Goal: Transaction & Acquisition: Book appointment/travel/reservation

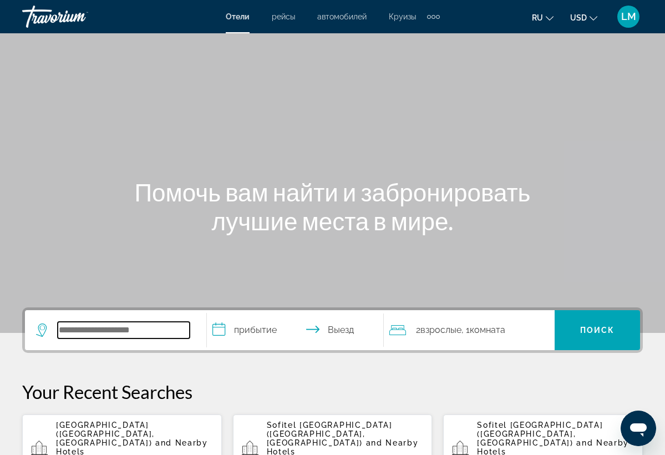
click at [158, 328] on input "Search hotel destination" at bounding box center [124, 330] width 132 height 17
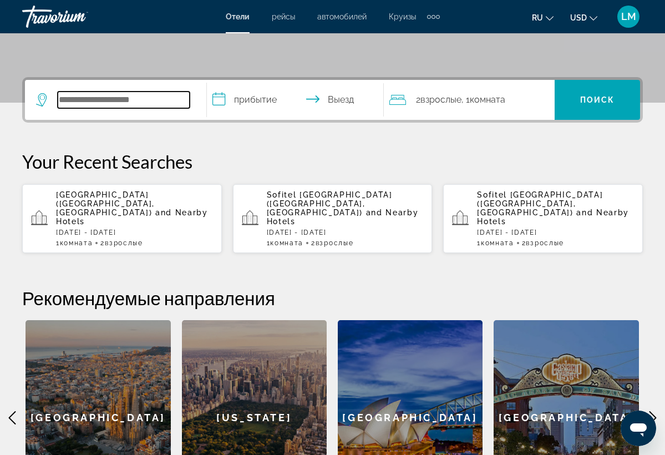
scroll to position [271, 0]
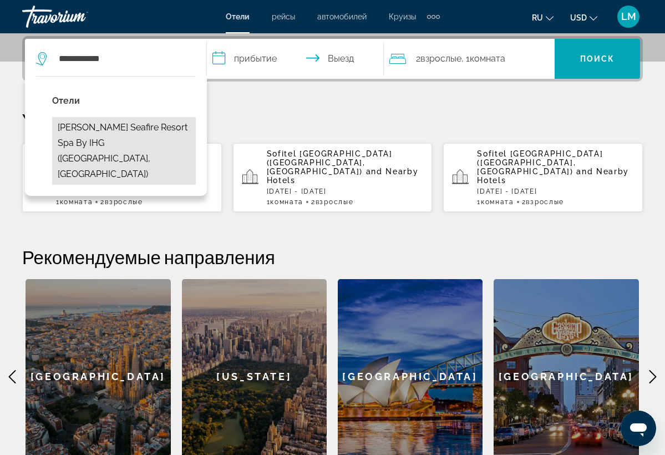
click at [166, 126] on button "[PERSON_NAME] Seafire Resort Spa by IHG ([GEOGRAPHIC_DATA], [GEOGRAPHIC_DATA])" at bounding box center [124, 151] width 144 height 68
type input "**********"
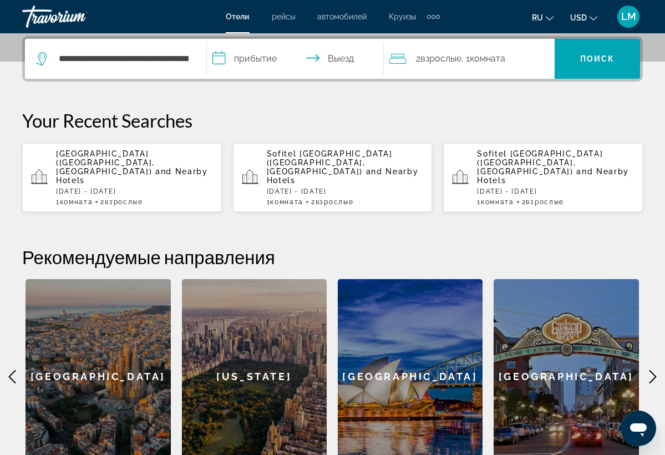
click at [267, 57] on input "**********" at bounding box center [297, 60] width 181 height 43
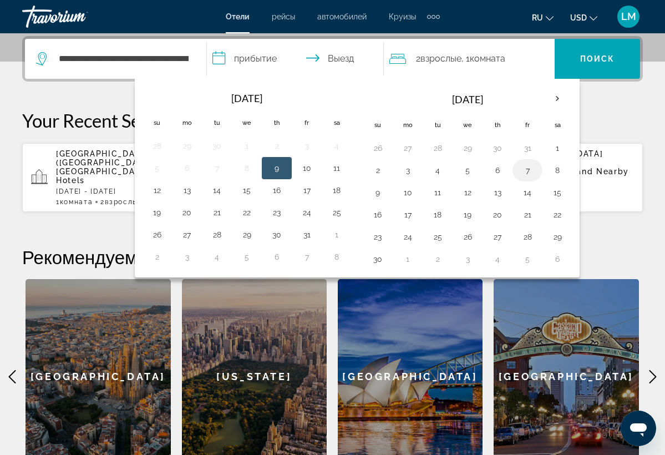
click at [529, 169] on button "7" at bounding box center [528, 170] width 18 height 16
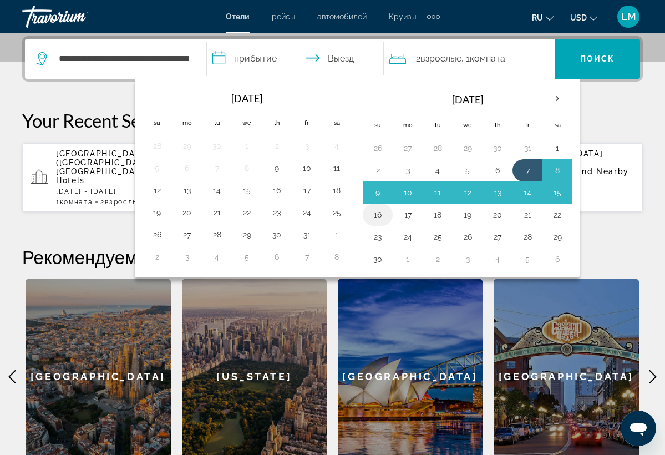
click at [385, 219] on button "16" at bounding box center [378, 215] width 18 height 16
type input "**********"
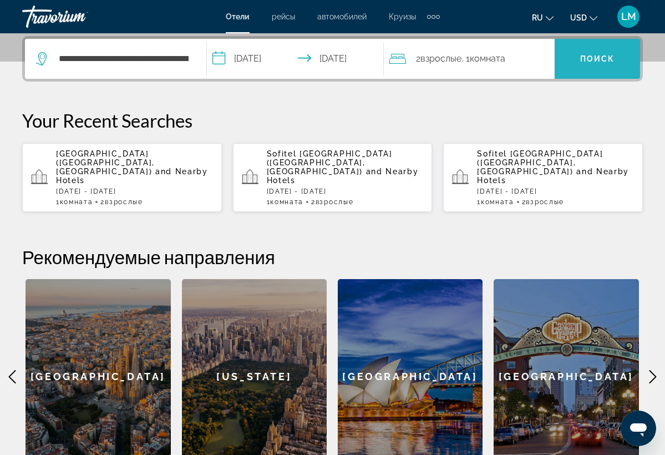
click at [577, 67] on span "Search" at bounding box center [597, 58] width 85 height 27
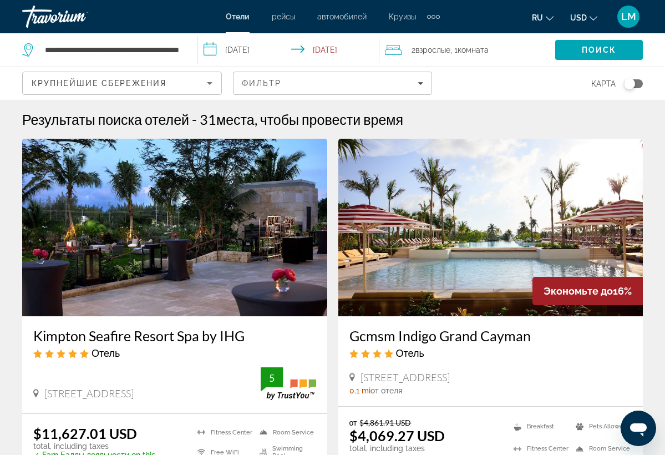
click at [270, 228] on img "Main content" at bounding box center [174, 227] width 305 height 177
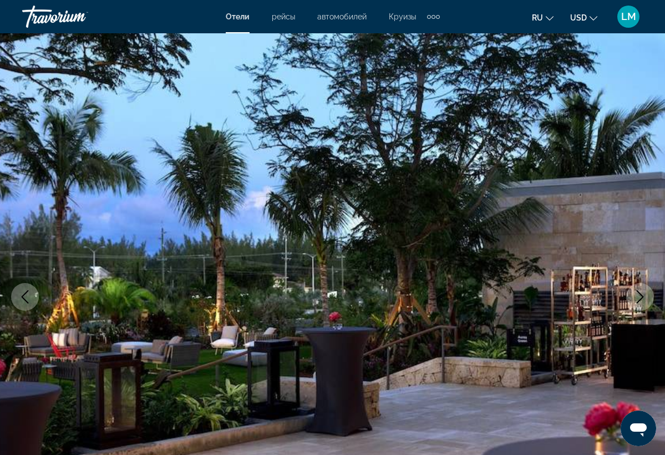
click at [642, 296] on icon "Next image" at bounding box center [640, 296] width 7 height 13
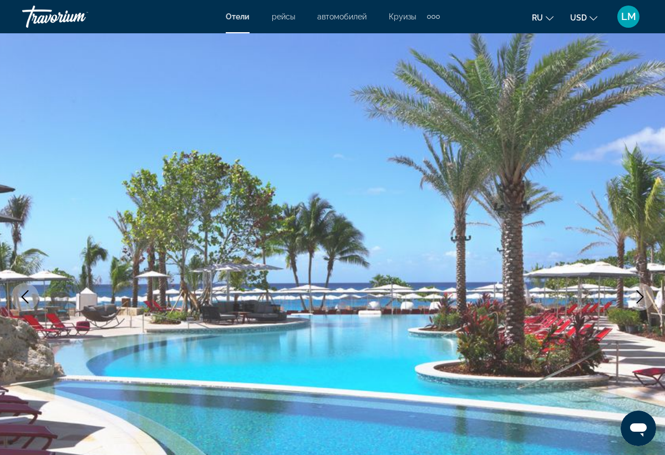
click at [642, 296] on icon "Next image" at bounding box center [639, 296] width 13 height 13
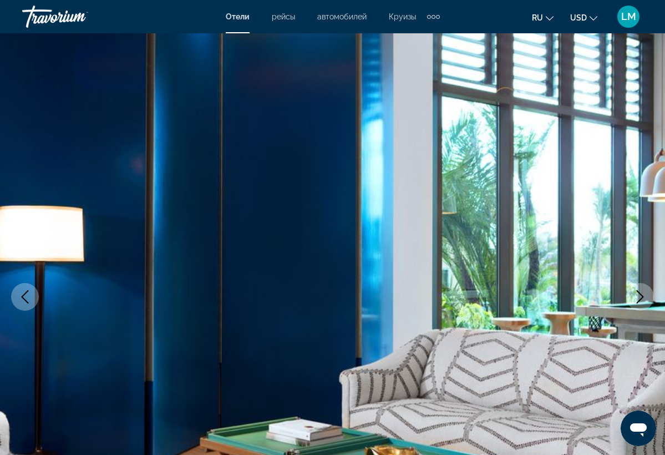
click at [642, 296] on icon "Next image" at bounding box center [639, 296] width 13 height 13
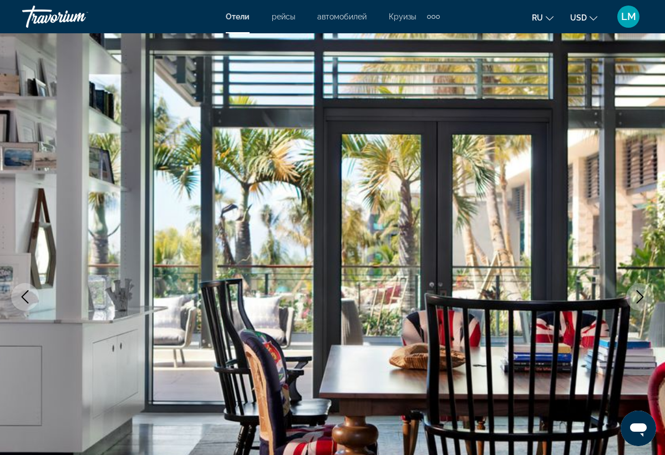
click at [642, 296] on icon "Next image" at bounding box center [639, 296] width 13 height 13
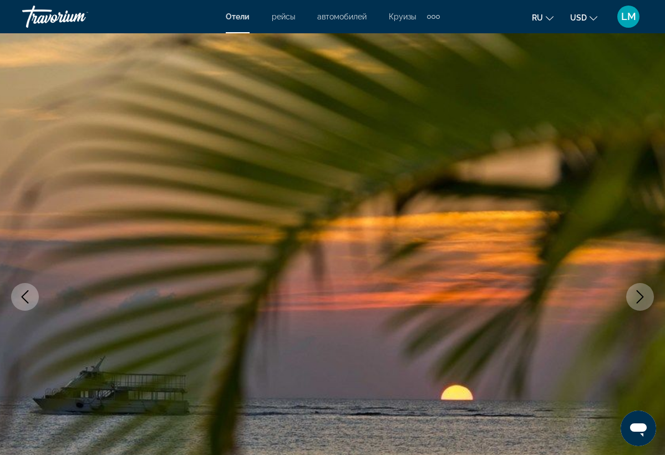
click at [642, 296] on icon "Next image" at bounding box center [639, 296] width 13 height 13
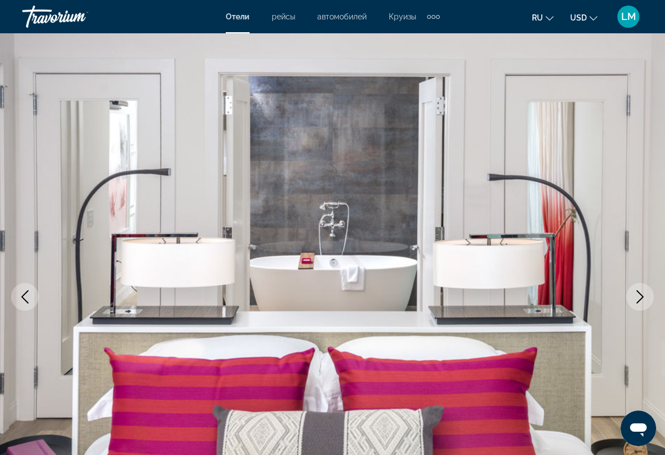
click at [642, 296] on icon "Next image" at bounding box center [639, 296] width 13 height 13
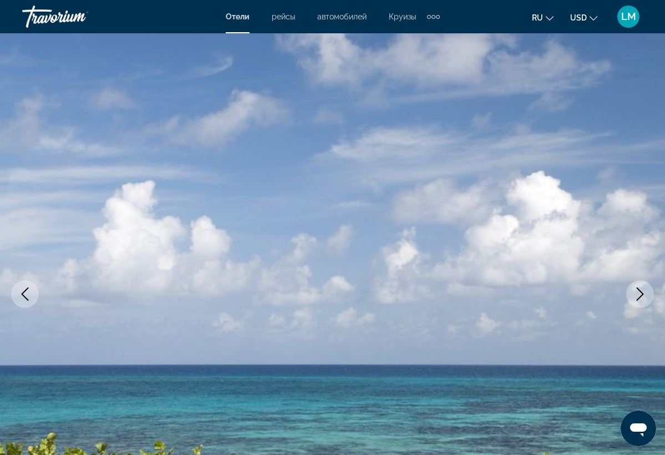
scroll to position [3, 0]
click at [641, 293] on icon "Next image" at bounding box center [639, 293] width 13 height 13
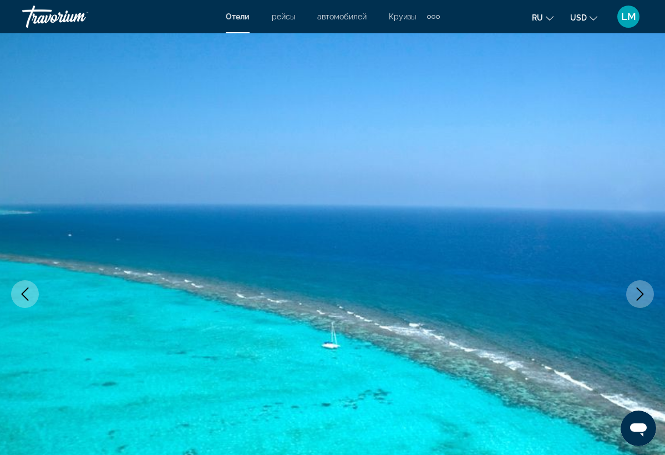
click at [641, 293] on icon "Next image" at bounding box center [639, 293] width 13 height 13
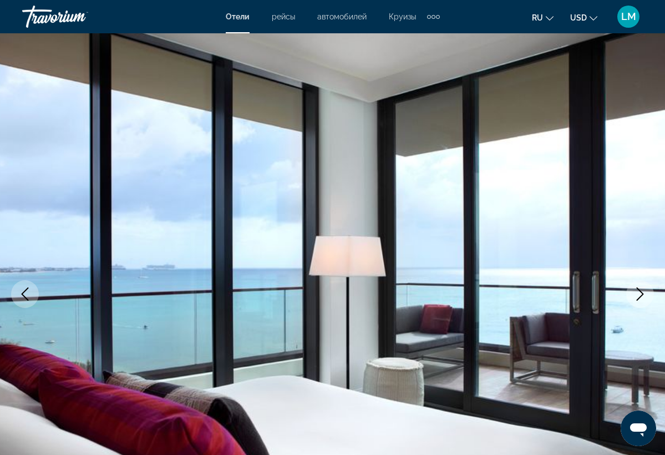
click at [641, 293] on icon "Next image" at bounding box center [639, 293] width 13 height 13
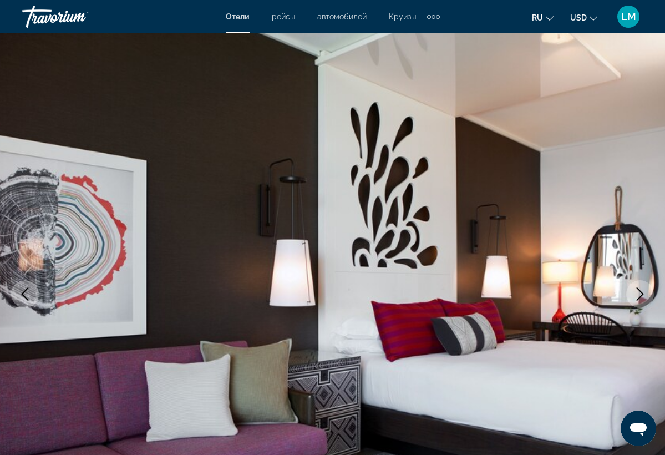
click at [641, 293] on icon "Next image" at bounding box center [639, 293] width 13 height 13
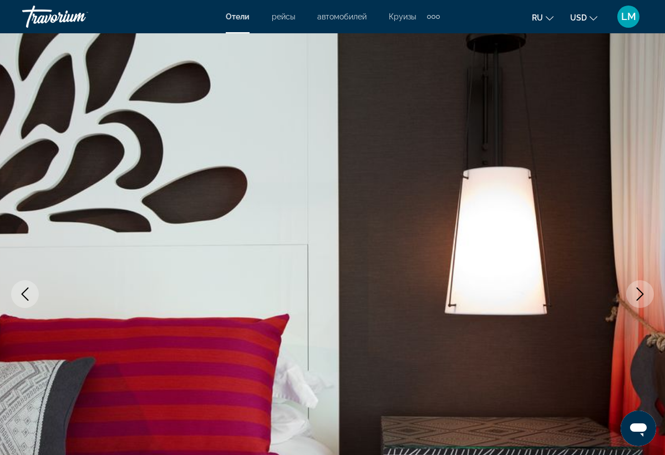
click at [640, 293] on icon "Next image" at bounding box center [639, 293] width 13 height 13
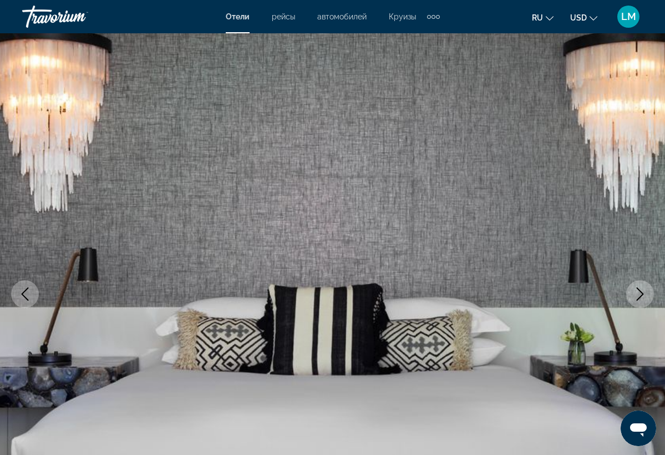
click at [640, 293] on icon "Next image" at bounding box center [639, 293] width 13 height 13
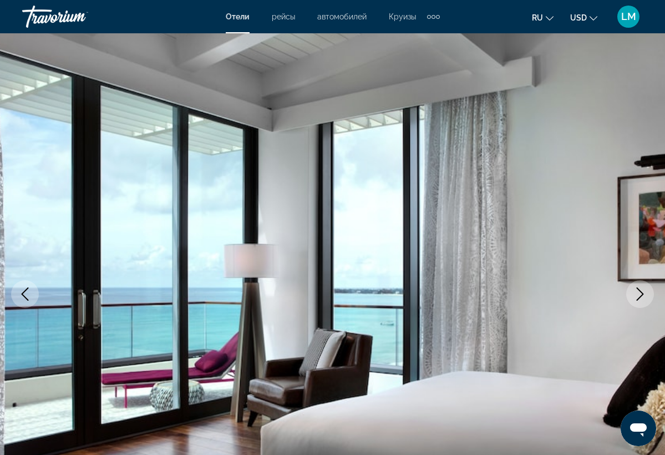
click at [640, 293] on icon "Next image" at bounding box center [639, 293] width 13 height 13
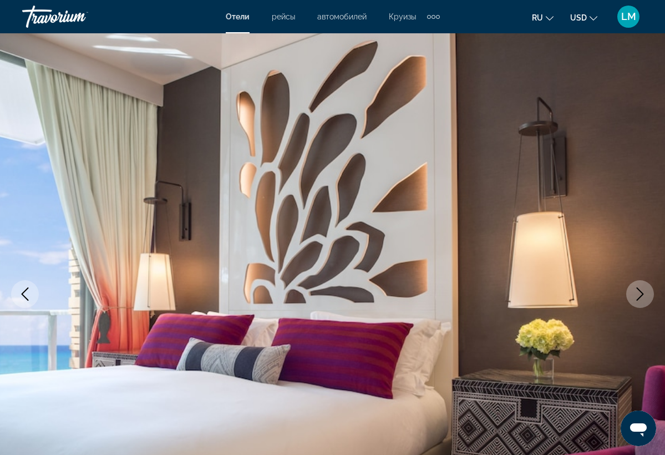
click at [640, 293] on icon "Next image" at bounding box center [639, 293] width 13 height 13
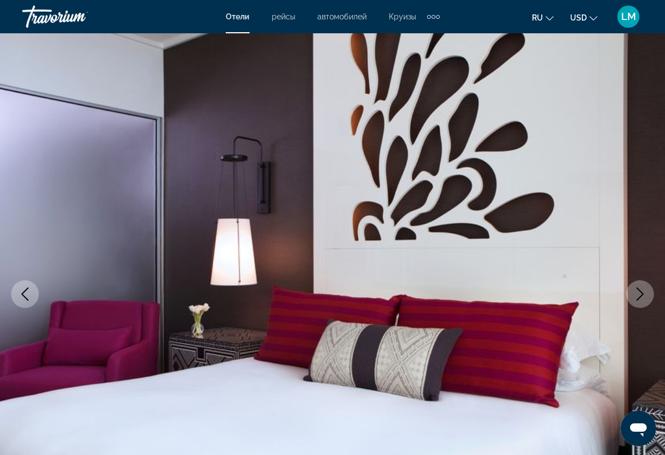
click at [639, 293] on icon "Next image" at bounding box center [639, 293] width 13 height 13
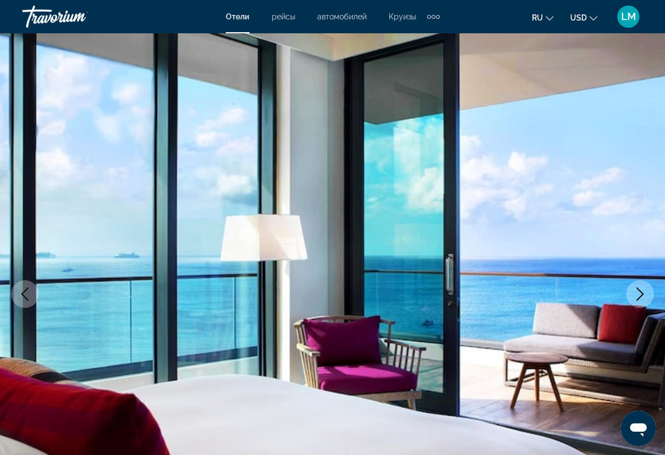
click at [639, 293] on icon "Next image" at bounding box center [639, 293] width 13 height 13
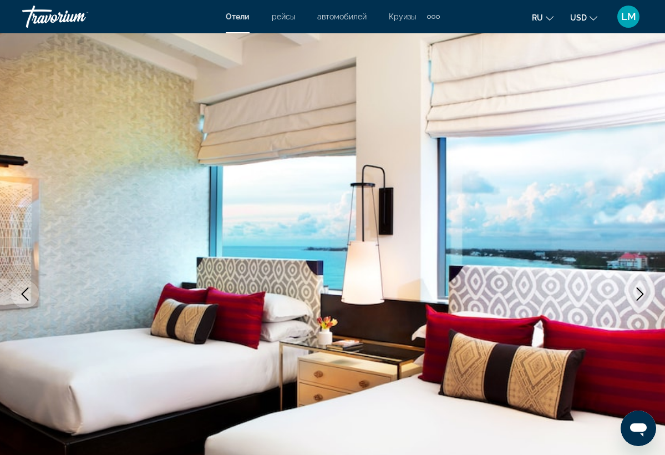
click at [639, 293] on icon "Next image" at bounding box center [639, 293] width 13 height 13
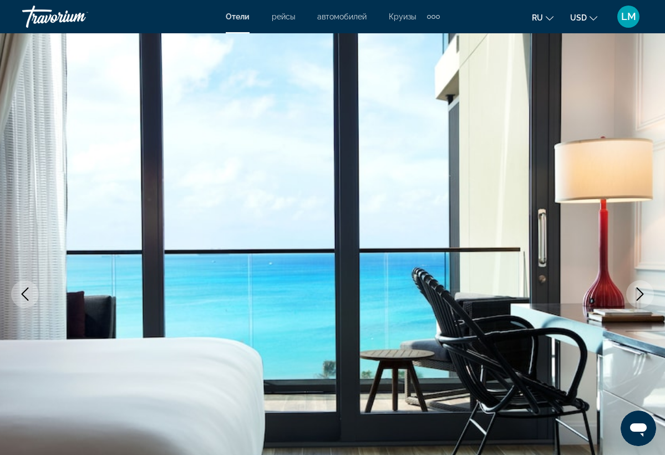
click at [639, 293] on icon "Next image" at bounding box center [639, 293] width 13 height 13
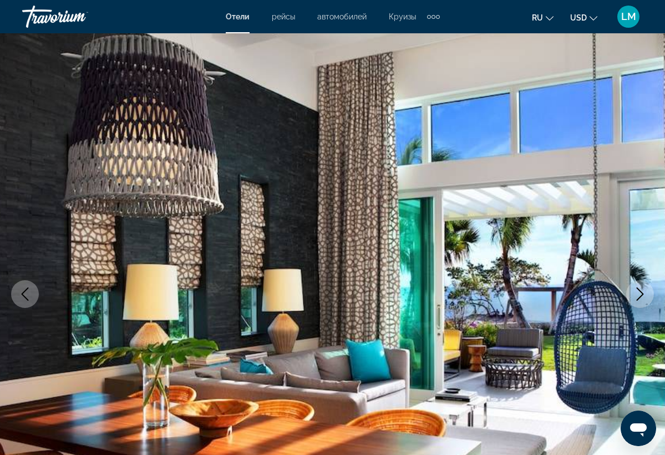
click at [639, 293] on icon "Next image" at bounding box center [639, 293] width 13 height 13
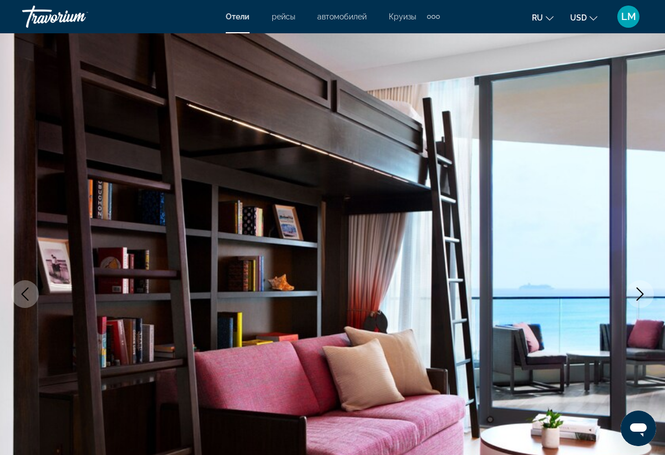
click at [639, 293] on icon "Next image" at bounding box center [639, 293] width 13 height 13
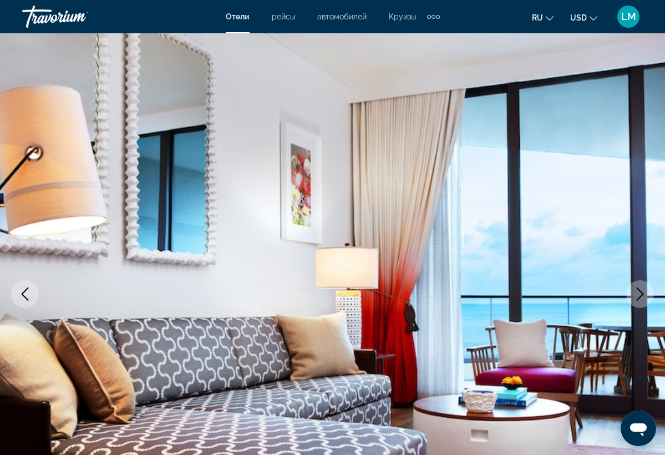
click at [639, 293] on icon "Next image" at bounding box center [639, 293] width 13 height 13
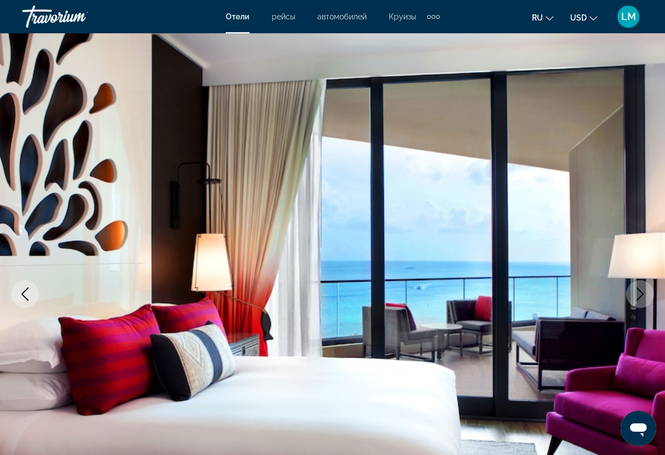
click at [639, 293] on icon "Next image" at bounding box center [639, 293] width 13 height 13
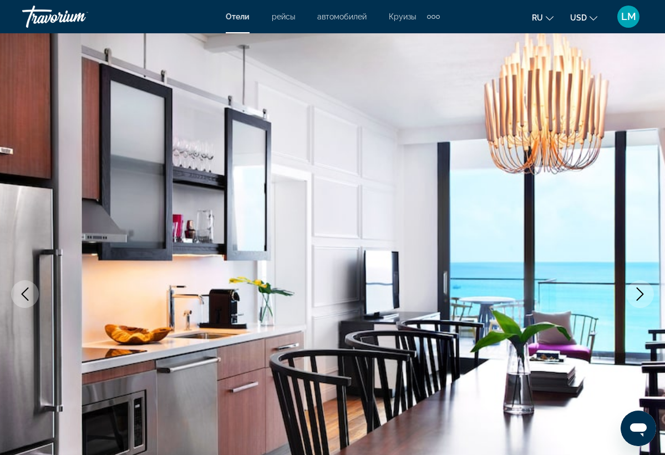
click at [639, 293] on icon "Next image" at bounding box center [639, 293] width 13 height 13
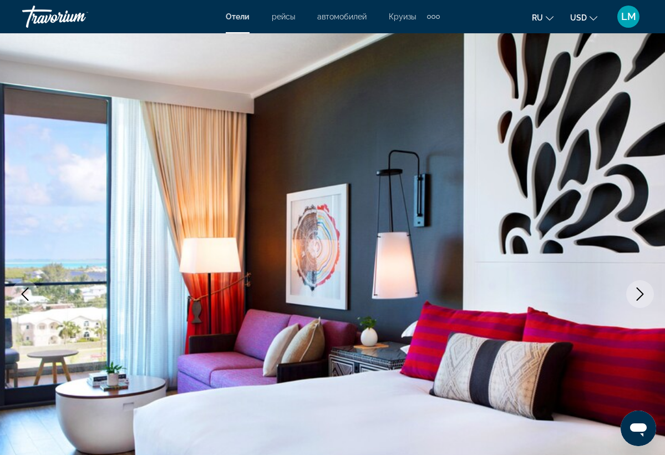
click at [639, 293] on icon "Next image" at bounding box center [639, 293] width 13 height 13
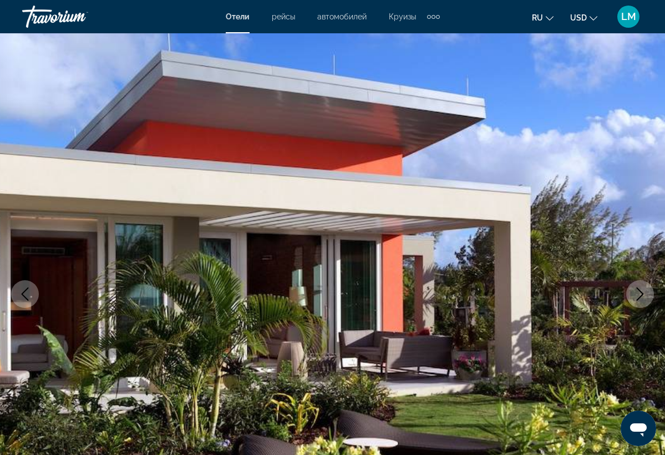
click at [639, 293] on icon "Next image" at bounding box center [639, 293] width 13 height 13
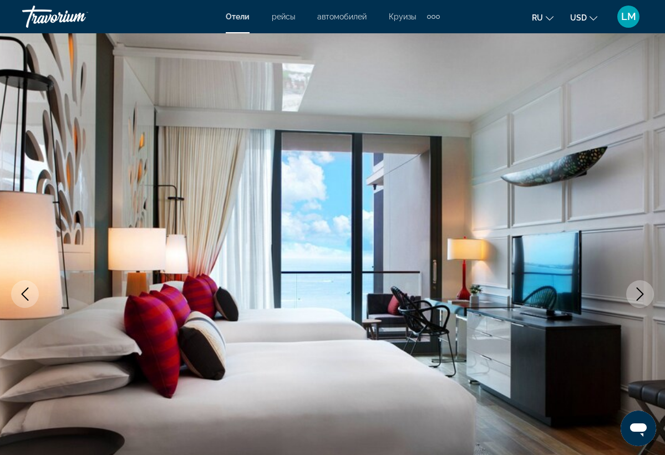
click at [639, 293] on icon "Next image" at bounding box center [639, 293] width 13 height 13
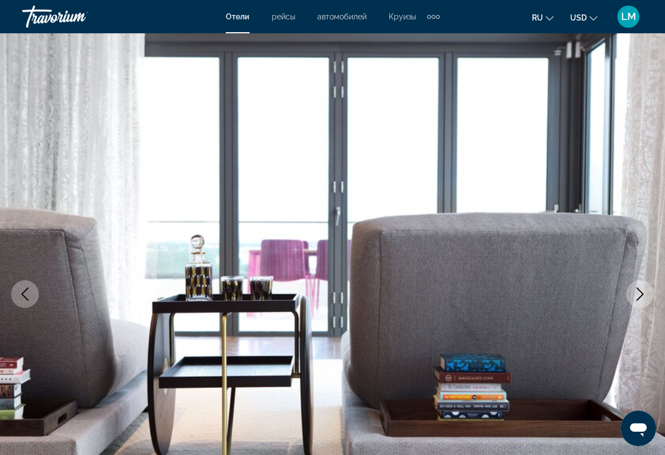
click at [639, 293] on icon "Next image" at bounding box center [639, 293] width 13 height 13
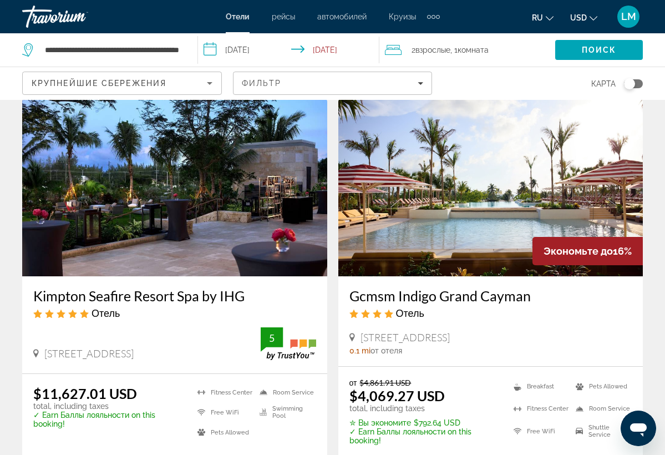
scroll to position [40, 0]
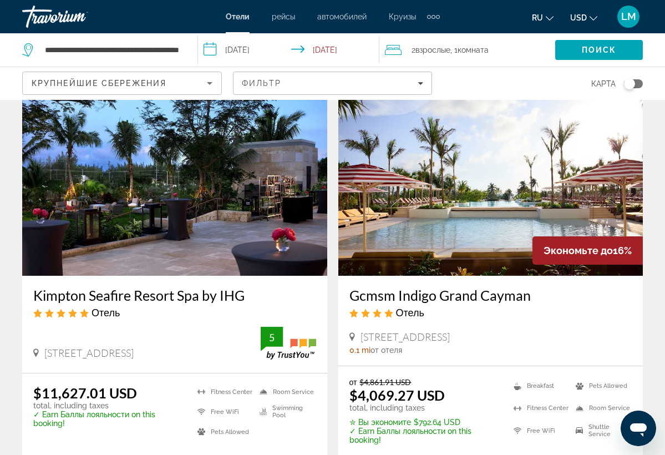
click at [506, 158] on img "Main content" at bounding box center [490, 186] width 305 height 177
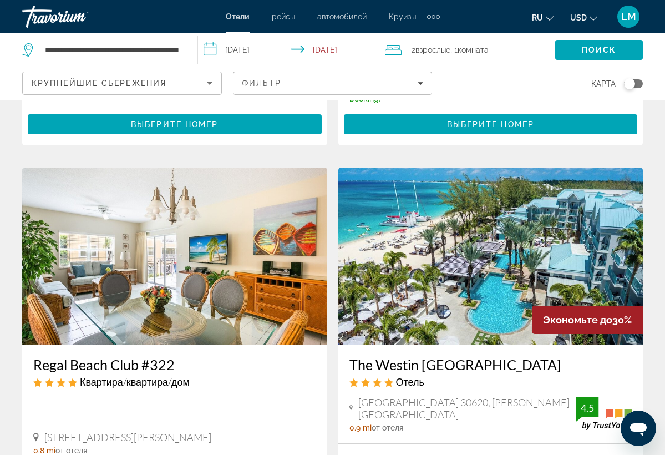
scroll to position [787, 0]
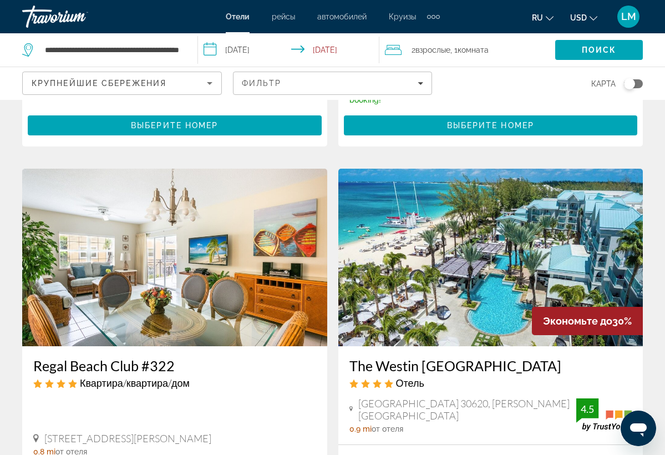
click at [472, 247] on img "Main content" at bounding box center [490, 257] width 305 height 177
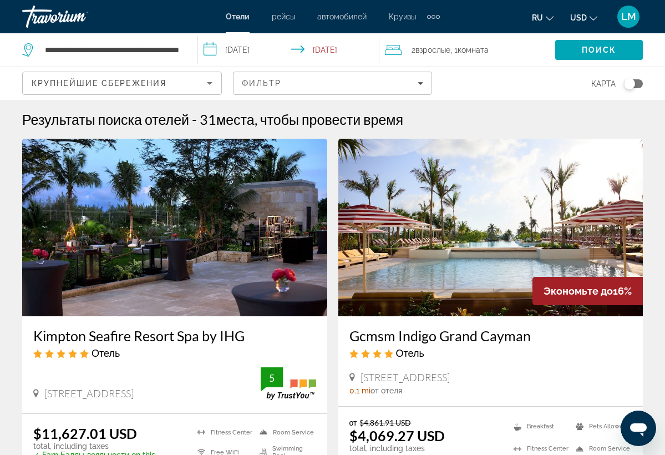
drag, startPoint x: 286, startPoint y: 329, endPoint x: 284, endPoint y: 314, distance: 15.7
click at [284, 314] on div "[PERSON_NAME] Seafire Resort Spa by IHG Отель [STREET_ADDRESS] 0 mi от отеля 5" at bounding box center [174, 276] width 305 height 275
click at [335, 53] on input "**********" at bounding box center [291, 51] width 186 height 37
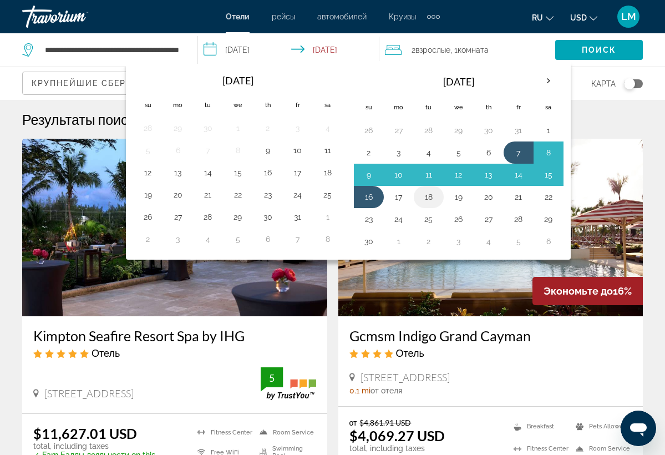
click at [429, 198] on button "18" at bounding box center [429, 197] width 18 height 16
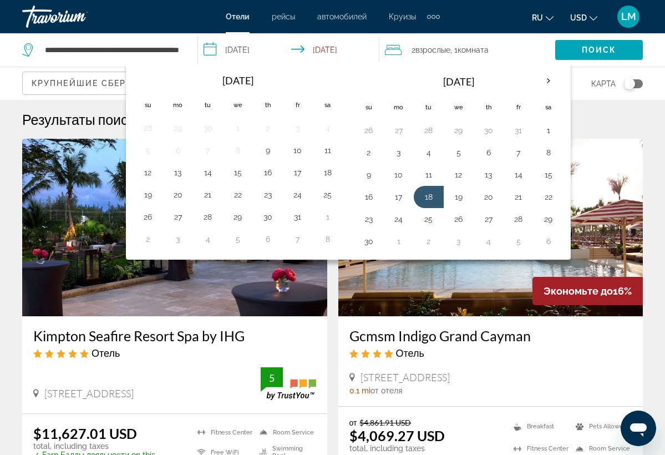
click at [308, 48] on input "**********" at bounding box center [291, 51] width 186 height 37
click at [301, 48] on input "**********" at bounding box center [291, 51] width 186 height 37
click at [460, 157] on button "5" at bounding box center [459, 153] width 18 height 16
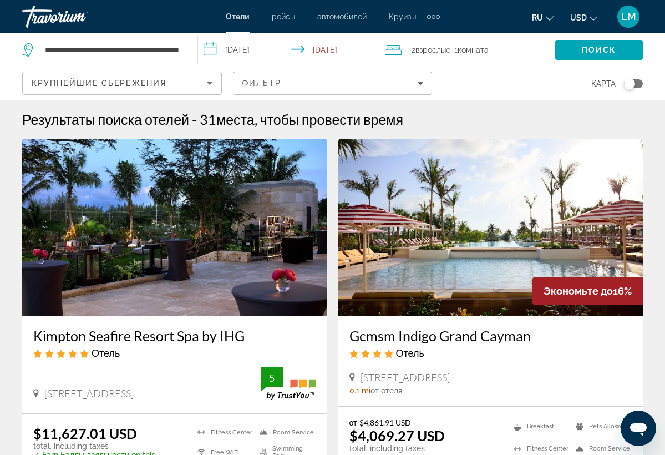
click at [362, 55] on input "**********" at bounding box center [291, 51] width 186 height 37
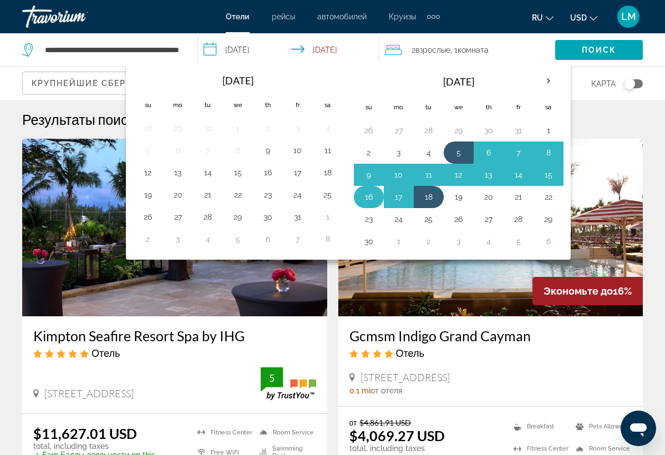
click at [370, 199] on button "16" at bounding box center [369, 197] width 18 height 16
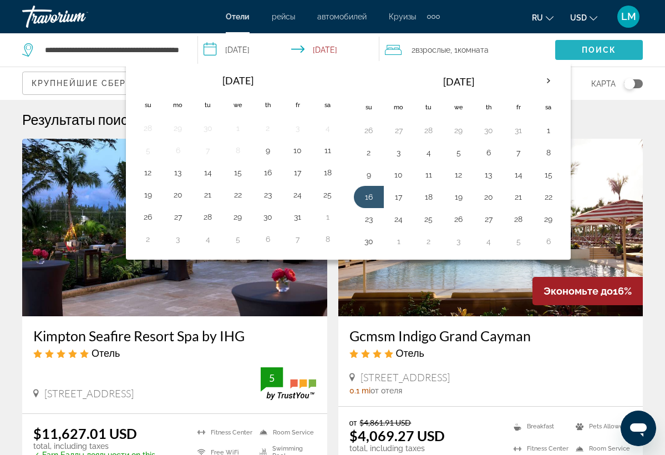
click at [571, 50] on span "Search" at bounding box center [599, 50] width 88 height 27
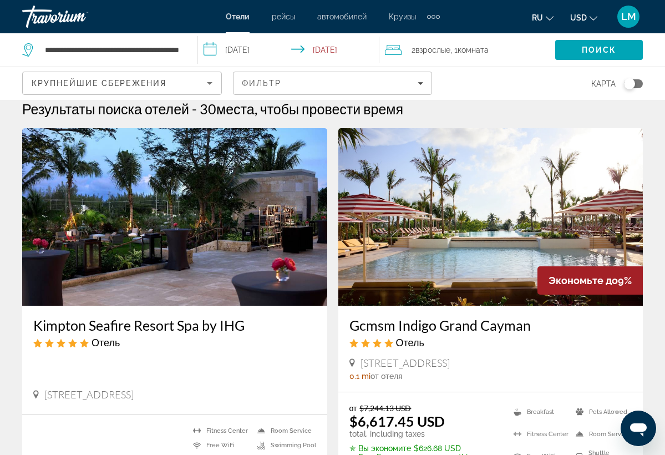
scroll to position [5, 0]
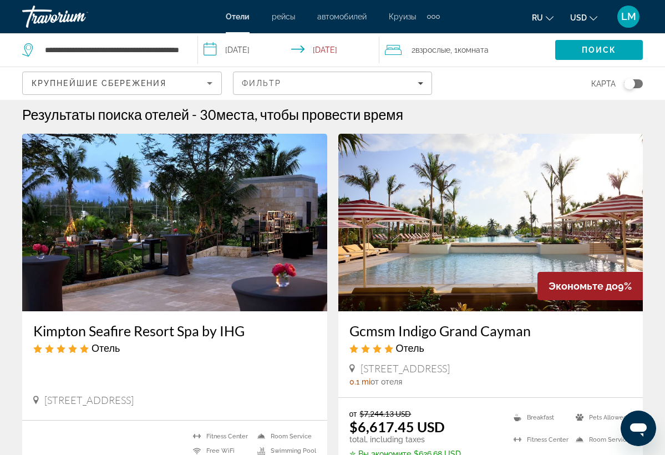
click at [358, 52] on input "**********" at bounding box center [291, 51] width 186 height 37
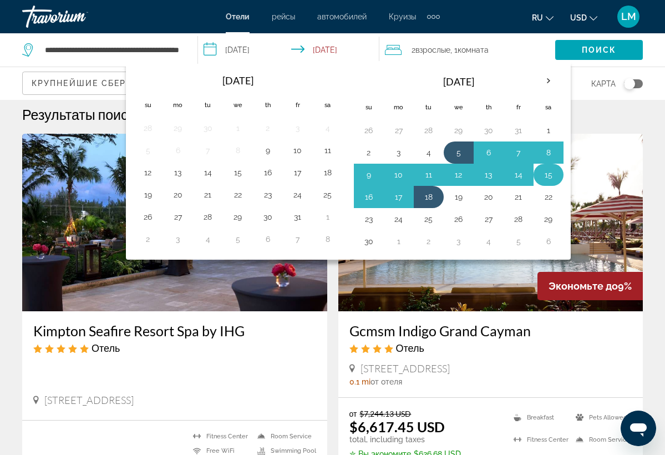
click at [547, 176] on button "15" at bounding box center [549, 175] width 18 height 16
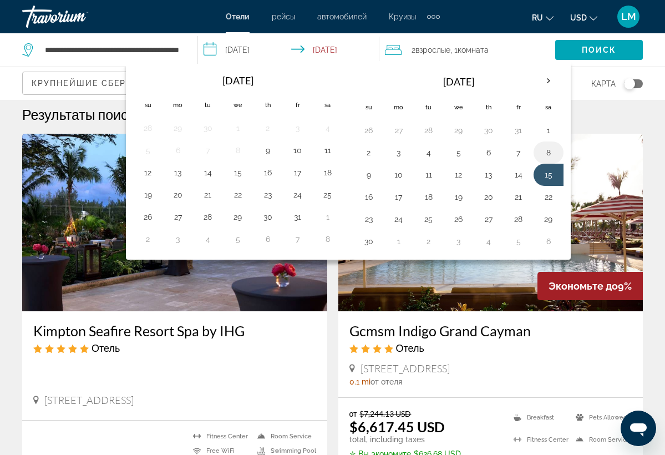
click at [550, 156] on button "8" at bounding box center [549, 153] width 18 height 16
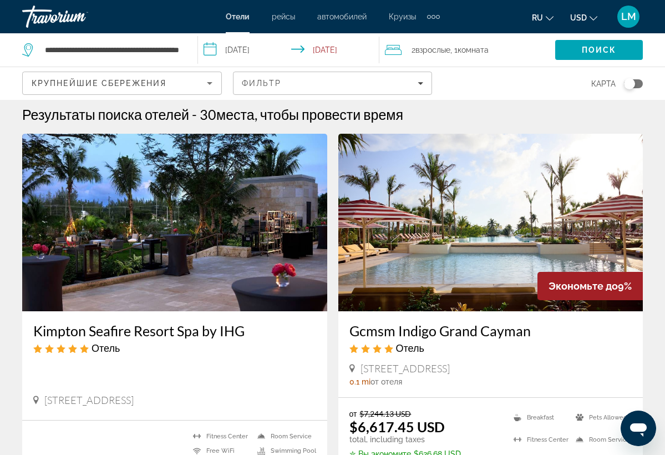
click at [334, 51] on input "**********" at bounding box center [291, 51] width 186 height 37
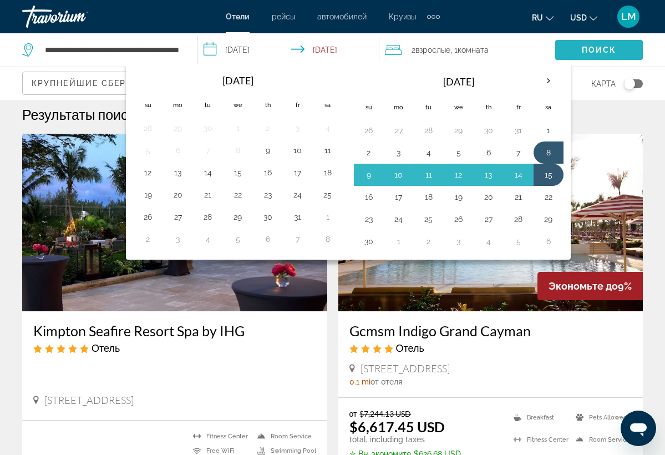
click at [599, 44] on span "Search" at bounding box center [599, 50] width 88 height 27
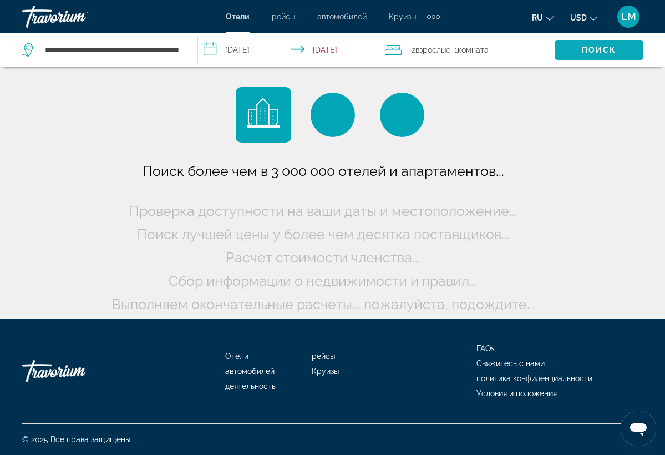
scroll to position [0, 0]
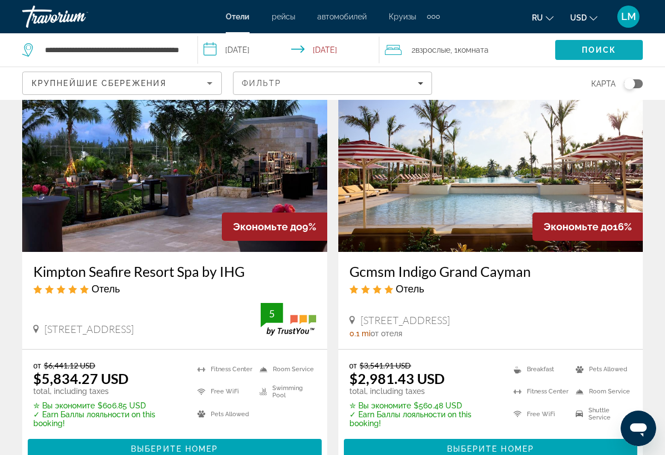
scroll to position [65, 0]
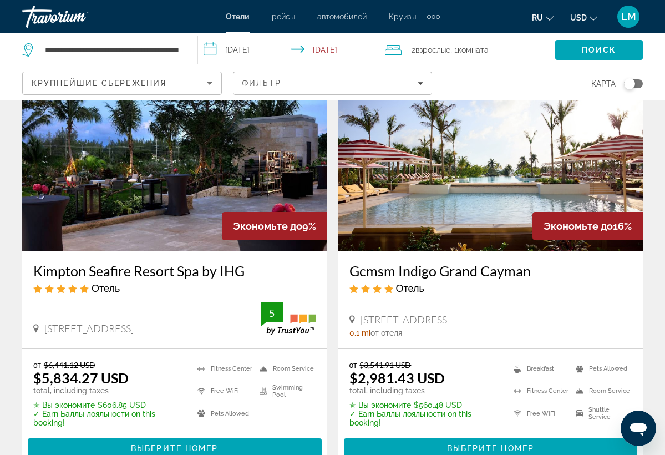
click at [253, 50] on input "**********" at bounding box center [291, 51] width 186 height 37
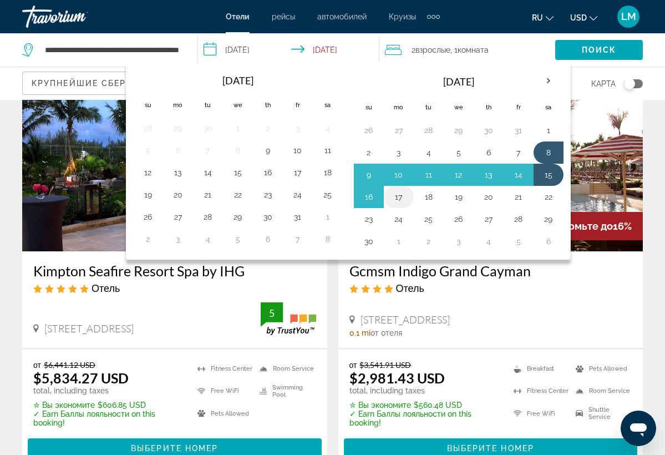
click at [403, 196] on button "17" at bounding box center [399, 197] width 18 height 16
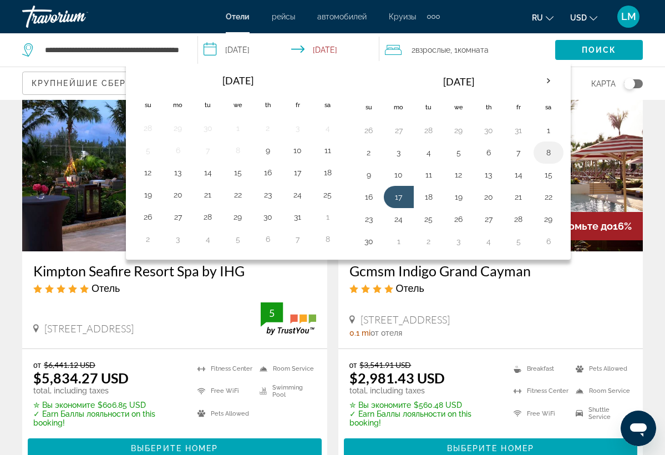
click at [551, 153] on button "8" at bounding box center [549, 153] width 18 height 16
type input "**********"
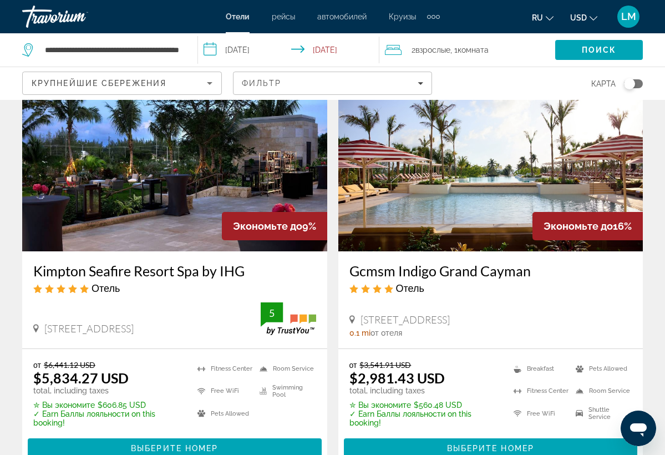
click at [240, 184] on img "Main content" at bounding box center [174, 162] width 305 height 177
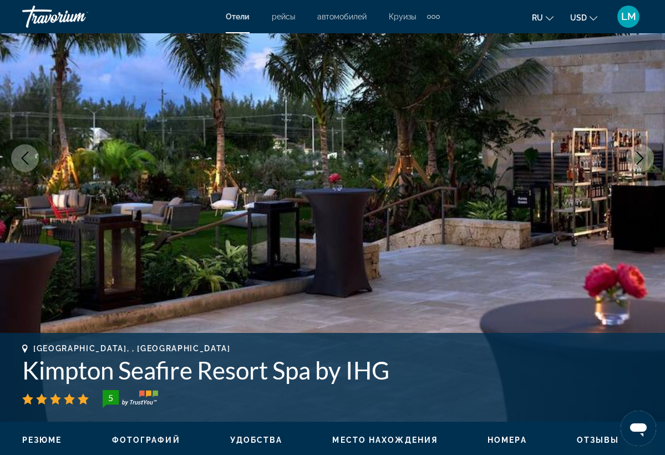
scroll to position [130, 0]
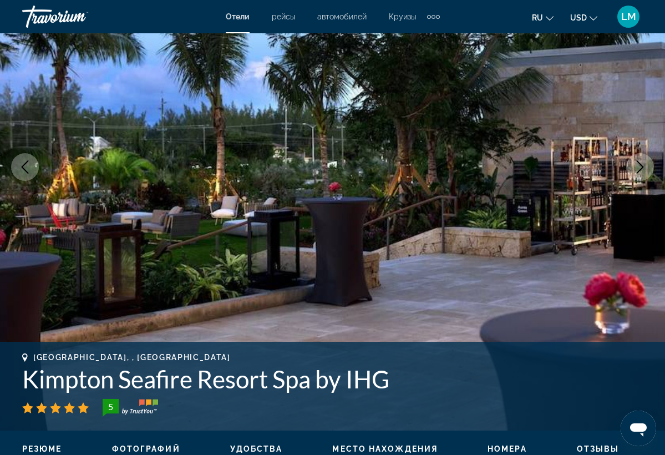
click at [642, 170] on icon "Next image" at bounding box center [639, 166] width 13 height 13
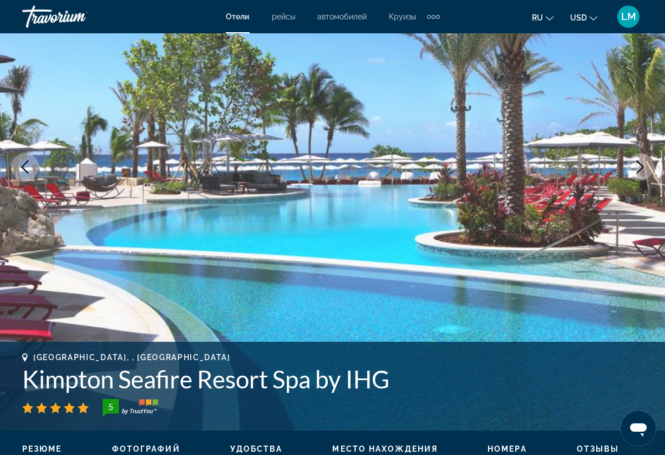
click at [642, 170] on icon "Next image" at bounding box center [639, 166] width 13 height 13
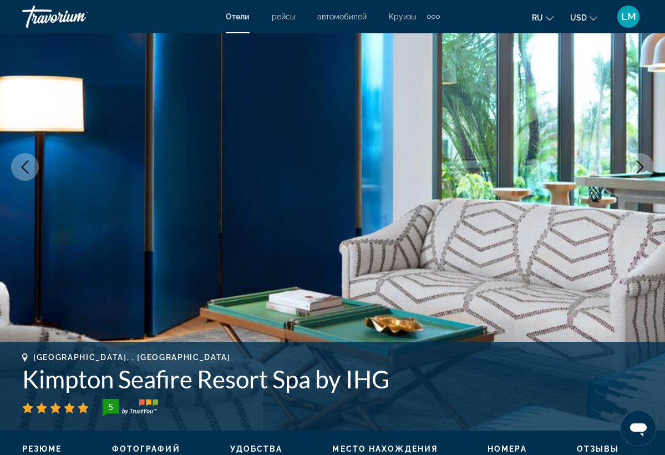
click at [641, 170] on icon "Next image" at bounding box center [639, 166] width 13 height 13
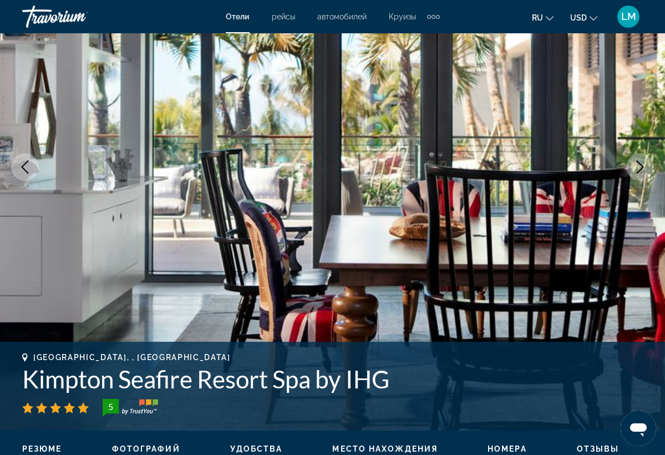
click at [641, 170] on icon "Next image" at bounding box center [639, 166] width 13 height 13
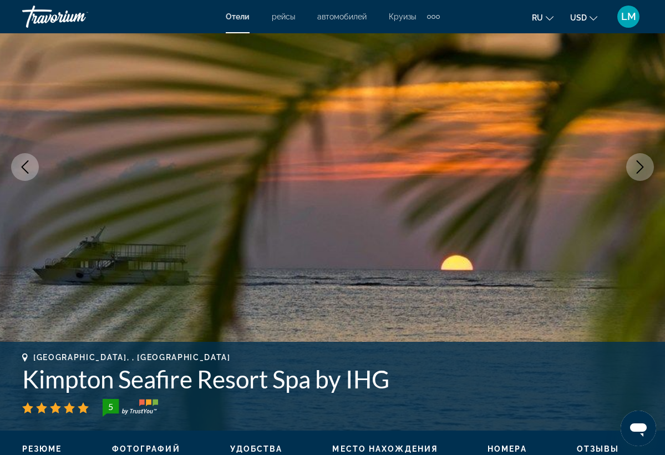
click at [641, 169] on icon "Next image" at bounding box center [640, 166] width 7 height 13
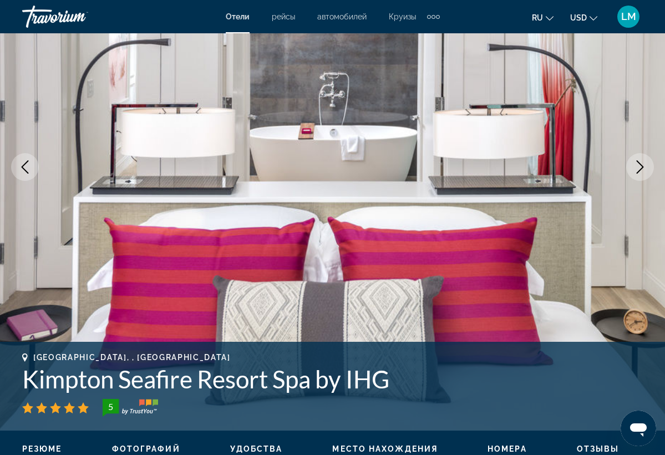
click at [641, 169] on icon "Next image" at bounding box center [640, 166] width 7 height 13
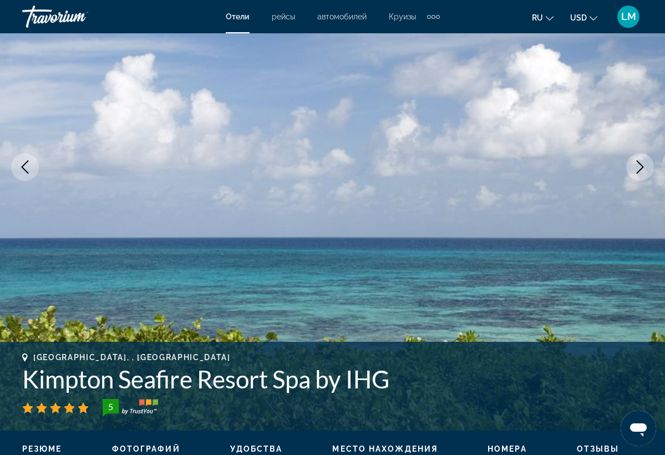
click at [641, 169] on icon "Next image" at bounding box center [640, 166] width 7 height 13
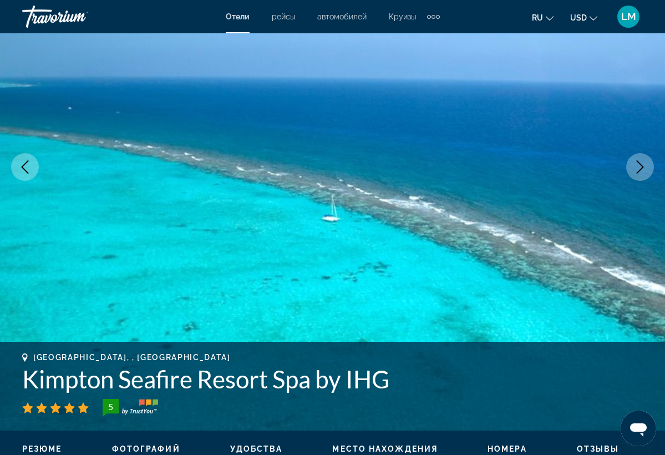
click at [641, 170] on icon "Next image" at bounding box center [639, 166] width 13 height 13
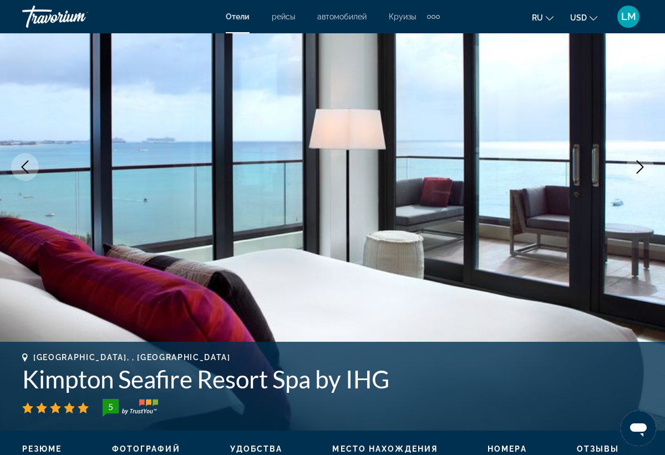
click at [641, 170] on icon "Next image" at bounding box center [639, 166] width 13 height 13
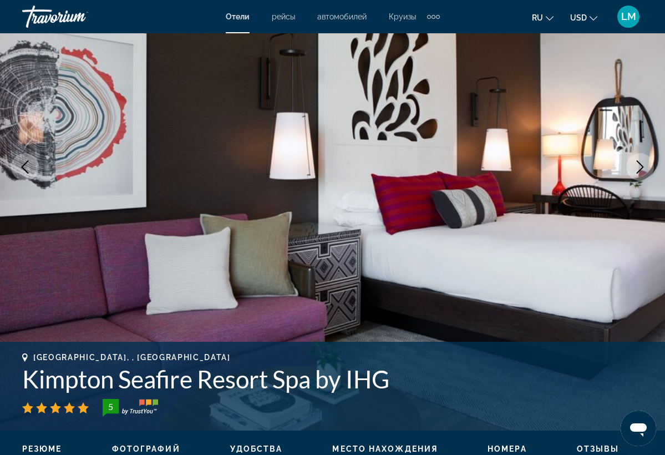
click at [641, 170] on icon "Next image" at bounding box center [639, 166] width 13 height 13
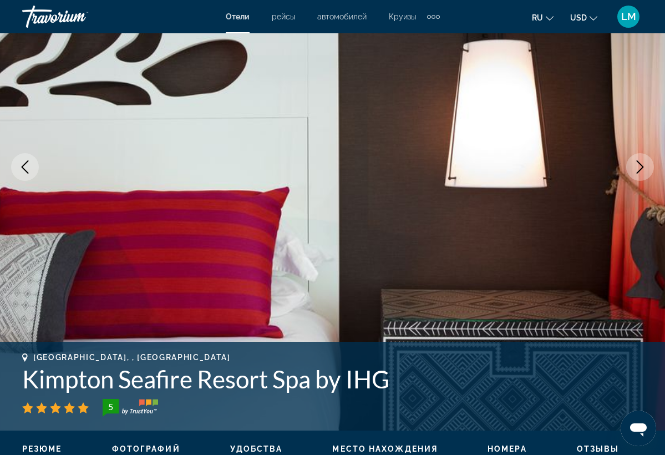
click at [641, 171] on icon "Next image" at bounding box center [639, 166] width 13 height 13
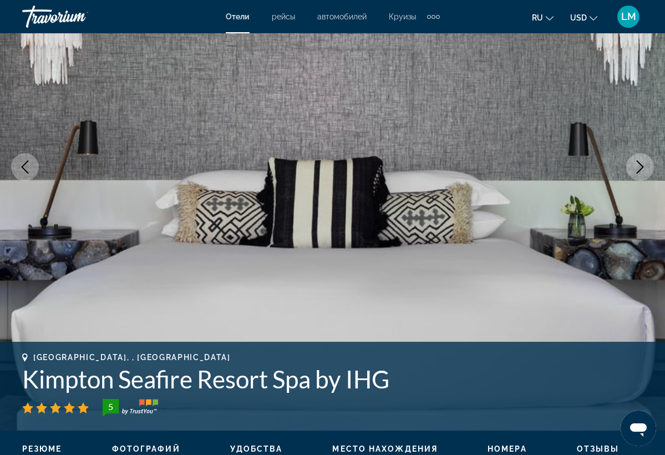
click at [641, 171] on icon "Next image" at bounding box center [639, 166] width 13 height 13
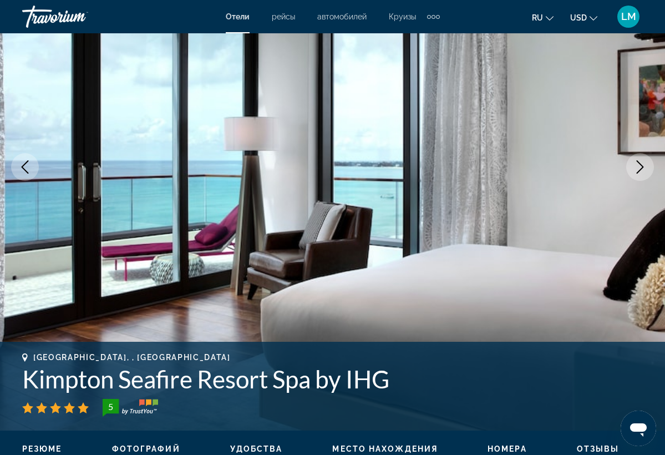
click at [641, 171] on icon "Next image" at bounding box center [639, 166] width 13 height 13
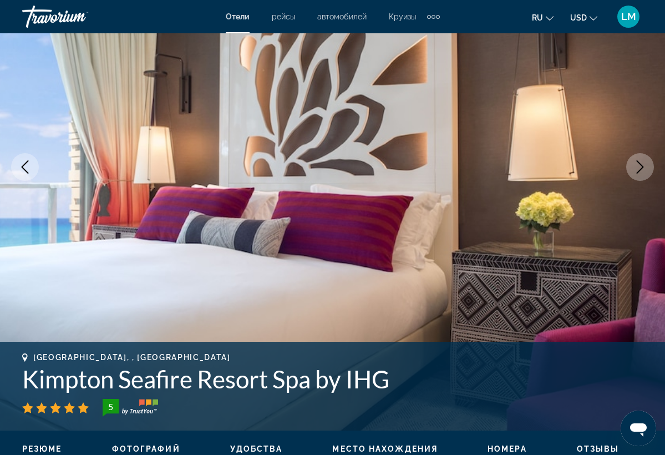
click at [641, 172] on icon "Next image" at bounding box center [639, 166] width 13 height 13
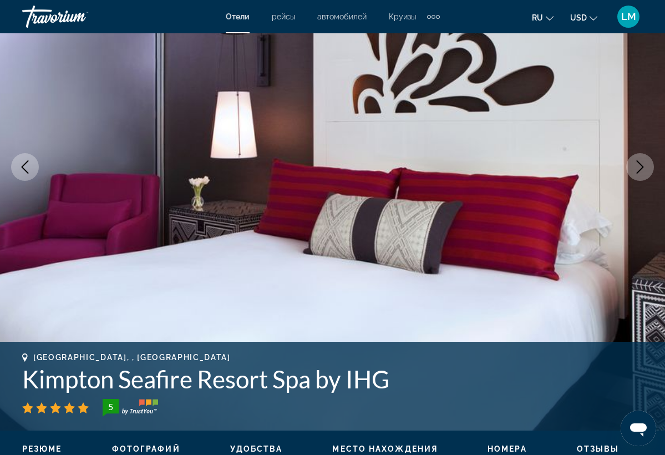
click at [640, 172] on icon "Next image" at bounding box center [639, 166] width 13 height 13
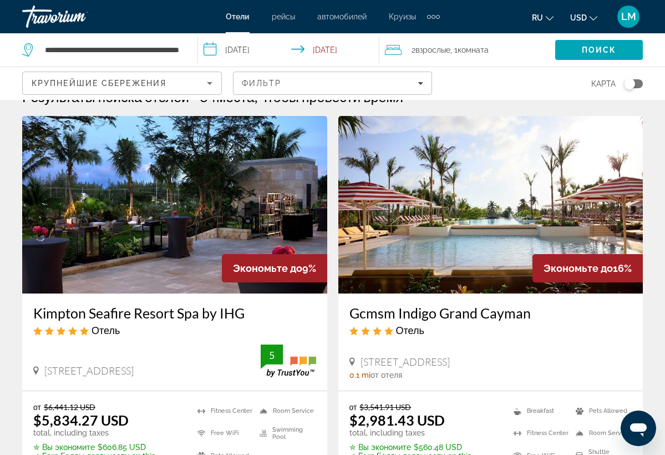
scroll to position [28, 0]
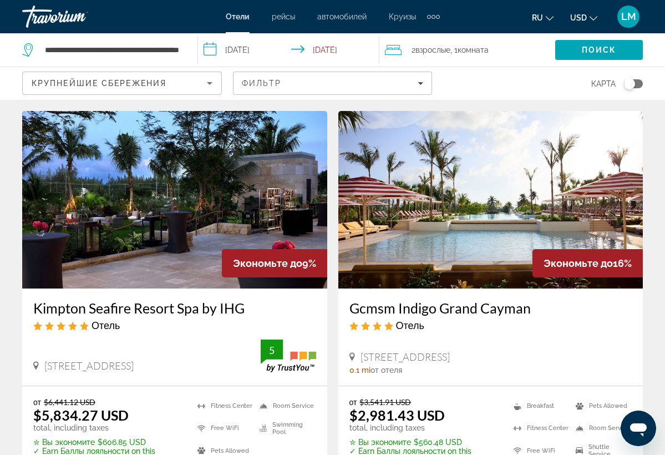
click at [436, 224] on img "Main content" at bounding box center [490, 199] width 305 height 177
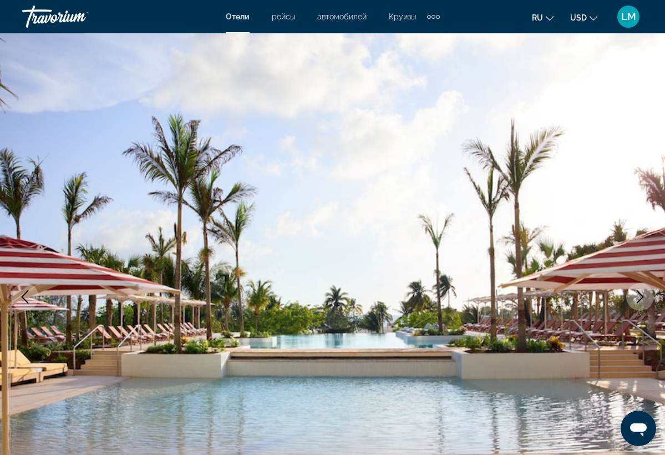
click at [644, 292] on icon "Next image" at bounding box center [639, 296] width 13 height 13
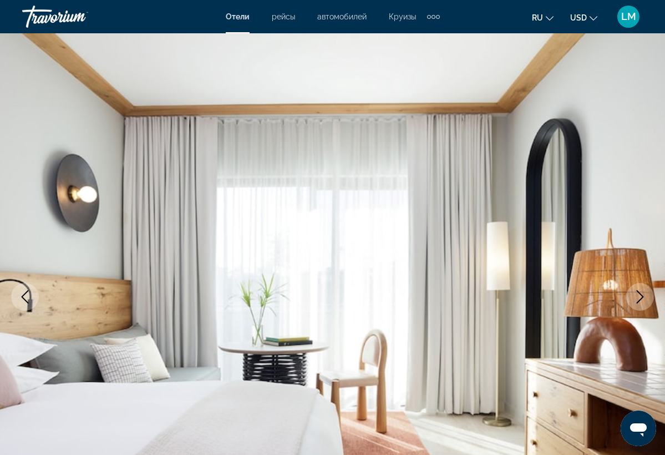
click at [640, 296] on icon "Next image" at bounding box center [639, 296] width 13 height 13
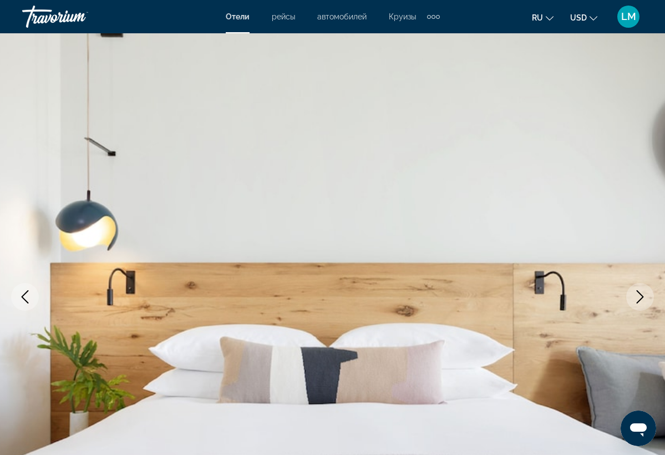
click at [640, 296] on icon "Next image" at bounding box center [639, 296] width 13 height 13
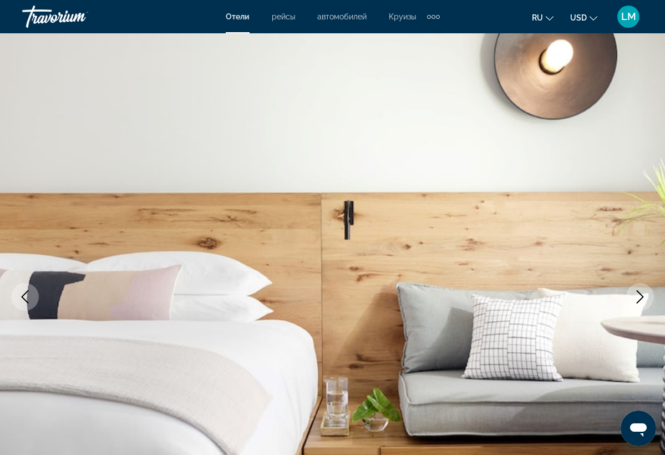
click at [640, 296] on icon "Next image" at bounding box center [639, 296] width 13 height 13
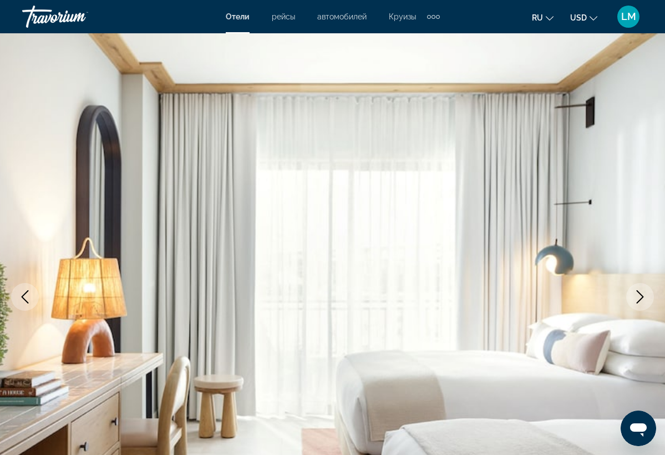
click at [640, 296] on icon "Next image" at bounding box center [639, 296] width 13 height 13
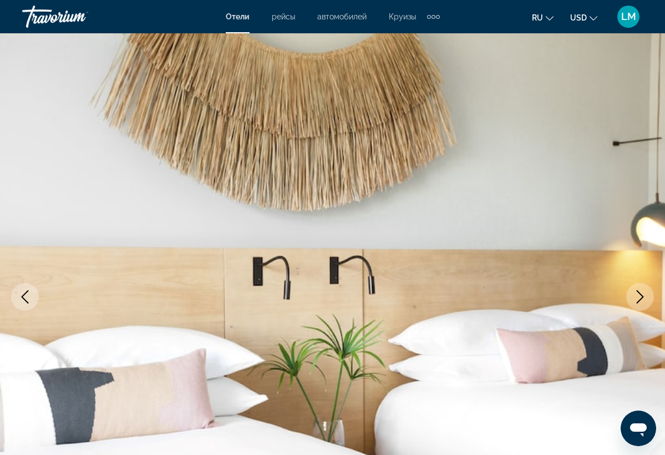
click at [640, 296] on icon "Next image" at bounding box center [639, 296] width 13 height 13
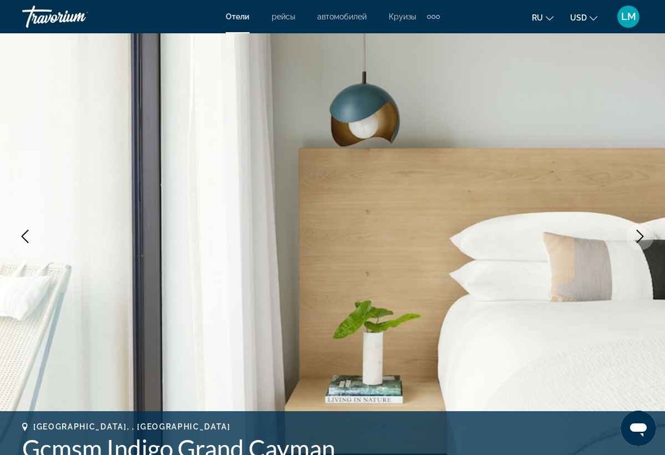
scroll to position [57, 0]
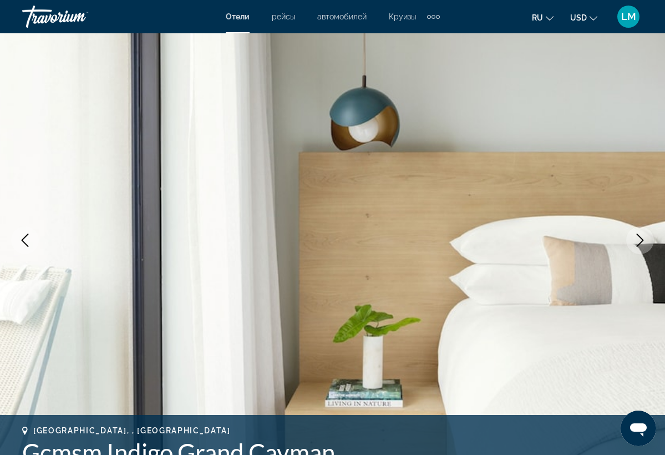
click at [643, 239] on icon "Next image" at bounding box center [640, 239] width 7 height 13
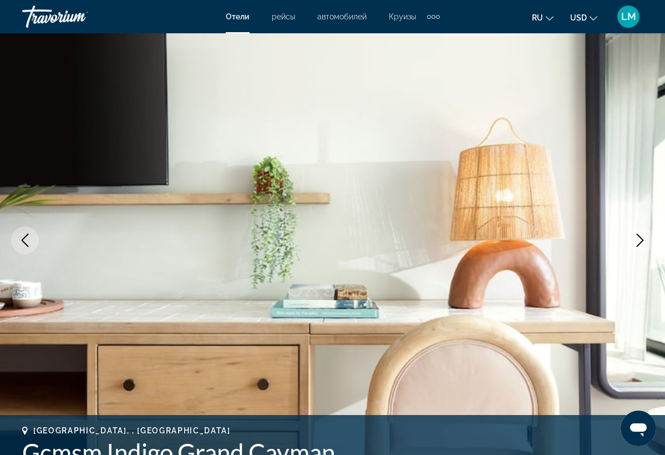
click at [643, 239] on icon "Next image" at bounding box center [640, 239] width 7 height 13
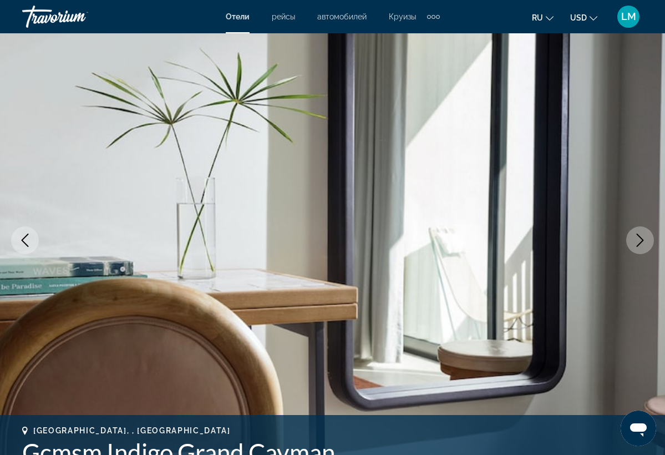
click at [643, 239] on icon "Next image" at bounding box center [640, 239] width 7 height 13
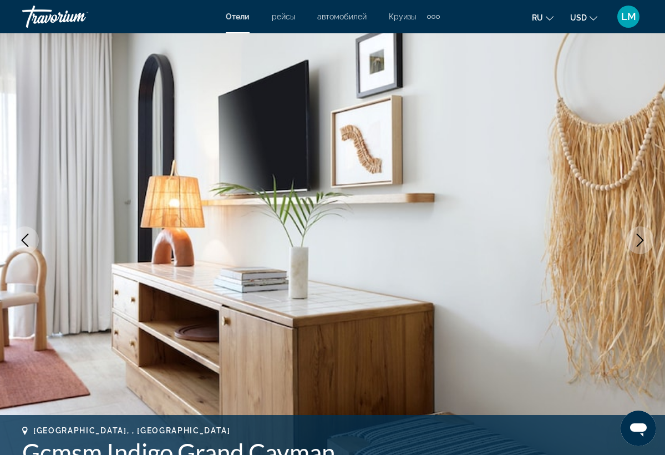
click at [643, 239] on icon "Next image" at bounding box center [640, 239] width 7 height 13
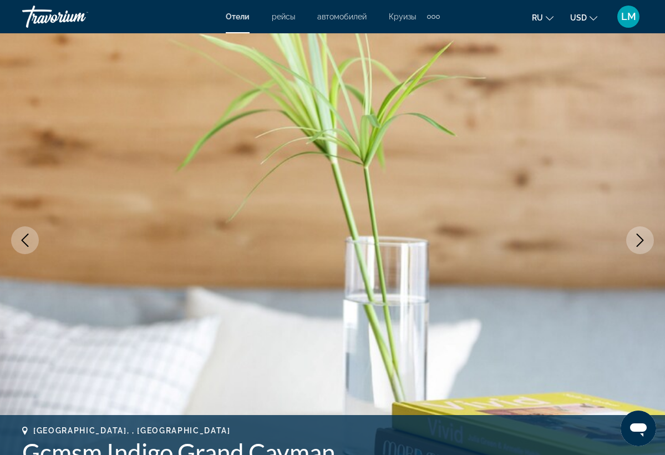
click at [643, 239] on icon "Next image" at bounding box center [640, 239] width 7 height 13
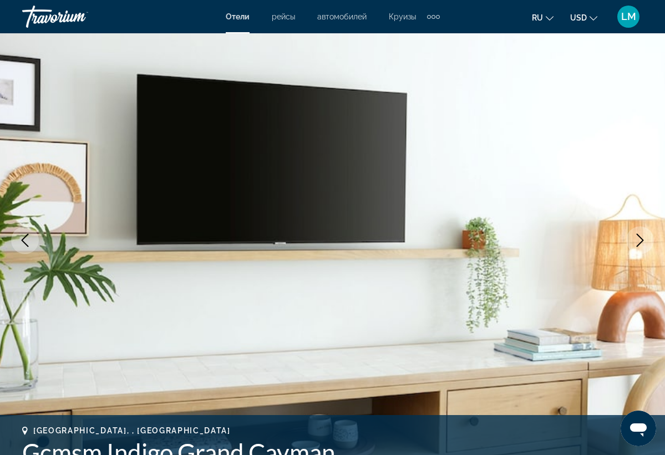
click at [643, 239] on icon "Next image" at bounding box center [640, 239] width 7 height 13
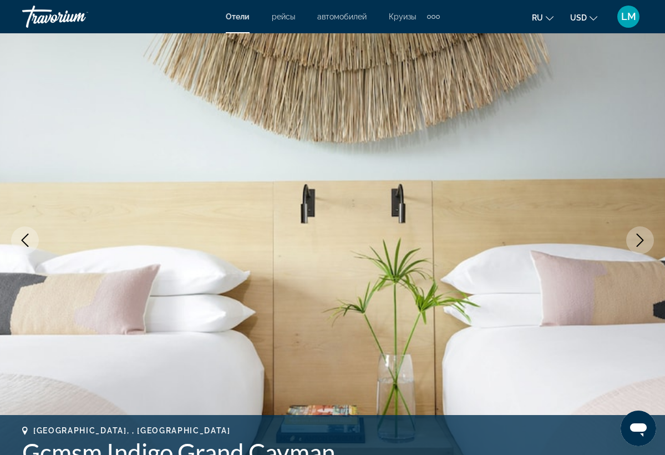
click at [643, 240] on icon "Next image" at bounding box center [640, 239] width 7 height 13
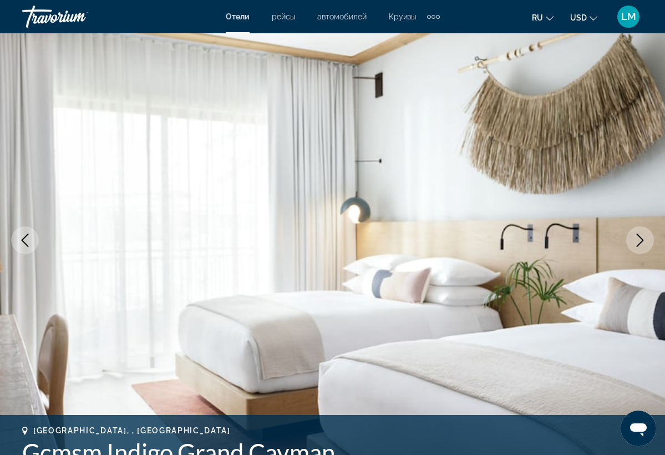
click at [643, 240] on icon "Next image" at bounding box center [640, 239] width 7 height 13
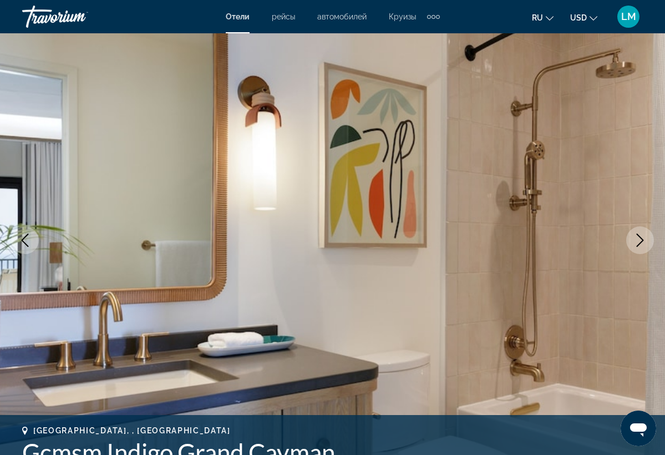
click at [643, 240] on icon "Next image" at bounding box center [640, 239] width 7 height 13
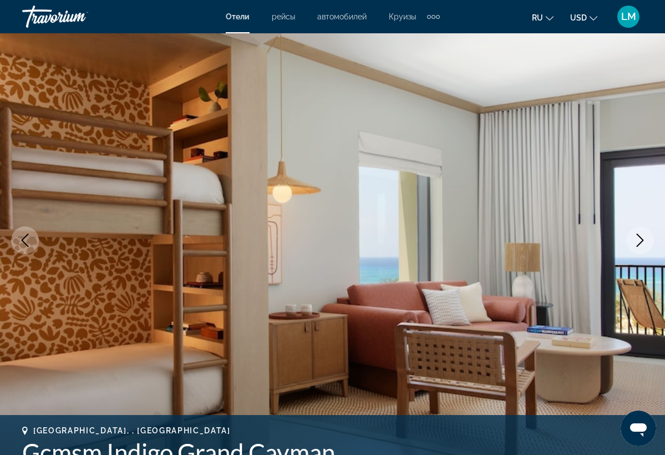
click at [642, 240] on icon "Next image" at bounding box center [640, 239] width 7 height 13
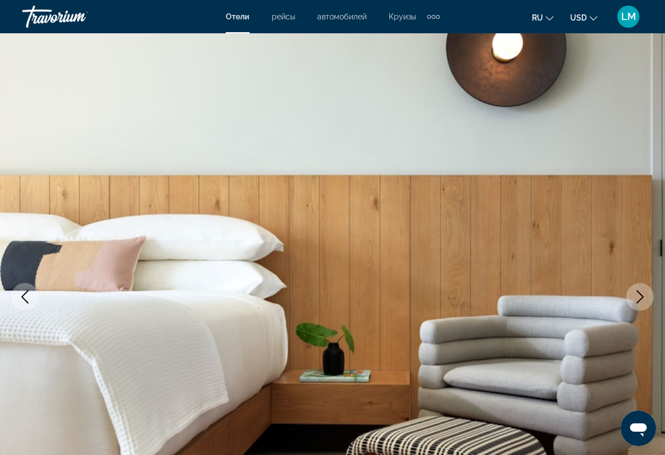
scroll to position [0, 0]
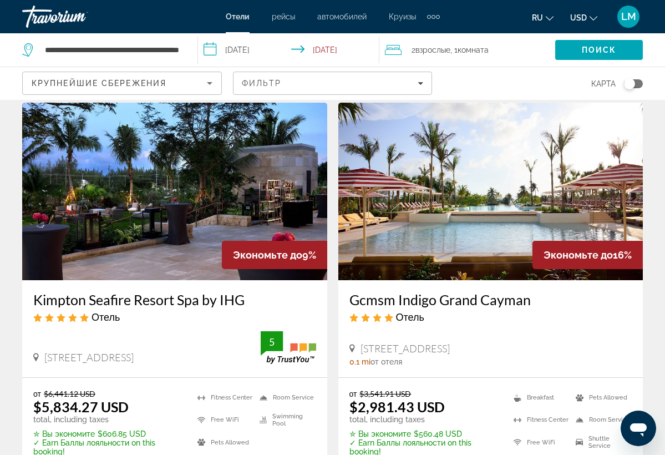
scroll to position [37, 0]
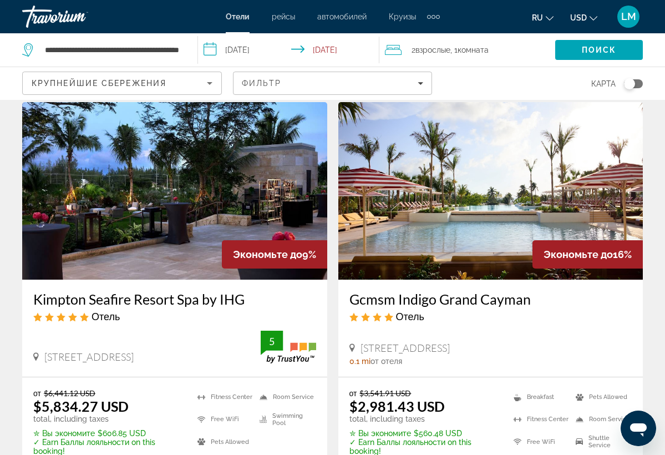
click at [250, 44] on input "**********" at bounding box center [291, 51] width 186 height 37
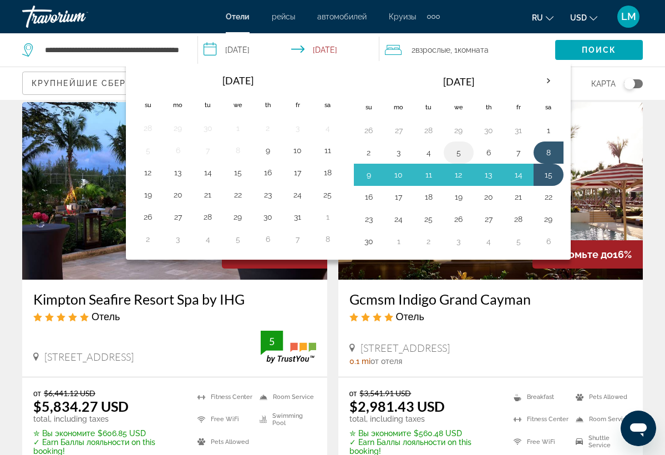
click at [459, 151] on button "5" at bounding box center [459, 153] width 18 height 16
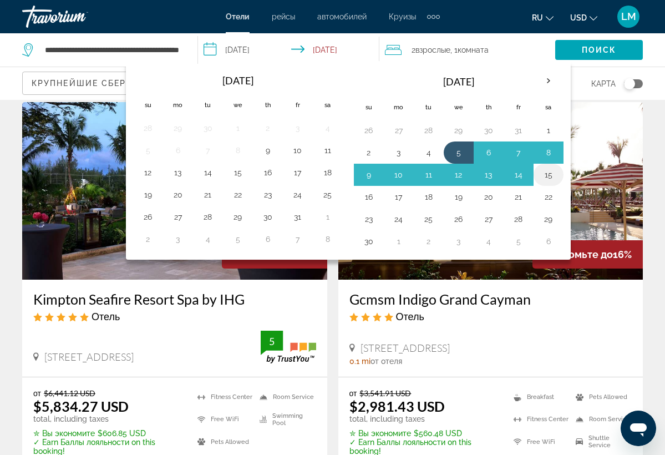
click at [548, 176] on button "15" at bounding box center [549, 175] width 18 height 16
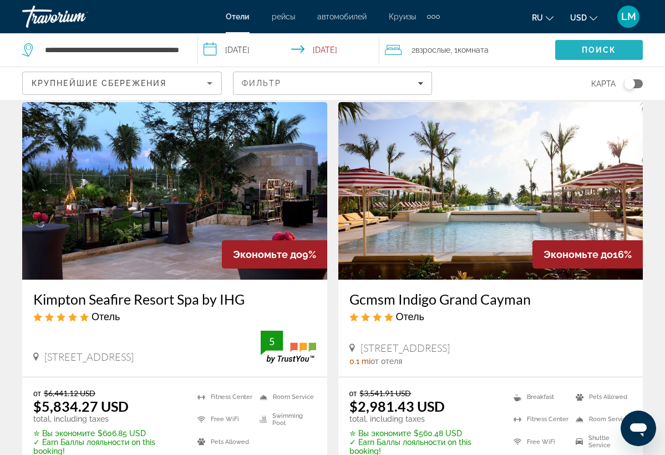
click at [590, 52] on span "Поиск" at bounding box center [599, 49] width 35 height 9
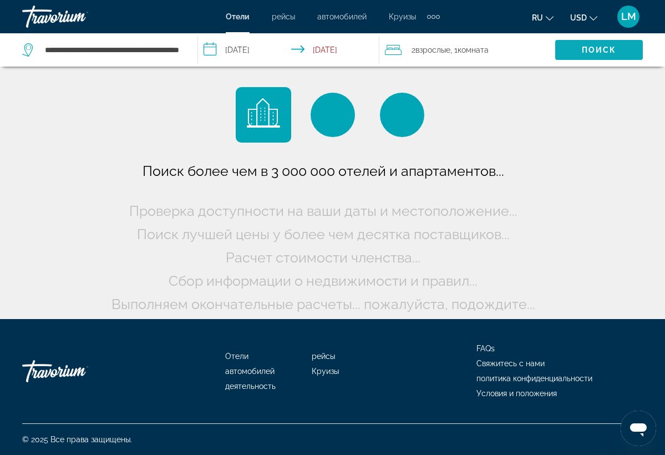
scroll to position [0, 0]
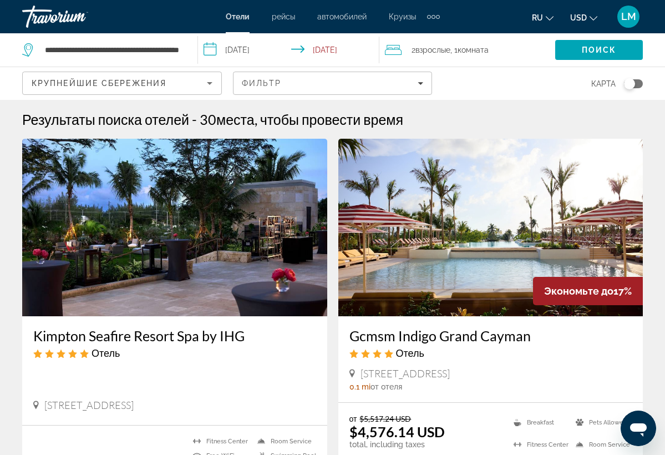
click at [245, 54] on input "**********" at bounding box center [291, 51] width 186 height 37
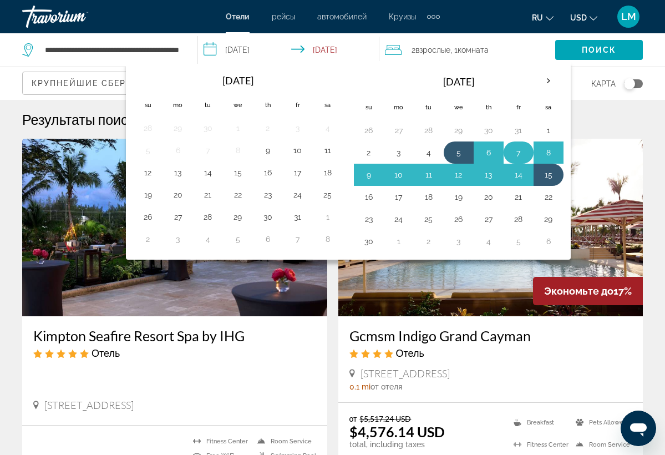
click at [515, 153] on button "7" at bounding box center [519, 153] width 18 height 16
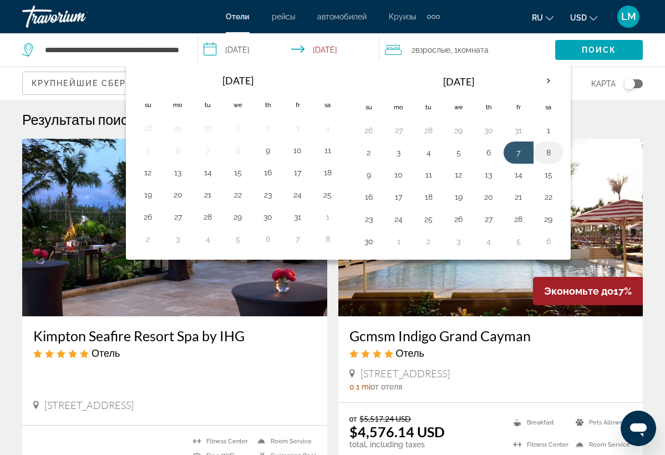
click at [551, 153] on button "8" at bounding box center [549, 153] width 18 height 16
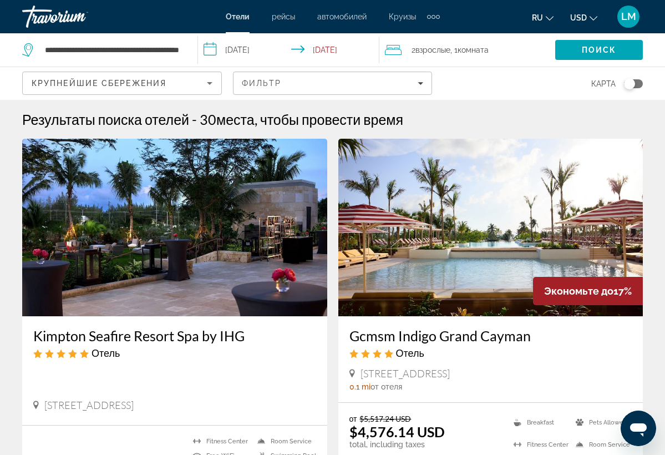
click at [249, 52] on input "**********" at bounding box center [291, 51] width 186 height 37
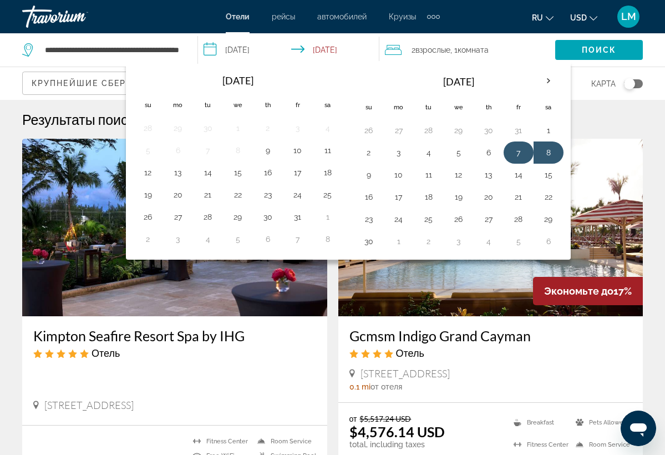
click at [516, 150] on button "7" at bounding box center [519, 153] width 18 height 16
click at [552, 154] on button "8" at bounding box center [549, 153] width 18 height 16
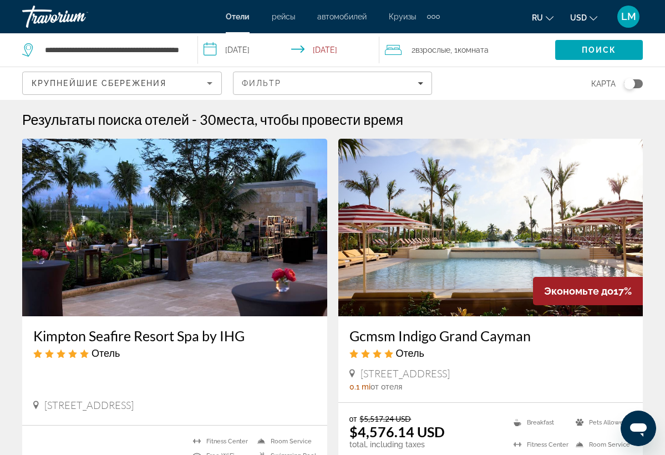
click at [333, 49] on input "**********" at bounding box center [291, 51] width 186 height 37
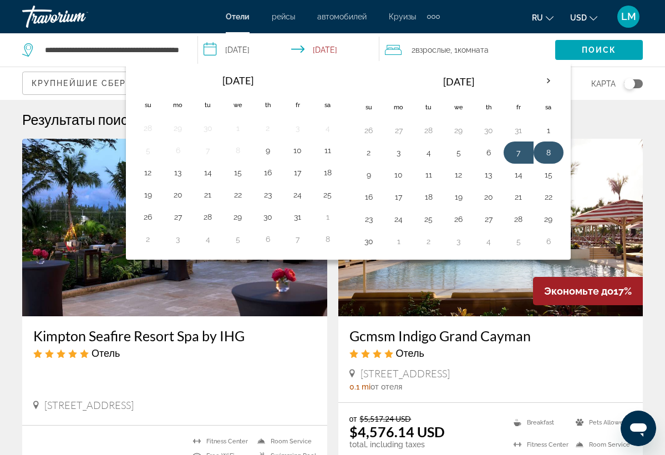
click at [553, 155] on button "8" at bounding box center [549, 153] width 18 height 16
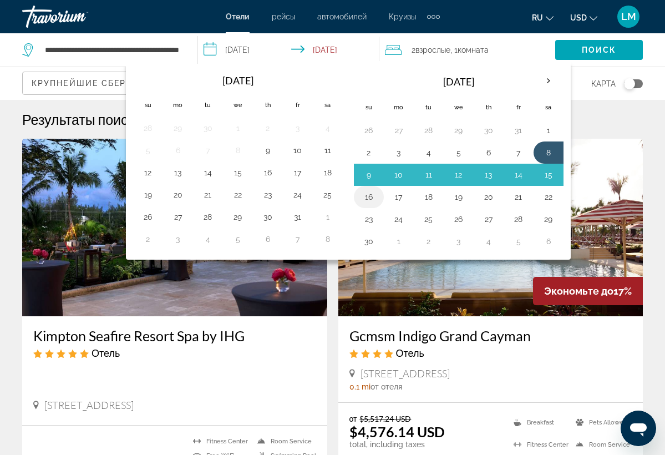
click at [370, 197] on button "16" at bounding box center [369, 197] width 18 height 16
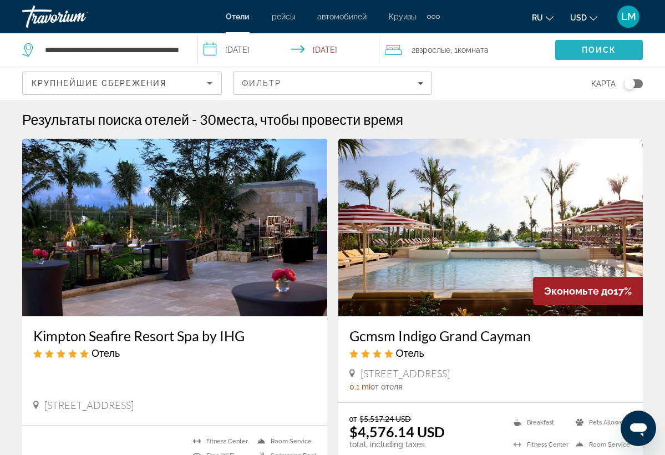
click at [587, 51] on span "Поиск" at bounding box center [599, 49] width 35 height 9
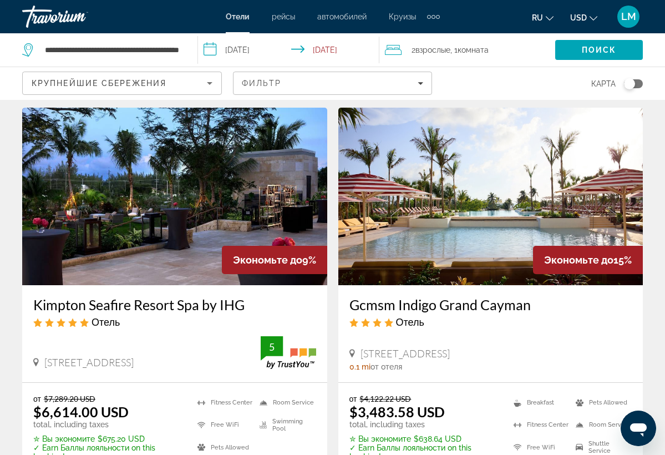
scroll to position [32, 0]
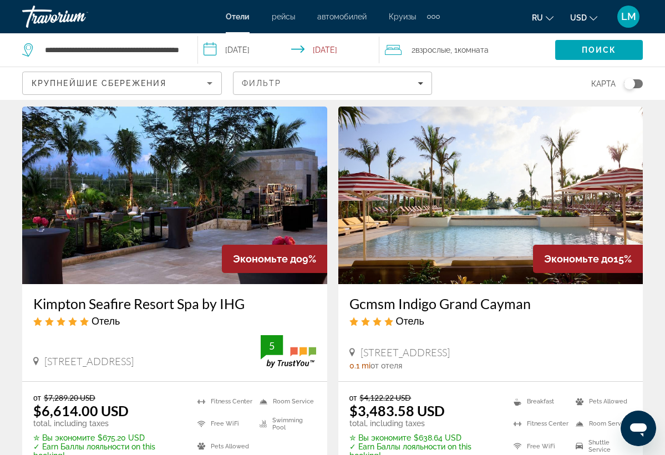
click at [345, 51] on input "**********" at bounding box center [291, 51] width 186 height 37
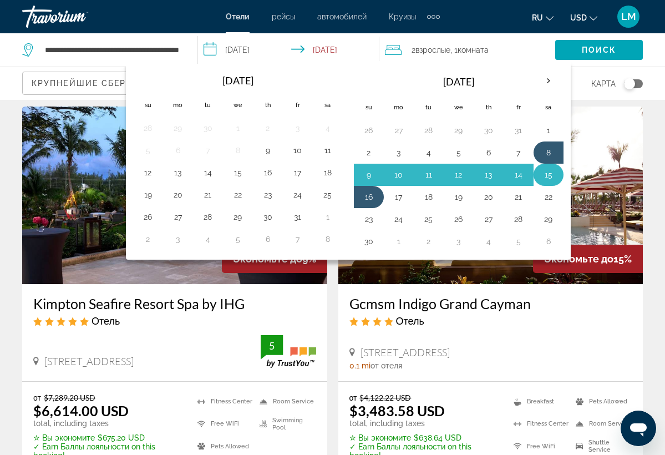
click at [551, 171] on button "15" at bounding box center [549, 175] width 18 height 16
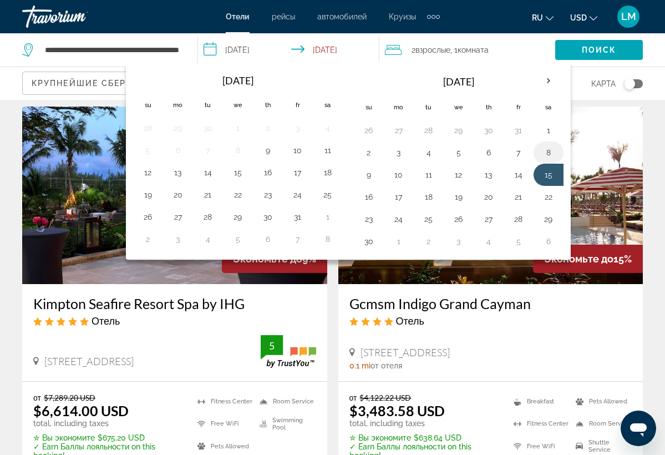
click at [547, 153] on button "8" at bounding box center [549, 153] width 18 height 16
type input "**********"
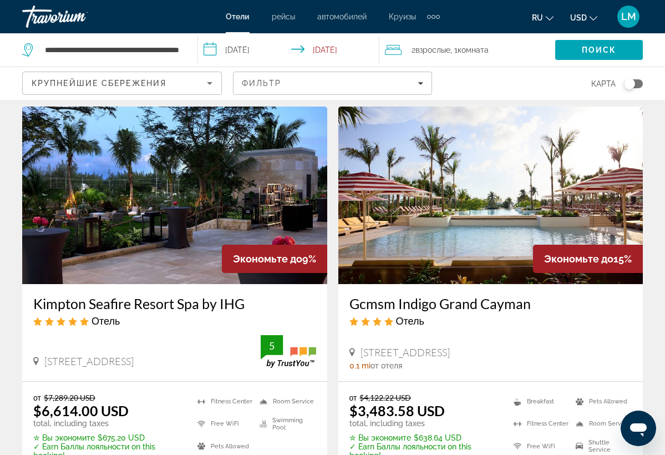
click at [241, 52] on input "**********" at bounding box center [291, 51] width 186 height 37
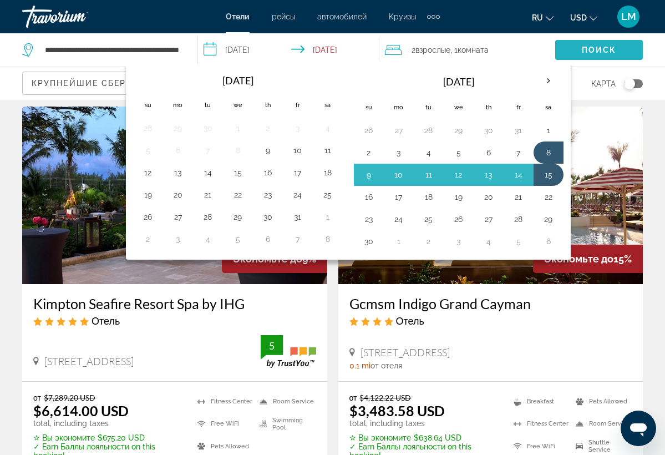
click at [593, 47] on span "Поиск" at bounding box center [599, 49] width 35 height 9
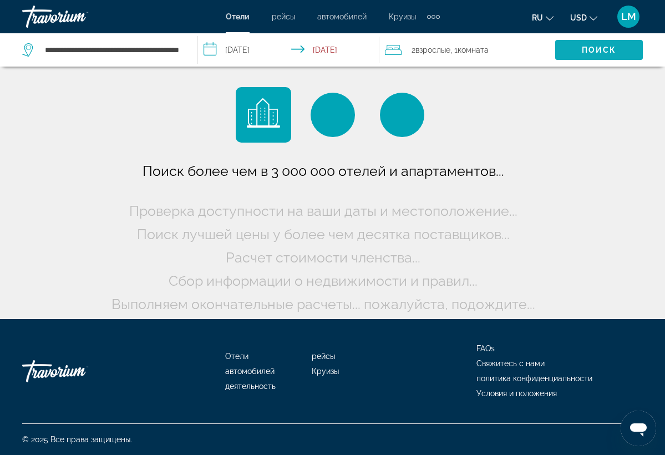
scroll to position [0, 0]
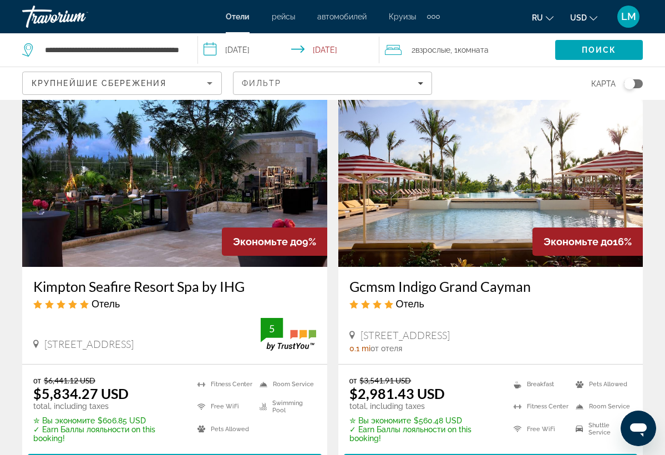
scroll to position [50, 0]
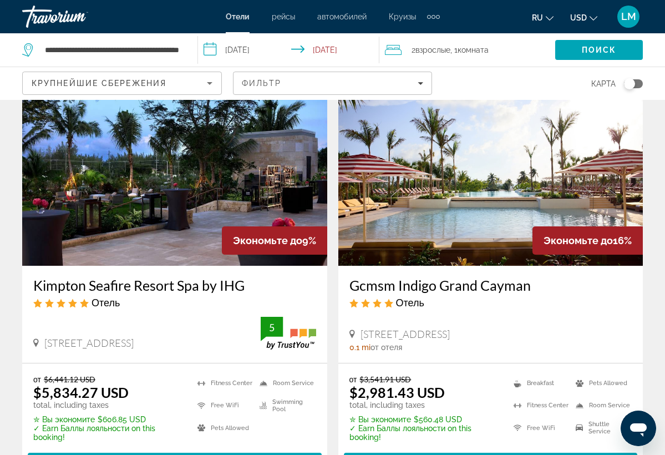
click at [496, 177] on img "Main content" at bounding box center [490, 176] width 305 height 177
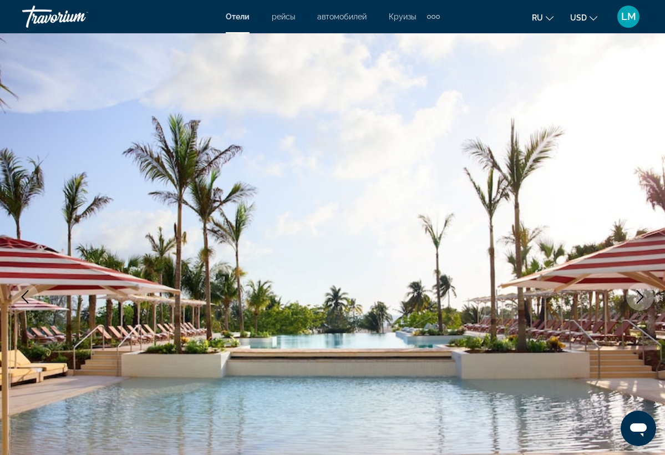
click at [640, 298] on icon "Next image" at bounding box center [639, 296] width 13 height 13
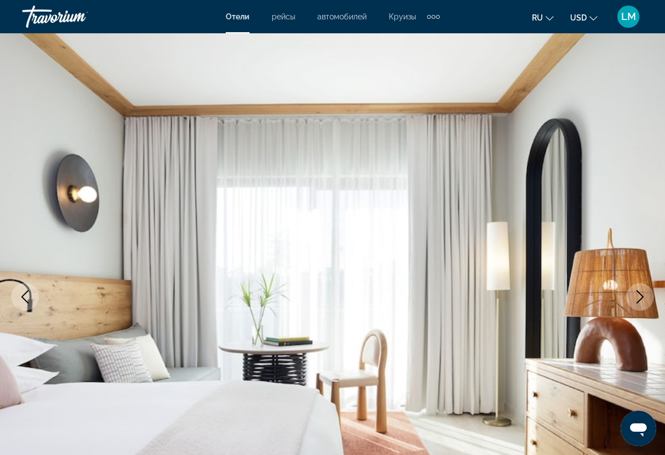
click at [639, 298] on icon "Next image" at bounding box center [639, 296] width 13 height 13
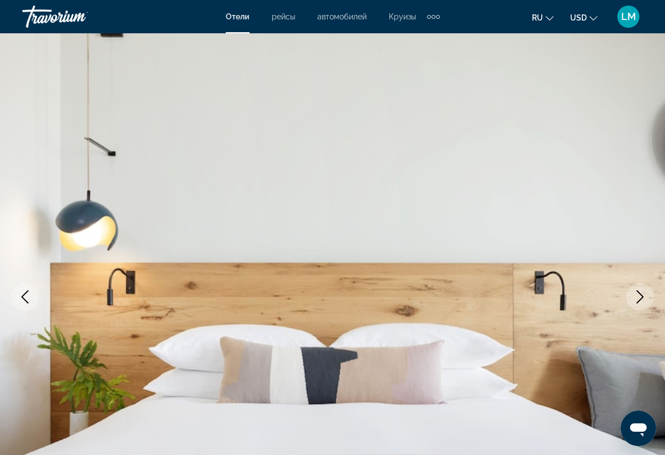
click at [638, 298] on icon "Next image" at bounding box center [639, 296] width 13 height 13
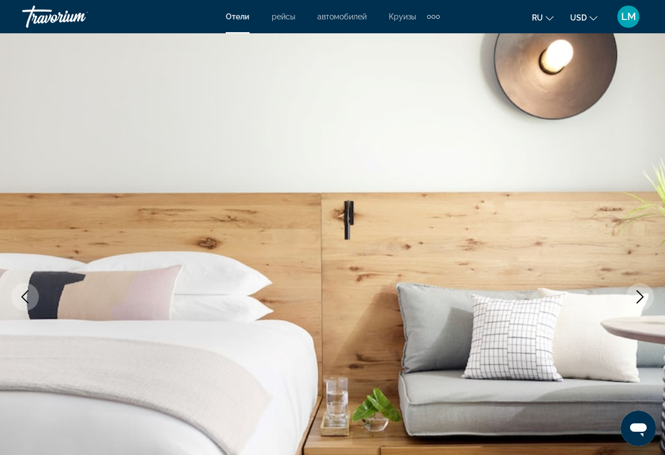
click at [638, 298] on icon "Next image" at bounding box center [639, 296] width 13 height 13
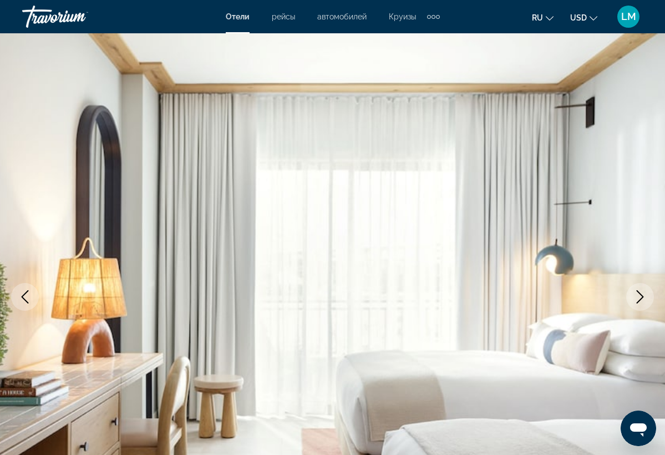
click at [638, 299] on icon "Next image" at bounding box center [639, 296] width 13 height 13
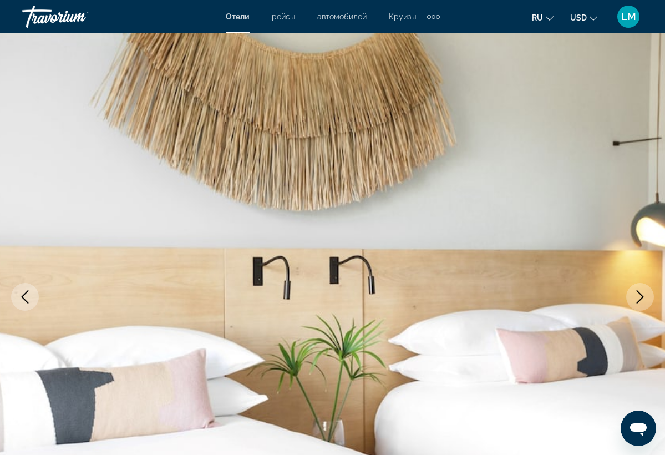
click at [638, 299] on icon "Next image" at bounding box center [639, 296] width 13 height 13
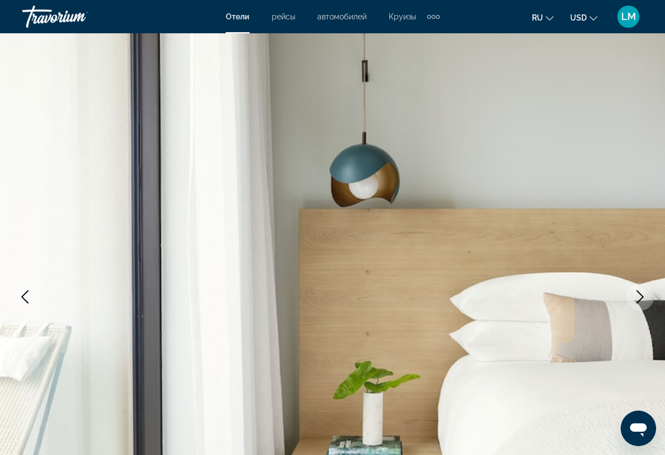
click at [637, 299] on icon "Next image" at bounding box center [639, 296] width 13 height 13
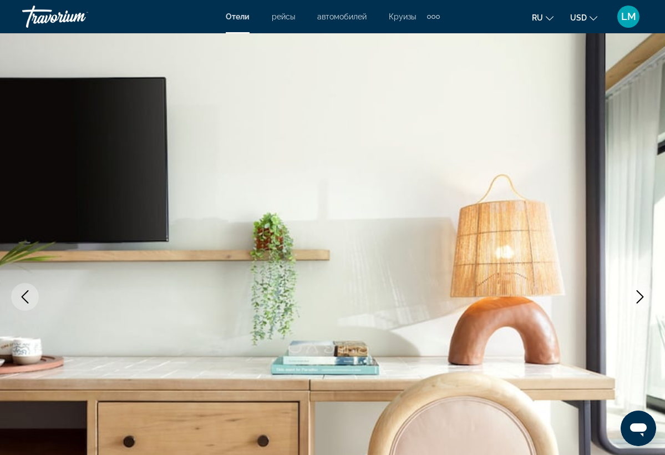
click at [637, 299] on icon "Next image" at bounding box center [639, 296] width 13 height 13
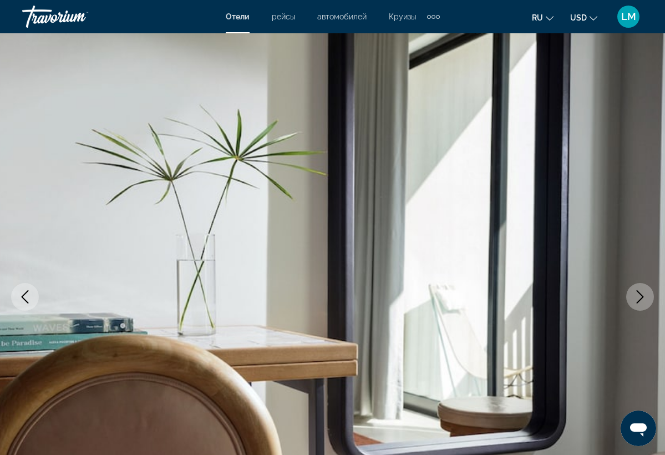
click at [637, 300] on icon "Next image" at bounding box center [639, 296] width 13 height 13
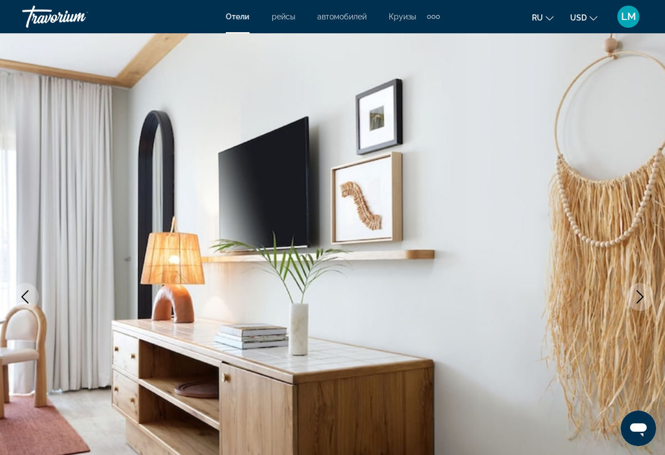
click at [636, 301] on icon "Next image" at bounding box center [639, 296] width 13 height 13
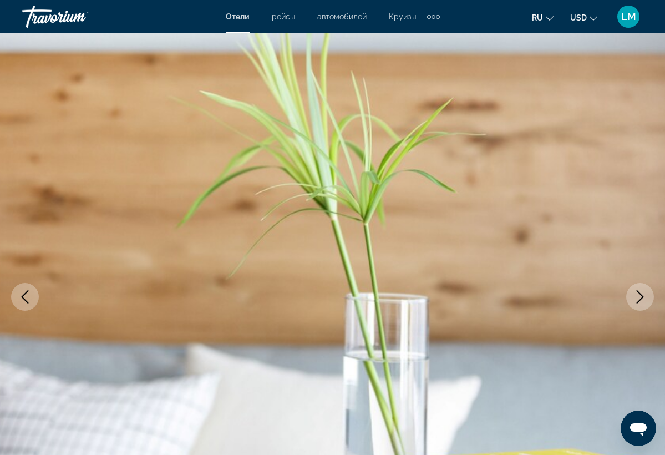
click at [636, 301] on icon "Next image" at bounding box center [639, 296] width 13 height 13
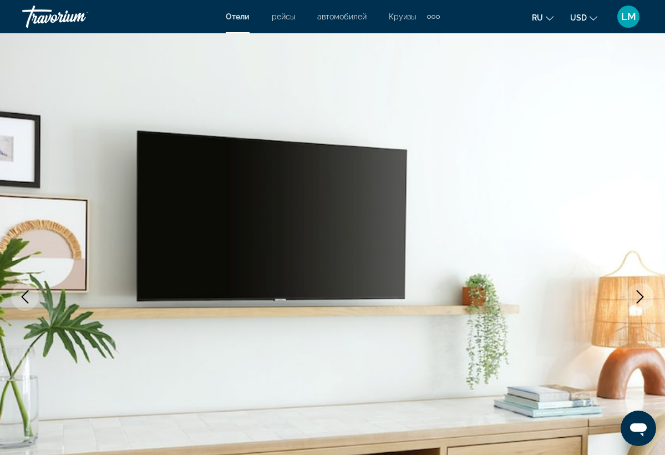
click at [635, 301] on icon "Next image" at bounding box center [639, 296] width 13 height 13
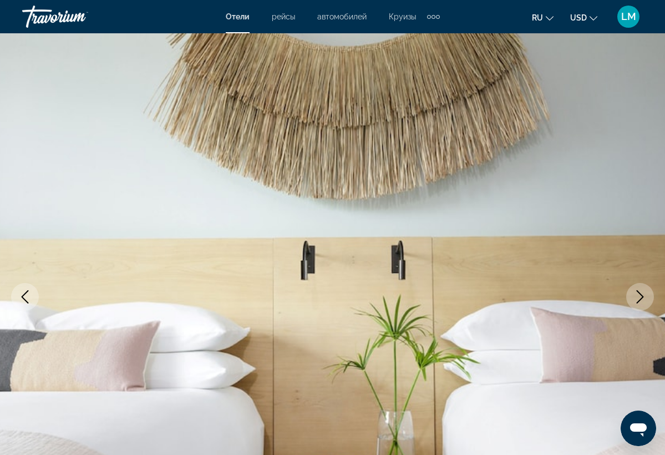
click at [635, 301] on icon "Next image" at bounding box center [639, 296] width 13 height 13
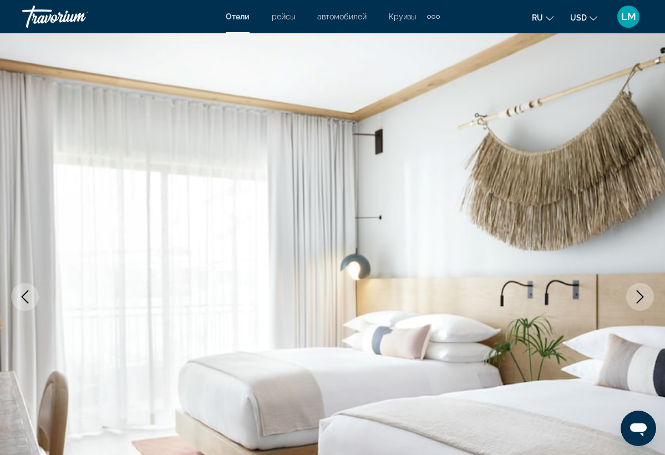
click at [634, 301] on icon "Next image" at bounding box center [639, 296] width 13 height 13
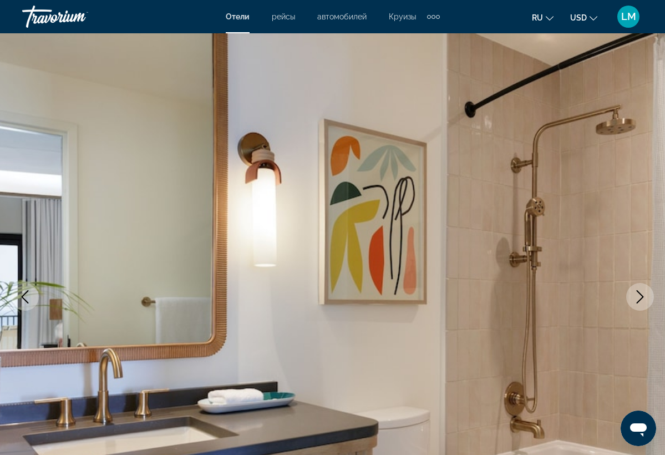
click at [633, 302] on icon "Next image" at bounding box center [639, 296] width 13 height 13
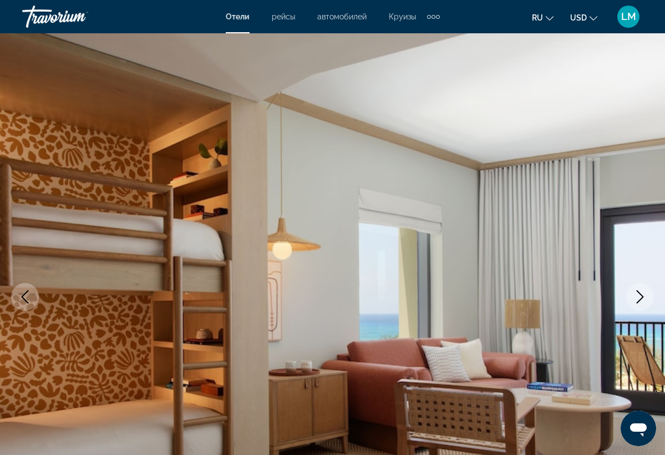
click at [637, 298] on icon "Next image" at bounding box center [639, 296] width 13 height 13
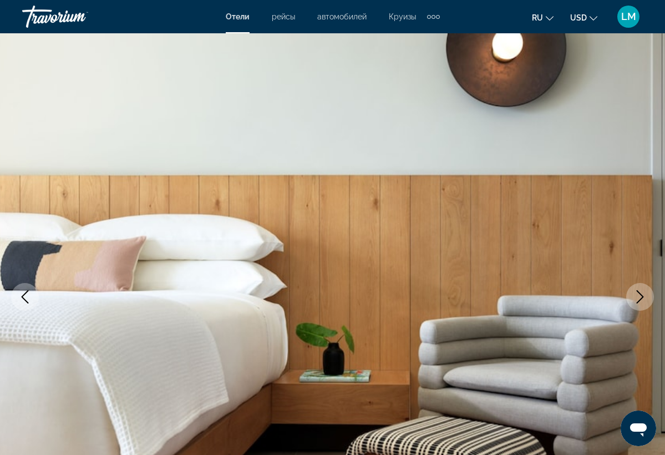
click at [637, 299] on icon "Next image" at bounding box center [639, 296] width 13 height 13
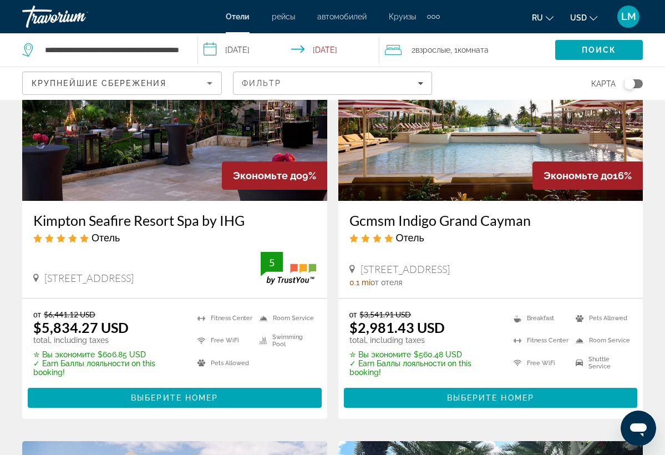
scroll to position [114, 0]
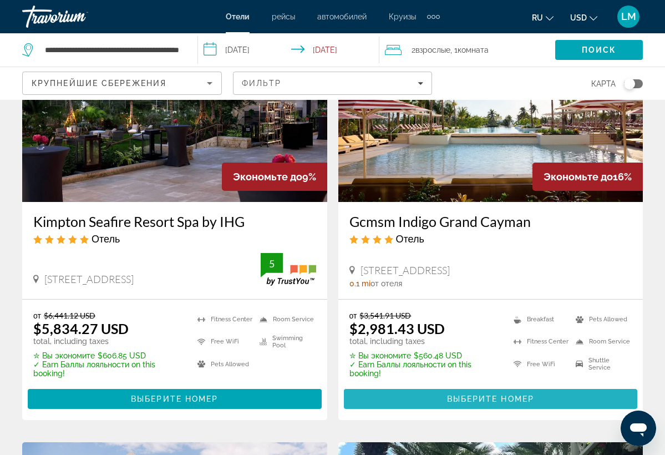
click at [449, 395] on span "Выберите номер" at bounding box center [490, 398] width 87 height 9
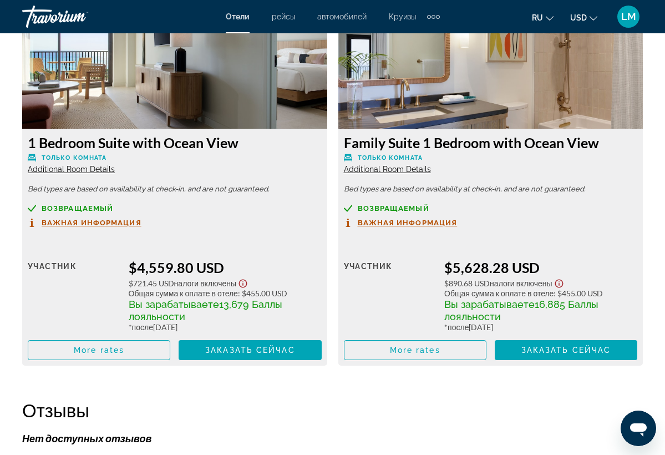
scroll to position [4243, 0]
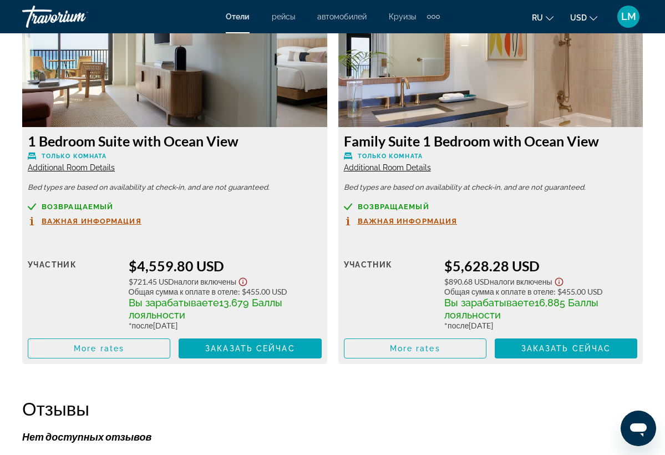
click at [185, 109] on img "Main content" at bounding box center [174, 57] width 305 height 139
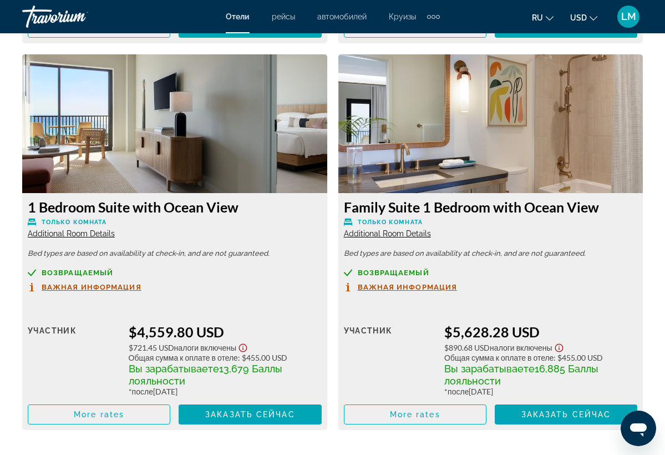
scroll to position [4172, 0]
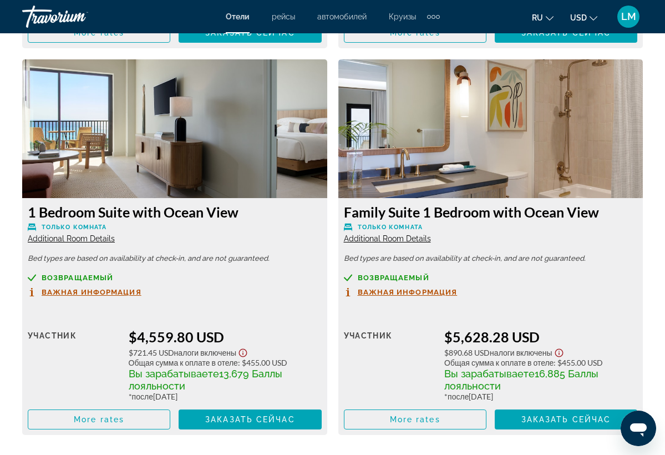
click at [190, 156] on img "Main content" at bounding box center [174, 128] width 305 height 139
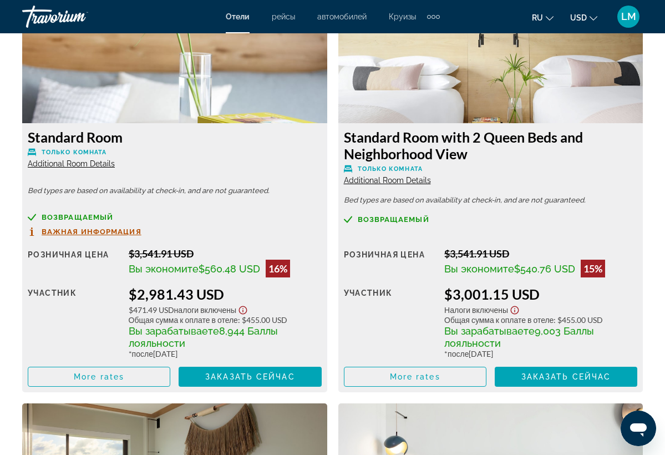
scroll to position [1779, 0]
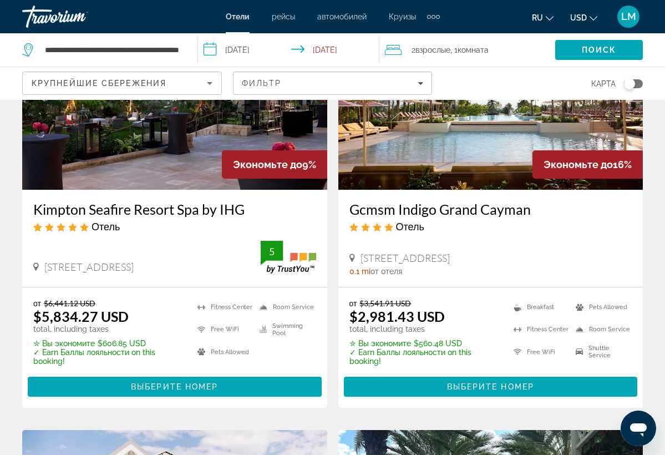
scroll to position [125, 0]
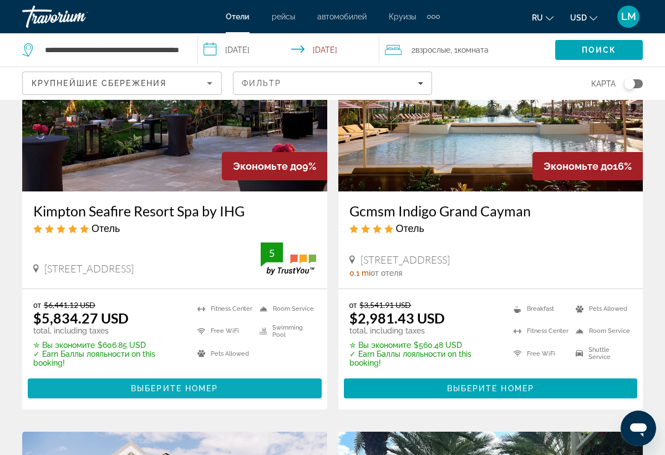
click at [177, 388] on span "Выберите номер" at bounding box center [174, 388] width 87 height 9
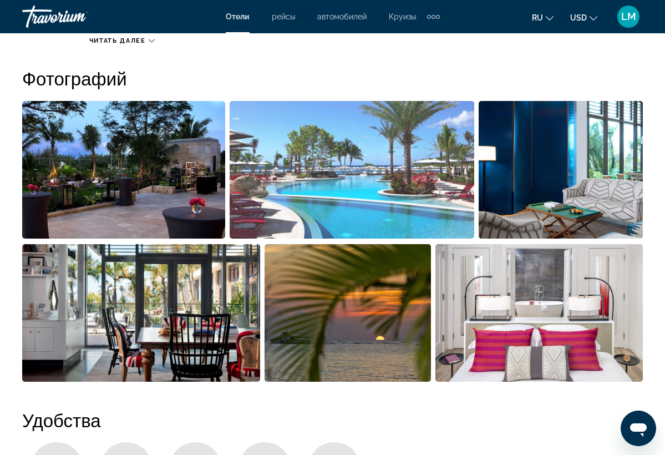
scroll to position [735, 0]
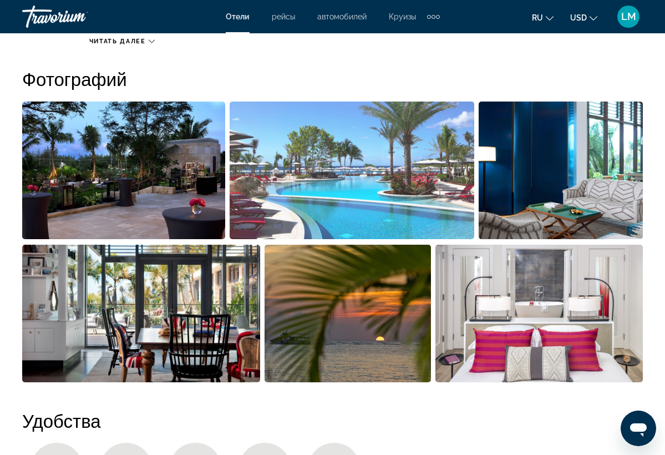
click at [374, 204] on img "Open full-screen image slider" at bounding box center [352, 170] width 245 height 138
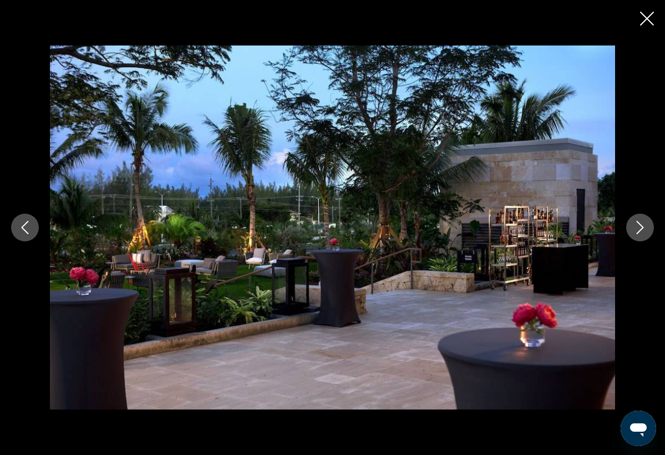
click at [645, 225] on icon "Next image" at bounding box center [639, 227] width 13 height 13
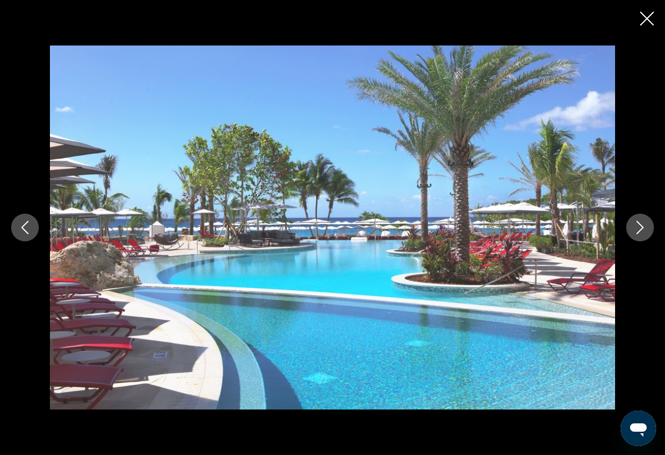
click at [638, 229] on icon "Next image" at bounding box center [639, 227] width 13 height 13
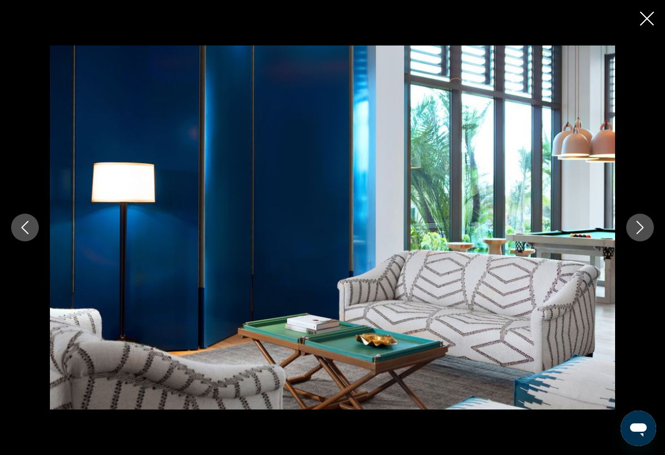
click at [638, 229] on icon "Next image" at bounding box center [639, 227] width 13 height 13
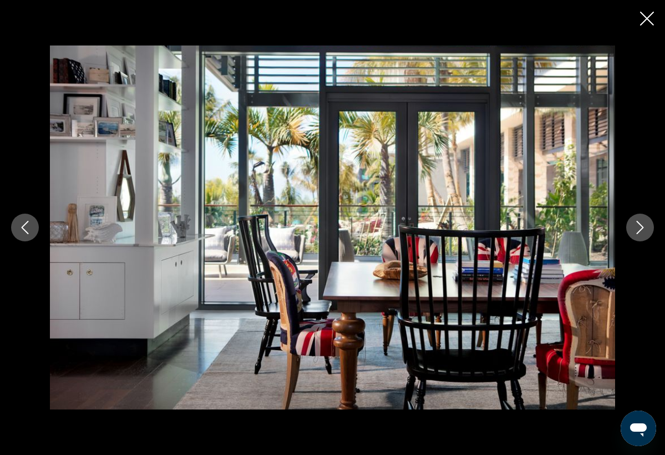
click at [638, 229] on icon "Next image" at bounding box center [639, 227] width 13 height 13
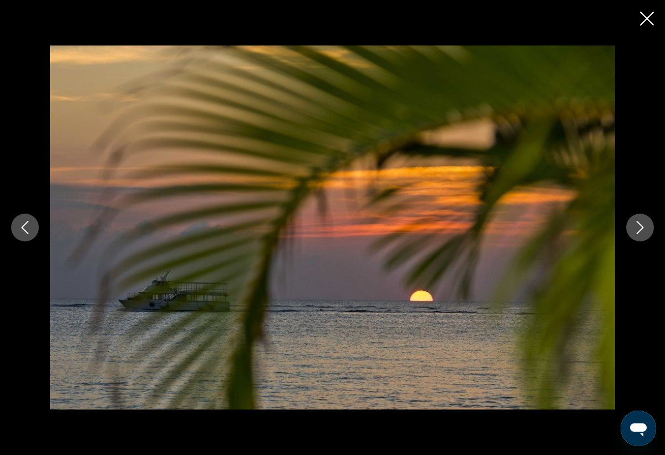
click at [638, 229] on icon "Next image" at bounding box center [639, 227] width 13 height 13
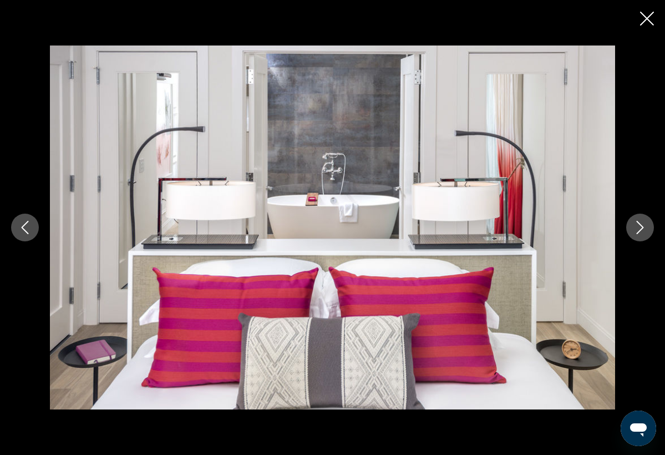
click at [638, 229] on icon "Next image" at bounding box center [639, 227] width 13 height 13
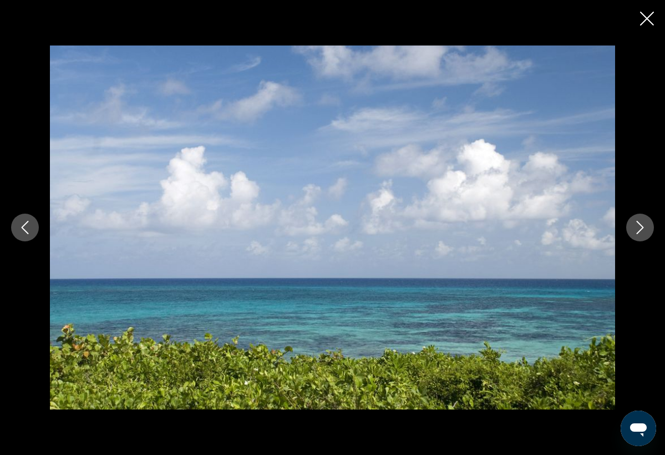
click at [637, 229] on icon "Next image" at bounding box center [639, 227] width 13 height 13
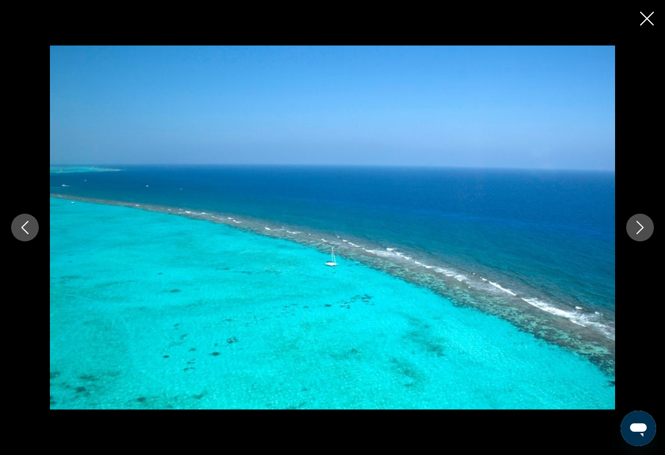
click at [637, 229] on icon "Next image" at bounding box center [639, 227] width 13 height 13
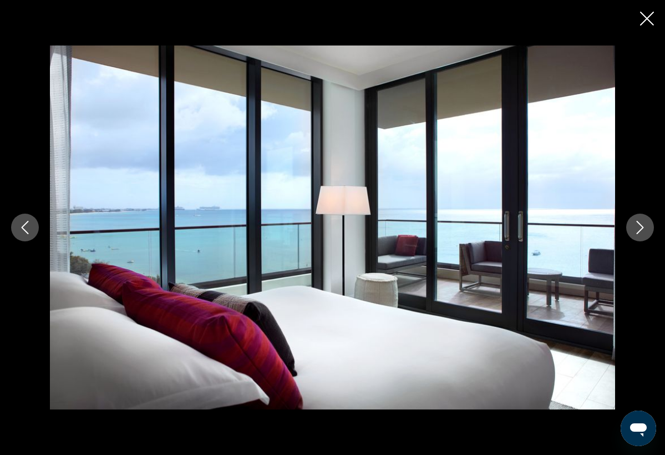
click at [637, 229] on icon "Next image" at bounding box center [639, 227] width 13 height 13
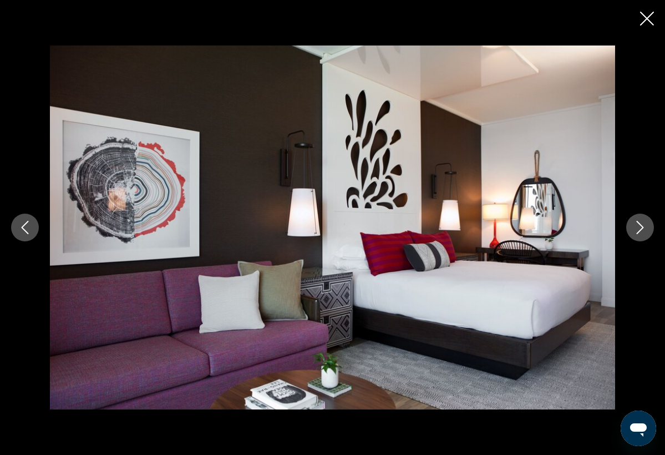
click at [637, 229] on icon "Next image" at bounding box center [639, 227] width 13 height 13
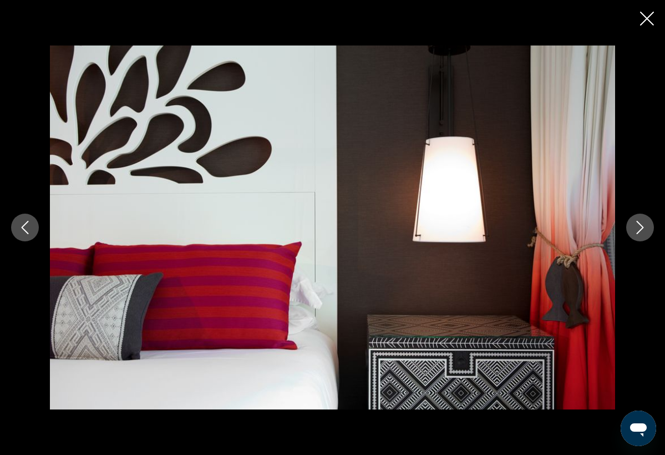
click at [637, 229] on icon "Next image" at bounding box center [639, 227] width 13 height 13
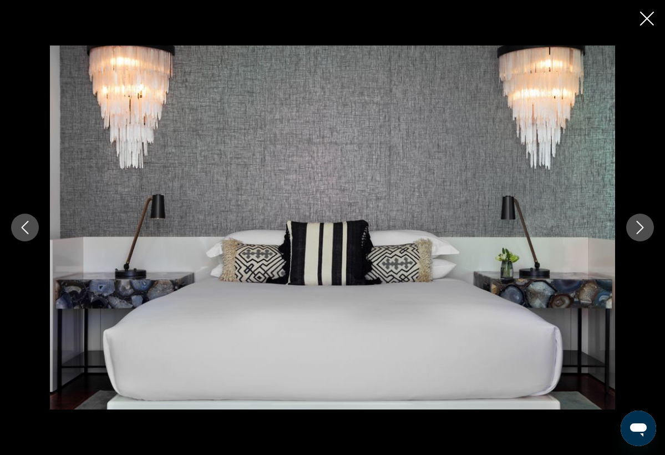
click at [637, 229] on icon "Next image" at bounding box center [639, 227] width 13 height 13
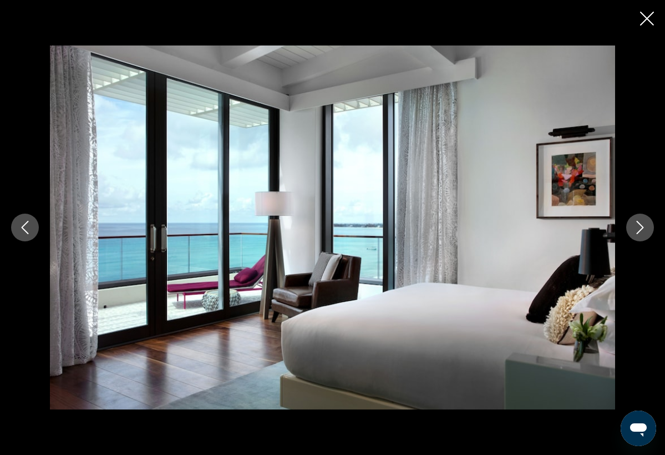
click at [637, 229] on icon "Next image" at bounding box center [639, 227] width 13 height 13
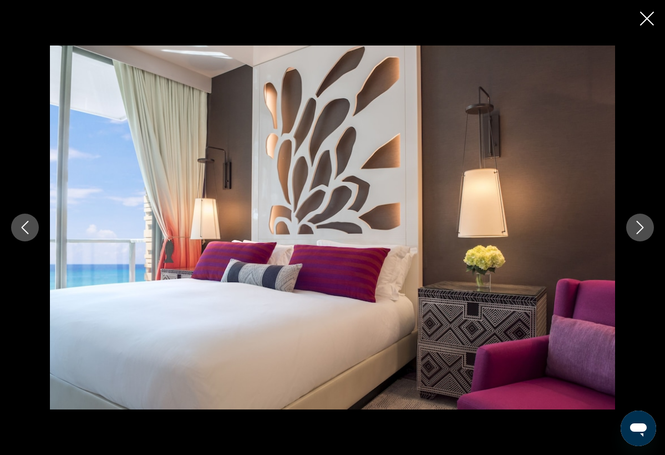
click at [637, 229] on icon "Next image" at bounding box center [639, 227] width 13 height 13
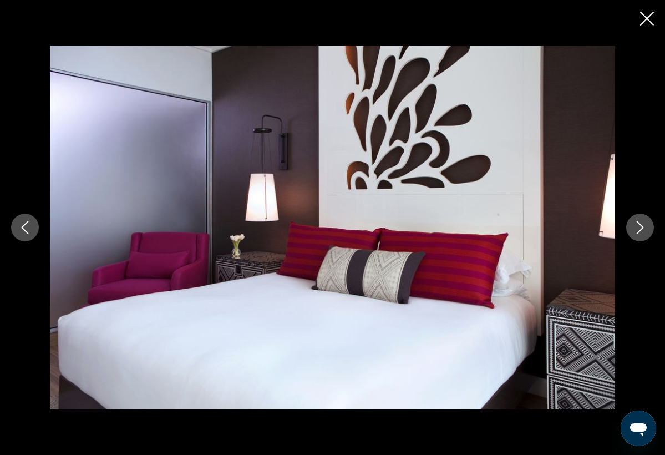
click at [637, 229] on icon "Next image" at bounding box center [639, 227] width 13 height 13
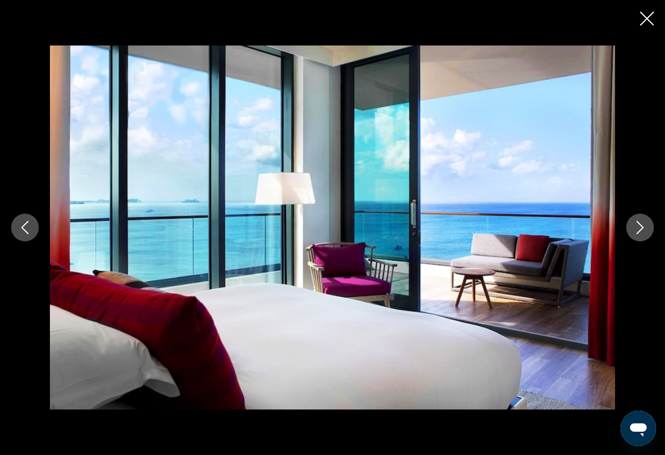
click at [648, 16] on icon "Close slideshow" at bounding box center [647, 19] width 14 height 14
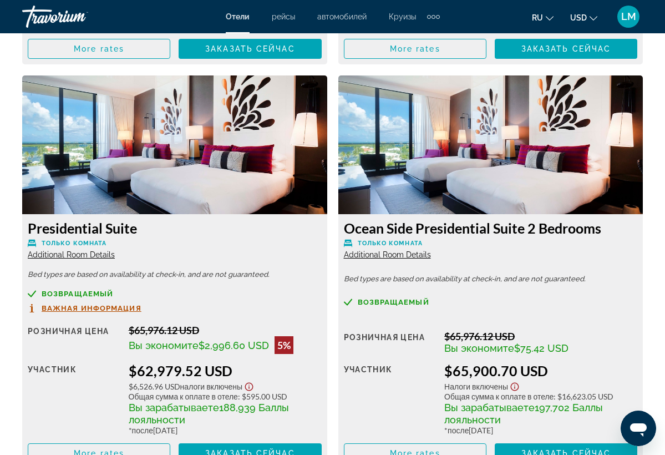
scroll to position [7661, 0]
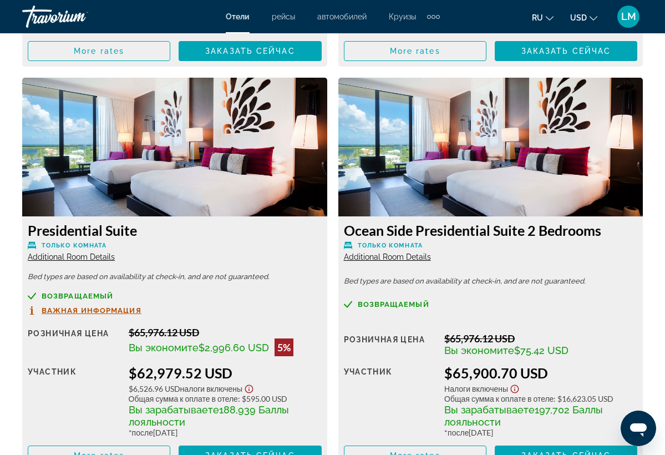
click at [519, 209] on img "Main content" at bounding box center [490, 147] width 305 height 139
click at [519, 186] on img "Main content" at bounding box center [490, 147] width 305 height 139
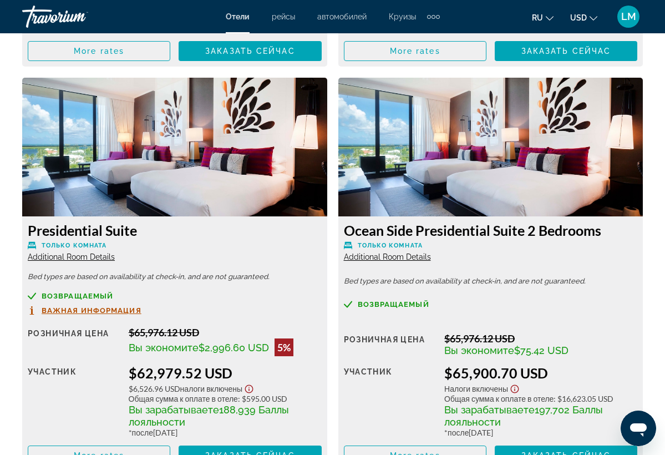
click at [519, 186] on img "Main content" at bounding box center [490, 147] width 305 height 139
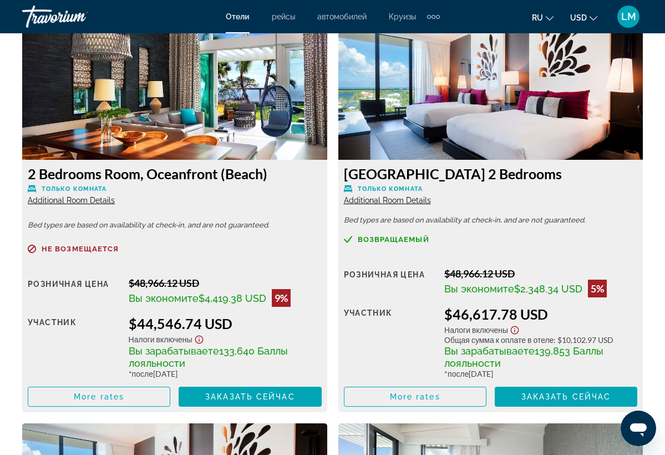
scroll to position [6910, 0]
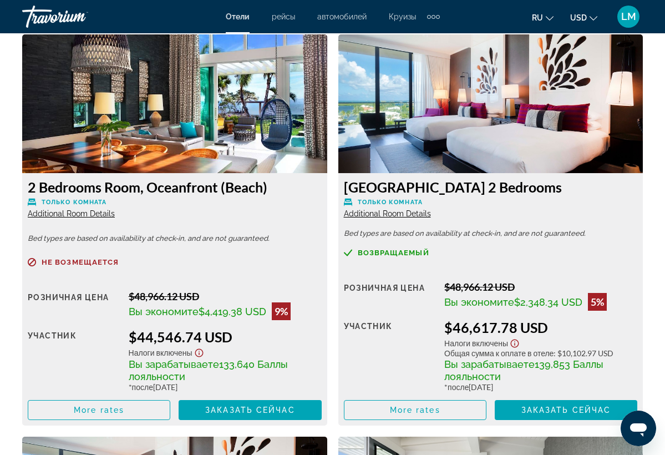
click at [278, 148] on img "Main content" at bounding box center [174, 103] width 305 height 139
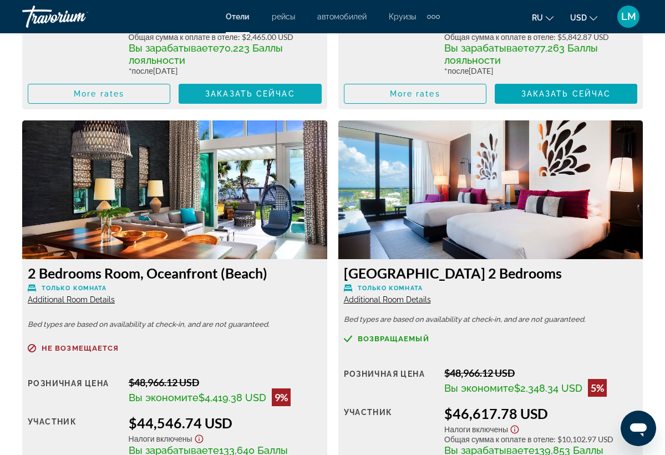
scroll to position [6820, 0]
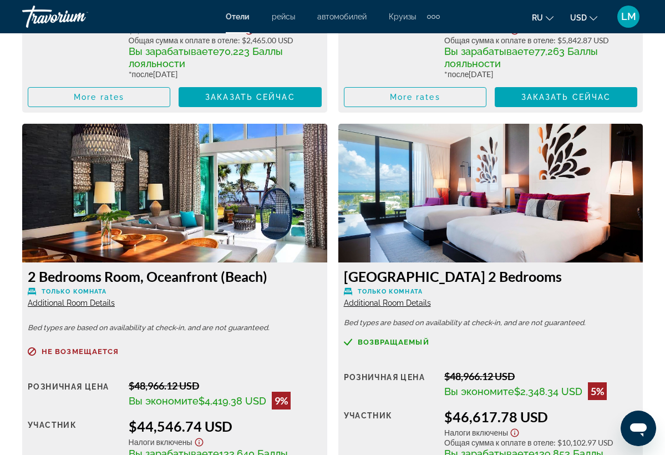
click at [207, 217] on img "Main content" at bounding box center [174, 193] width 305 height 139
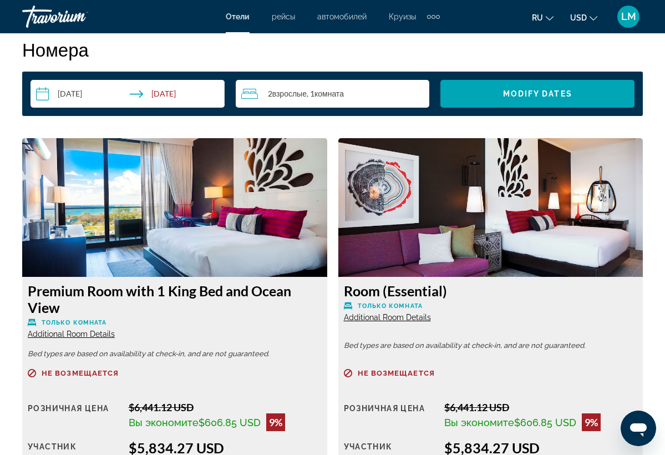
scroll to position [1625, 0]
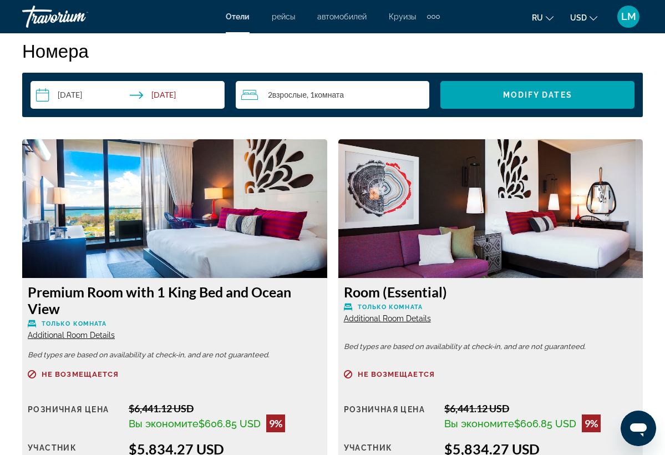
click at [124, 181] on img "Main content" at bounding box center [174, 208] width 305 height 139
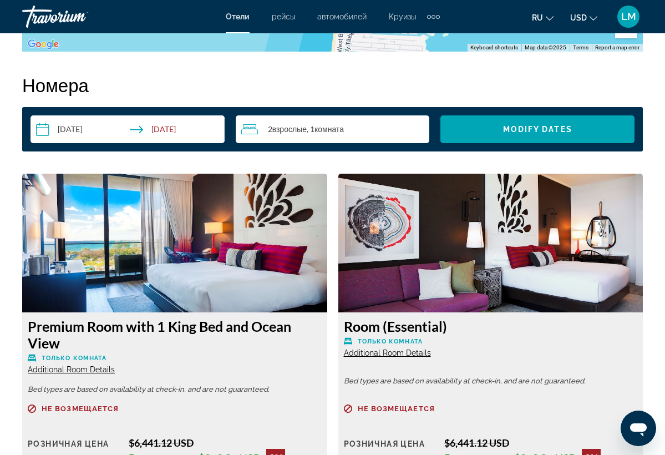
scroll to position [1591, 0]
click at [213, 256] on img "Main content" at bounding box center [174, 243] width 305 height 139
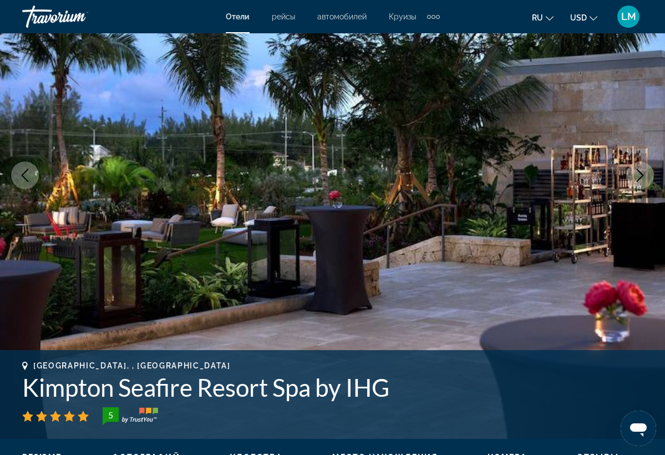
scroll to position [121, 0]
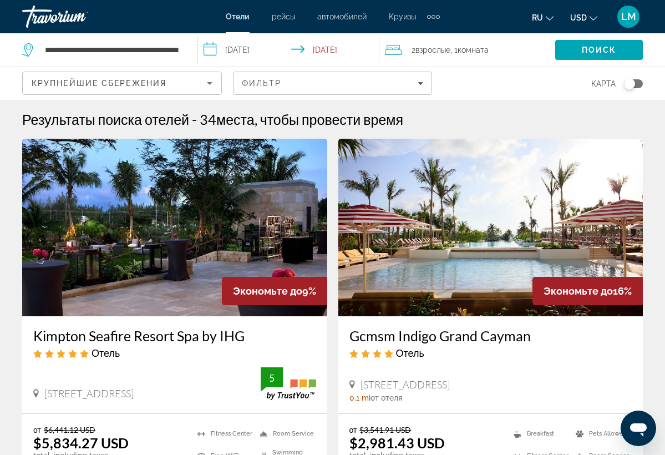
click at [320, 49] on input "**********" at bounding box center [291, 51] width 186 height 37
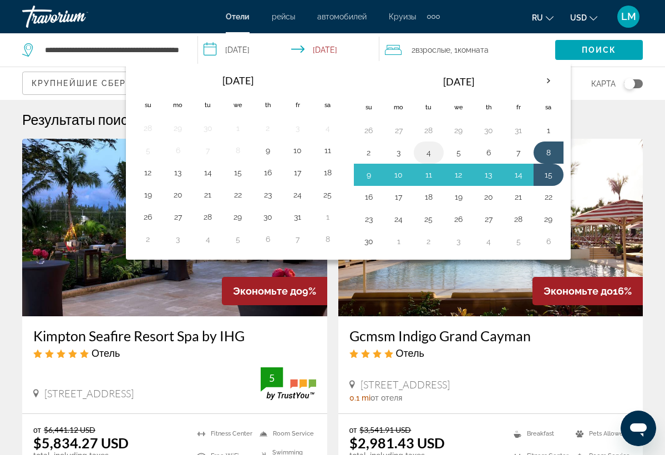
click at [427, 154] on button "4" at bounding box center [429, 153] width 18 height 16
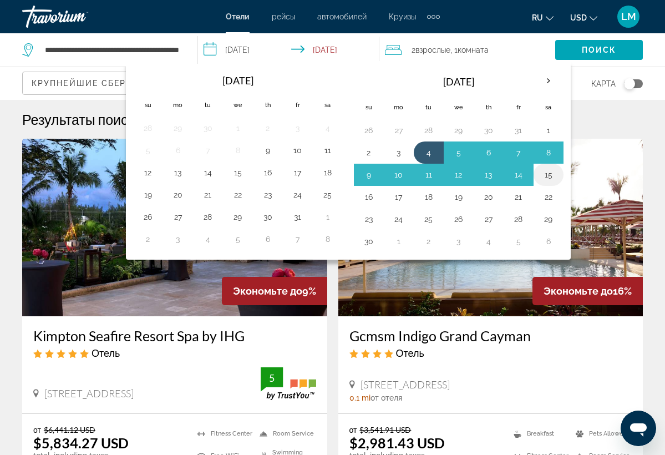
click at [551, 180] on button "15" at bounding box center [549, 175] width 18 height 16
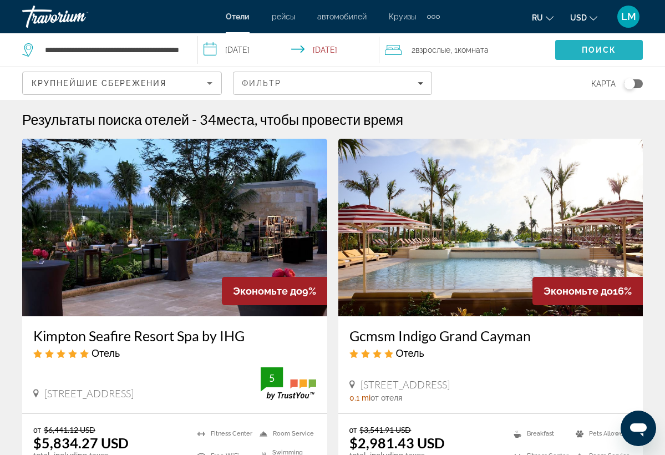
click at [578, 52] on span "Search" at bounding box center [599, 50] width 88 height 27
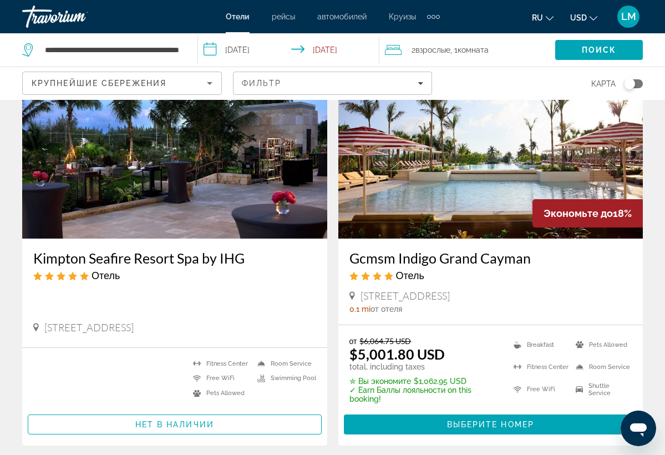
scroll to position [80, 0]
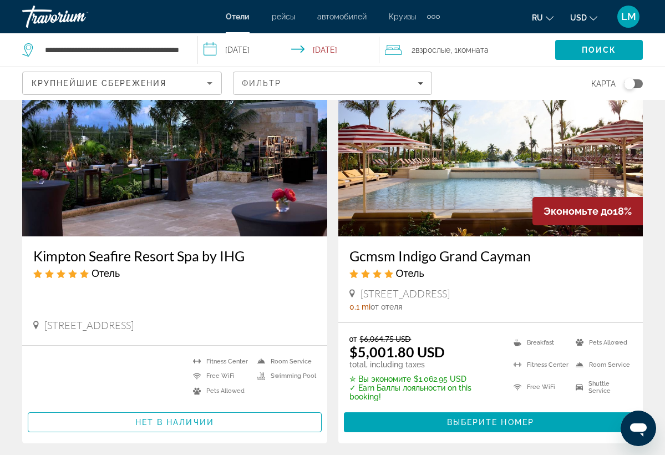
click at [255, 52] on input "**********" at bounding box center [291, 51] width 186 height 37
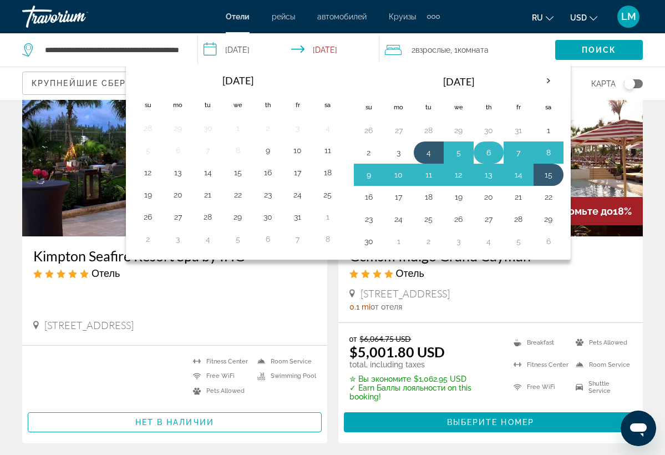
click at [493, 155] on button "6" at bounding box center [489, 153] width 18 height 16
click at [549, 180] on button "15" at bounding box center [549, 175] width 18 height 16
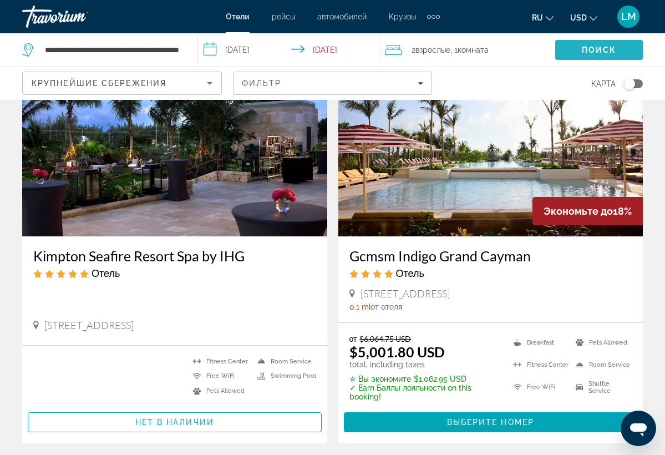
click at [583, 50] on span "Поиск" at bounding box center [599, 49] width 35 height 9
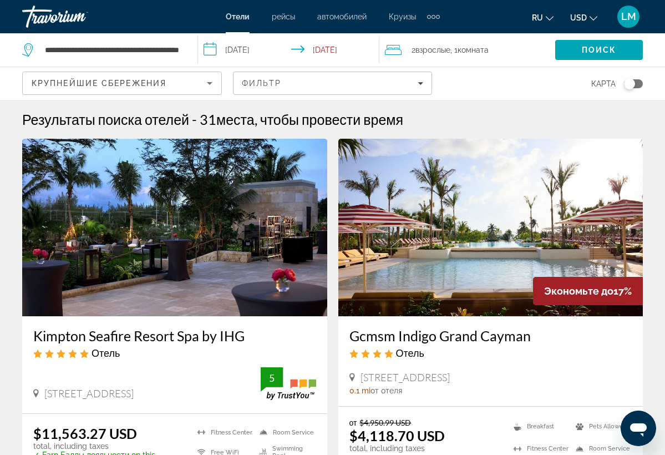
click at [249, 52] on input "**********" at bounding box center [291, 51] width 186 height 37
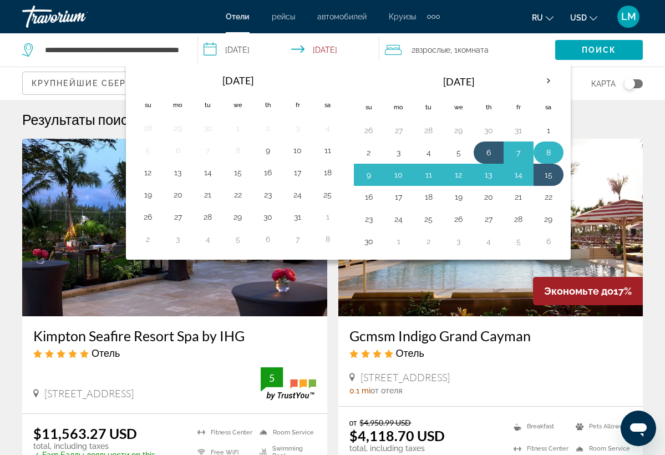
click at [551, 154] on button "8" at bounding box center [549, 153] width 18 height 16
click at [372, 200] on button "16" at bounding box center [369, 197] width 18 height 16
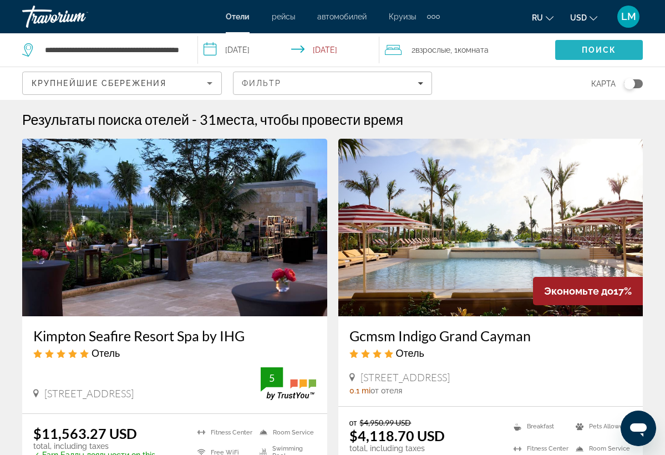
click at [608, 45] on span "Search" at bounding box center [599, 50] width 88 height 27
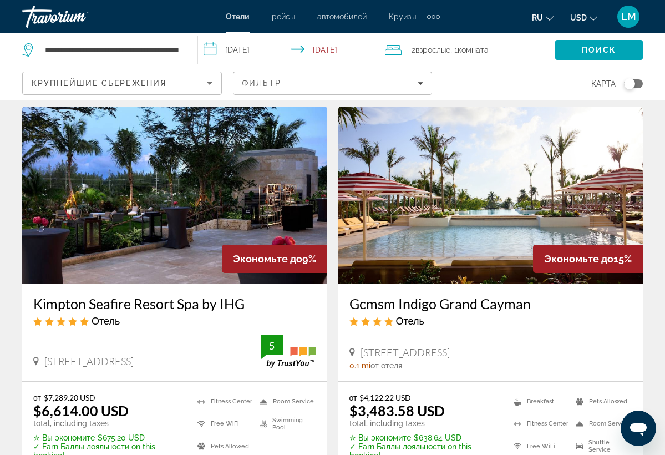
scroll to position [32, 0]
click at [346, 50] on input "**********" at bounding box center [291, 51] width 186 height 37
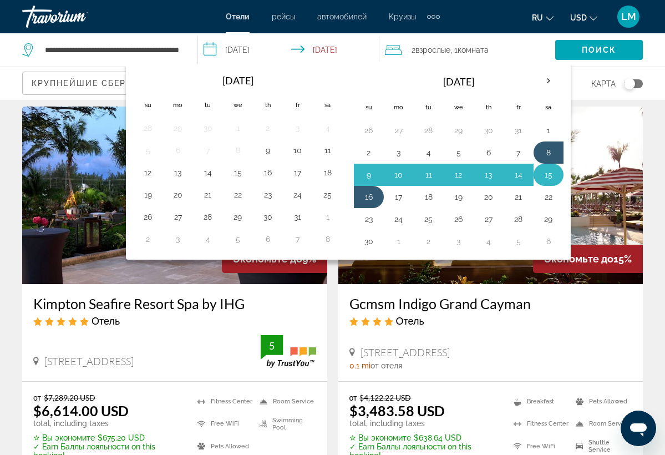
click at [550, 174] on button "15" at bounding box center [549, 175] width 18 height 16
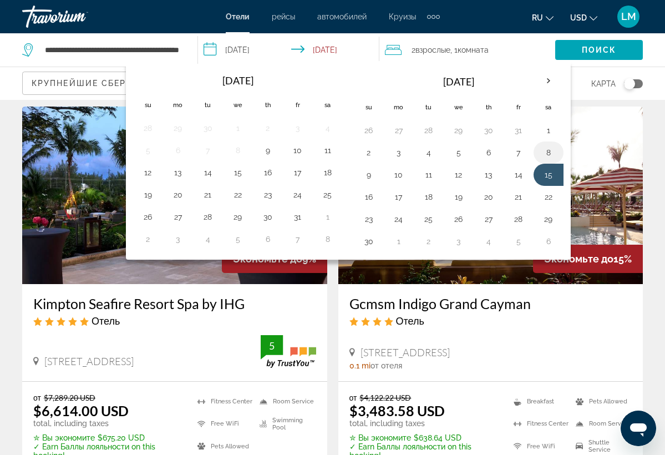
click at [552, 154] on button "8" at bounding box center [549, 153] width 18 height 16
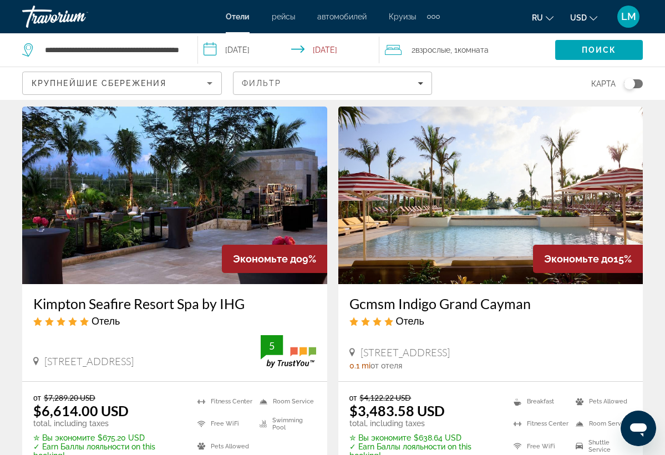
click at [263, 50] on input "**********" at bounding box center [291, 51] width 186 height 37
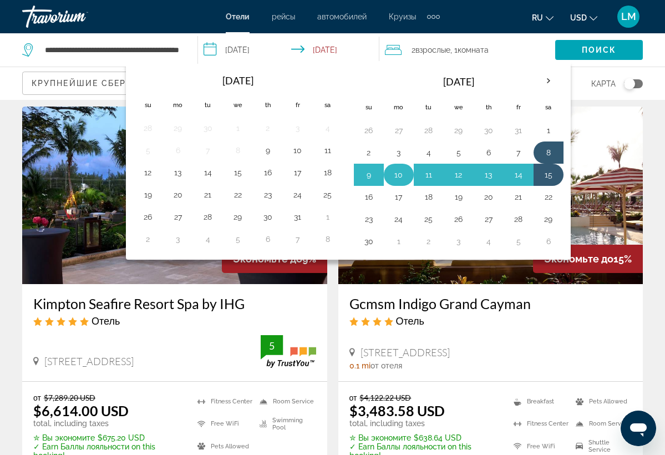
click at [403, 177] on button "10" at bounding box center [399, 175] width 18 height 16
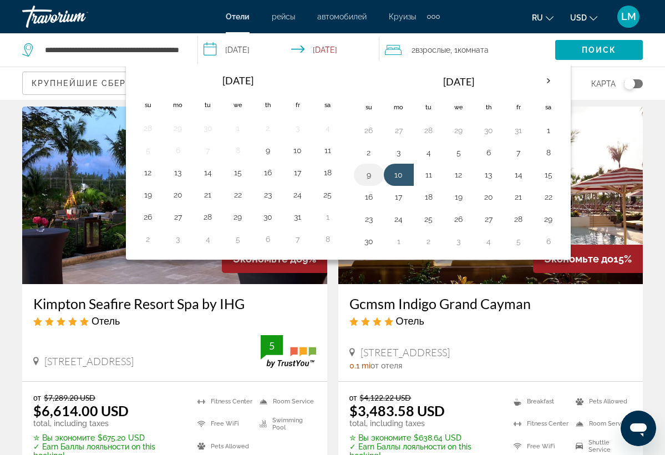
click at [370, 181] on button "9" at bounding box center [369, 175] width 18 height 16
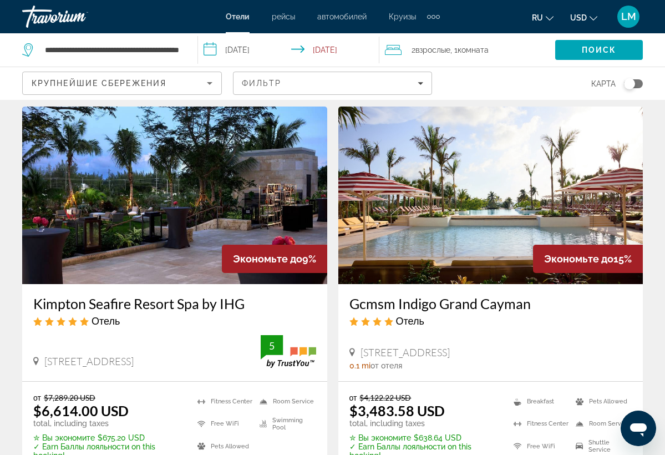
click at [354, 45] on input "**********" at bounding box center [291, 51] width 186 height 37
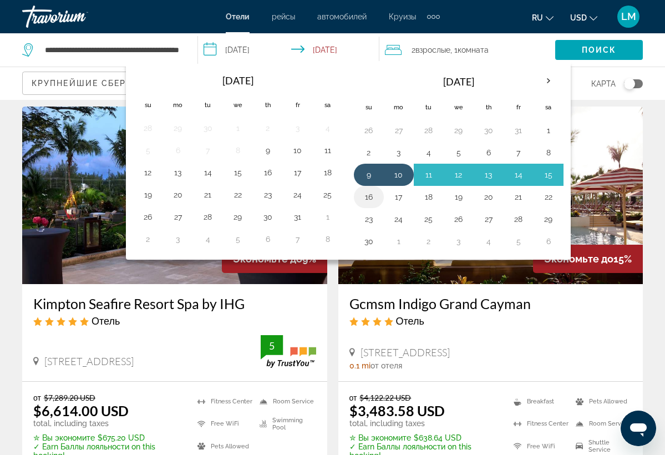
click at [374, 202] on button "16" at bounding box center [369, 197] width 18 height 16
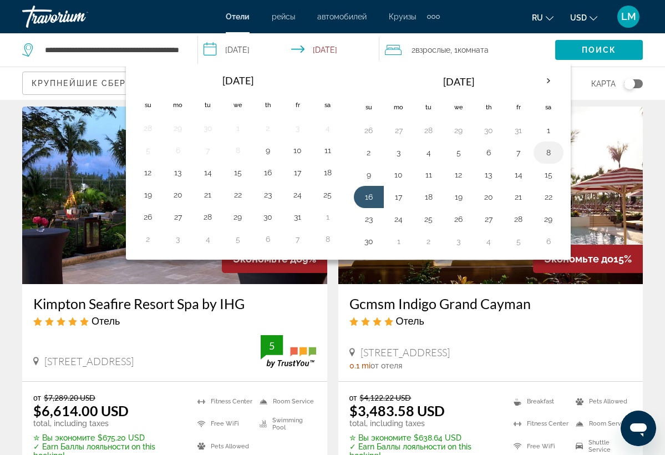
click at [548, 153] on button "8" at bounding box center [549, 153] width 18 height 16
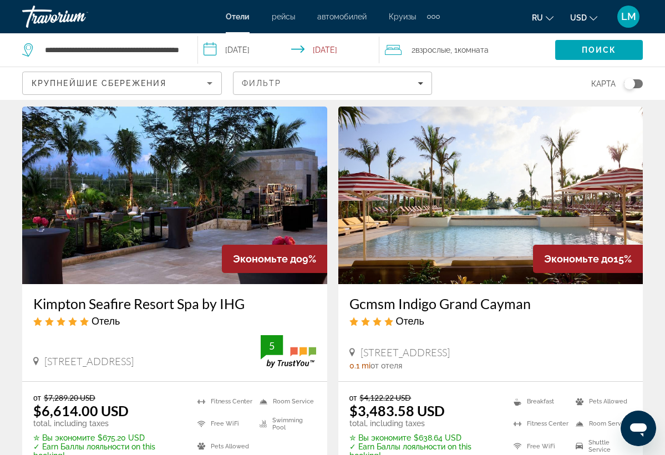
click at [357, 53] on input "**********" at bounding box center [291, 51] width 186 height 37
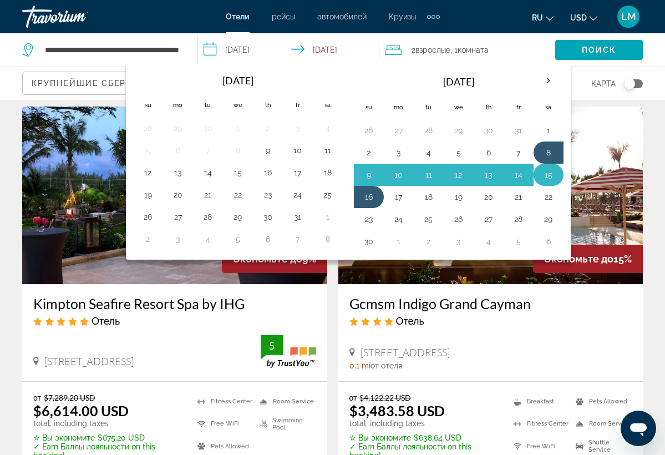
click at [550, 172] on button "15" at bounding box center [549, 175] width 18 height 16
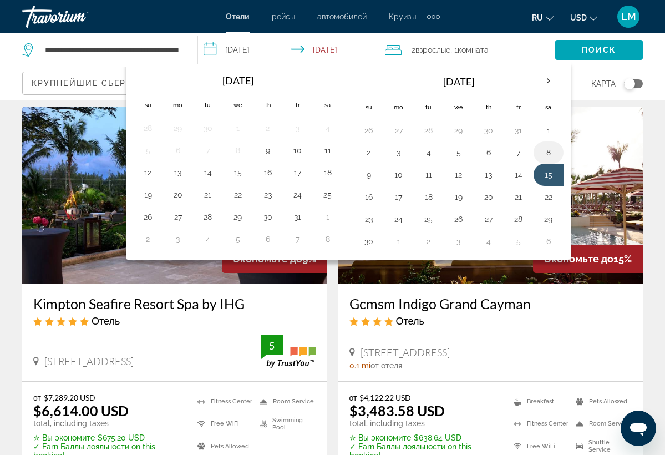
click at [547, 151] on button "8" at bounding box center [549, 153] width 18 height 16
type input "**********"
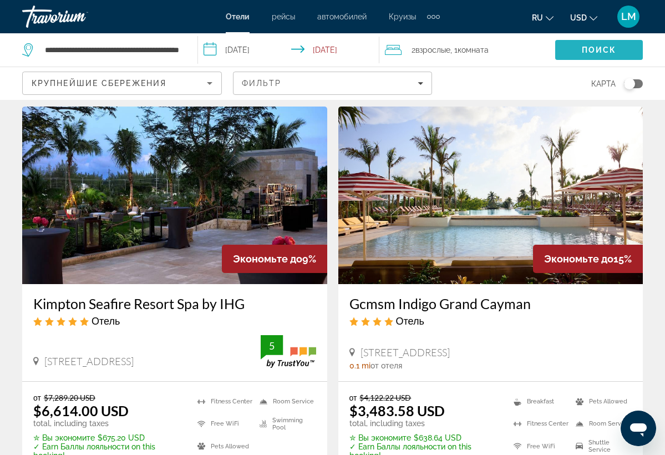
click at [580, 49] on span "Search" at bounding box center [599, 50] width 88 height 27
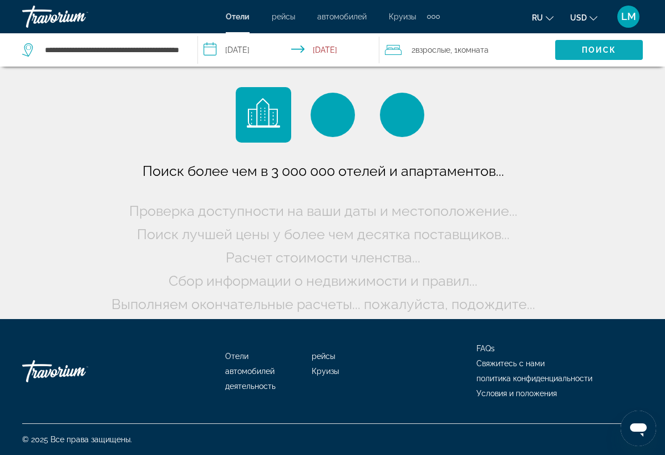
scroll to position [0, 0]
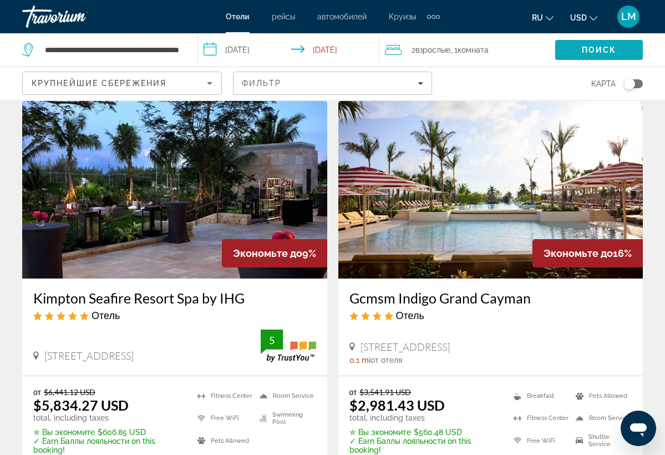
scroll to position [38, 0]
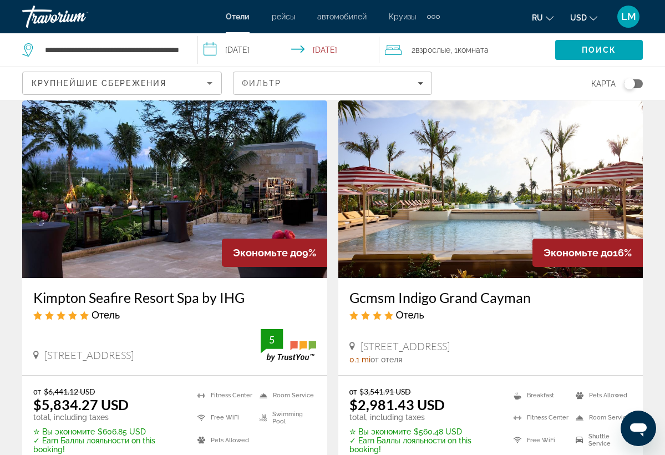
click at [553, 213] on img "Main content" at bounding box center [490, 188] width 305 height 177
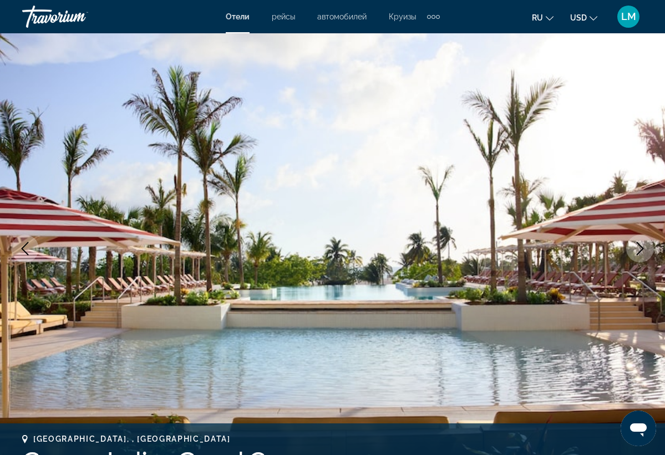
scroll to position [62, 0]
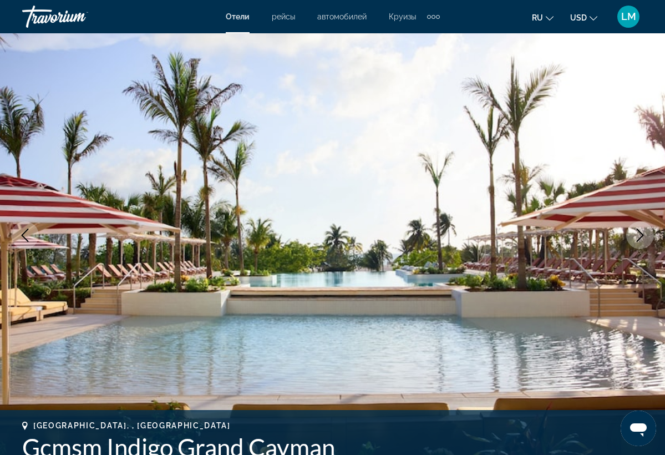
click at [643, 233] on icon "Next image" at bounding box center [639, 234] width 13 height 13
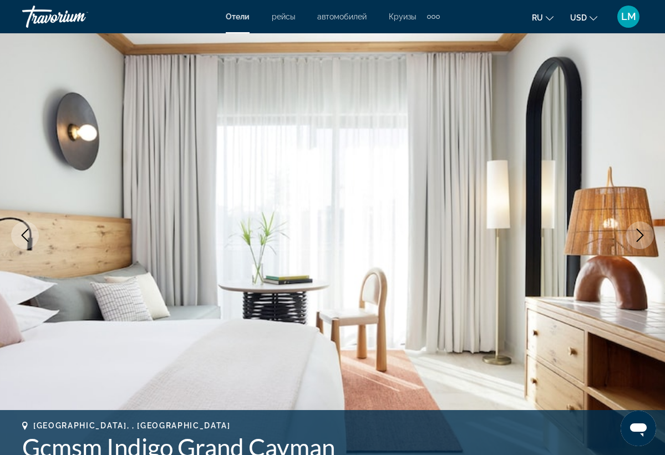
click at [643, 233] on icon "Next image" at bounding box center [639, 234] width 13 height 13
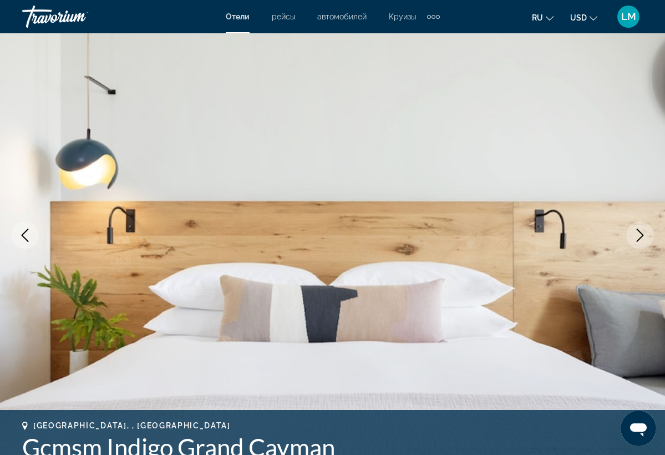
click at [643, 235] on icon "Next image" at bounding box center [640, 234] width 7 height 13
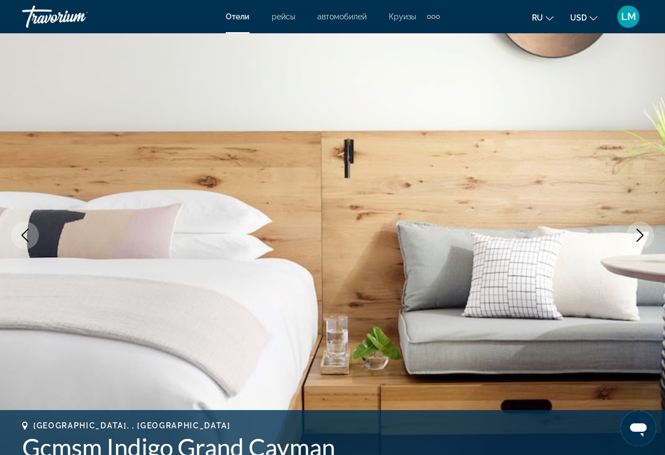
click at [642, 236] on icon "Next image" at bounding box center [640, 234] width 7 height 13
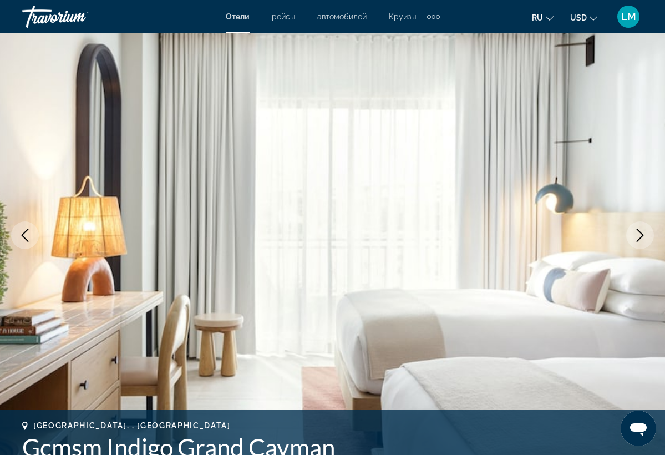
click at [642, 236] on icon "Next image" at bounding box center [640, 234] width 7 height 13
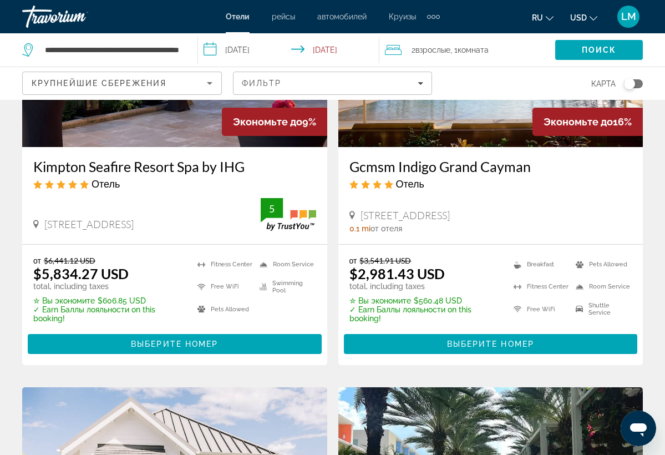
scroll to position [171, 0]
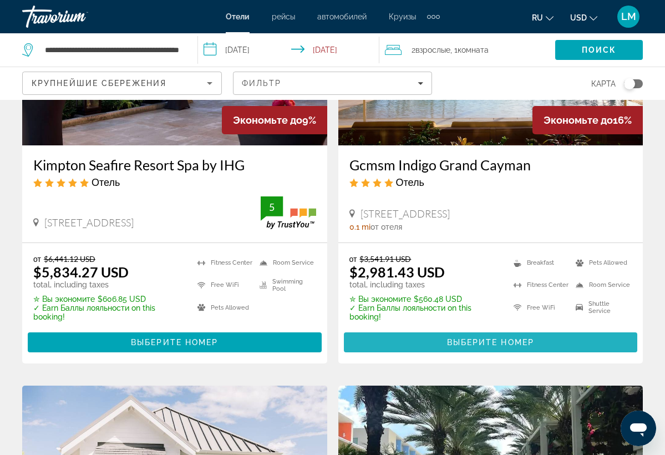
click at [445, 340] on span "Main content" at bounding box center [491, 342] width 294 height 27
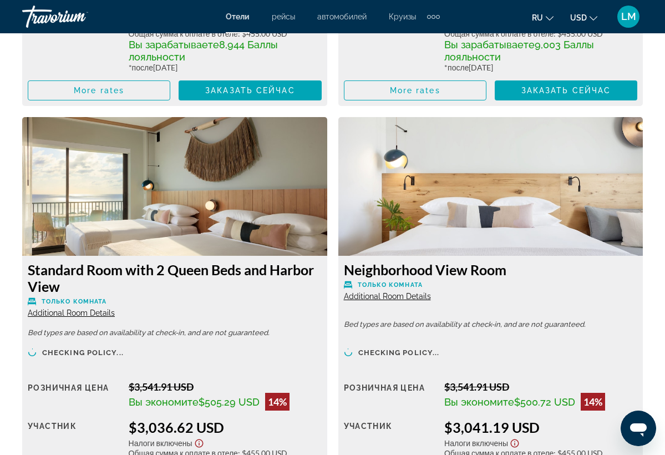
scroll to position [2066, 0]
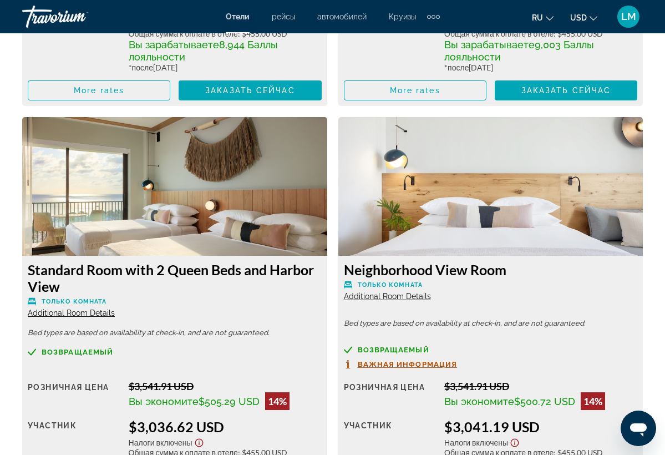
click at [232, 221] on img "Main content" at bounding box center [174, 186] width 305 height 139
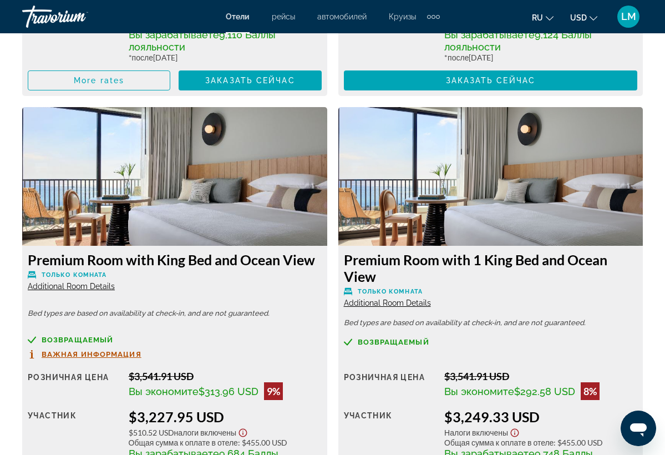
scroll to position [2488, 0]
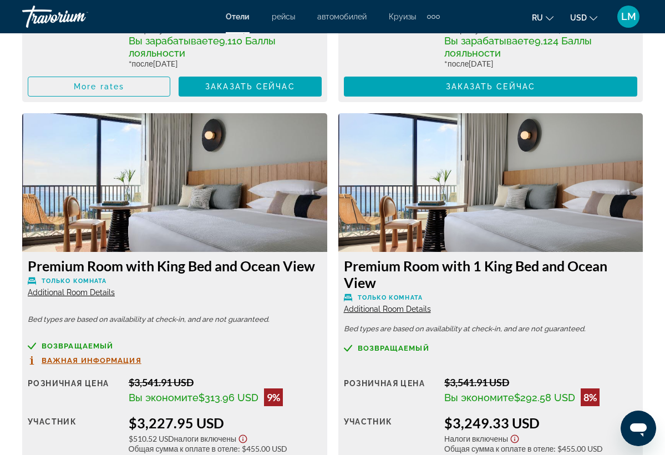
drag, startPoint x: 232, startPoint y: 217, endPoint x: 182, endPoint y: 199, distance: 53.7
click at [182, 199] on img "Main content" at bounding box center [174, 182] width 305 height 139
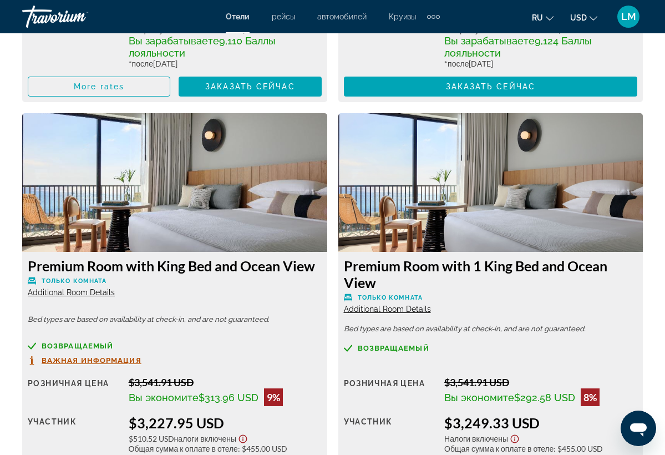
click at [425, 190] on img "Main content" at bounding box center [490, 182] width 305 height 139
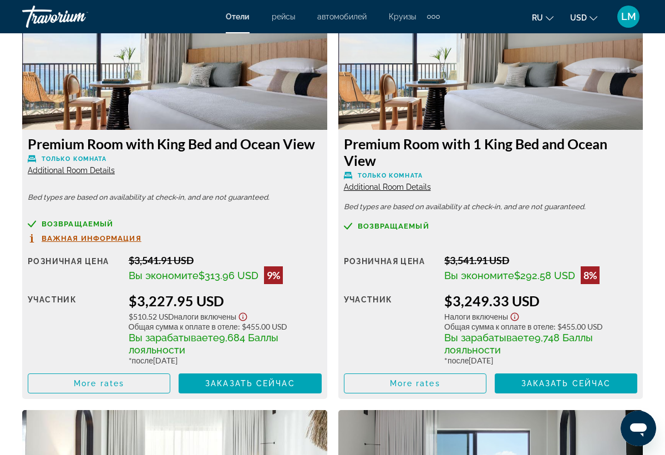
scroll to position [2610, 0]
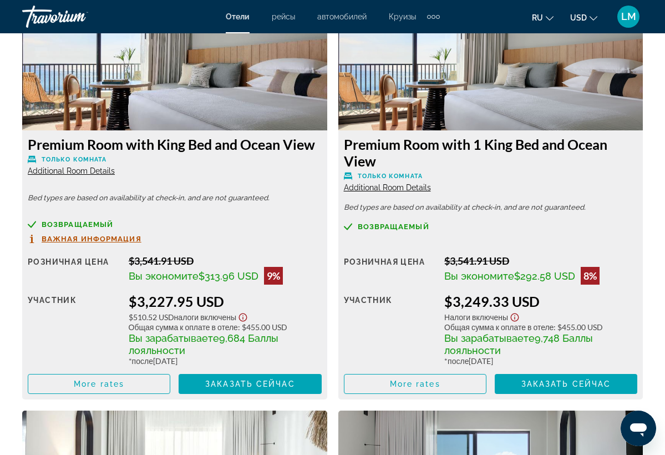
click at [447, 104] on img "Main content" at bounding box center [490, 61] width 305 height 139
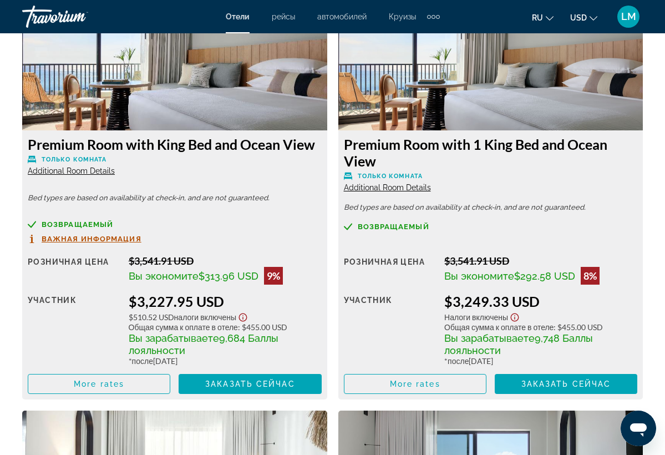
click at [447, 104] on img "Main content" at bounding box center [490, 61] width 305 height 139
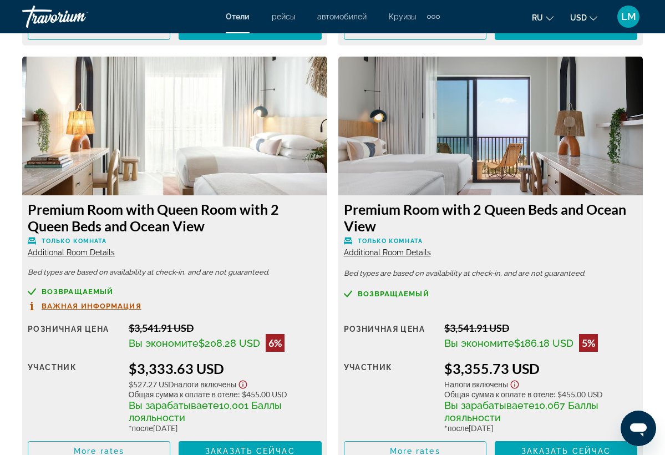
scroll to position [2964, 0]
click at [522, 169] on img "Main content" at bounding box center [490, 126] width 305 height 139
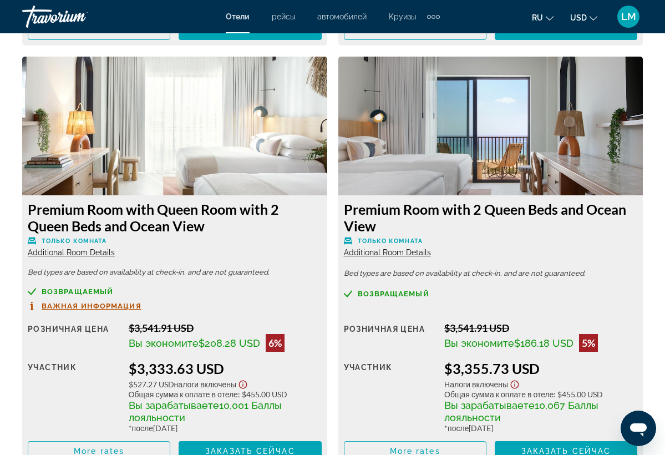
click at [522, 169] on img "Main content" at bounding box center [490, 126] width 305 height 139
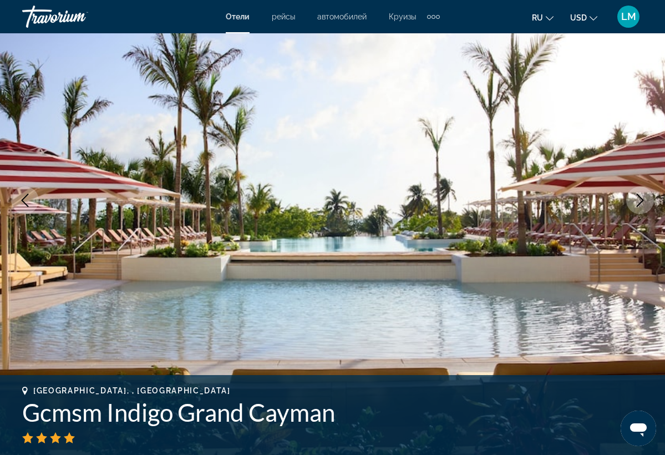
scroll to position [96, 0]
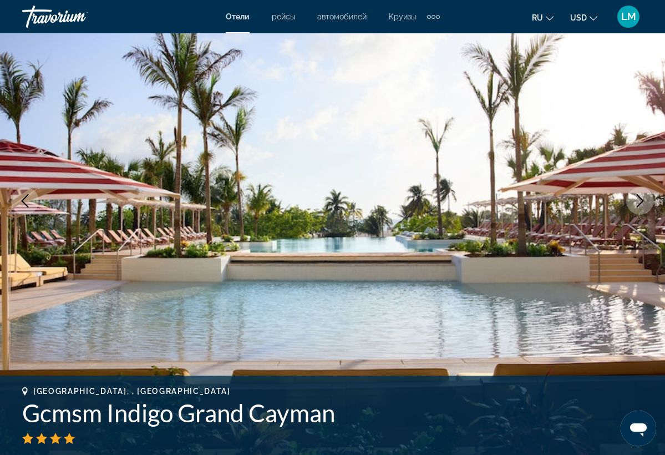
click at [638, 196] on icon "Next image" at bounding box center [640, 200] width 7 height 13
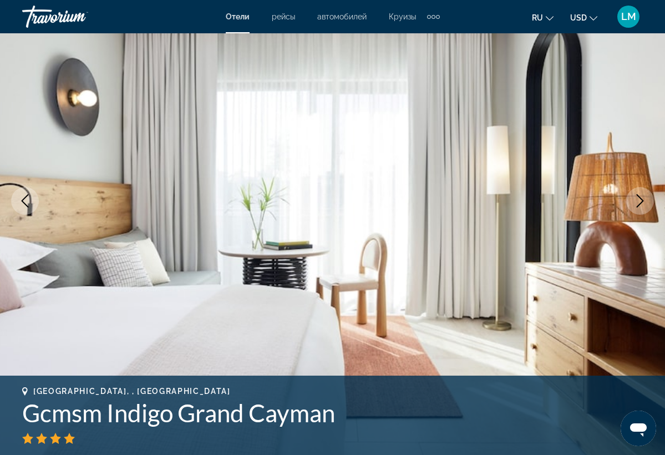
click at [638, 196] on icon "Next image" at bounding box center [640, 200] width 7 height 13
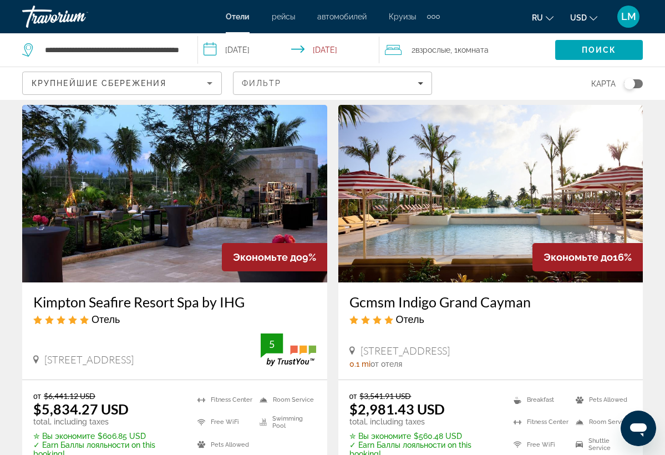
scroll to position [38, 0]
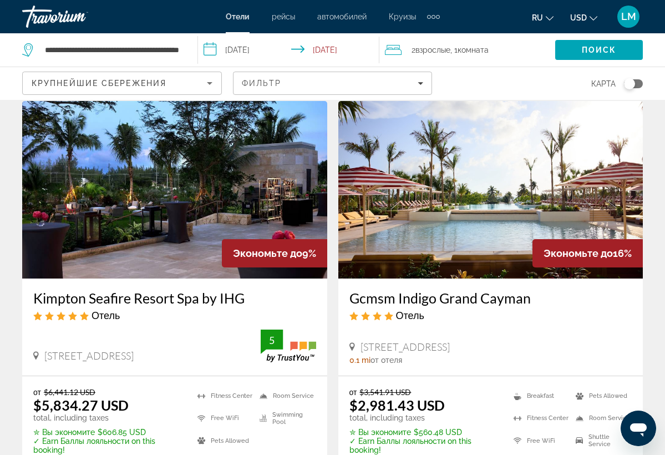
click at [588, 185] on img "Main content" at bounding box center [490, 189] width 305 height 177
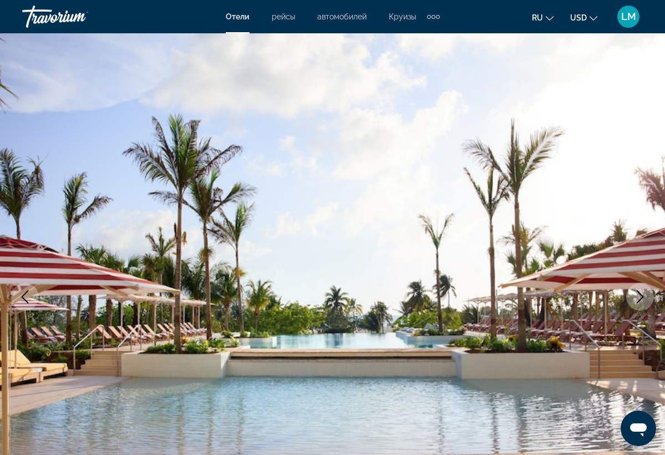
click at [642, 301] on icon "Next image" at bounding box center [639, 296] width 13 height 13
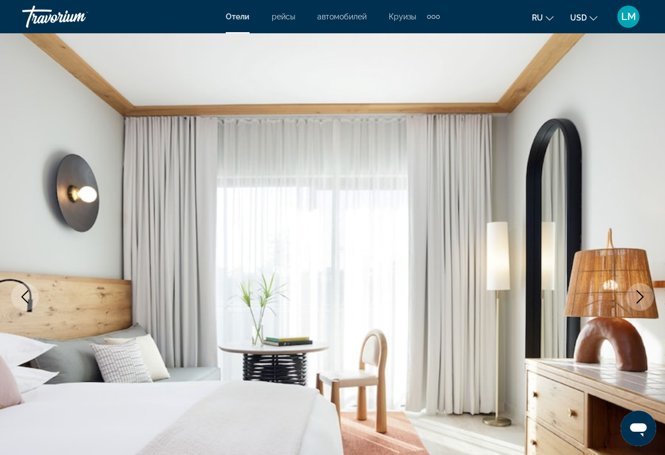
click at [642, 301] on icon "Next image" at bounding box center [639, 296] width 13 height 13
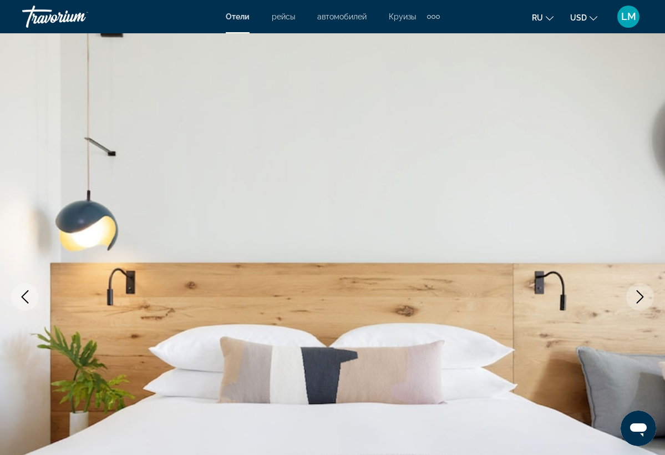
click at [642, 301] on icon "Next image" at bounding box center [639, 296] width 13 height 13
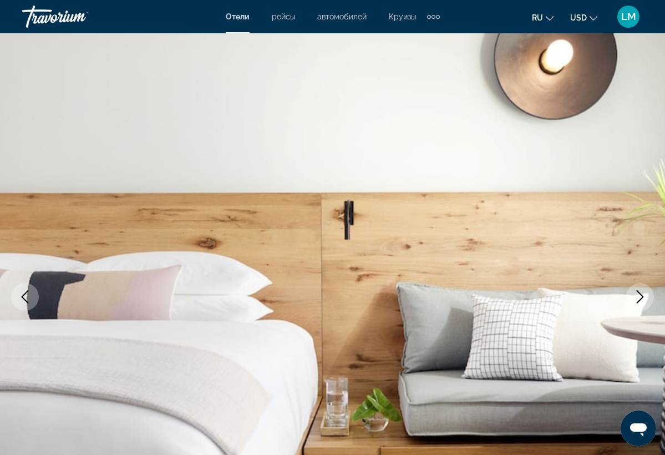
click at [642, 301] on icon "Next image" at bounding box center [639, 296] width 13 height 13
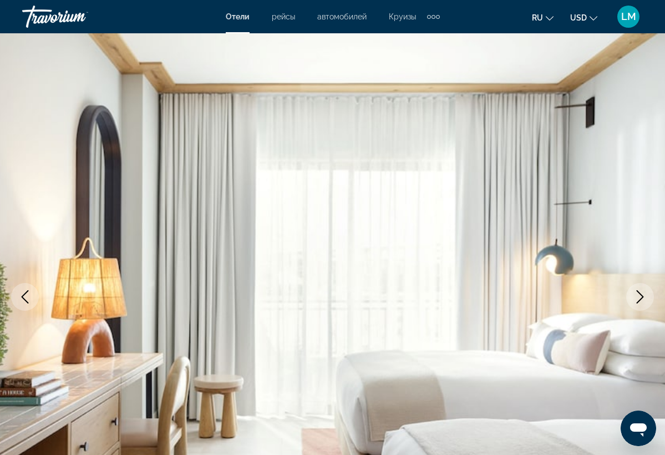
click at [642, 301] on icon "Next image" at bounding box center [639, 296] width 13 height 13
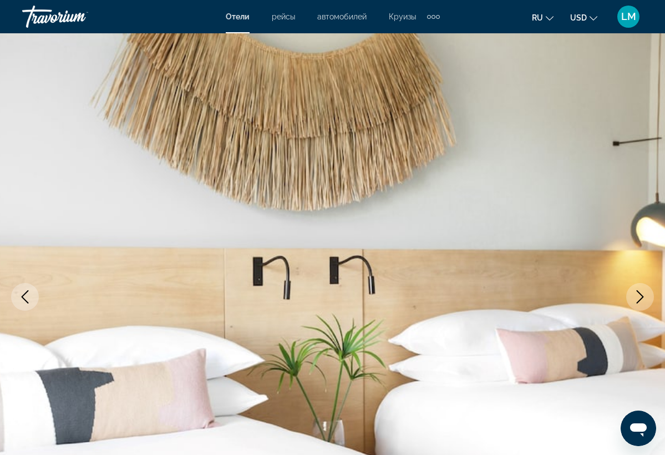
click at [639, 298] on icon "Next image" at bounding box center [639, 296] width 13 height 13
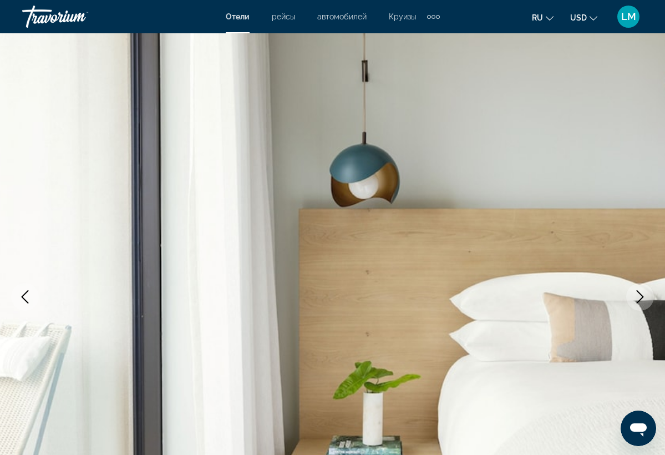
click at [639, 297] on icon "Next image" at bounding box center [639, 296] width 13 height 13
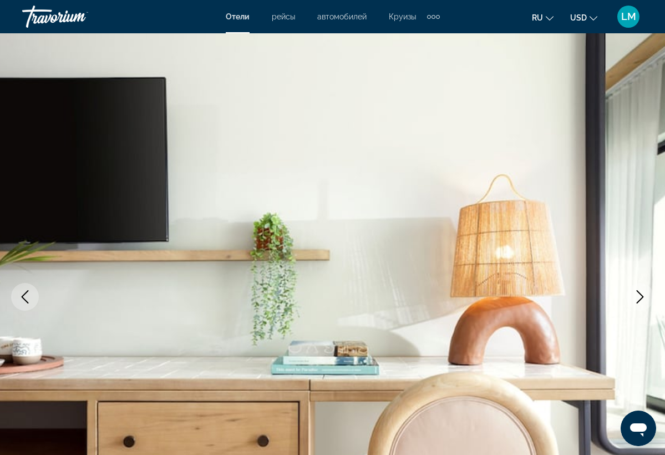
click at [639, 297] on icon "Next image" at bounding box center [639, 296] width 13 height 13
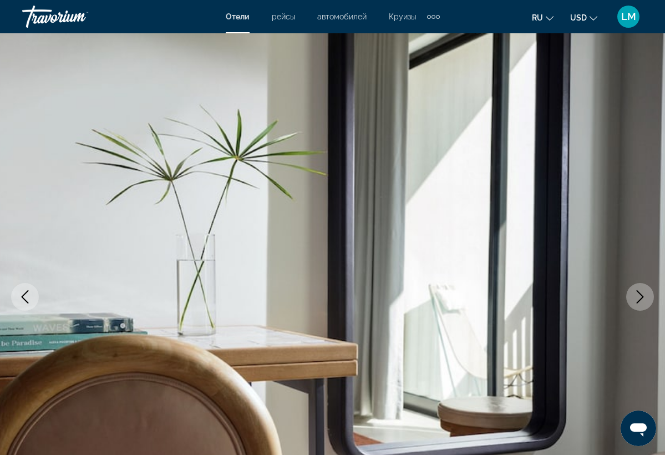
click at [639, 297] on icon "Next image" at bounding box center [639, 296] width 13 height 13
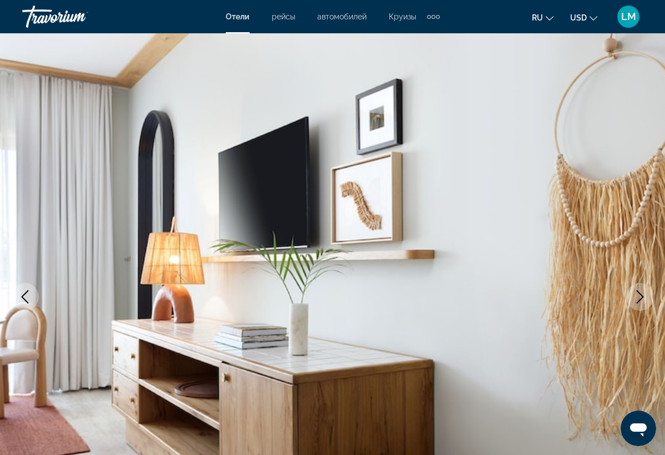
click at [639, 297] on icon "Next image" at bounding box center [639, 296] width 13 height 13
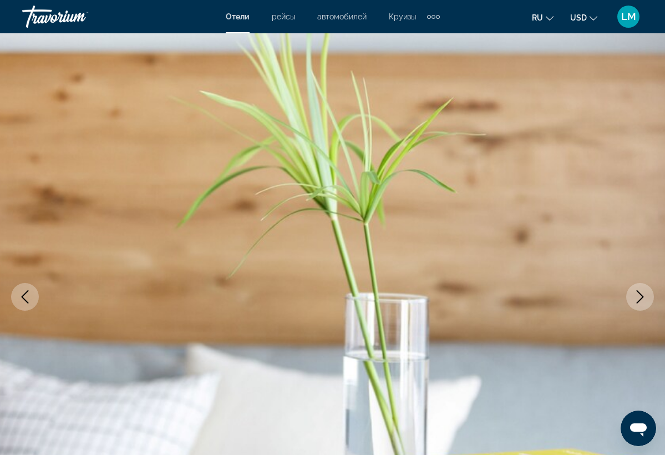
click at [639, 297] on icon "Next image" at bounding box center [639, 296] width 13 height 13
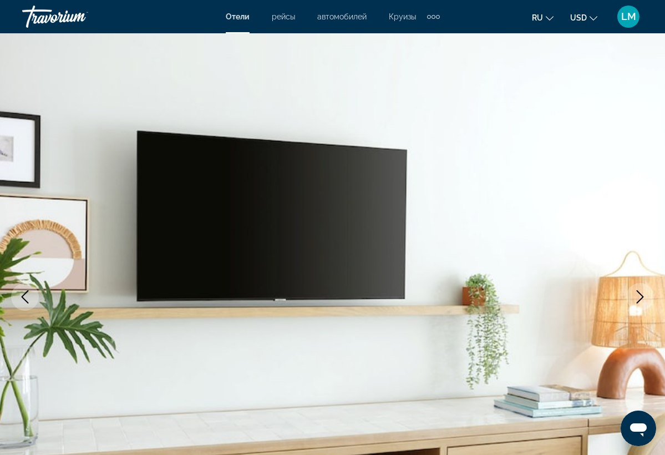
click at [639, 297] on icon "Next image" at bounding box center [639, 296] width 13 height 13
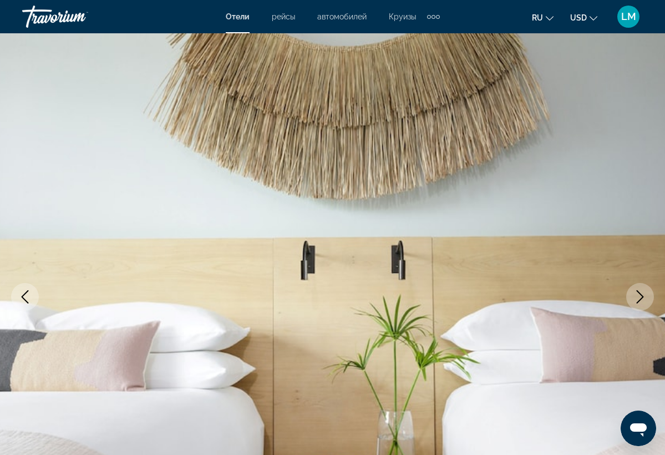
click at [639, 297] on icon "Next image" at bounding box center [639, 296] width 13 height 13
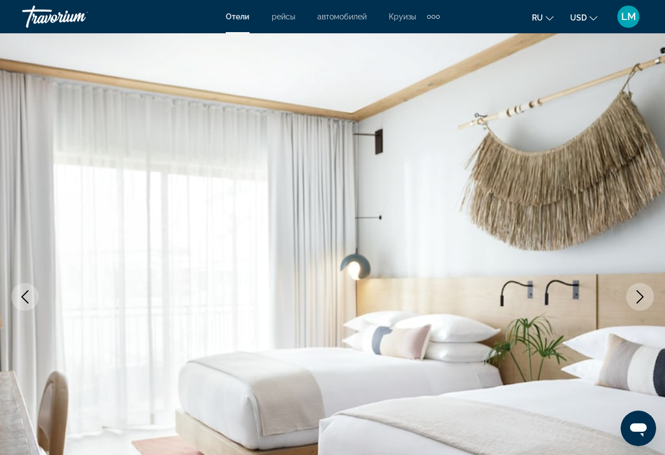
click at [639, 297] on icon "Next image" at bounding box center [639, 296] width 13 height 13
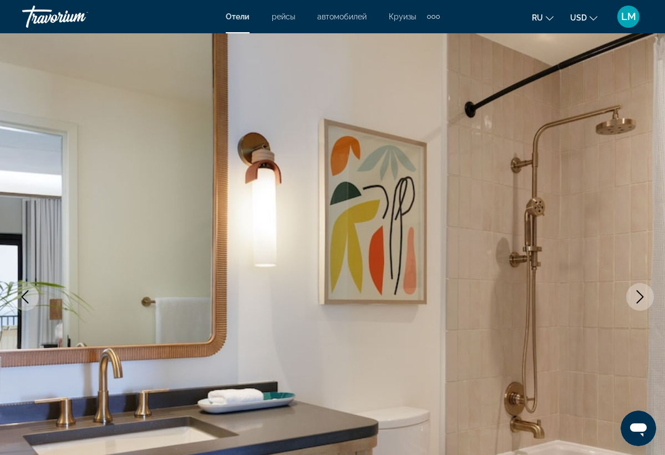
click at [639, 297] on icon "Next image" at bounding box center [639, 296] width 13 height 13
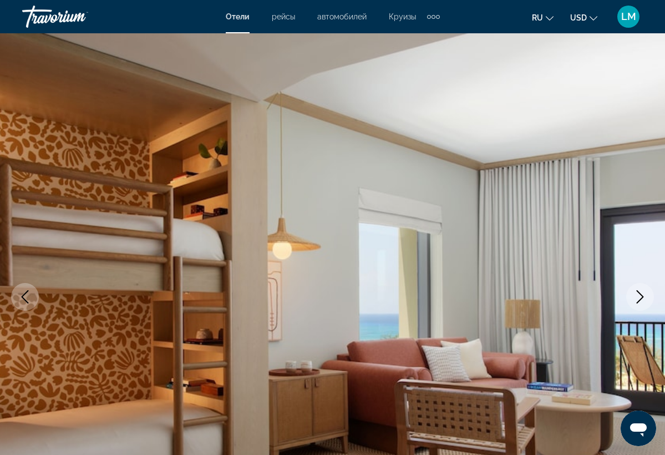
click at [639, 297] on icon "Next image" at bounding box center [639, 296] width 13 height 13
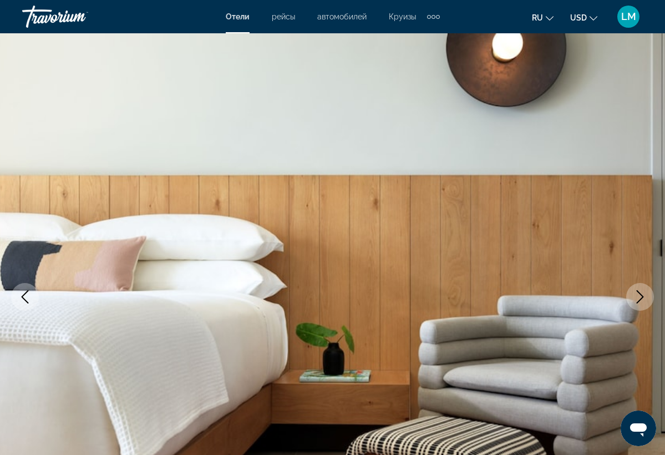
click at [639, 297] on icon "Next image" at bounding box center [639, 296] width 13 height 13
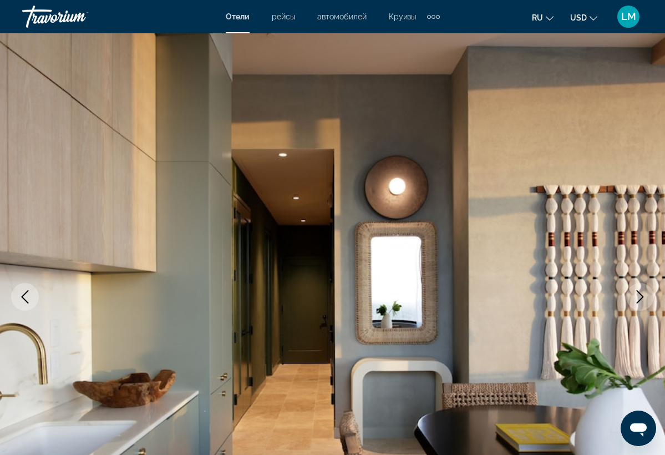
click at [639, 297] on icon "Next image" at bounding box center [639, 296] width 13 height 13
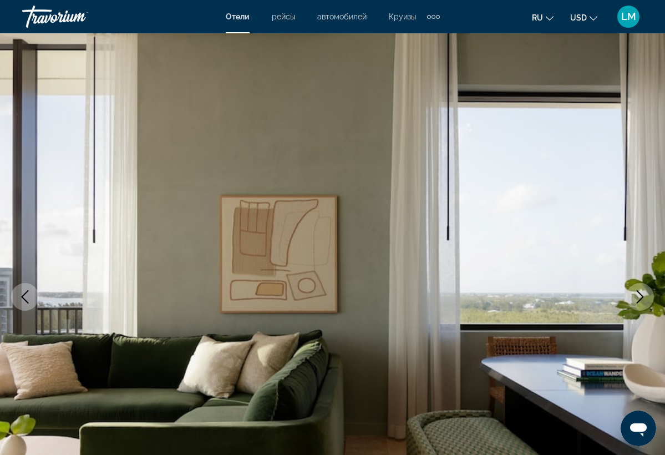
click at [639, 297] on icon "Next image" at bounding box center [639, 296] width 13 height 13
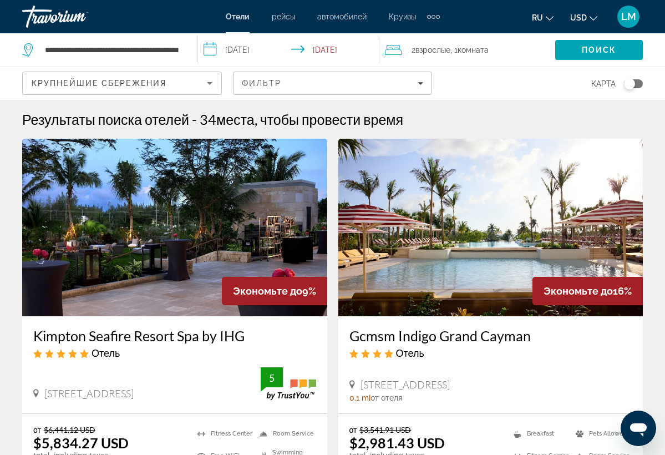
click at [403, 333] on h3 "Gcmsm Indigo Grand Cayman" at bounding box center [490, 335] width 283 height 17
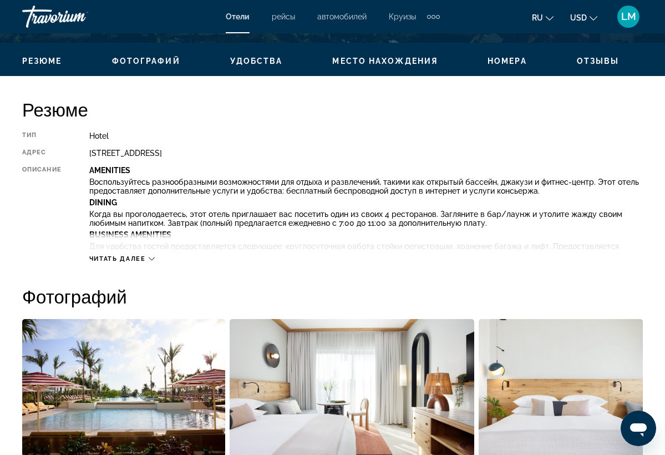
scroll to position [519, 0]
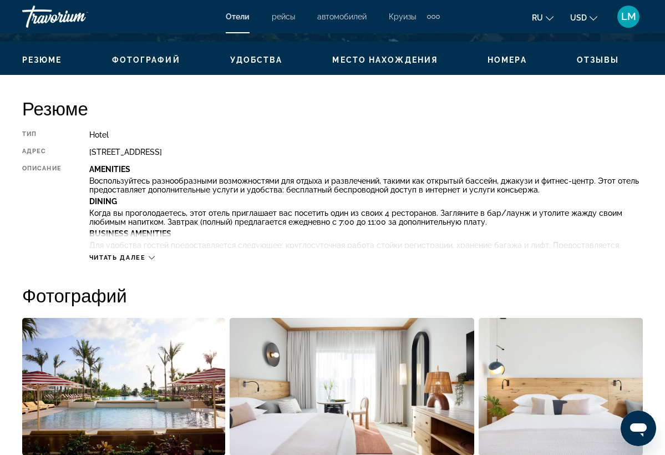
click at [151, 256] on icon "Main content" at bounding box center [152, 258] width 6 height 6
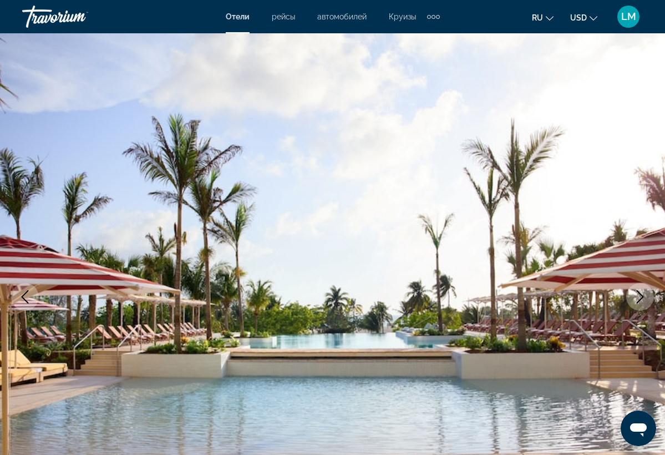
scroll to position [0, 0]
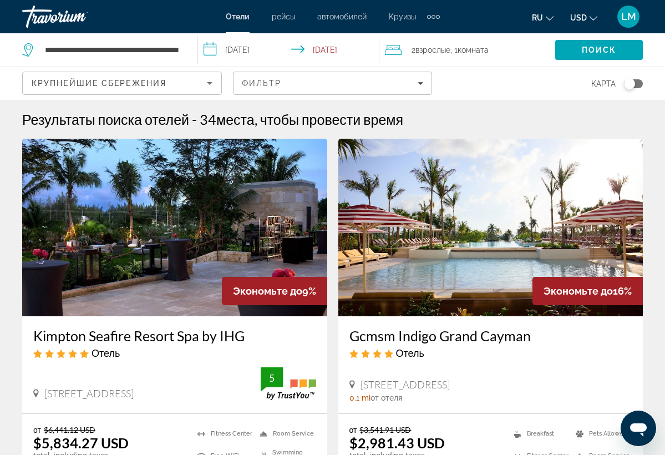
click at [402, 328] on h3 "Gcmsm Indigo Grand Cayman" at bounding box center [490, 335] width 283 height 17
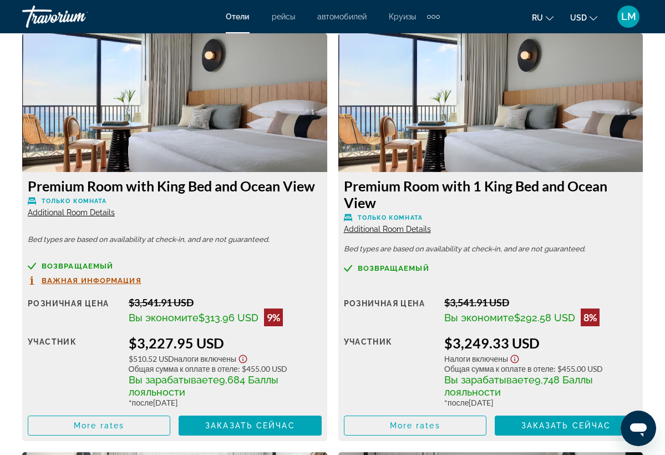
scroll to position [2568, 0]
click at [120, 279] on span "Важная информация" at bounding box center [92, 280] width 100 height 7
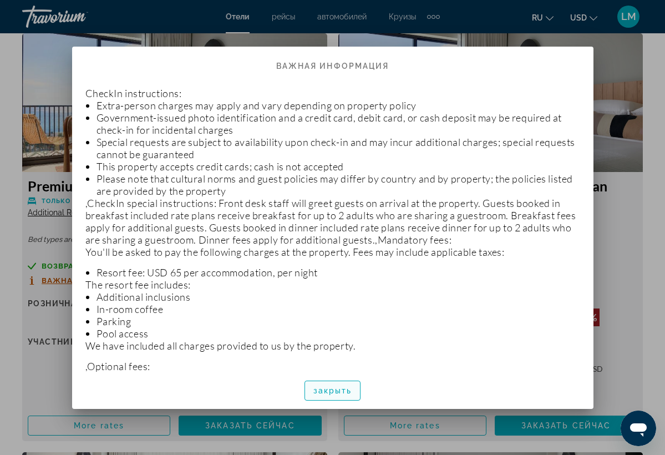
click at [333, 385] on span "button" at bounding box center [332, 390] width 55 height 27
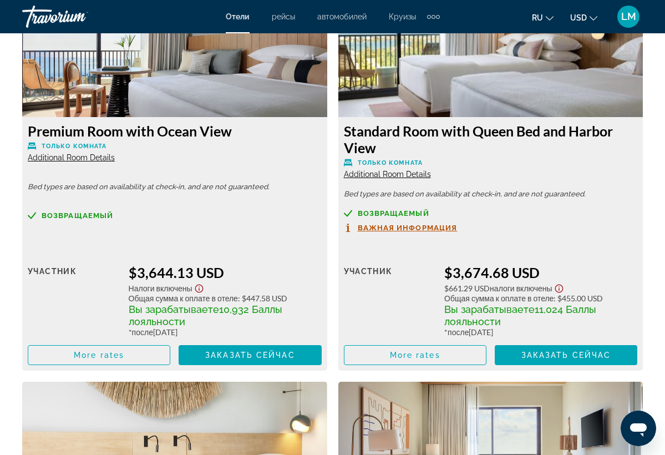
scroll to position [3463, 0]
click at [98, 162] on span "Additional Room Details" at bounding box center [71, 157] width 87 height 9
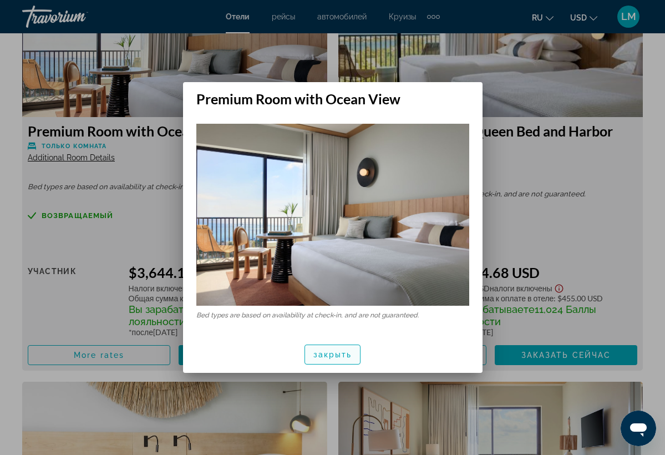
click at [316, 349] on span "button" at bounding box center [332, 354] width 55 height 27
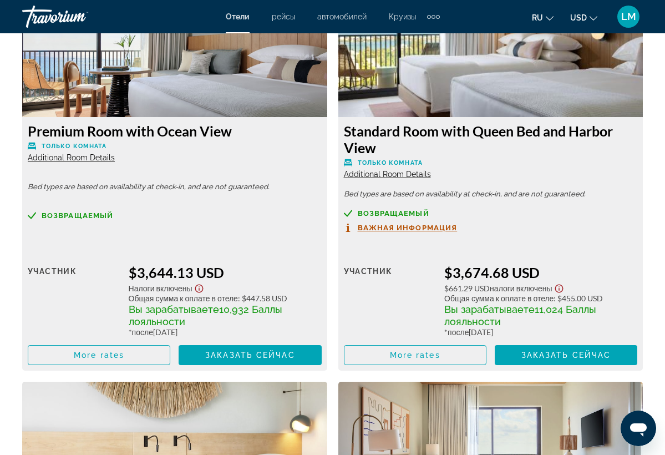
scroll to position [3463, 0]
click at [151, 367] on span "Main content" at bounding box center [98, 355] width 141 height 27
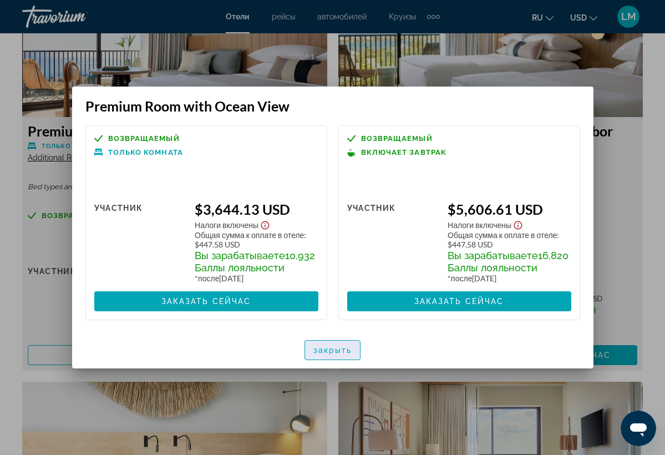
click at [331, 350] on span "button" at bounding box center [332, 350] width 55 height 27
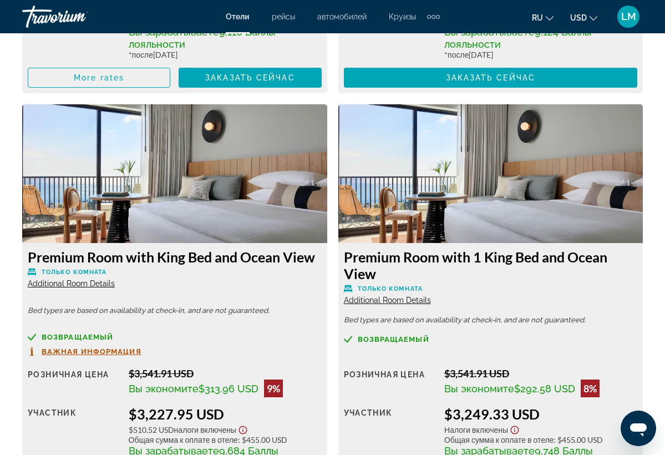
scroll to position [2508, 0]
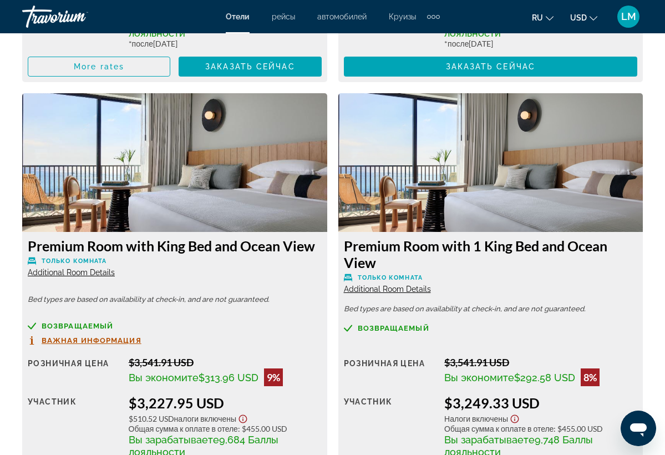
click at [95, 275] on span "Additional Room Details" at bounding box center [71, 272] width 87 height 9
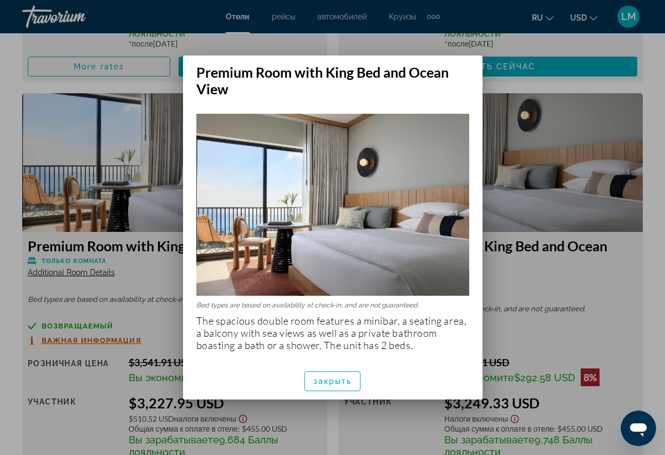
scroll to position [0, 0]
click at [312, 379] on span "button" at bounding box center [332, 381] width 55 height 27
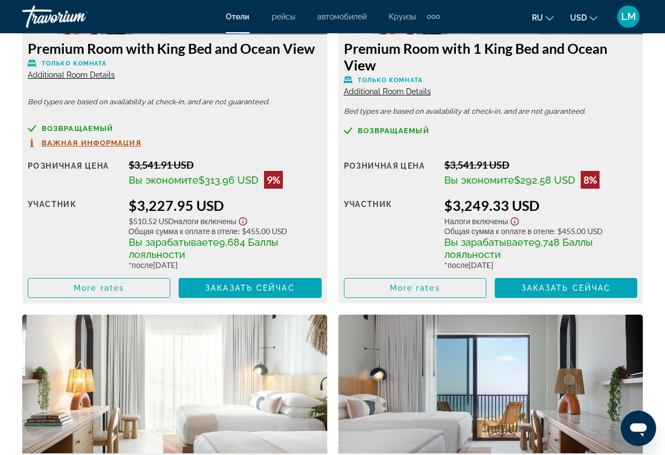
scroll to position [2711, 0]
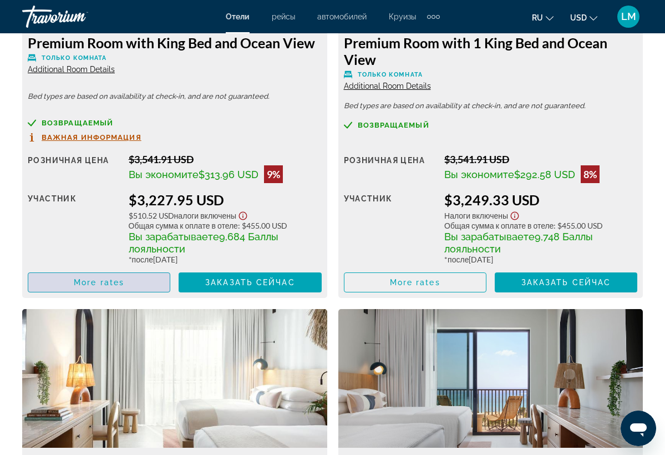
click at [125, 291] on span "Main content" at bounding box center [98, 282] width 141 height 27
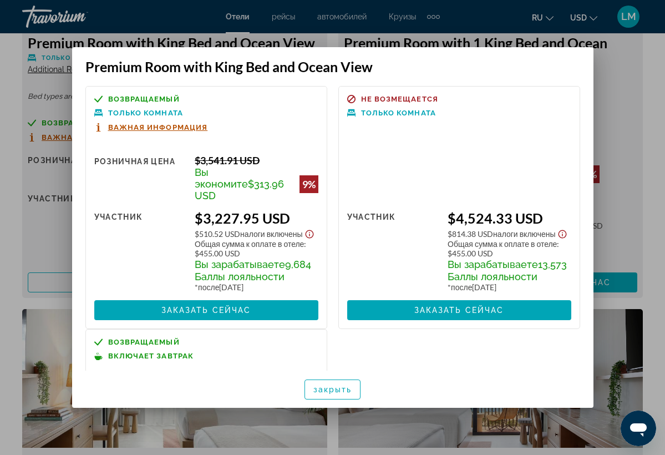
click at [165, 130] on span "Важная информация" at bounding box center [158, 127] width 100 height 7
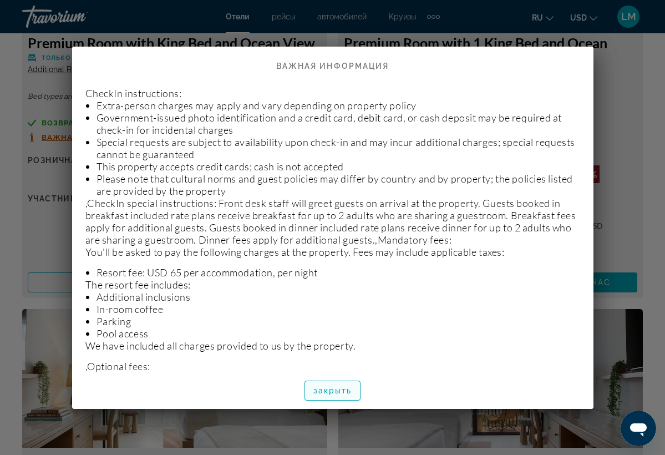
click at [321, 381] on span "button" at bounding box center [332, 390] width 55 height 27
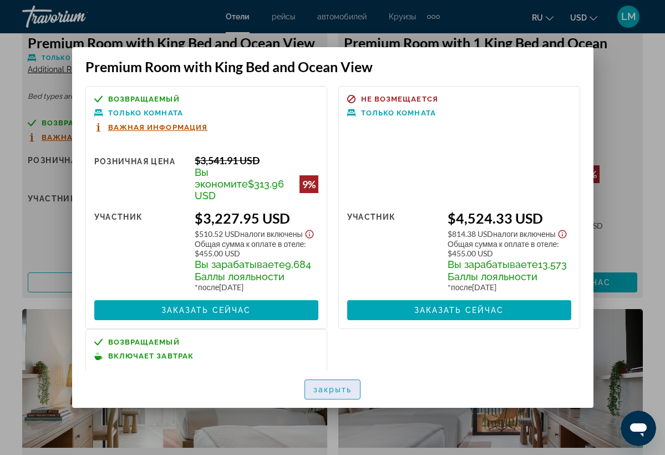
click at [312, 387] on span "button" at bounding box center [332, 389] width 55 height 27
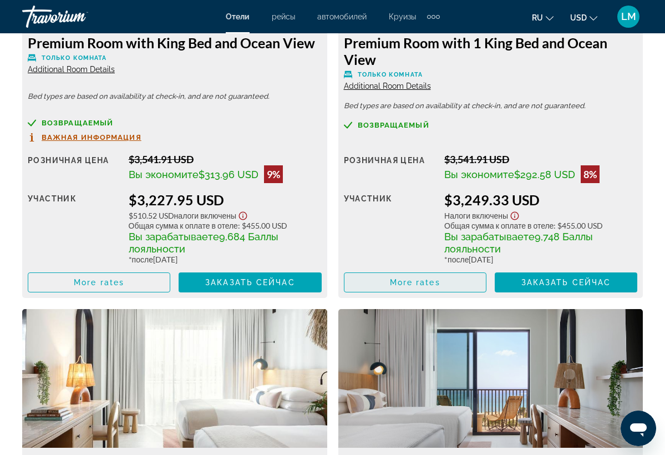
click at [442, 282] on span "Main content" at bounding box center [414, 282] width 141 height 27
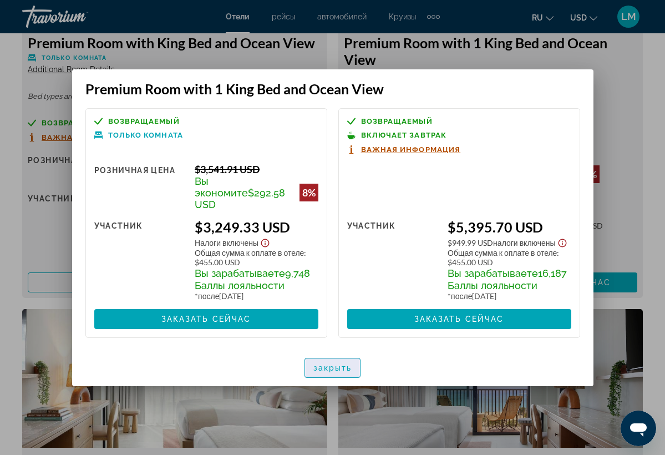
click at [331, 357] on span "button" at bounding box center [332, 367] width 55 height 27
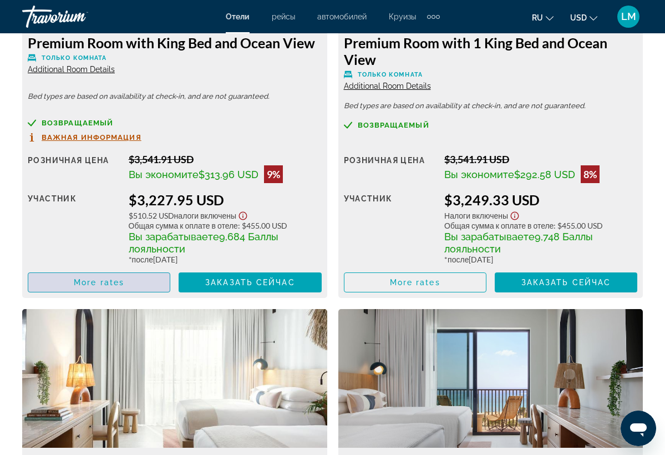
click at [145, 289] on span "Main content" at bounding box center [98, 282] width 141 height 27
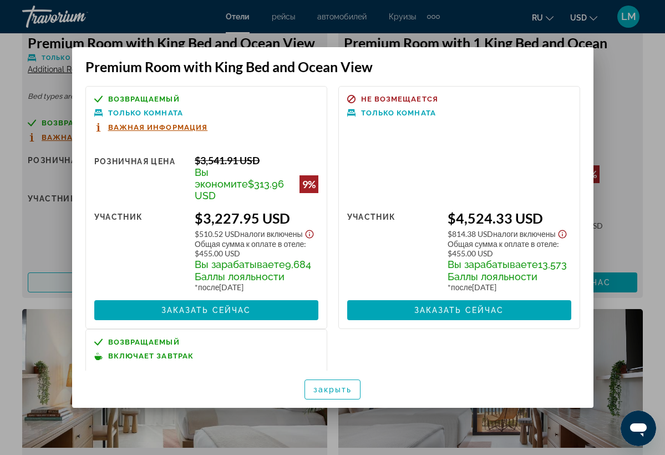
scroll to position [0, 0]
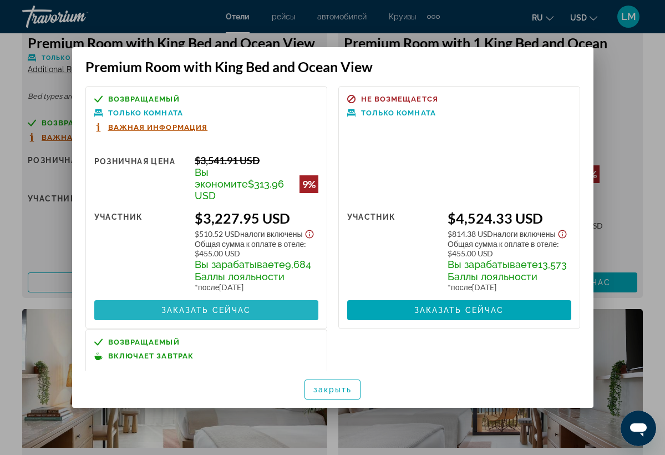
click at [206, 314] on span "Заказать сейчас" at bounding box center [206, 310] width 90 height 9
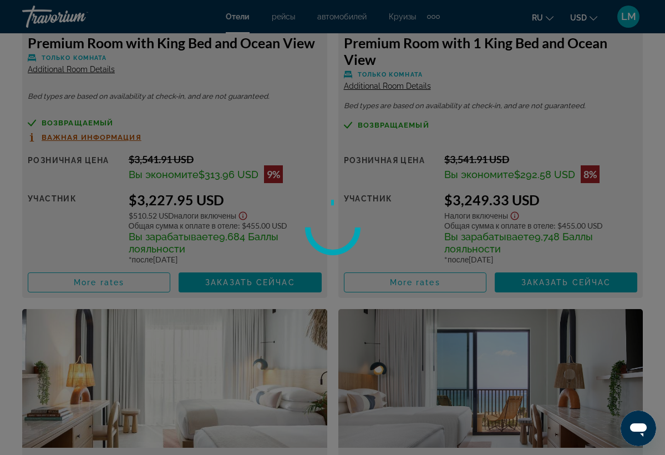
scroll to position [2711, 0]
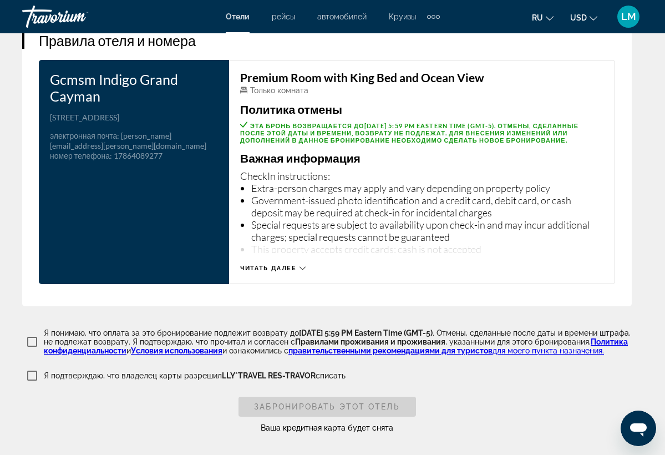
scroll to position [1803, 0]
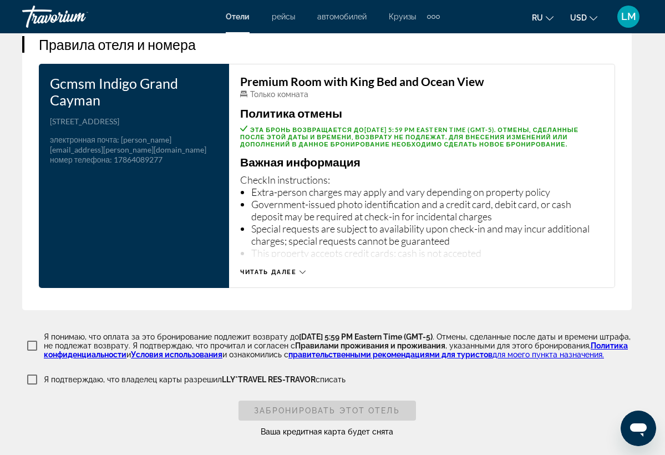
click at [298, 276] on button "Читать далее" at bounding box center [272, 272] width 65 height 8
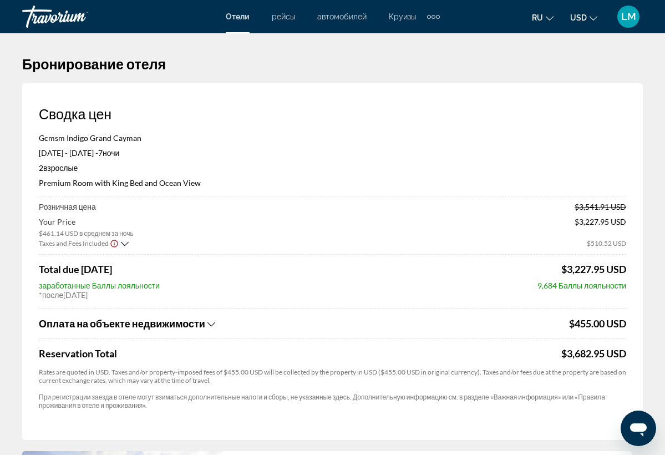
scroll to position [0, 0]
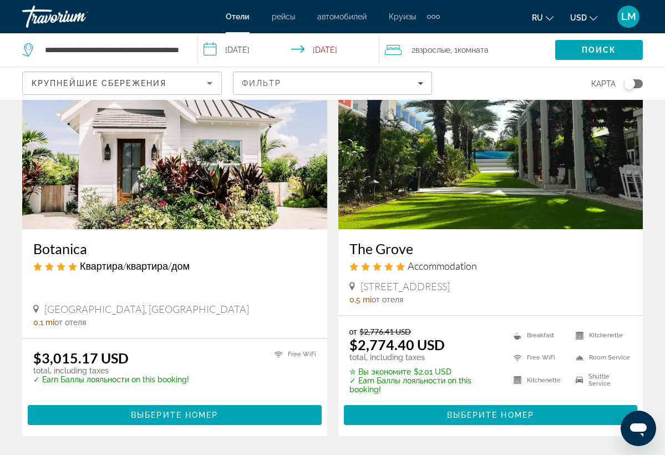
scroll to position [505, 0]
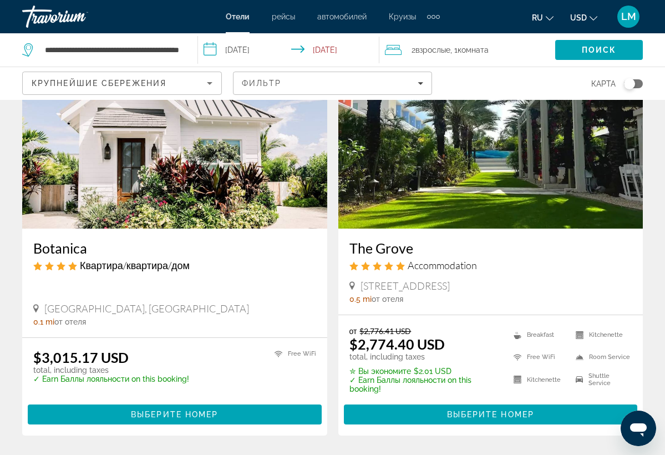
click at [393, 251] on h3 "The Grove" at bounding box center [490, 248] width 283 height 17
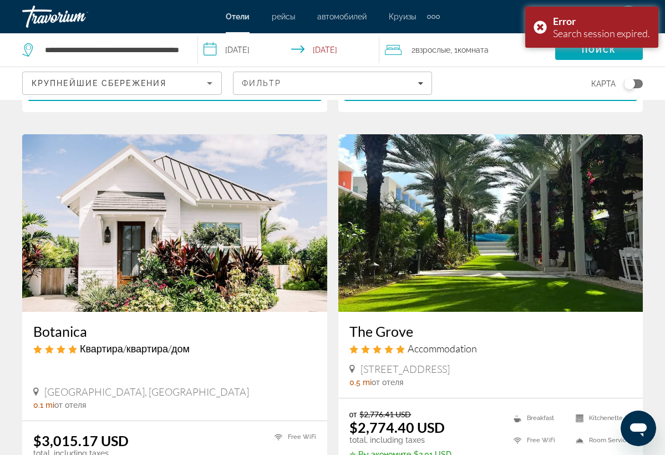
scroll to position [419, 0]
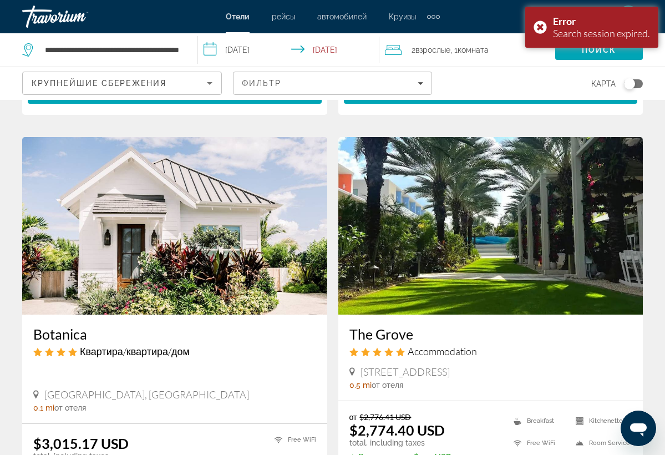
click at [393, 261] on img "Main content" at bounding box center [490, 225] width 305 height 177
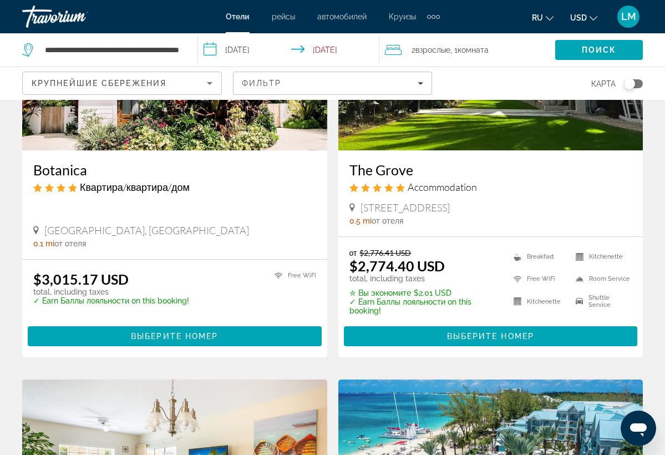
scroll to position [583, 0]
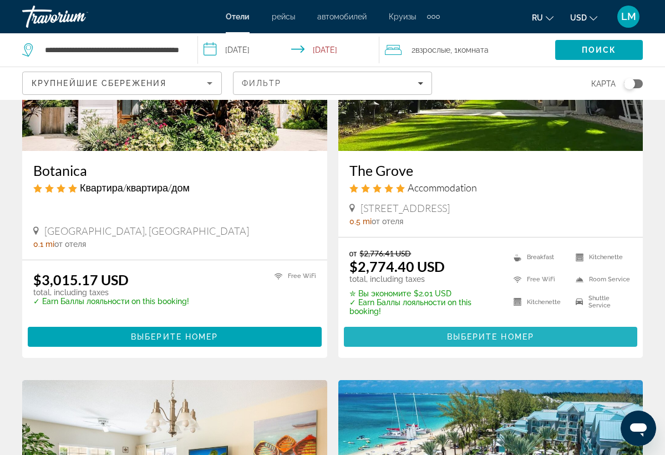
click at [504, 337] on span "Выберите номер" at bounding box center [490, 336] width 87 height 9
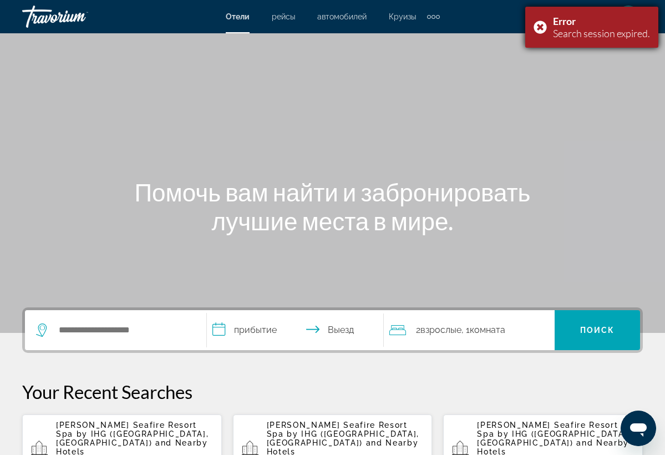
click at [542, 27] on div "Error Search session expired." at bounding box center [591, 27] width 133 height 41
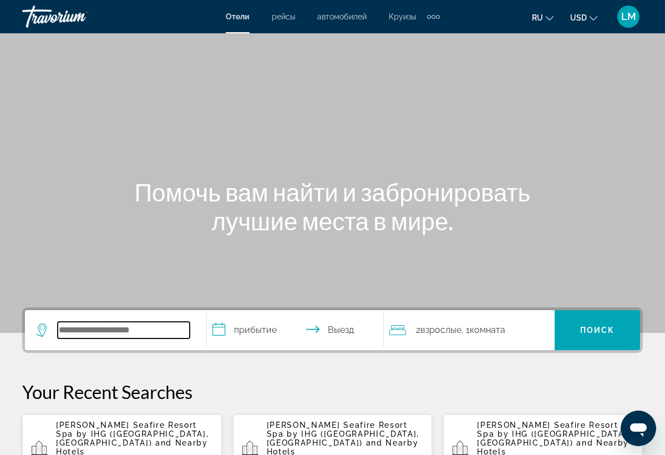
click at [184, 328] on input "Search hotel destination" at bounding box center [124, 330] width 132 height 17
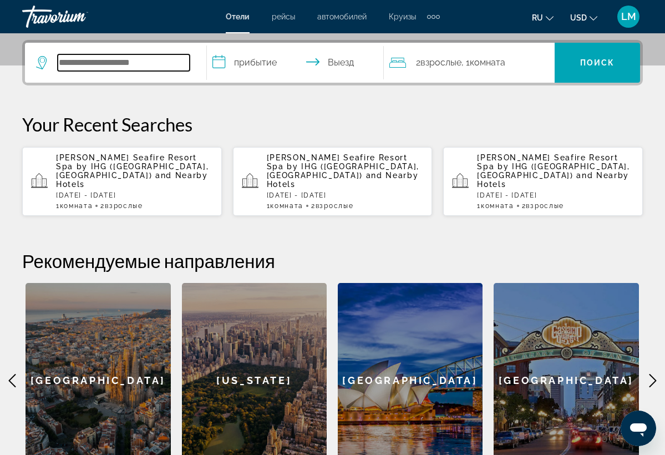
scroll to position [271, 0]
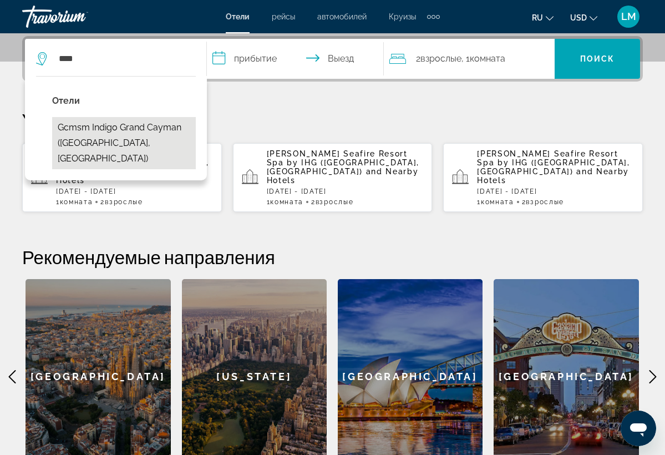
click at [124, 132] on button "Gcmsm Indigo Grand Cayman ([GEOGRAPHIC_DATA], [GEOGRAPHIC_DATA])" at bounding box center [124, 143] width 144 height 52
type input "**********"
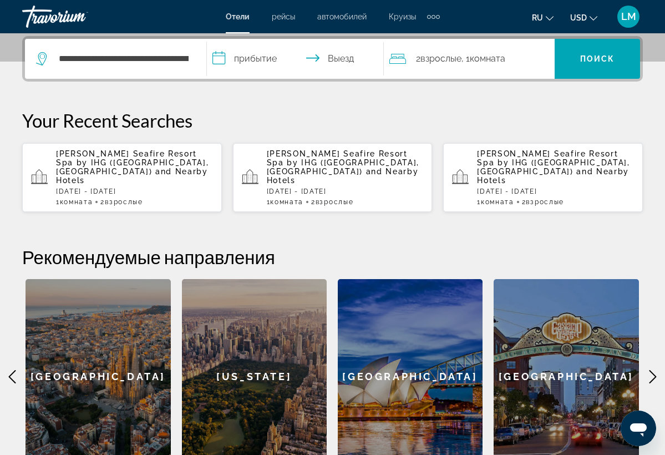
click at [258, 58] on input "**********" at bounding box center [297, 60] width 181 height 43
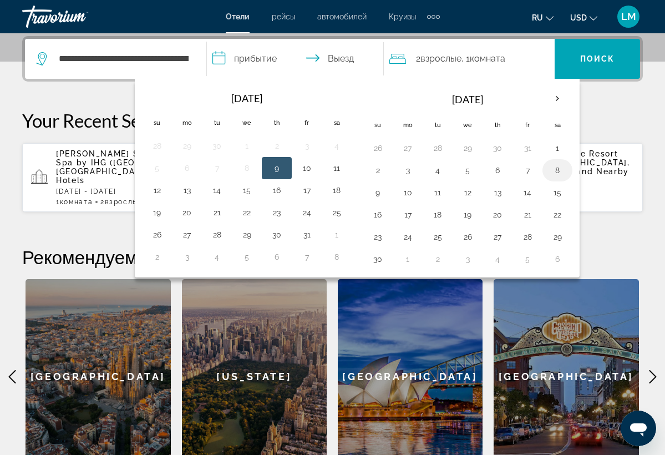
click at [558, 169] on button "8" at bounding box center [557, 170] width 18 height 16
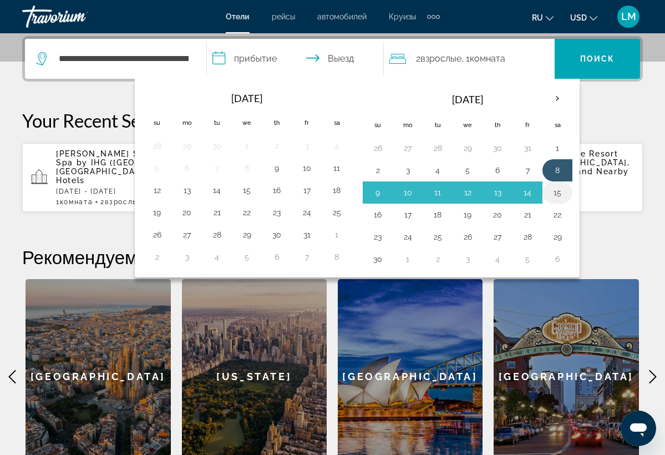
click at [565, 192] on button "15" at bounding box center [557, 193] width 18 height 16
type input "**********"
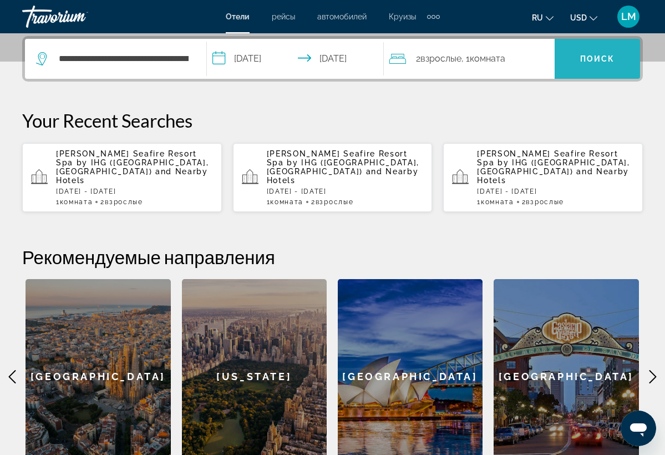
click at [615, 62] on span "Search" at bounding box center [597, 58] width 85 height 27
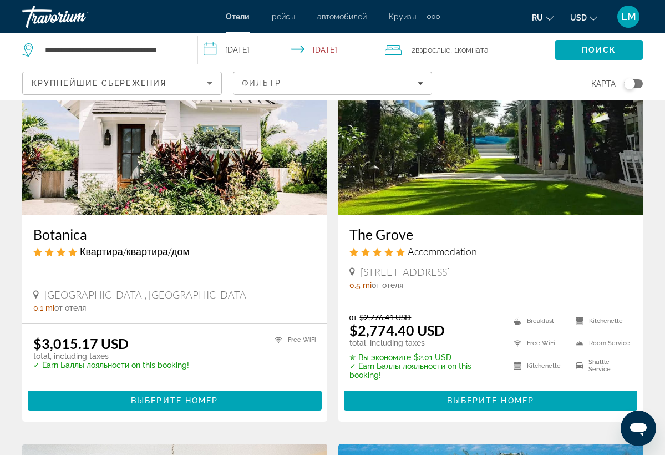
scroll to position [516, 0]
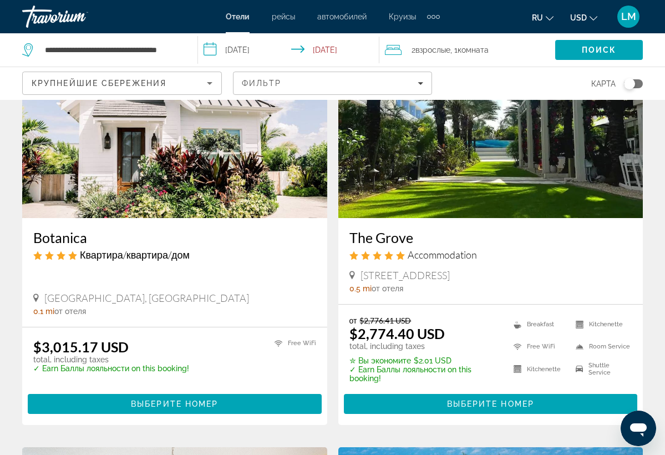
click at [364, 241] on h3 "The Grove" at bounding box center [490, 237] width 283 height 17
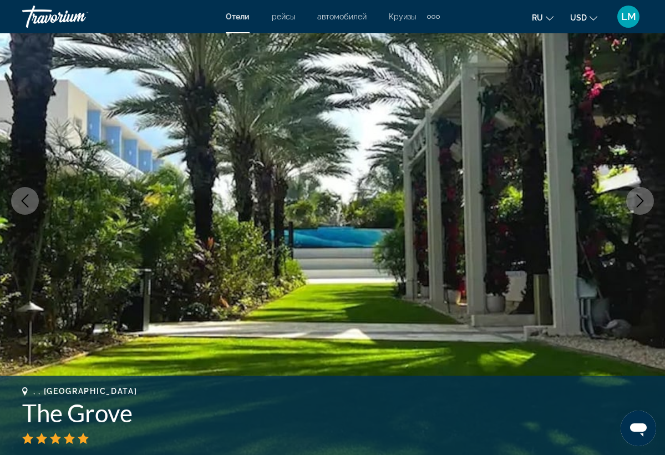
scroll to position [103, 0]
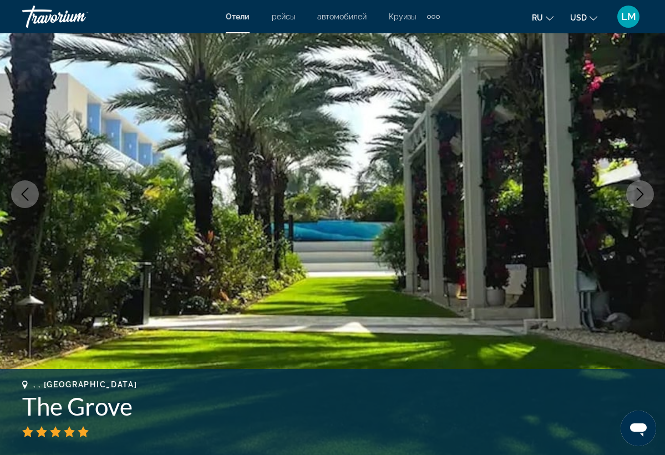
click at [634, 208] on img "Main content" at bounding box center [332, 194] width 665 height 527
click at [637, 204] on button "Next image" at bounding box center [640, 194] width 28 height 28
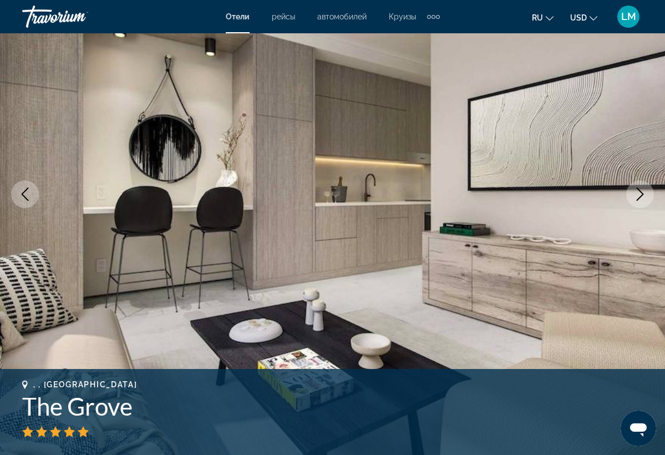
click at [637, 204] on button "Next image" at bounding box center [640, 194] width 28 height 28
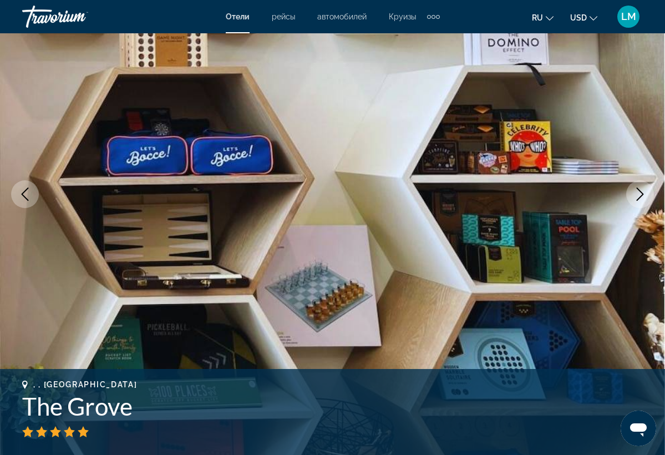
click at [637, 204] on button "Next image" at bounding box center [640, 194] width 28 height 28
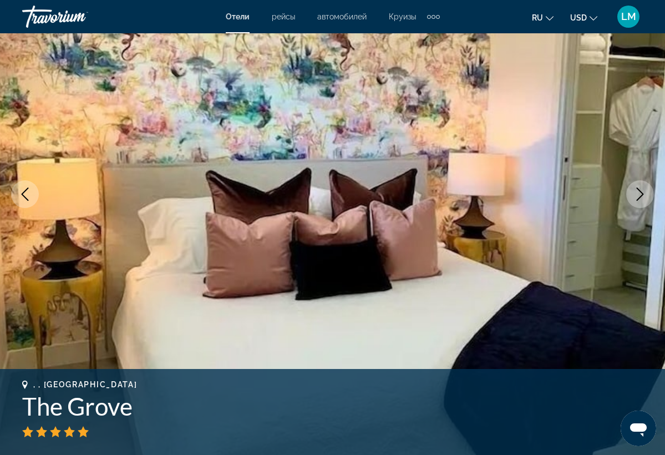
click at [637, 204] on button "Next image" at bounding box center [640, 194] width 28 height 28
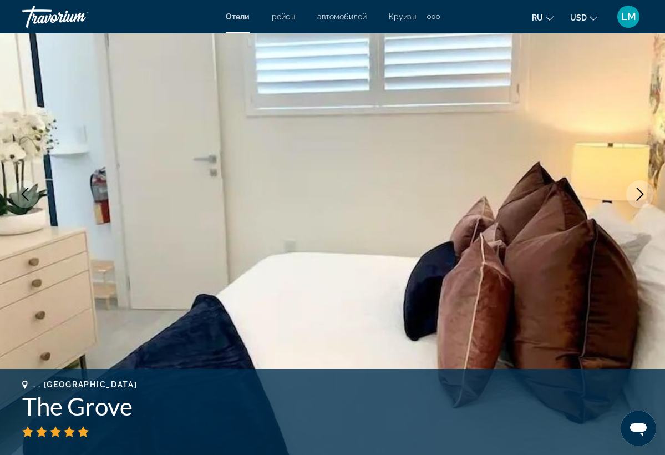
click at [637, 204] on button "Next image" at bounding box center [640, 194] width 28 height 28
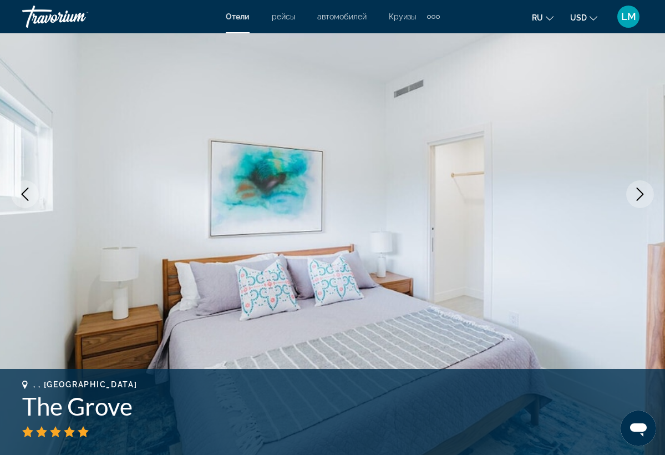
click at [637, 204] on button "Next image" at bounding box center [640, 194] width 28 height 28
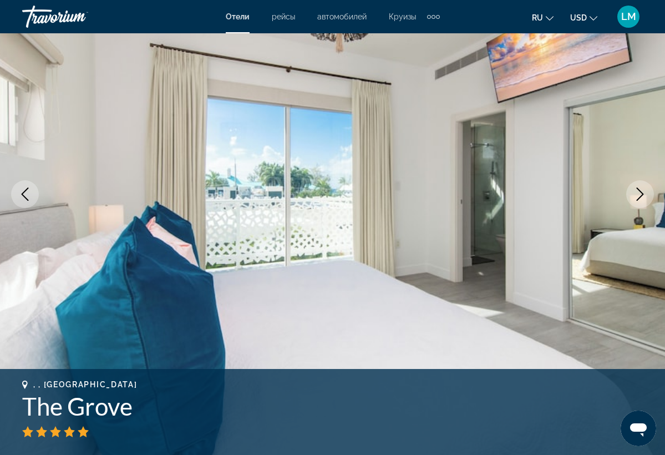
click at [637, 204] on button "Next image" at bounding box center [640, 194] width 28 height 28
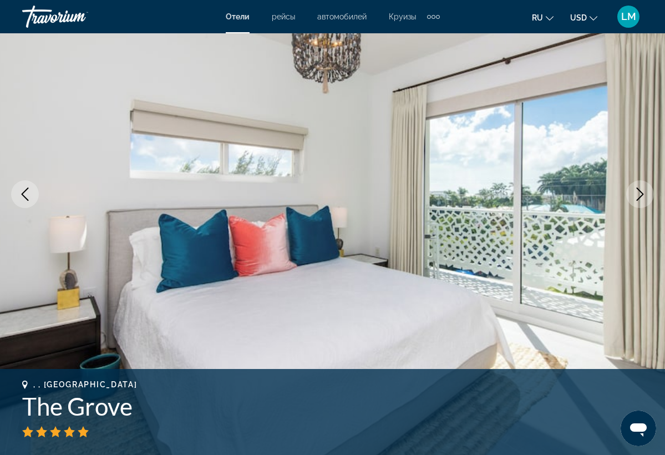
click at [637, 204] on button "Next image" at bounding box center [640, 194] width 28 height 28
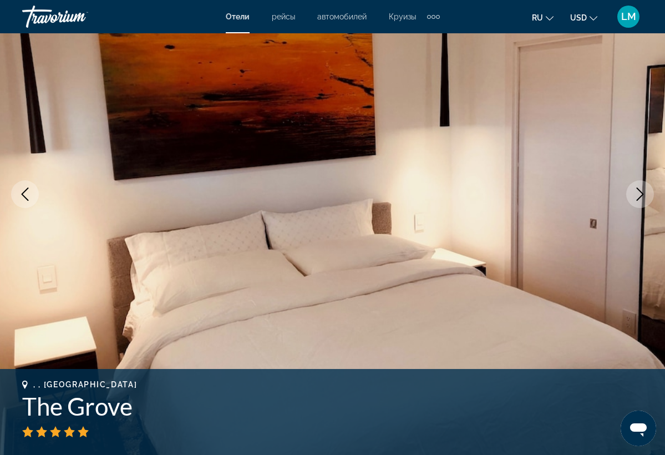
click at [637, 204] on button "Next image" at bounding box center [640, 194] width 28 height 28
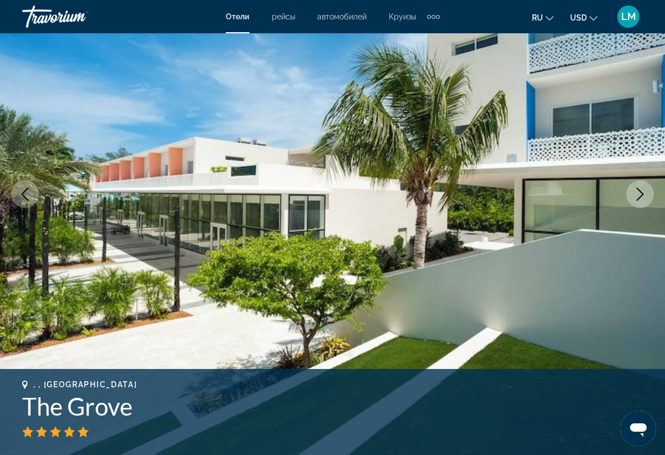
click at [637, 204] on button "Next image" at bounding box center [640, 194] width 28 height 28
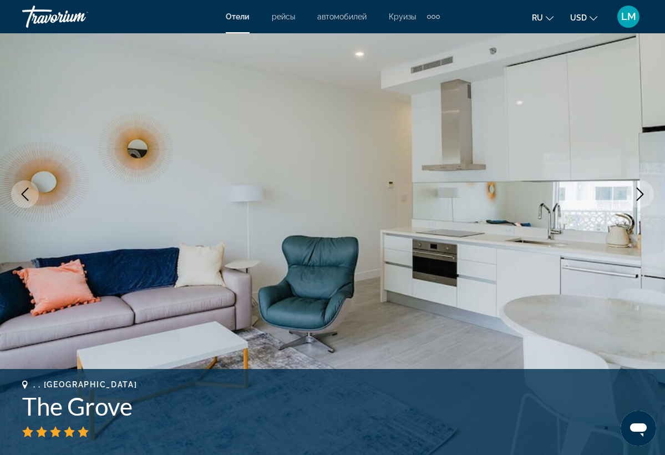
click at [637, 204] on button "Next image" at bounding box center [640, 194] width 28 height 28
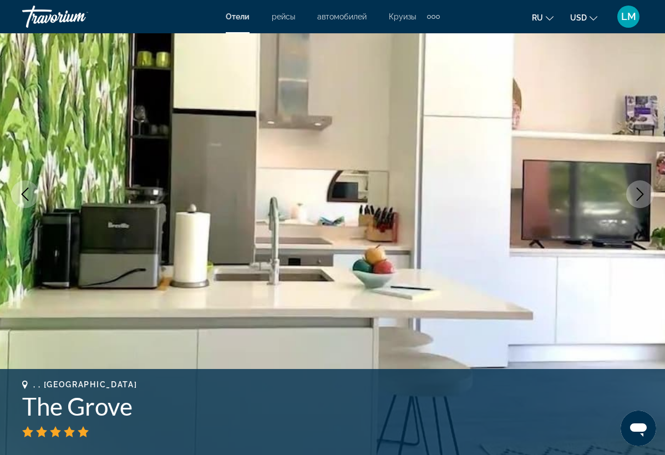
click at [637, 204] on button "Next image" at bounding box center [640, 194] width 28 height 28
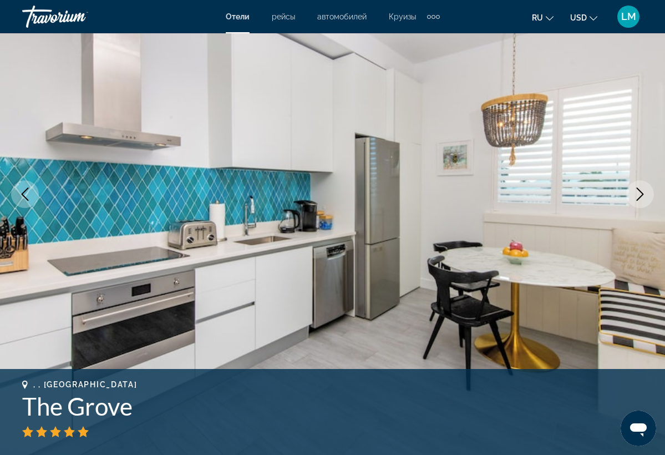
click at [637, 204] on button "Next image" at bounding box center [640, 194] width 28 height 28
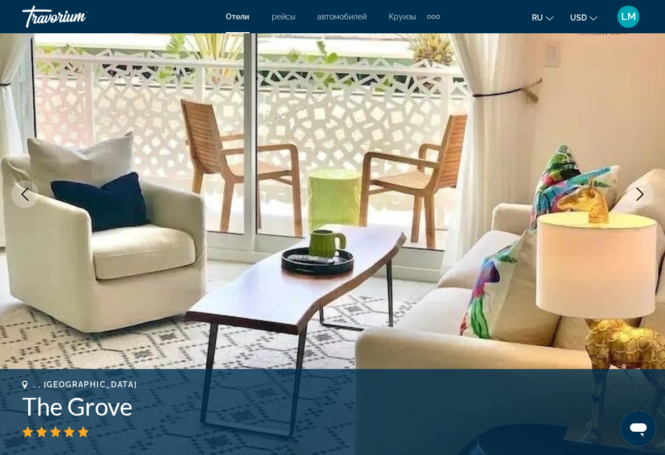
click at [637, 204] on button "Next image" at bounding box center [640, 194] width 28 height 28
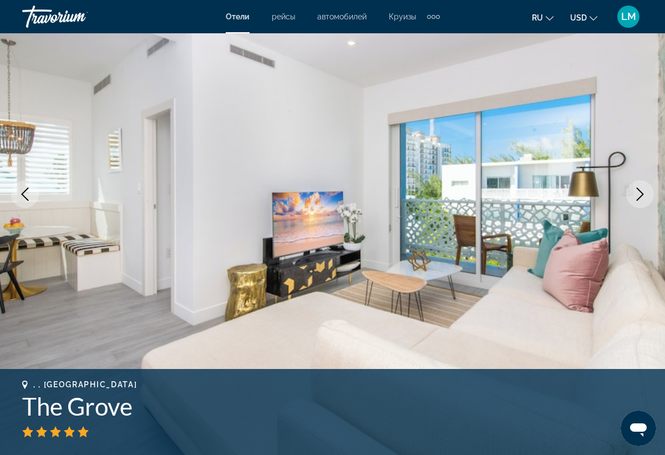
click at [637, 204] on button "Next image" at bounding box center [640, 194] width 28 height 28
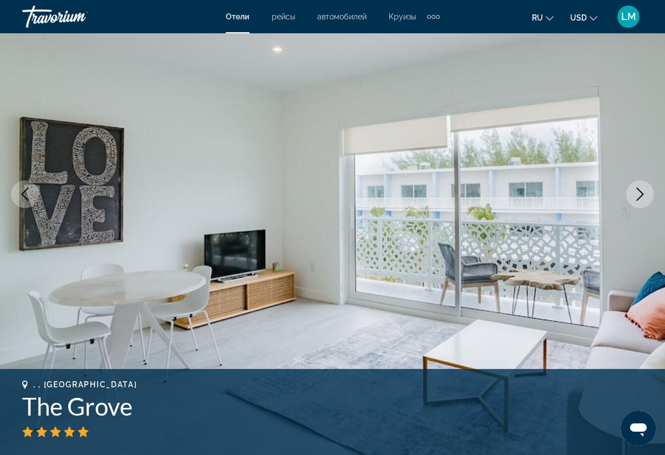
click at [637, 204] on button "Next image" at bounding box center [640, 194] width 28 height 28
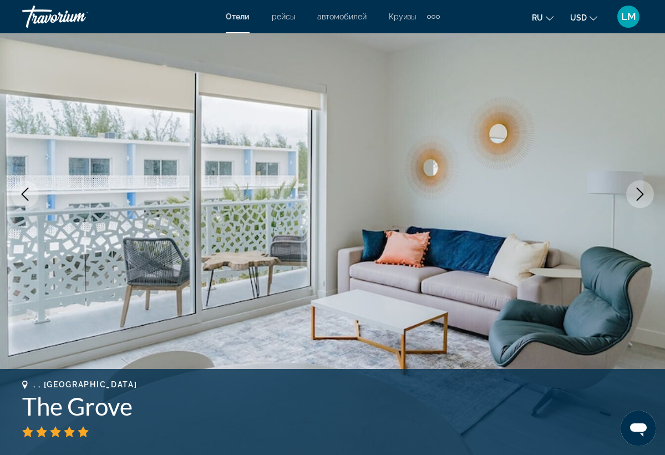
click at [637, 204] on button "Next image" at bounding box center [640, 194] width 28 height 28
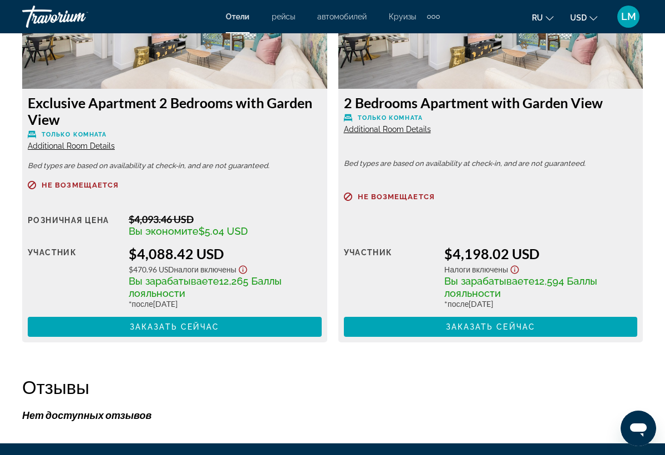
scroll to position [2209, 0]
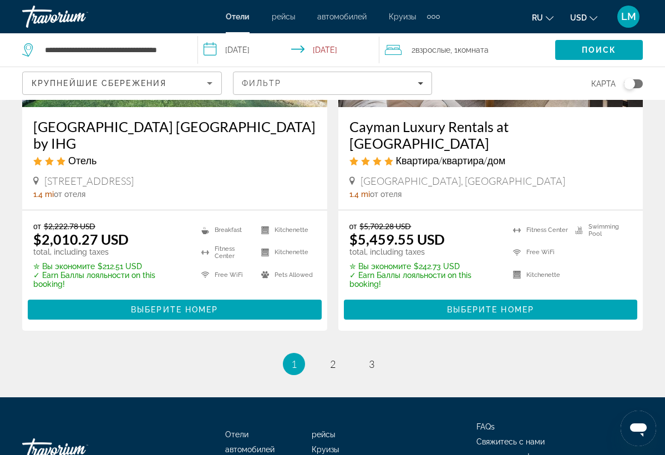
scroll to position [2282, 0]
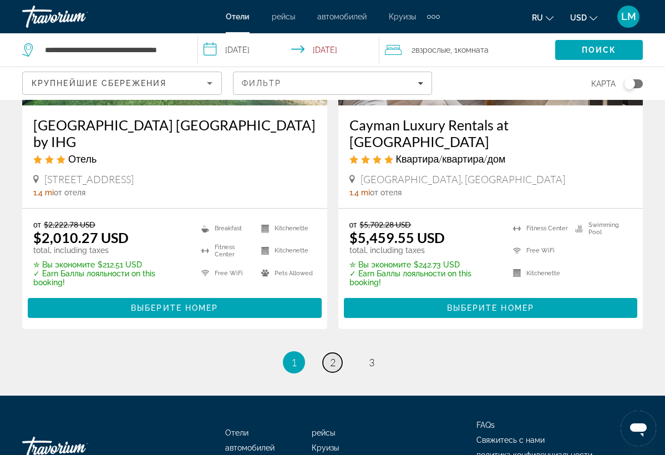
click at [332, 356] on span "2" at bounding box center [333, 362] width 6 height 12
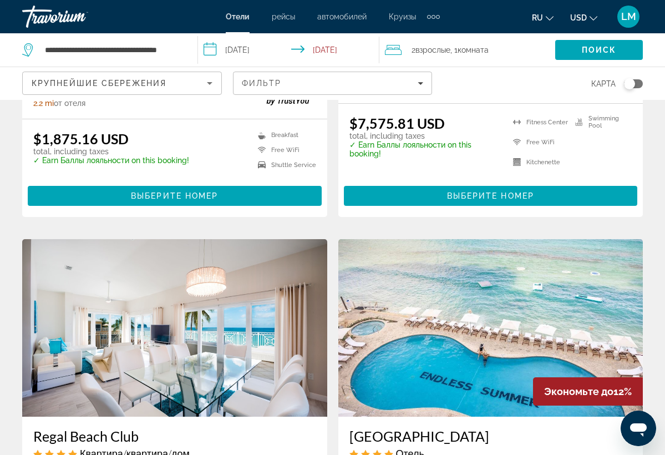
scroll to position [1143, 0]
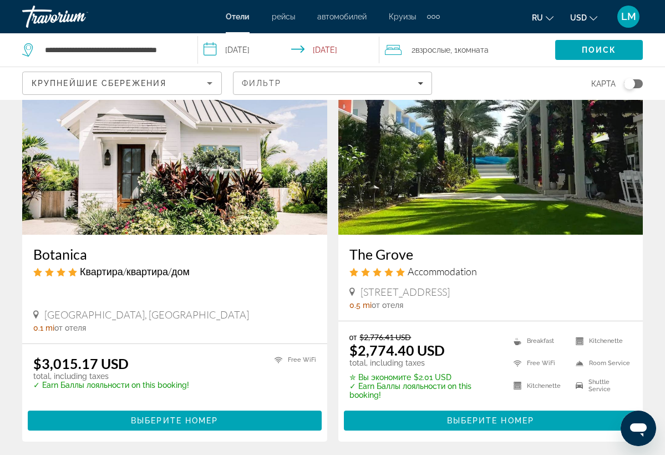
scroll to position [502, 0]
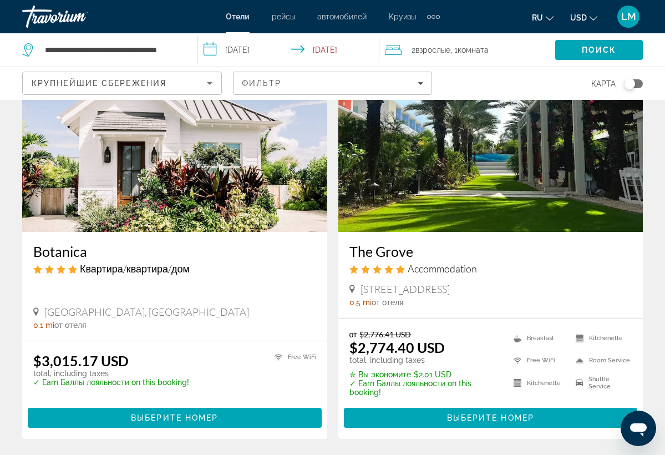
click at [54, 250] on h3 "Botanica" at bounding box center [174, 251] width 283 height 17
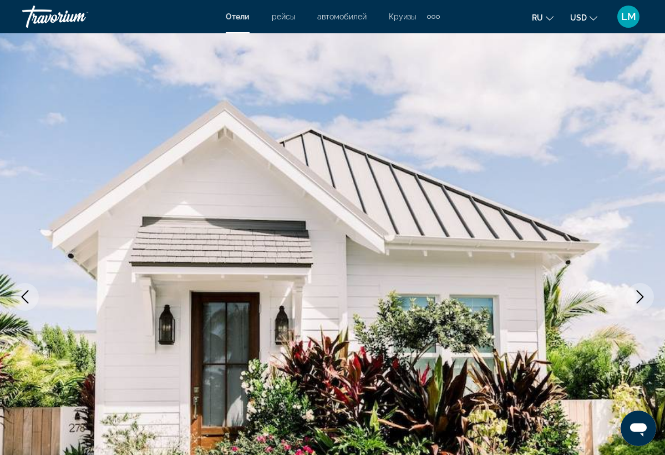
click at [636, 291] on icon "Next image" at bounding box center [639, 296] width 13 height 13
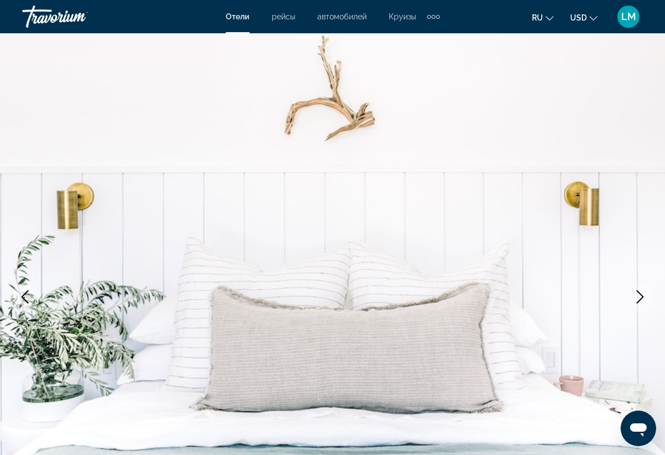
click at [636, 290] on icon "Next image" at bounding box center [639, 296] width 13 height 13
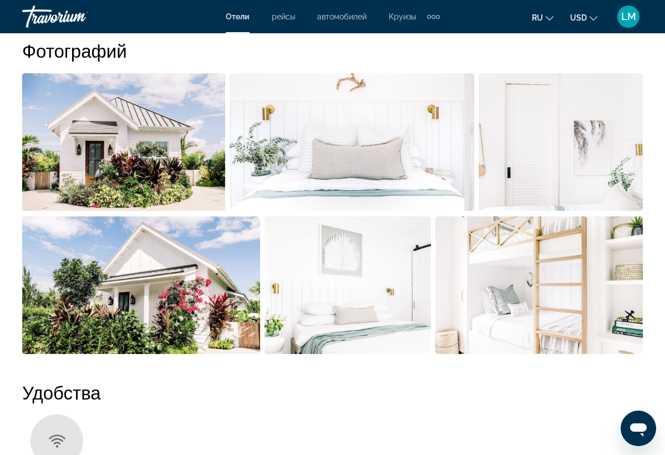
scroll to position [762, 0]
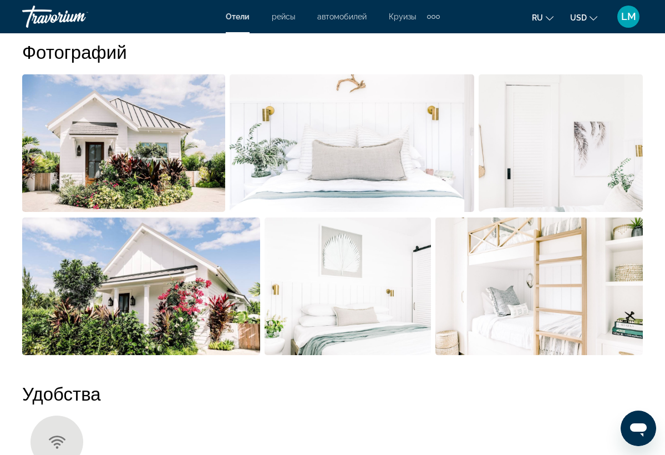
click at [128, 180] on img "Open full-screen image slider" at bounding box center [123, 143] width 203 height 138
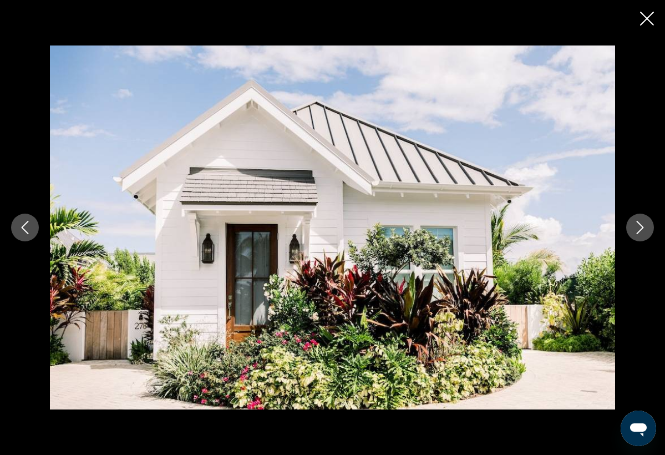
click at [638, 226] on icon "Next image" at bounding box center [639, 227] width 13 height 13
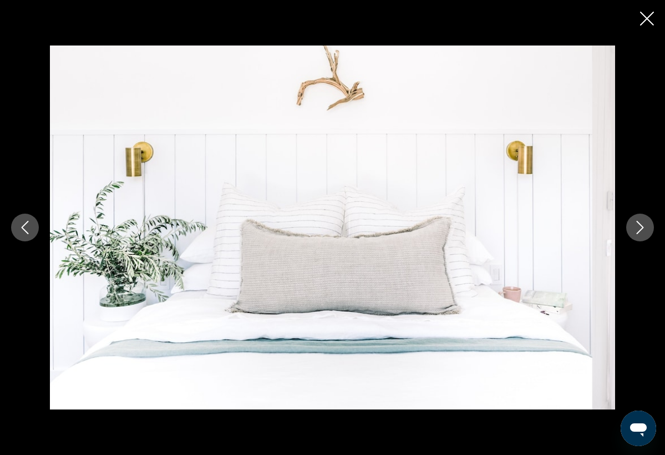
click at [638, 226] on icon "Next image" at bounding box center [639, 227] width 13 height 13
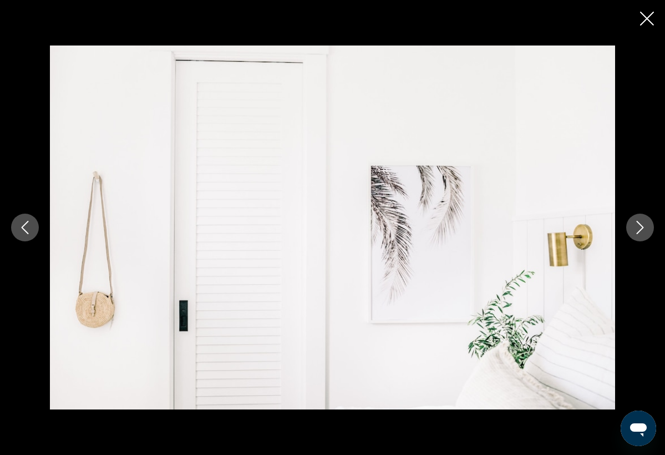
click at [638, 226] on icon "Next image" at bounding box center [639, 227] width 13 height 13
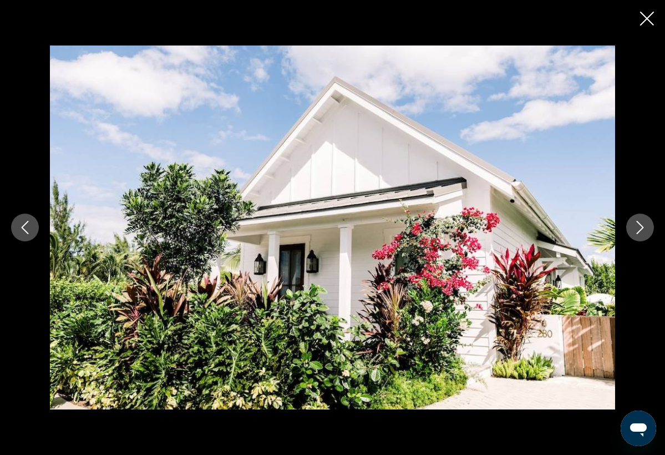
click at [638, 226] on icon "Next image" at bounding box center [639, 227] width 13 height 13
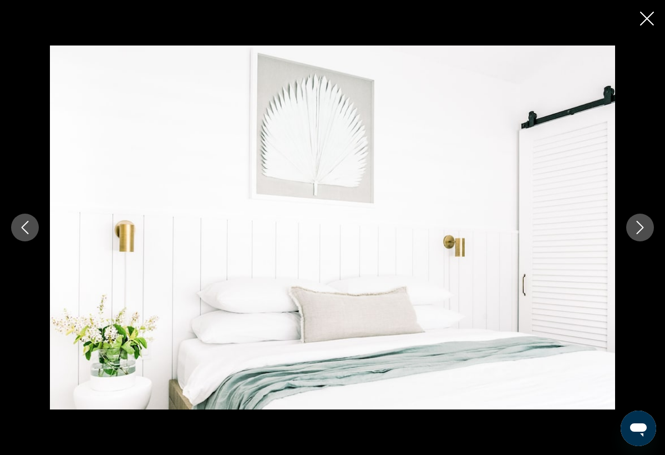
click at [638, 226] on icon "Next image" at bounding box center [639, 227] width 13 height 13
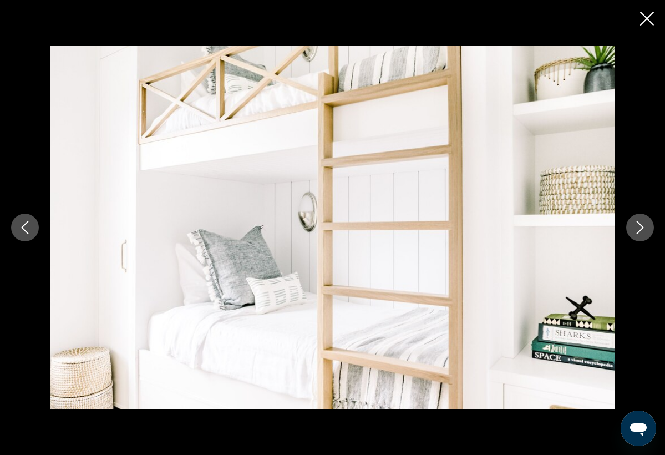
click at [638, 226] on icon "Next image" at bounding box center [639, 227] width 13 height 13
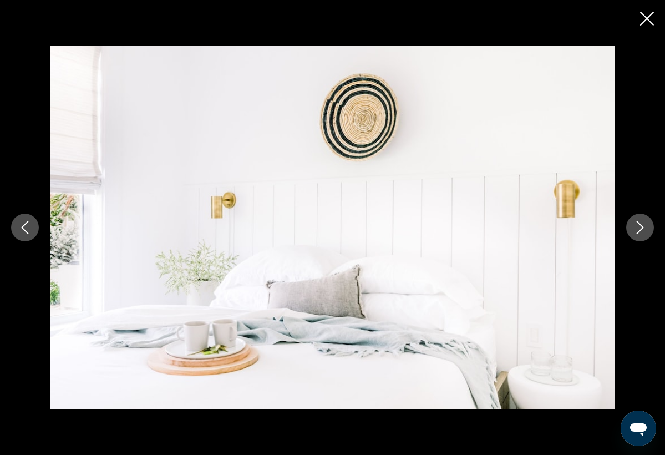
click at [638, 226] on icon "Next image" at bounding box center [639, 227] width 13 height 13
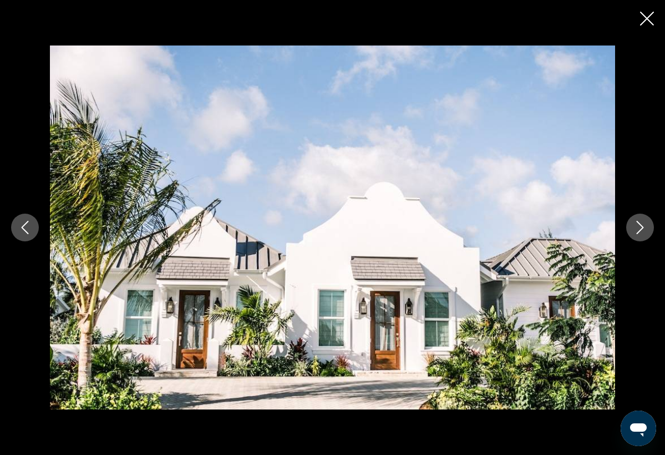
click at [638, 226] on icon "Next image" at bounding box center [639, 227] width 13 height 13
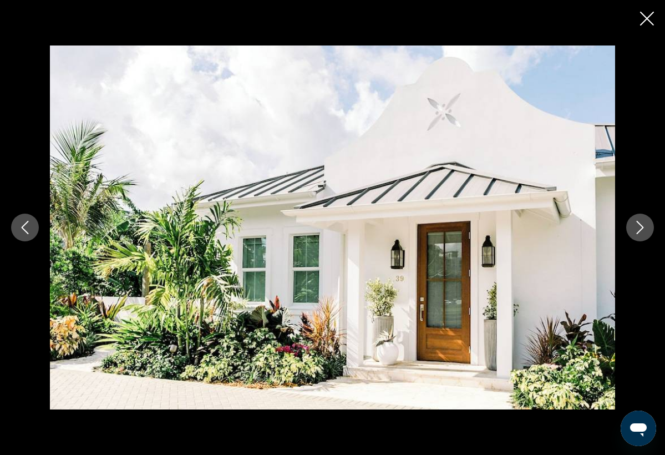
click at [638, 226] on icon "Next image" at bounding box center [639, 227] width 13 height 13
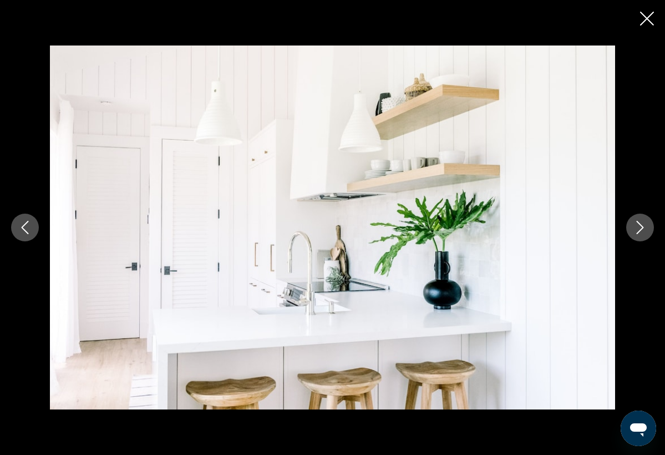
click at [652, 24] on icon "Close slideshow" at bounding box center [647, 19] width 14 height 14
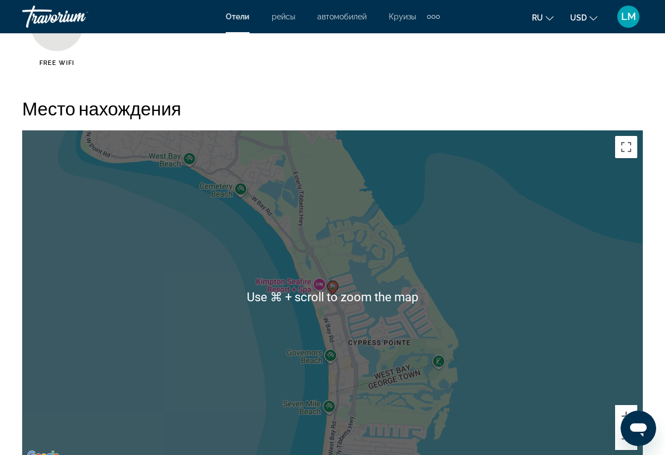
scroll to position [1173, 0]
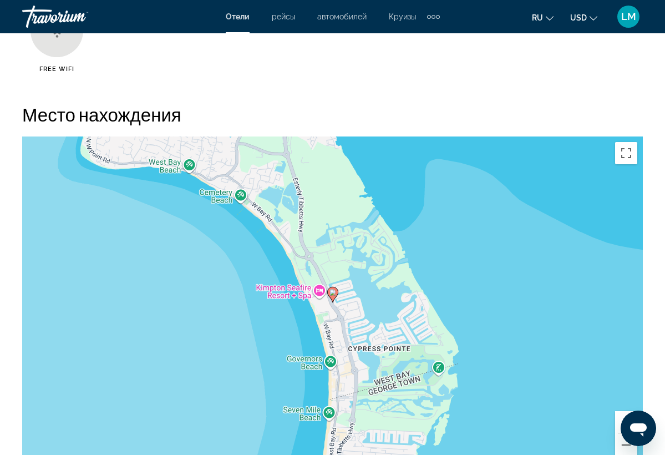
click at [337, 304] on div "To activate drag with keyboard, press Alt + Enter. Once in keyboard drag state,…" at bounding box center [332, 302] width 621 height 333
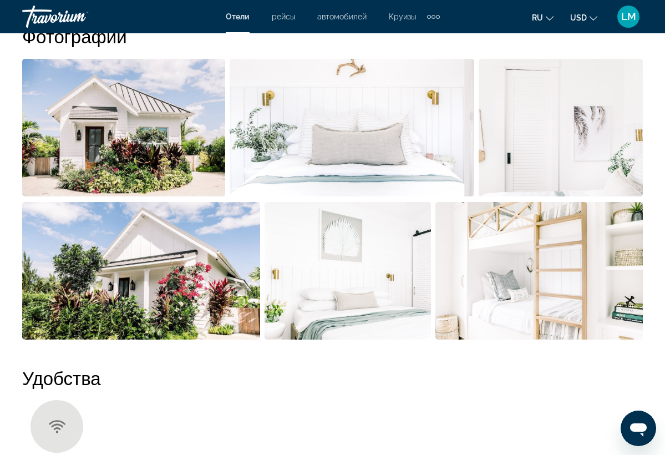
scroll to position [778, 0]
click at [192, 270] on img "Open full-screen image slider" at bounding box center [141, 270] width 238 height 138
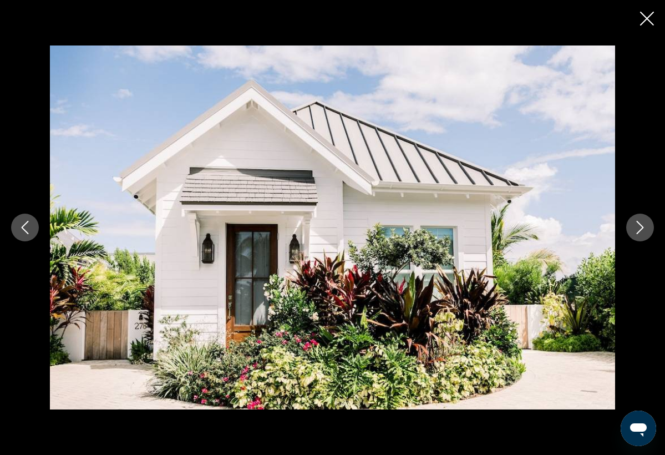
click at [626, 231] on button "Next image" at bounding box center [640, 228] width 28 height 28
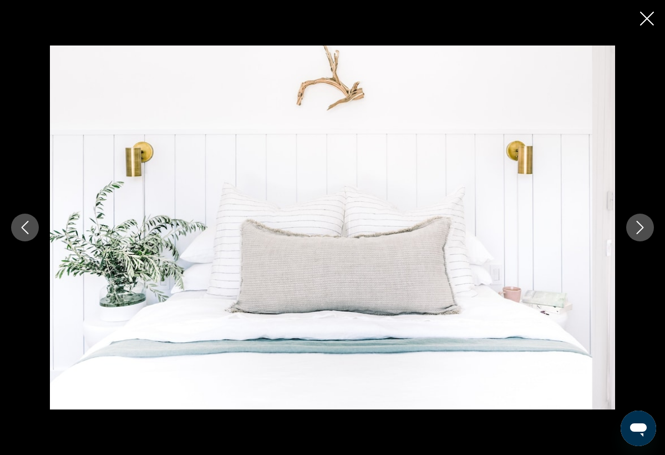
click at [626, 231] on button "Next image" at bounding box center [640, 228] width 28 height 28
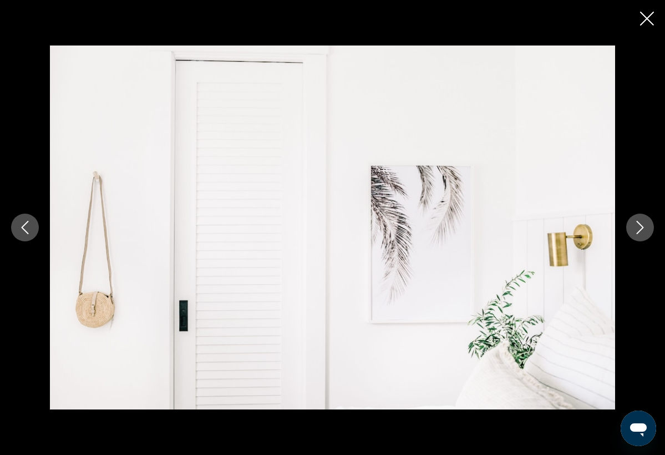
click at [626, 231] on button "Next image" at bounding box center [640, 228] width 28 height 28
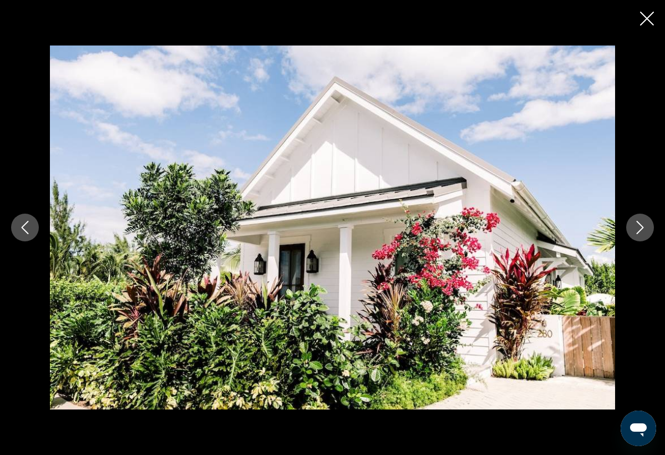
click at [626, 231] on button "Next image" at bounding box center [640, 228] width 28 height 28
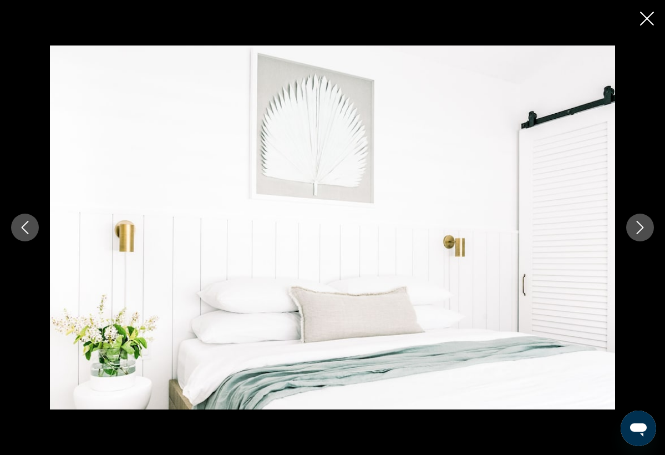
click at [626, 231] on button "Next image" at bounding box center [640, 228] width 28 height 28
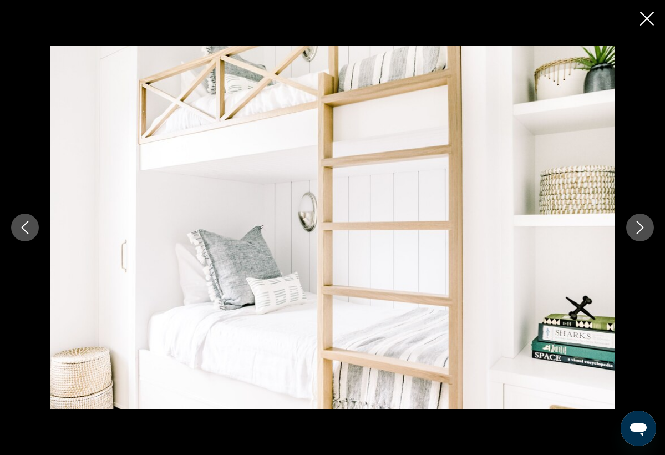
click at [637, 230] on icon "Next image" at bounding box center [639, 227] width 13 height 13
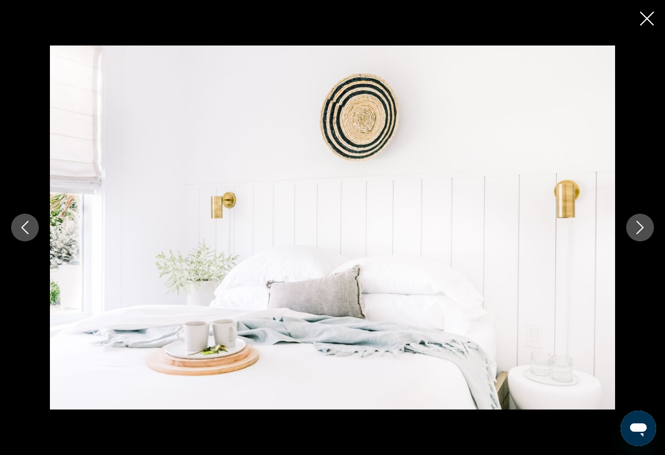
click at [637, 230] on icon "Next image" at bounding box center [639, 227] width 13 height 13
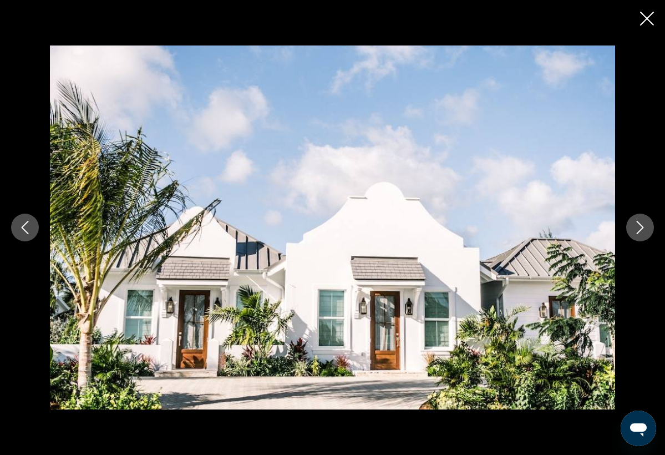
click at [636, 225] on icon "Next image" at bounding box center [639, 227] width 13 height 13
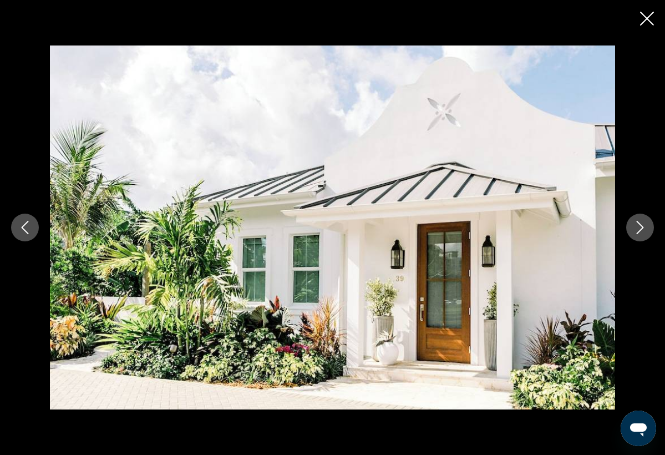
click at [636, 225] on icon "Next image" at bounding box center [639, 227] width 13 height 13
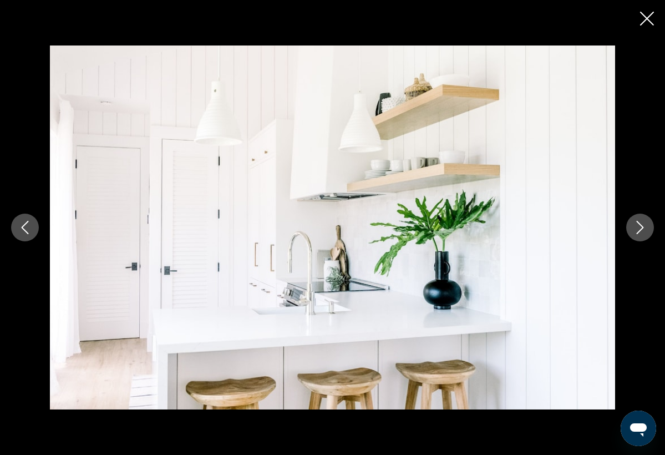
click at [634, 226] on icon "Next image" at bounding box center [639, 227] width 13 height 13
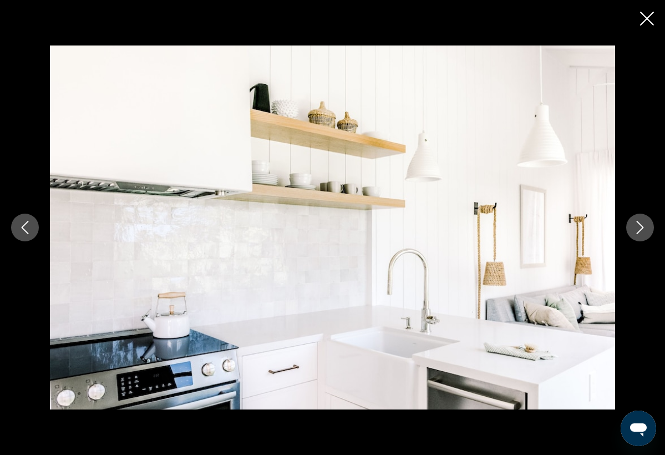
click at [634, 226] on icon "Next image" at bounding box center [639, 227] width 13 height 13
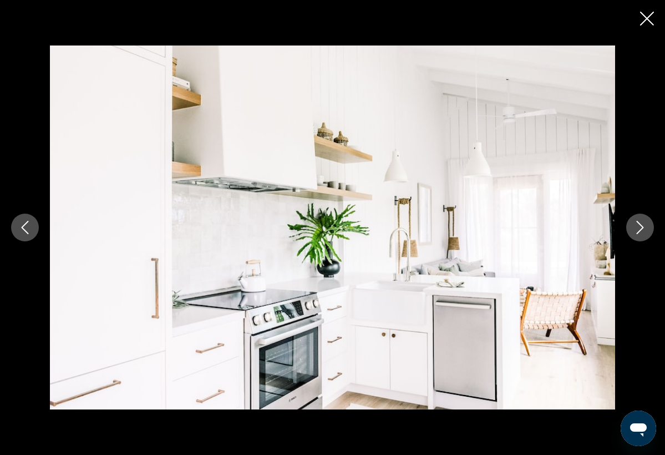
click at [634, 226] on icon "Next image" at bounding box center [639, 227] width 13 height 13
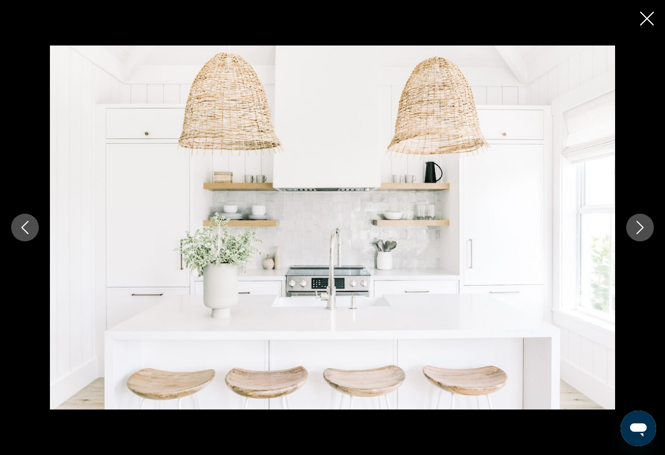
click at [634, 226] on icon "Next image" at bounding box center [639, 227] width 13 height 13
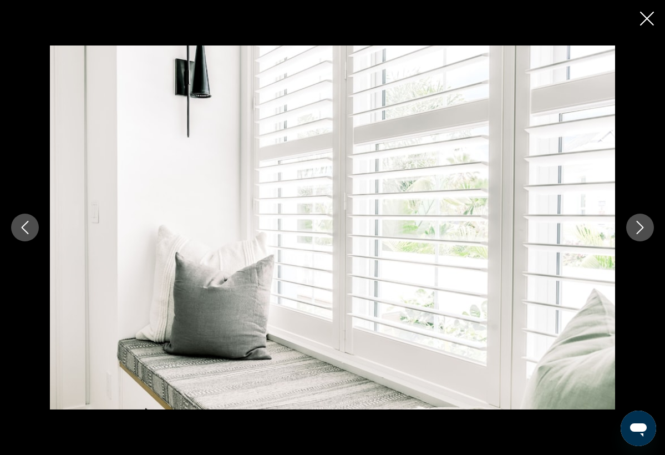
click at [634, 225] on icon "Next image" at bounding box center [639, 227] width 13 height 13
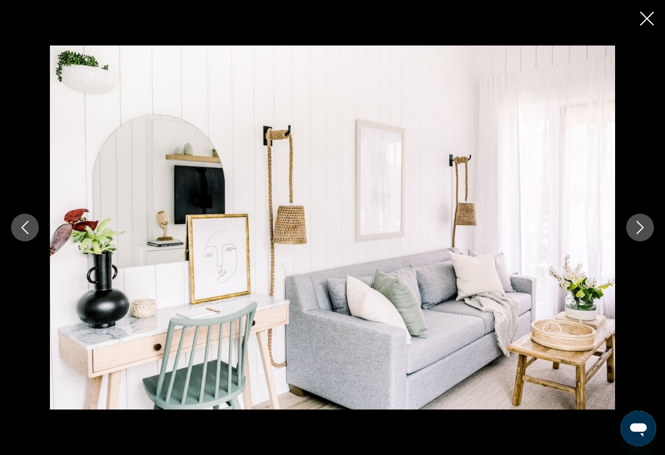
click at [634, 225] on icon "Next image" at bounding box center [639, 227] width 13 height 13
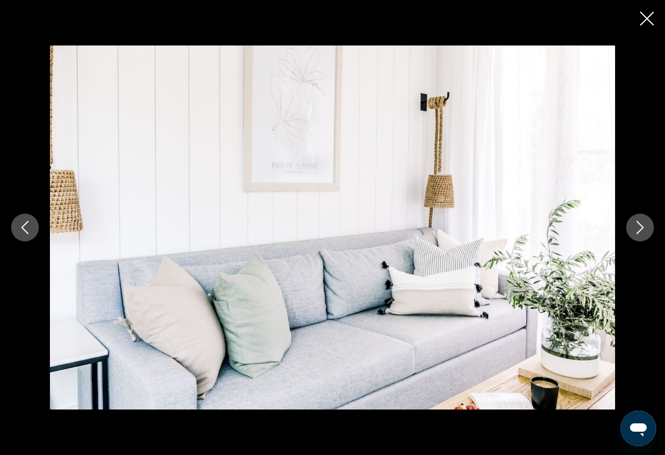
click at [634, 225] on icon "Next image" at bounding box center [639, 227] width 13 height 13
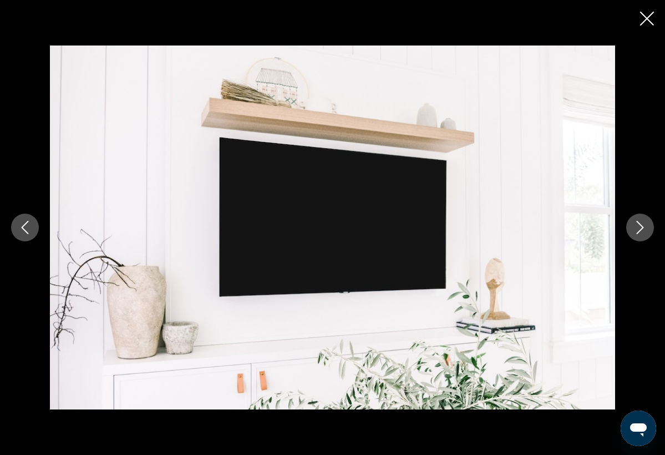
click at [634, 225] on icon "Next image" at bounding box center [639, 227] width 13 height 13
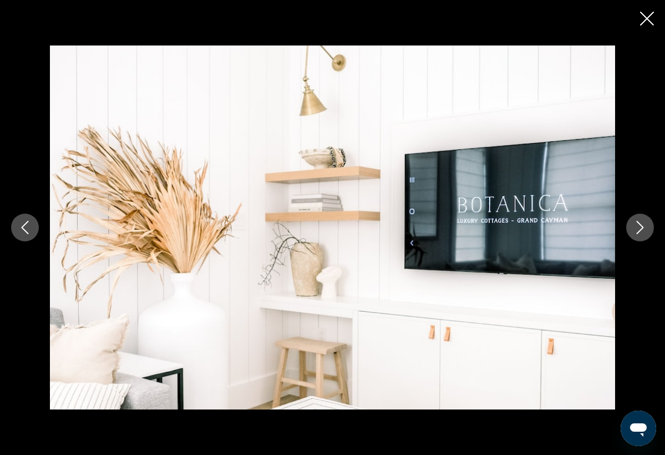
click at [634, 225] on icon "Next image" at bounding box center [639, 227] width 13 height 13
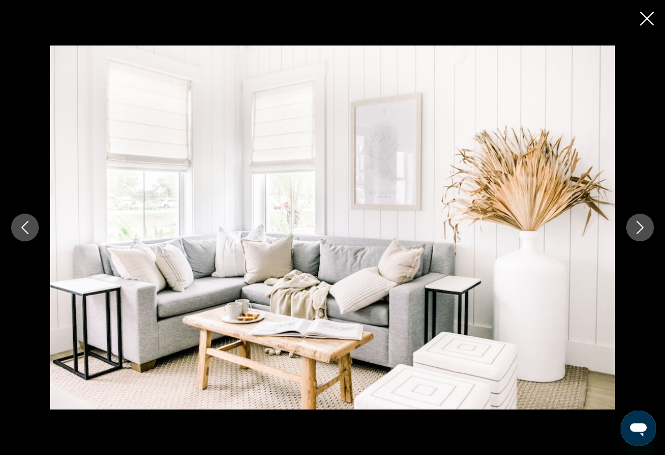
click at [634, 225] on icon "Next image" at bounding box center [639, 227] width 13 height 13
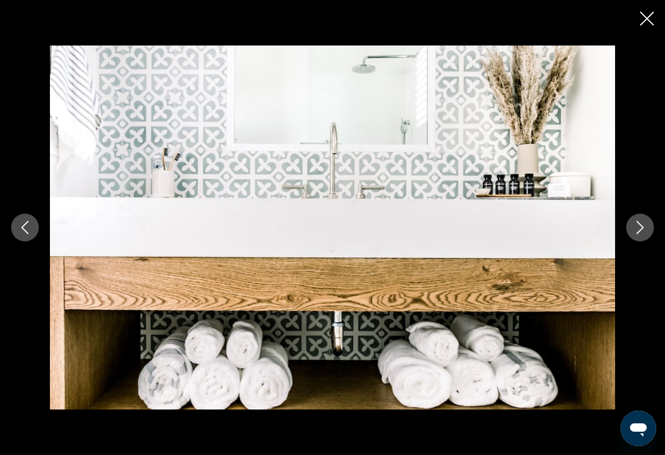
click at [634, 225] on icon "Next image" at bounding box center [639, 227] width 13 height 13
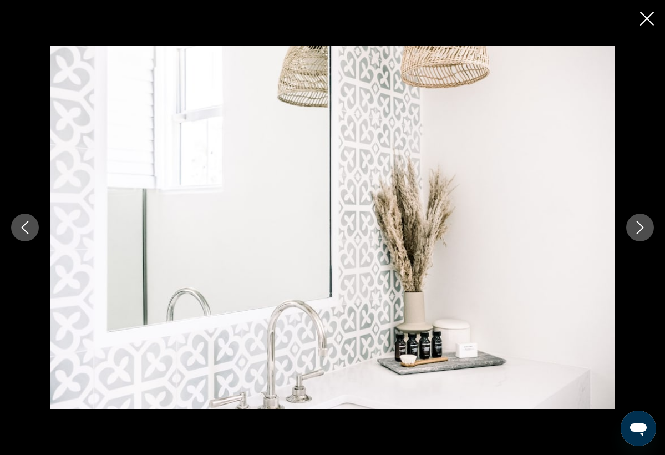
click at [634, 225] on icon "Next image" at bounding box center [639, 227] width 13 height 13
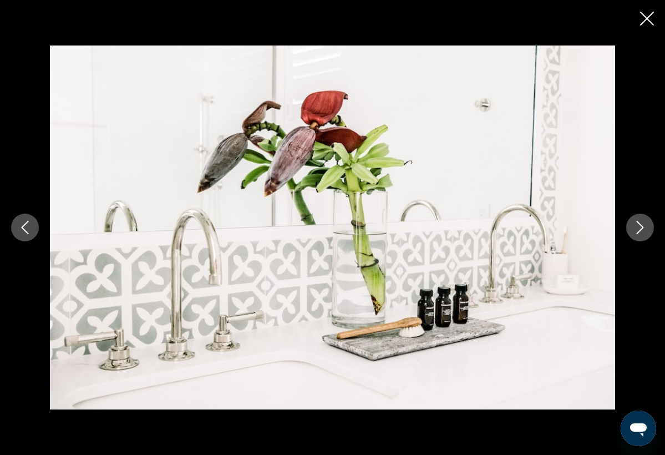
click at [634, 225] on icon "Next image" at bounding box center [639, 227] width 13 height 13
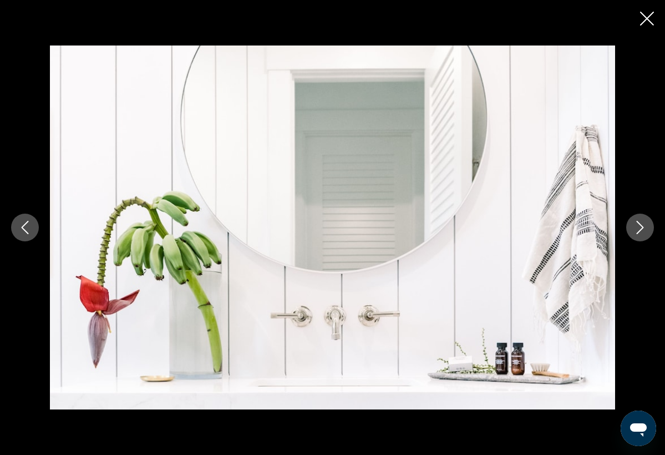
click at [647, 27] on button "Close slideshow" at bounding box center [647, 19] width 14 height 17
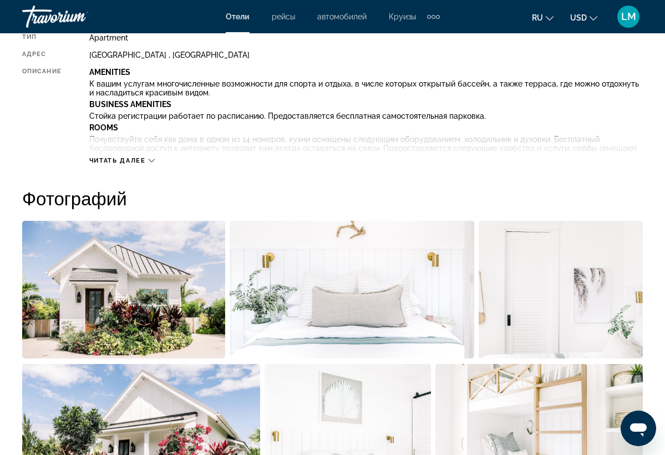
scroll to position [624, 0]
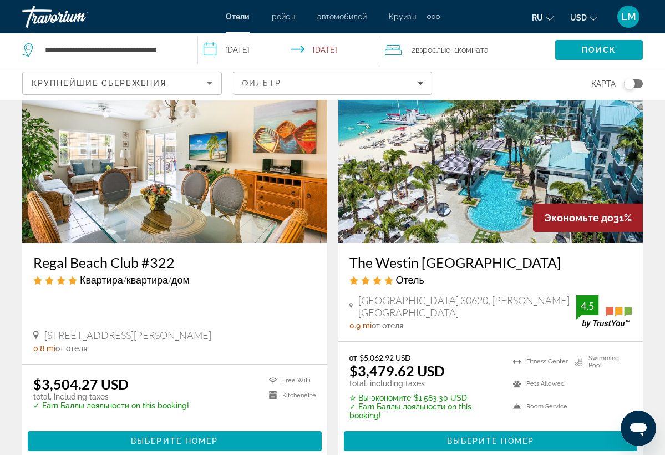
scroll to position [896, 0]
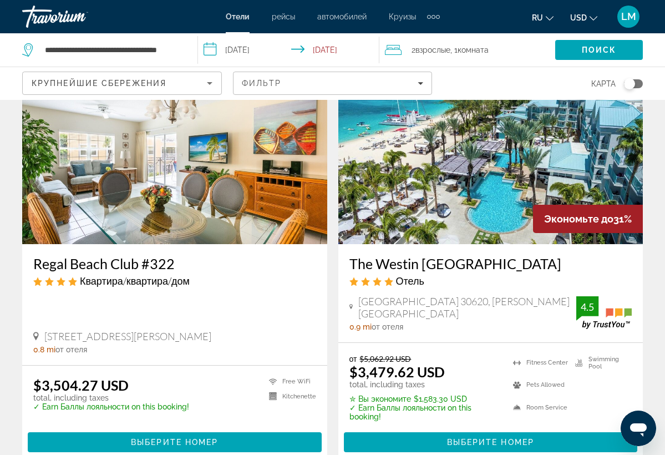
click at [434, 269] on h3 "The Westin [GEOGRAPHIC_DATA]" at bounding box center [490, 263] width 283 height 17
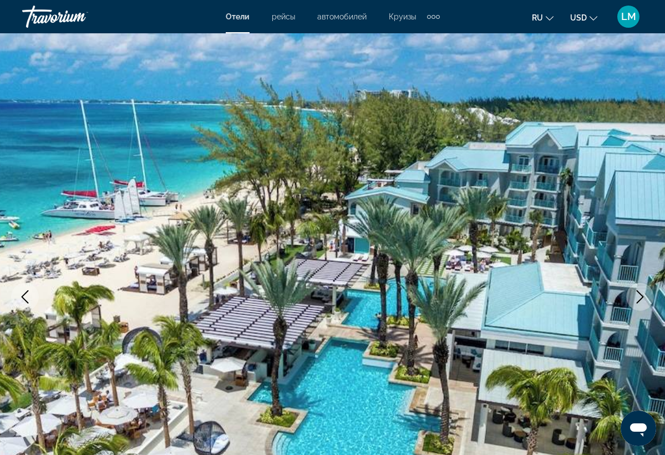
scroll to position [2, 0]
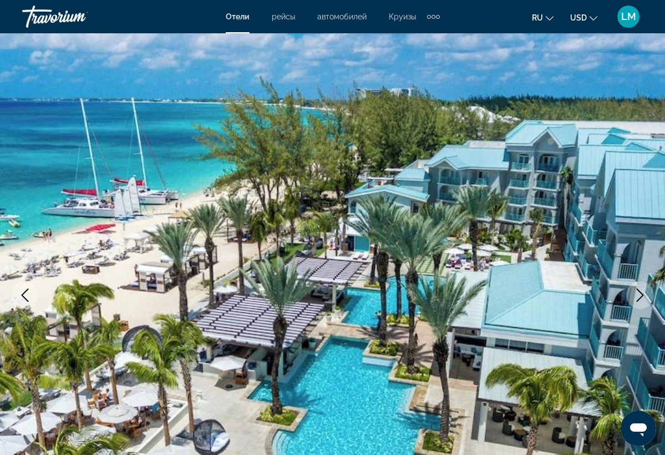
click at [637, 288] on icon "Next image" at bounding box center [639, 294] width 13 height 13
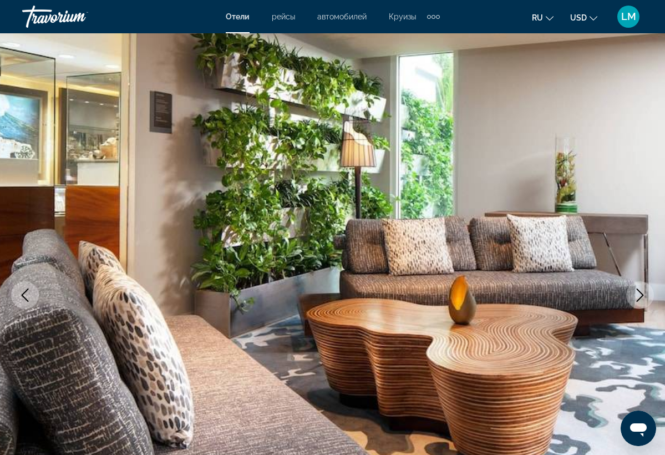
click at [637, 288] on icon "Next image" at bounding box center [639, 294] width 13 height 13
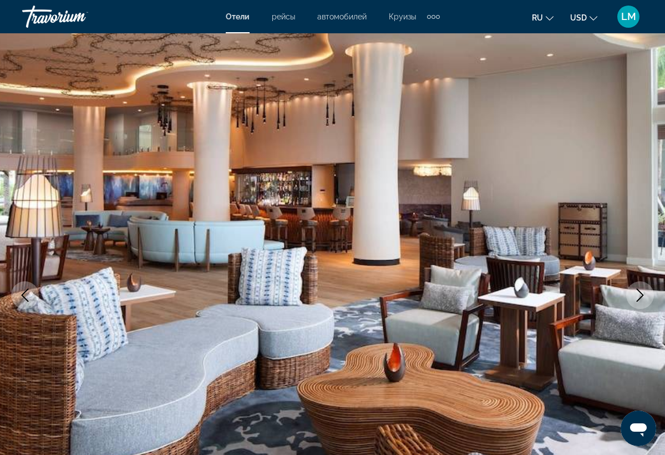
click at [637, 288] on icon "Next image" at bounding box center [639, 294] width 13 height 13
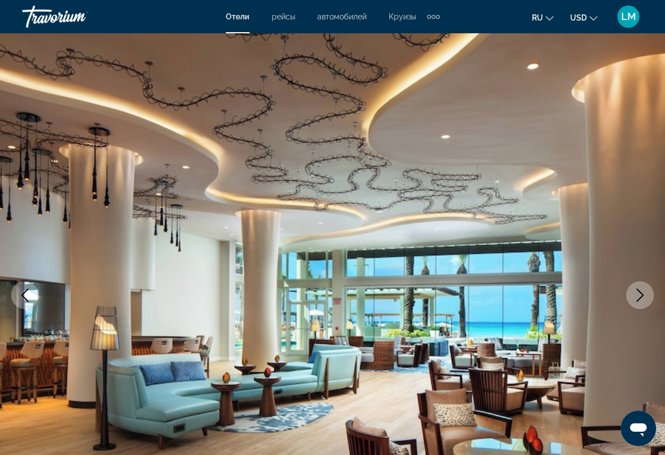
click at [637, 288] on icon "Next image" at bounding box center [639, 294] width 13 height 13
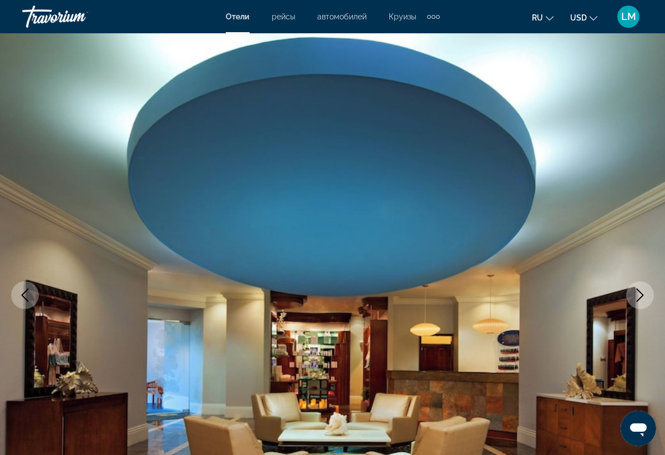
click at [637, 288] on icon "Next image" at bounding box center [639, 294] width 13 height 13
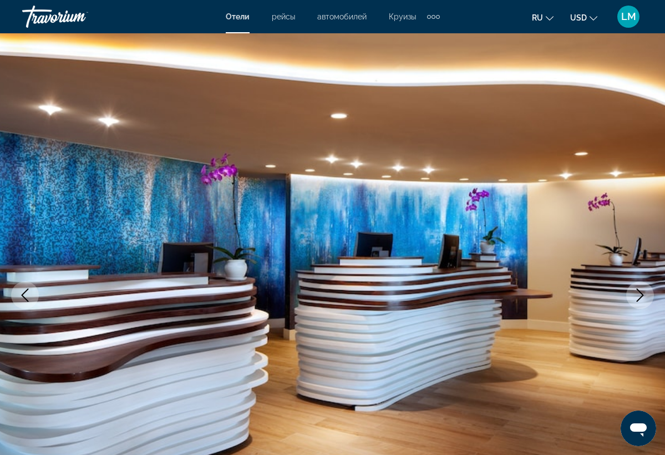
click at [637, 288] on icon "Next image" at bounding box center [639, 294] width 13 height 13
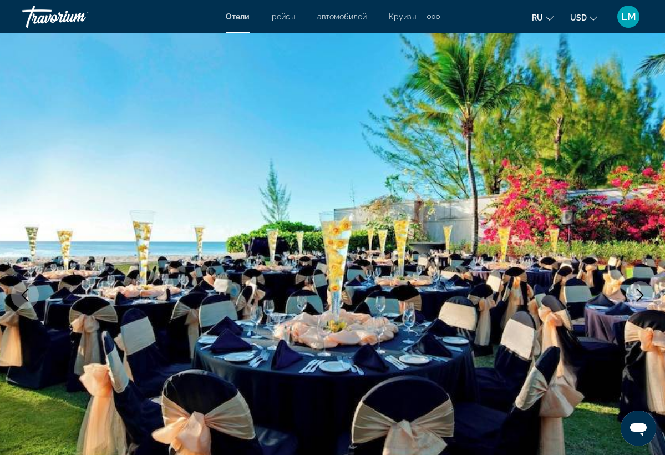
click at [637, 288] on icon "Next image" at bounding box center [639, 294] width 13 height 13
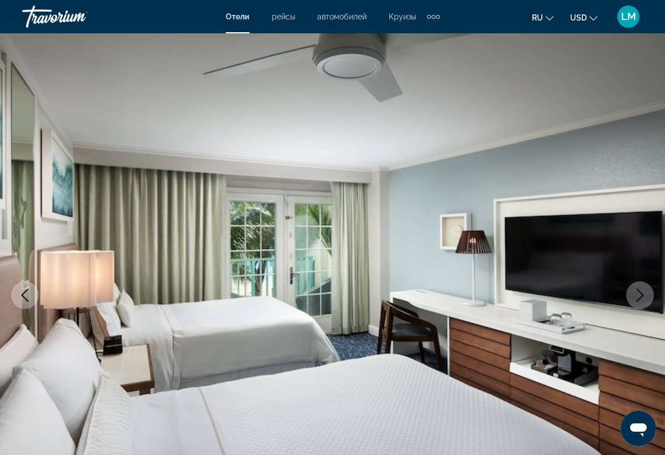
click at [637, 288] on icon "Next image" at bounding box center [639, 294] width 13 height 13
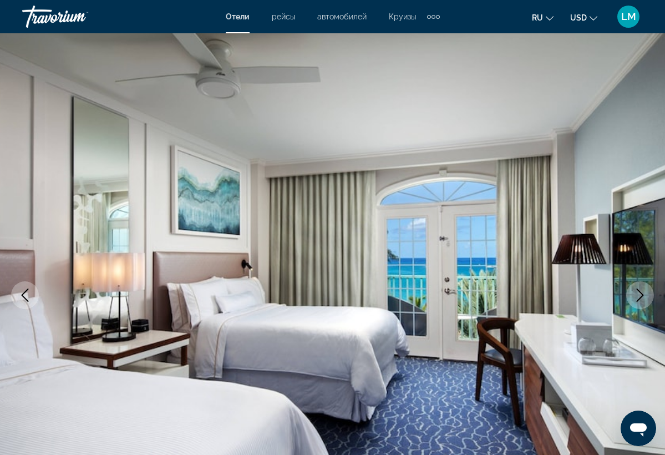
click at [637, 288] on icon "Next image" at bounding box center [639, 294] width 13 height 13
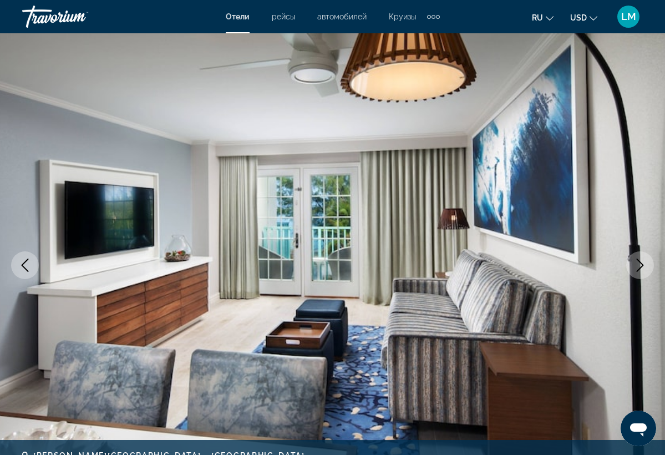
scroll to position [47, 0]
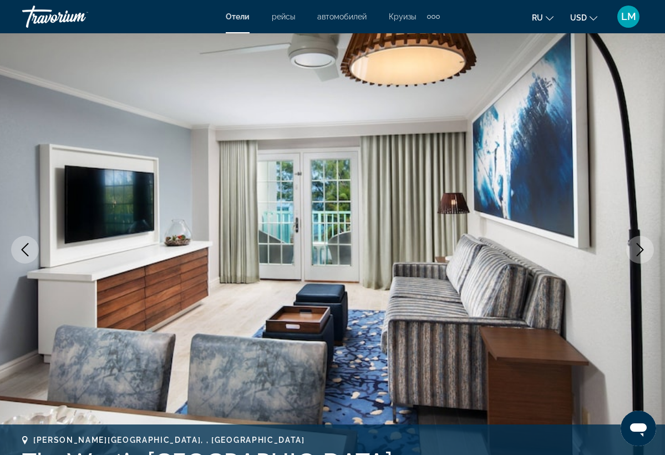
click at [642, 250] on icon "Next image" at bounding box center [640, 249] width 7 height 13
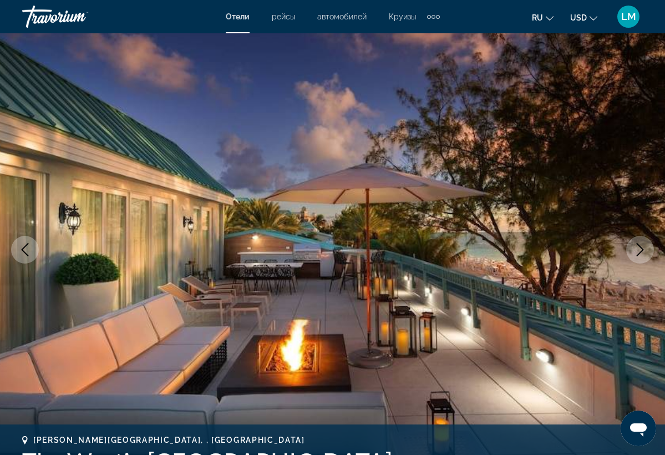
click at [642, 250] on icon "Next image" at bounding box center [640, 249] width 7 height 13
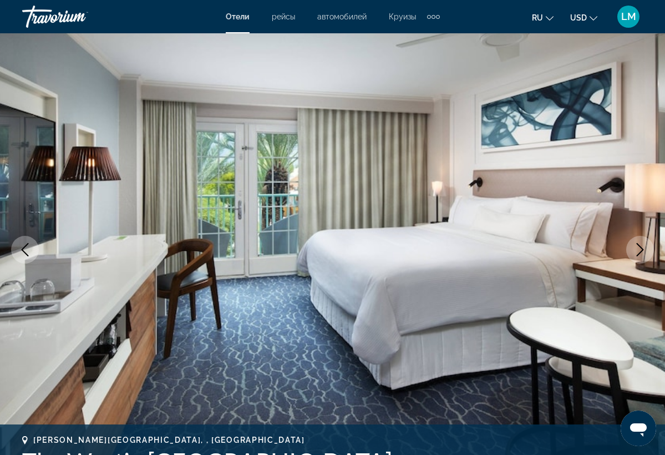
click at [642, 250] on icon "Next image" at bounding box center [640, 249] width 7 height 13
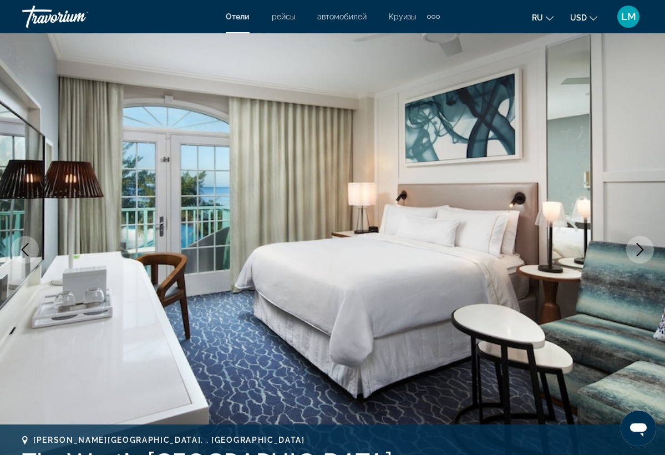
click at [642, 250] on icon "Next image" at bounding box center [640, 249] width 7 height 13
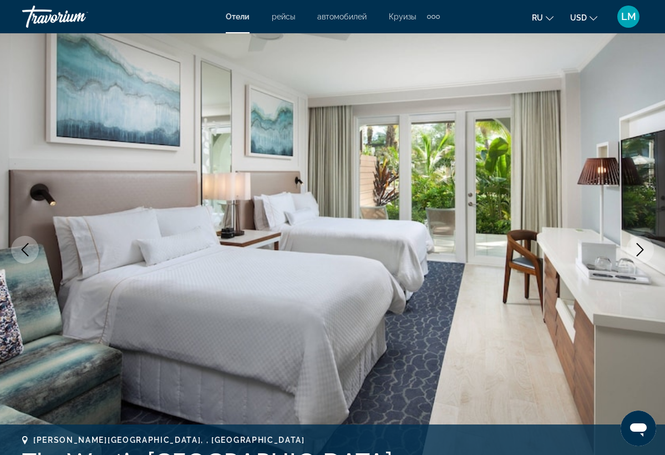
click at [642, 250] on icon "Next image" at bounding box center [640, 249] width 7 height 13
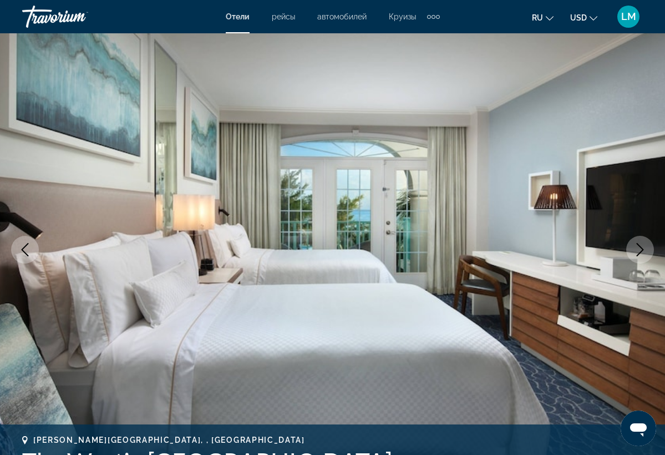
click at [642, 248] on icon "Next image" at bounding box center [640, 249] width 7 height 13
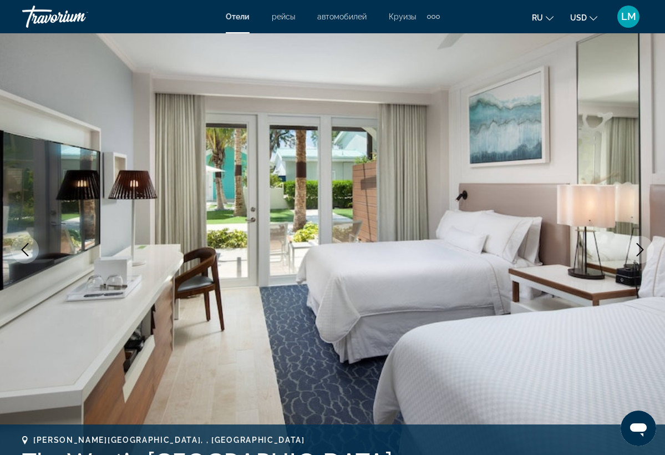
click at [642, 248] on icon "Next image" at bounding box center [640, 249] width 7 height 13
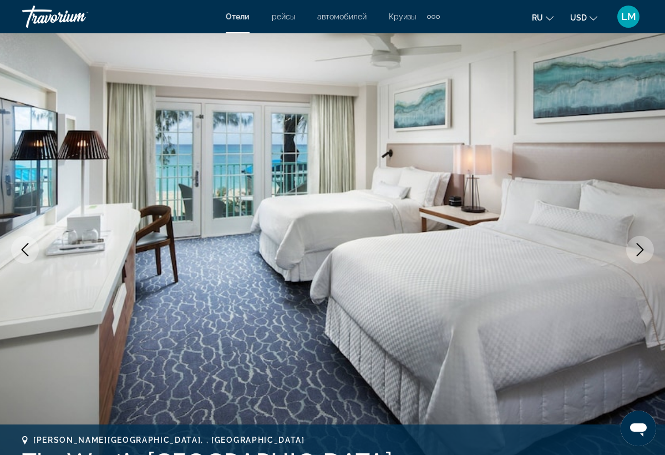
click at [642, 248] on icon "Next image" at bounding box center [640, 249] width 7 height 13
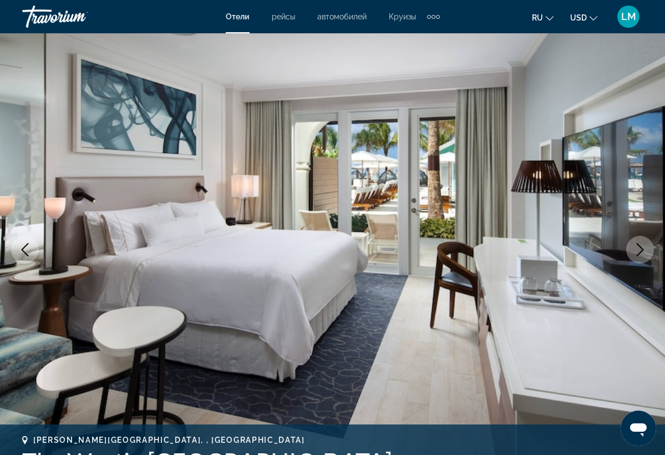
click at [642, 248] on icon "Next image" at bounding box center [640, 249] width 7 height 13
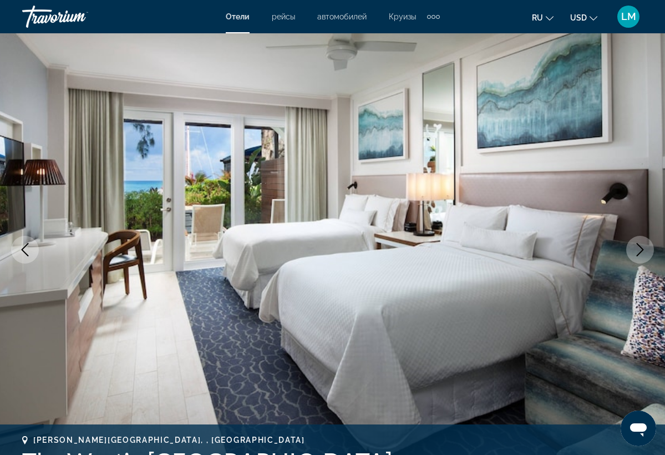
click at [642, 248] on icon "Next image" at bounding box center [640, 249] width 7 height 13
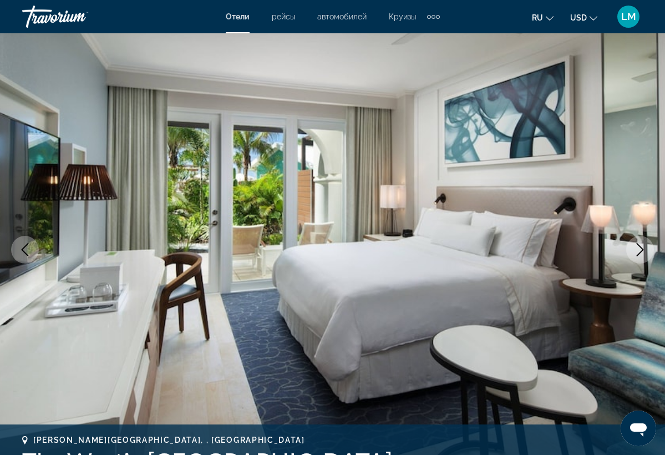
click at [642, 250] on icon "Next image" at bounding box center [640, 249] width 7 height 13
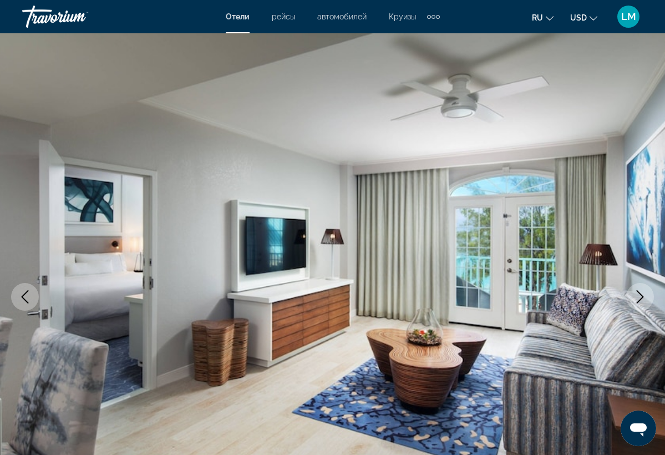
scroll to position [0, 0]
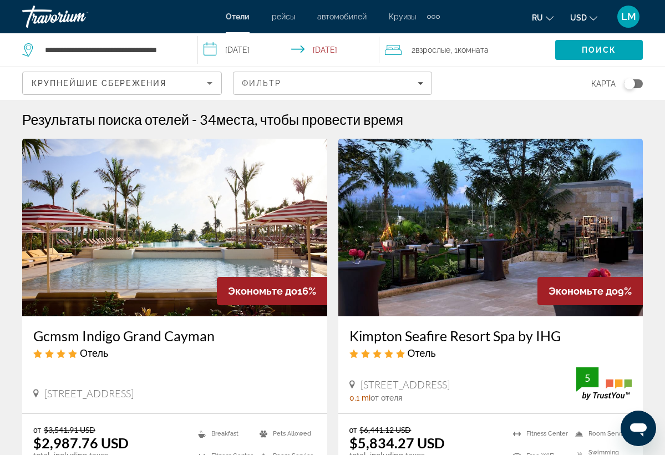
click at [185, 46] on div "**********" at bounding box center [104, 49] width 164 height 33
click at [164, 50] on input "**********" at bounding box center [112, 50] width 137 height 17
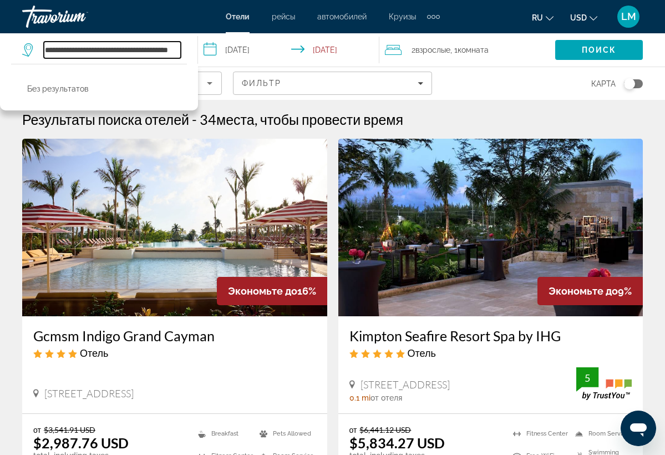
click at [180, 45] on input "**********" at bounding box center [112, 50] width 137 height 17
type input "*"
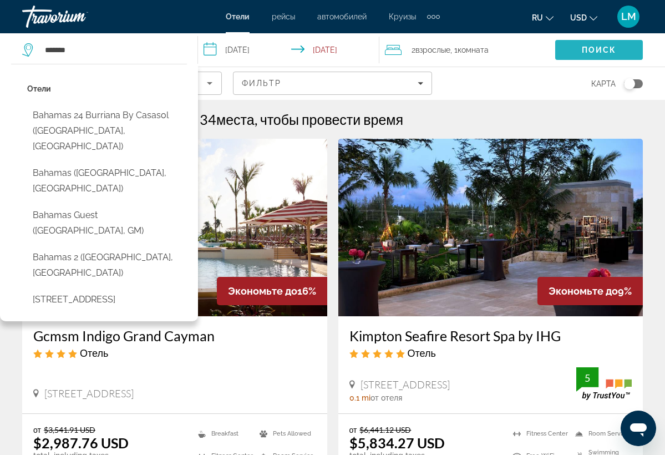
drag, startPoint x: 169, startPoint y: 47, endPoint x: 595, endPoint y: 58, distance: 425.5
click at [595, 58] on span "Search" at bounding box center [599, 50] width 88 height 27
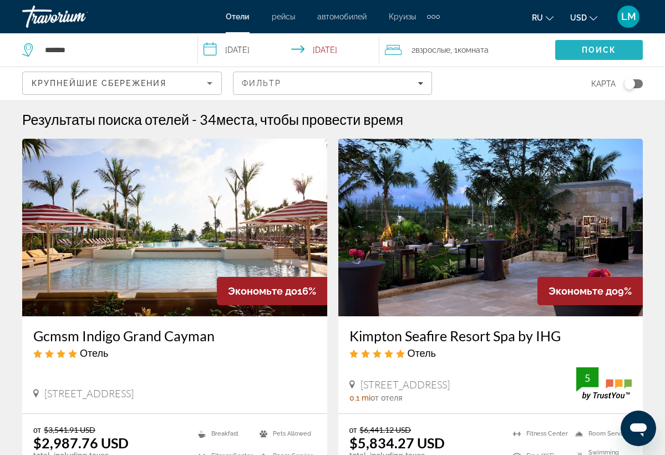
click at [595, 58] on span "Search" at bounding box center [599, 50] width 88 height 27
click at [593, 54] on span "Поиск" at bounding box center [599, 49] width 35 height 9
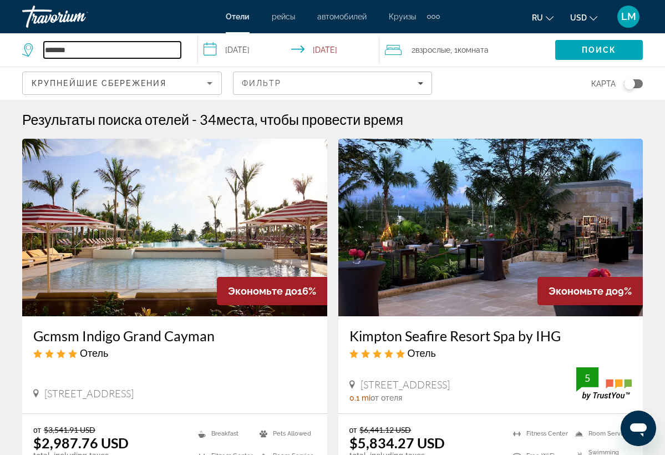
click at [150, 55] on input "*******" at bounding box center [112, 50] width 137 height 17
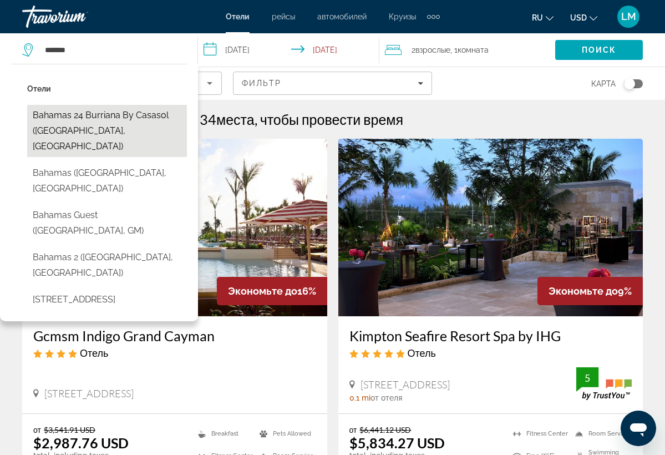
drag, startPoint x: 150, startPoint y: 55, endPoint x: 128, endPoint y: 118, distance: 66.7
click at [128, 118] on button "Bahamas 24 Burriana by Casasol ([GEOGRAPHIC_DATA], [GEOGRAPHIC_DATA])" at bounding box center [107, 131] width 160 height 52
type input "**********"
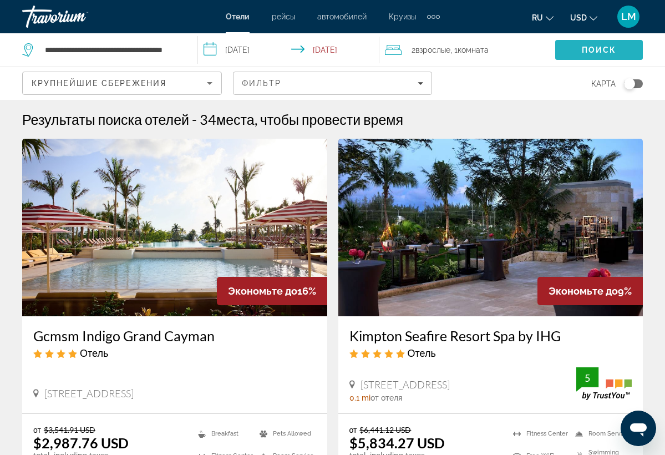
click at [570, 43] on span "Search" at bounding box center [599, 50] width 88 height 27
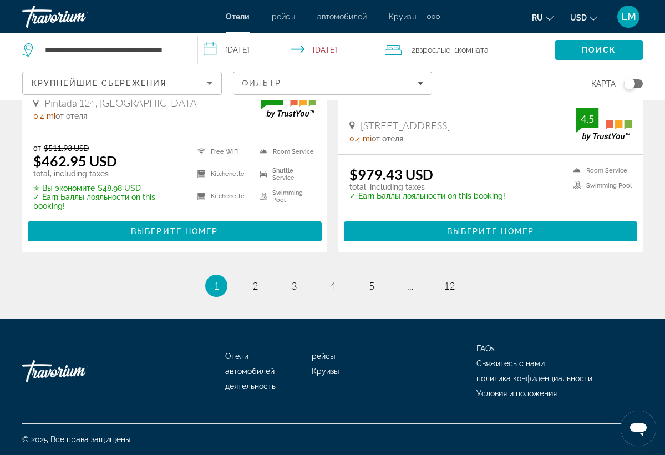
scroll to position [2346, 0]
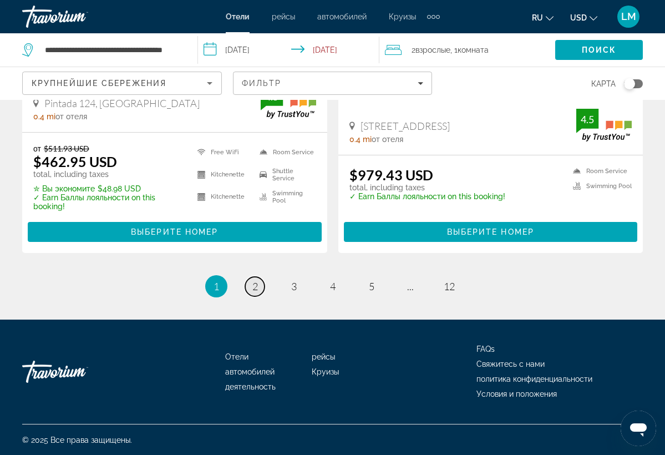
click at [255, 277] on link "page 2" at bounding box center [254, 286] width 19 height 19
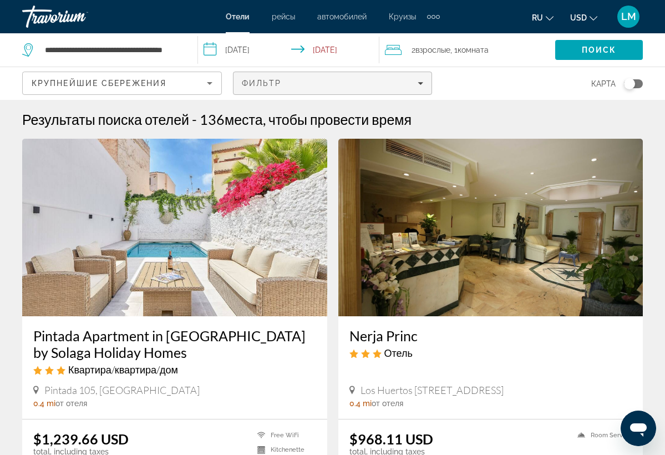
click at [414, 82] on div "Фильтр" at bounding box center [333, 83] width 182 height 9
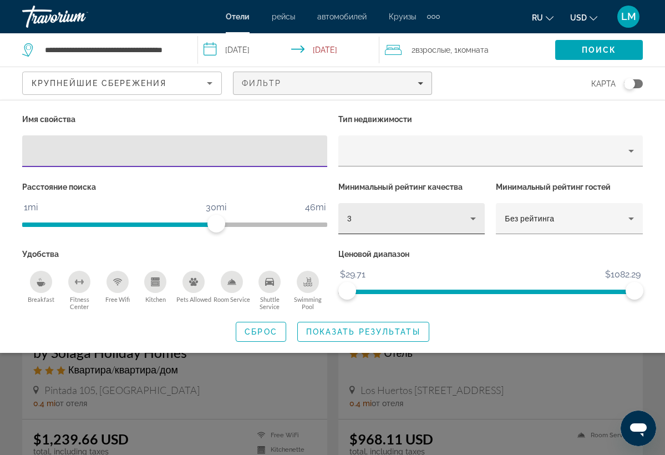
click at [463, 216] on div "3" at bounding box center [409, 218] width 124 height 13
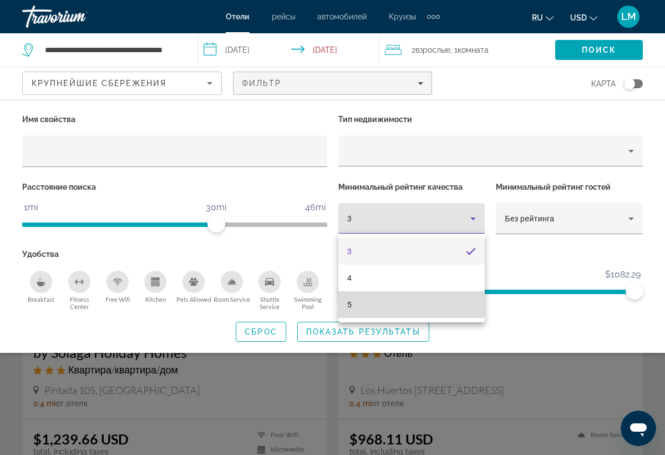
click at [385, 300] on mat-option "5" at bounding box center [411, 304] width 147 height 27
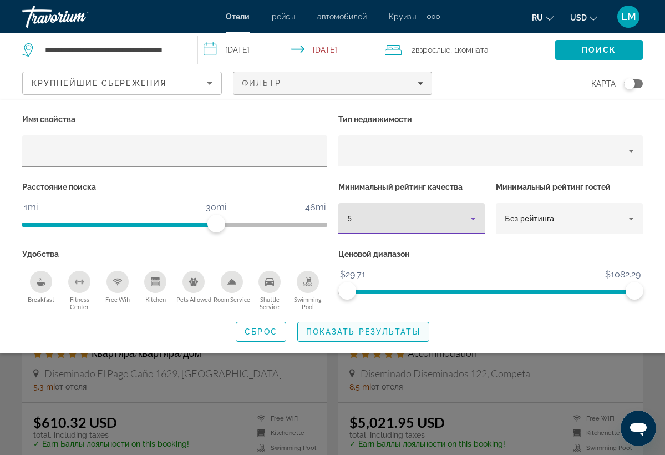
click at [350, 326] on span "Search widget" at bounding box center [363, 331] width 131 height 27
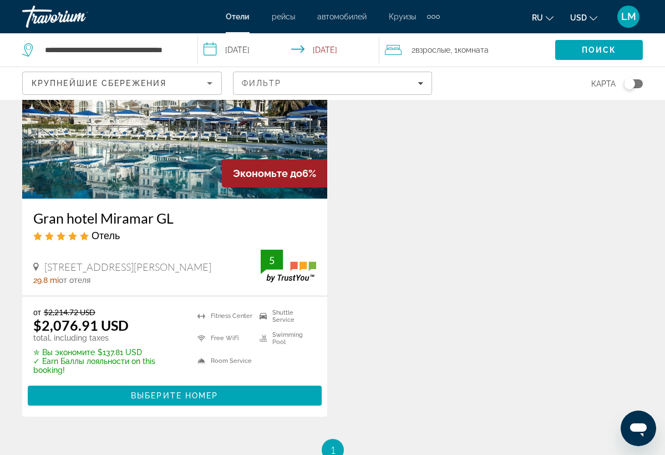
scroll to position [512, 0]
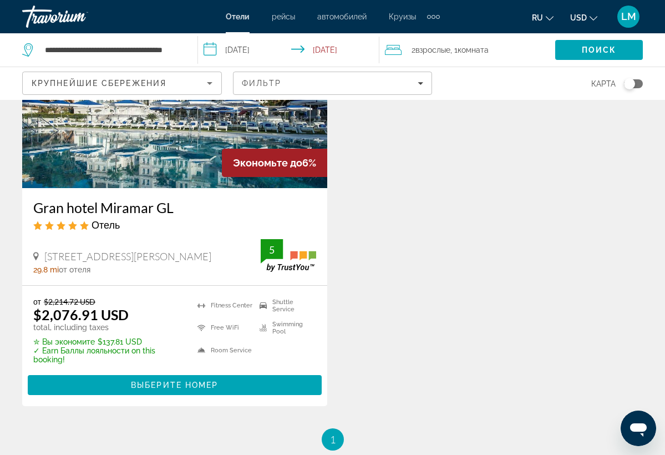
click at [159, 212] on h3 "Gran hotel Miramar GL" at bounding box center [174, 207] width 283 height 17
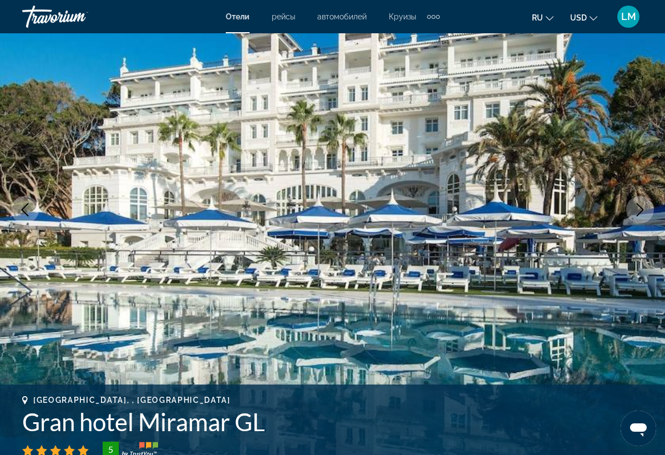
scroll to position [85, 0]
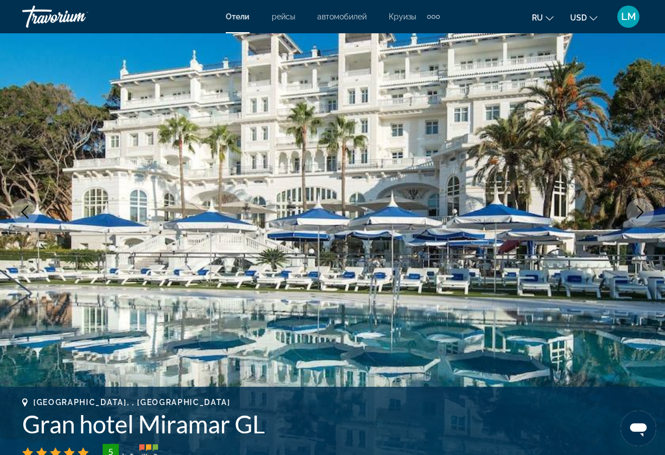
click at [642, 217] on icon "Next image" at bounding box center [639, 211] width 13 height 13
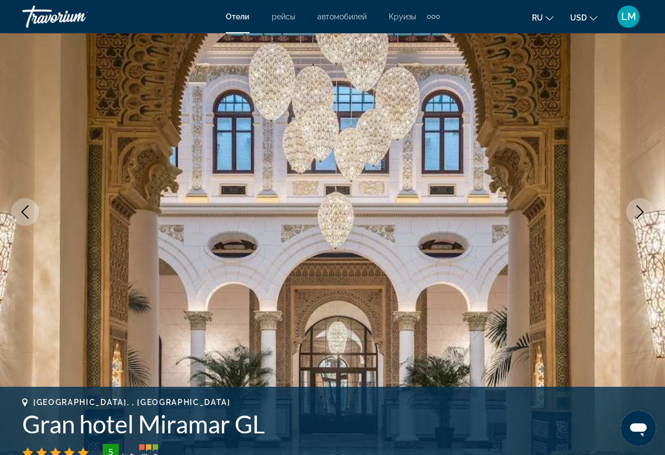
click at [642, 217] on icon "Next image" at bounding box center [639, 211] width 13 height 13
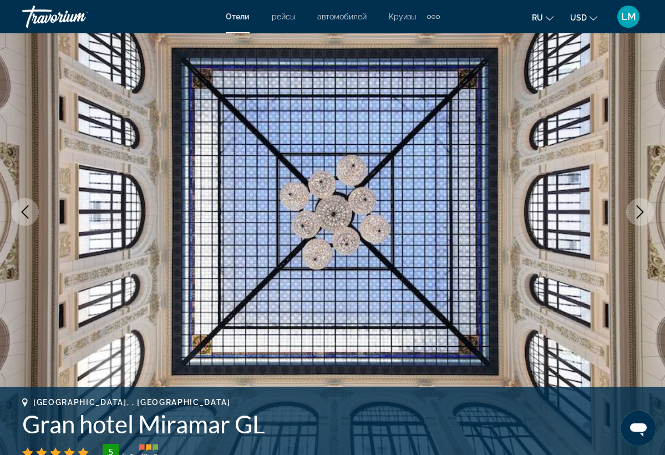
click at [642, 217] on icon "Next image" at bounding box center [639, 211] width 13 height 13
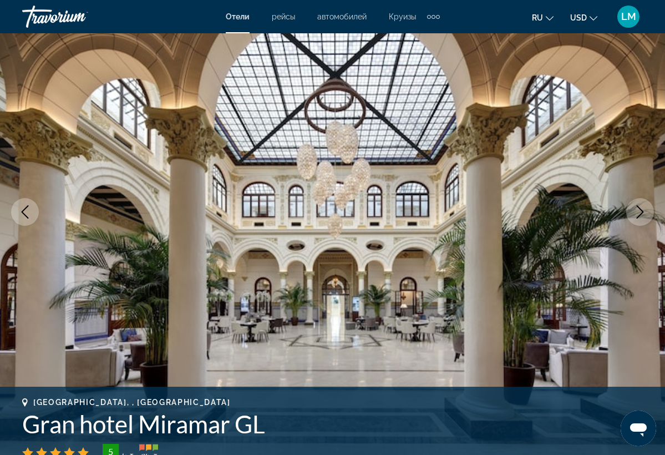
click at [642, 217] on icon "Next image" at bounding box center [639, 211] width 13 height 13
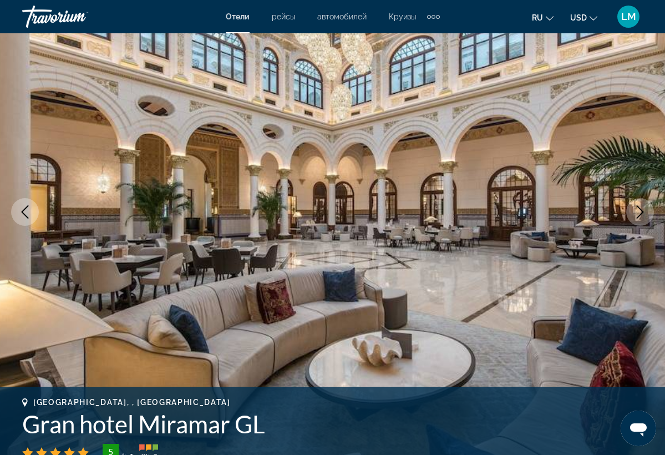
click at [642, 217] on icon "Next image" at bounding box center [639, 211] width 13 height 13
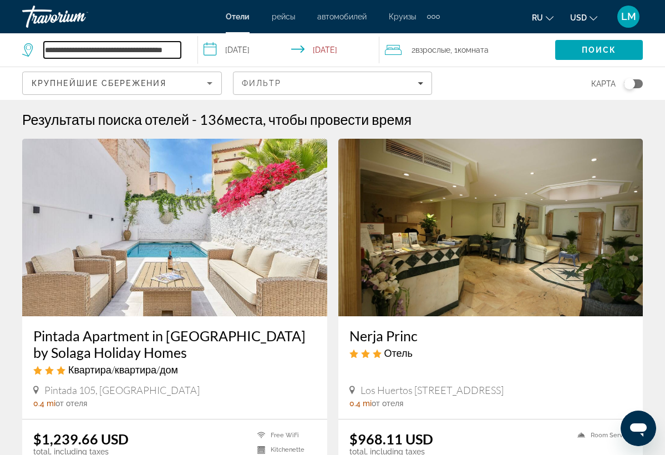
click at [179, 56] on input "**********" at bounding box center [112, 50] width 137 height 17
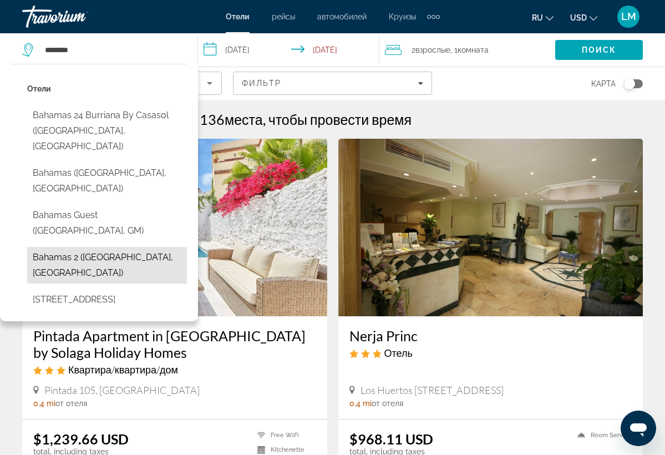
click at [104, 247] on button "Bahamas 2 ([GEOGRAPHIC_DATA], [GEOGRAPHIC_DATA])" at bounding box center [107, 265] width 160 height 37
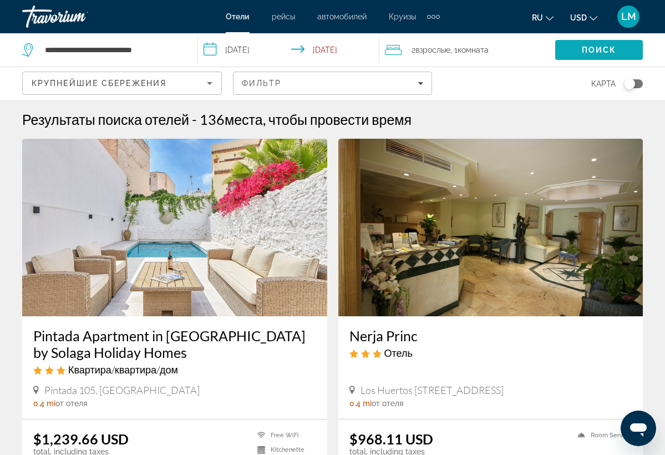
click at [574, 52] on span "Search" at bounding box center [599, 50] width 88 height 27
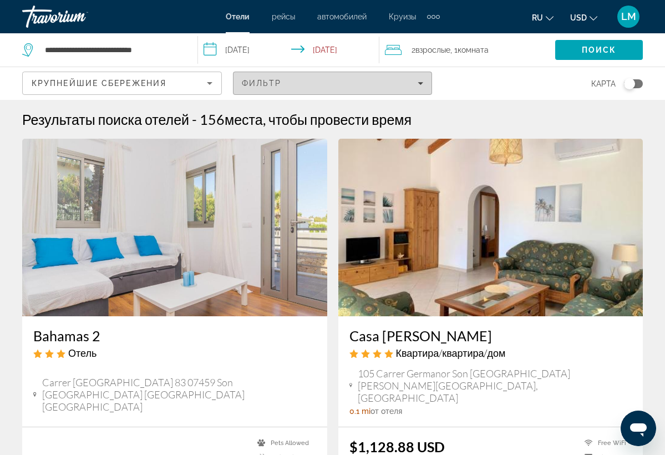
click at [426, 84] on span "Filters" at bounding box center [332, 83] width 199 height 27
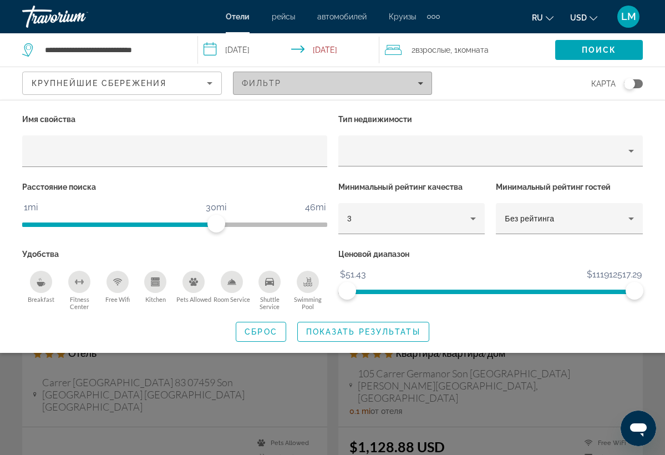
click at [426, 84] on span "Filters" at bounding box center [332, 83] width 199 height 27
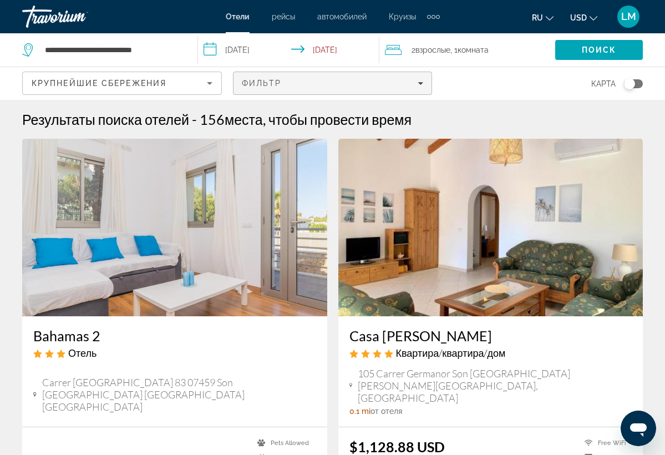
click at [426, 84] on span "Filters" at bounding box center [332, 83] width 199 height 27
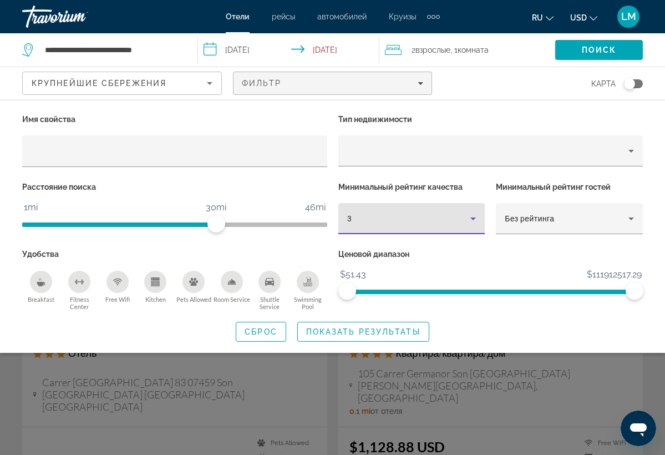
click at [373, 212] on div "3" at bounding box center [409, 218] width 124 height 13
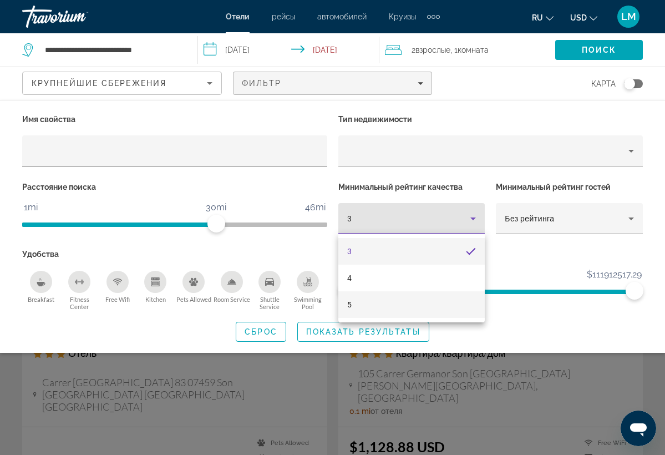
click at [379, 298] on mat-option "5" at bounding box center [411, 304] width 147 height 27
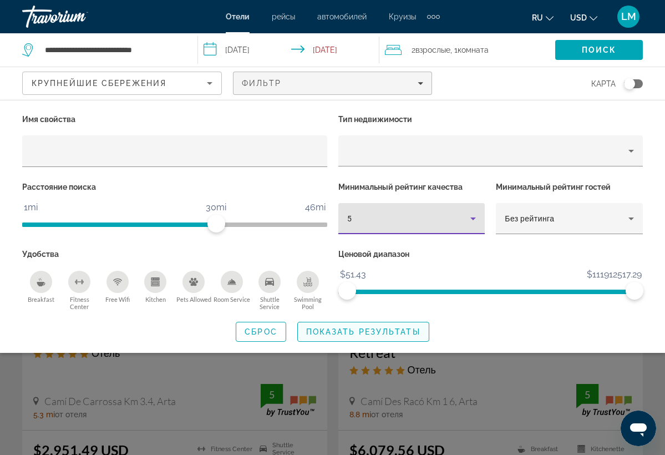
click at [362, 333] on span "Показать результаты" at bounding box center [363, 331] width 114 height 9
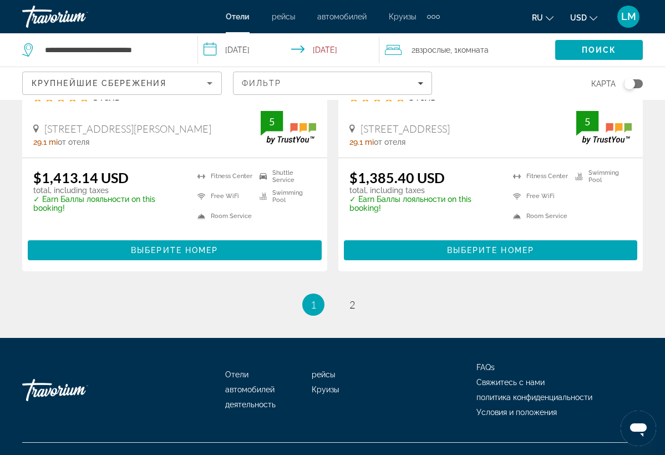
scroll to position [2344, 0]
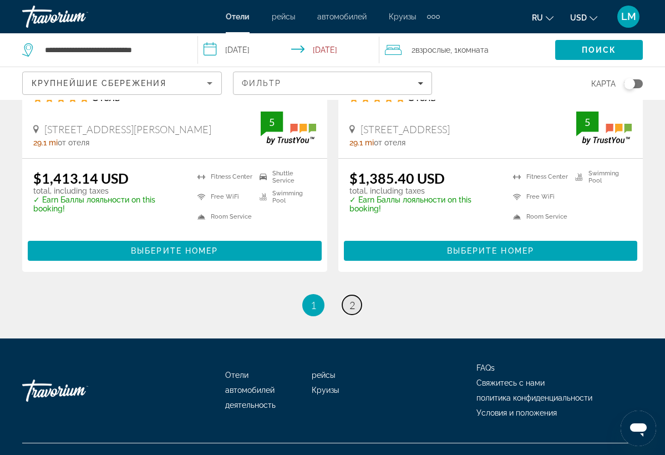
click at [352, 299] on span "2" at bounding box center [352, 305] width 6 height 12
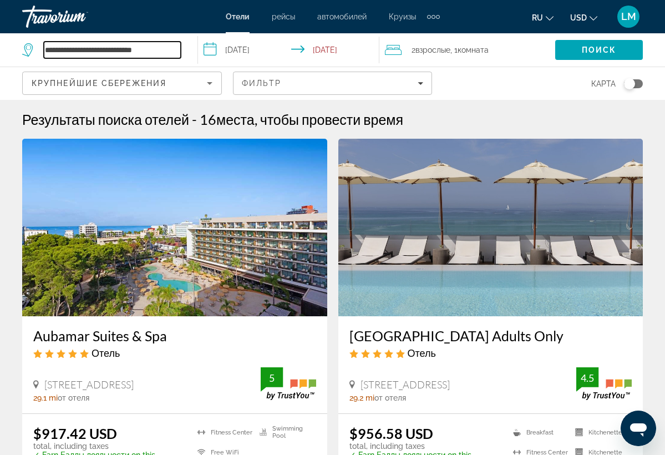
click at [175, 48] on input "**********" at bounding box center [112, 50] width 137 height 17
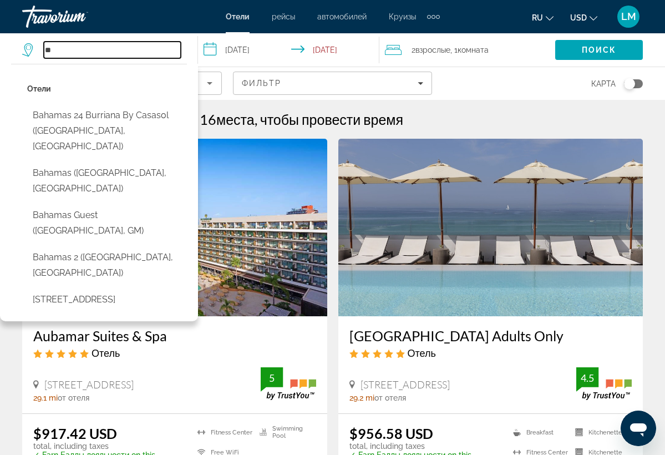
type input "*"
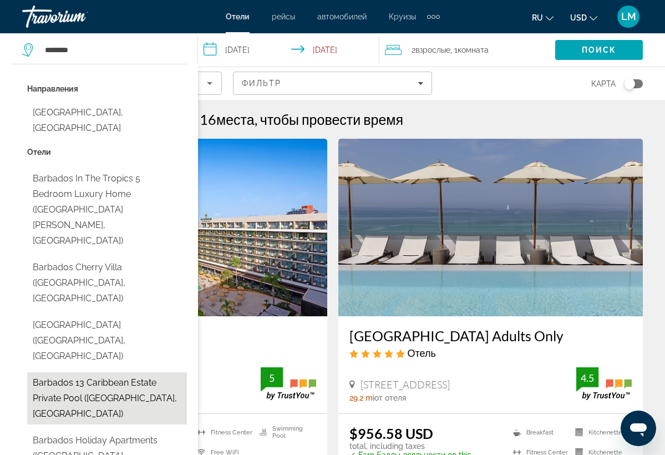
click at [113, 372] on button "Barbados 13 Caribbean Estate Private Pool ([GEOGRAPHIC_DATA], [GEOGRAPHIC_DATA])" at bounding box center [107, 398] width 160 height 52
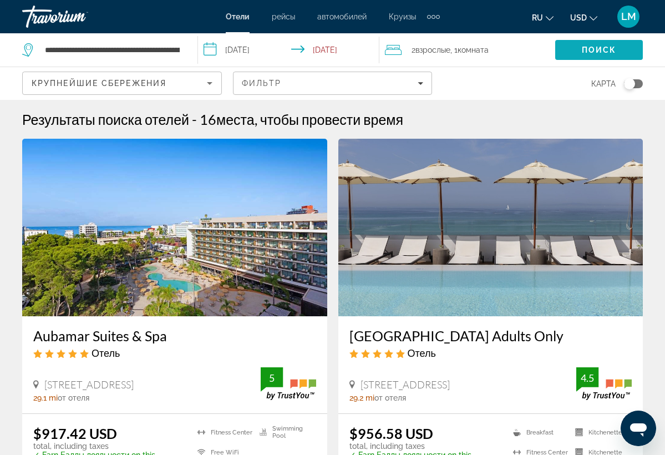
click at [571, 55] on span "Search" at bounding box center [599, 50] width 88 height 27
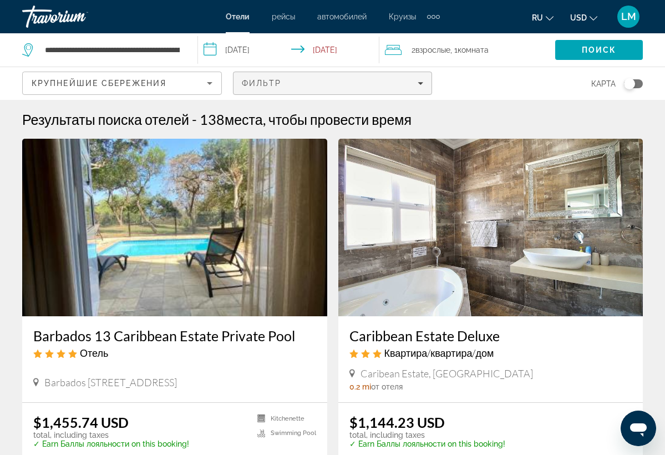
click at [418, 83] on icon "Filters" at bounding box center [421, 83] width 6 height 6
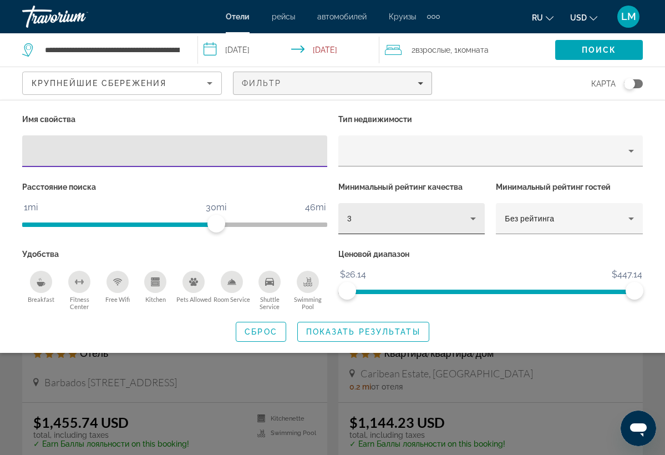
click at [436, 216] on div "3" at bounding box center [409, 218] width 124 height 13
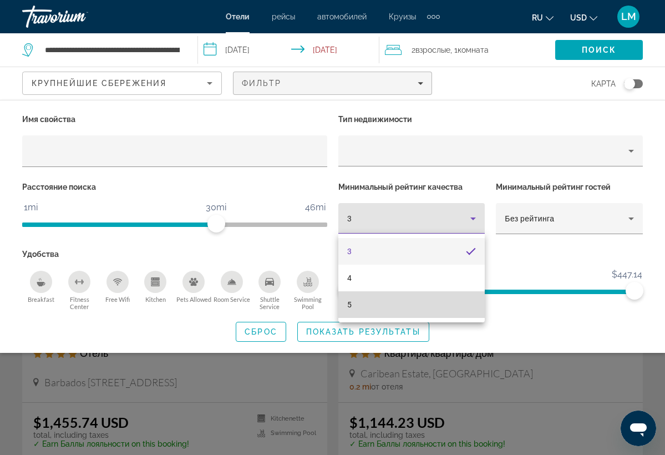
click at [390, 302] on mat-option "5" at bounding box center [411, 304] width 147 height 27
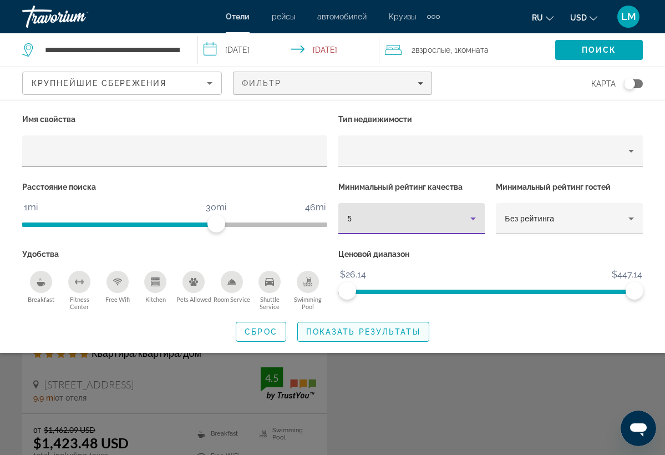
click at [387, 326] on span "Search widget" at bounding box center [363, 331] width 131 height 27
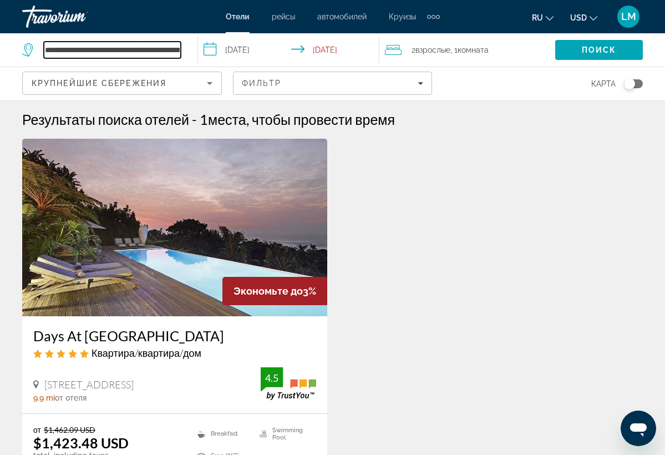
click at [180, 49] on input "**********" at bounding box center [112, 50] width 137 height 17
click at [178, 50] on input "**********" at bounding box center [112, 50] width 137 height 17
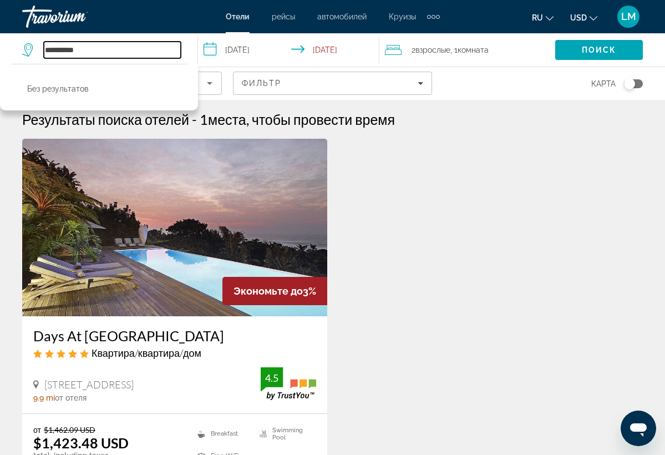
click at [148, 53] on input "**********" at bounding box center [112, 50] width 137 height 17
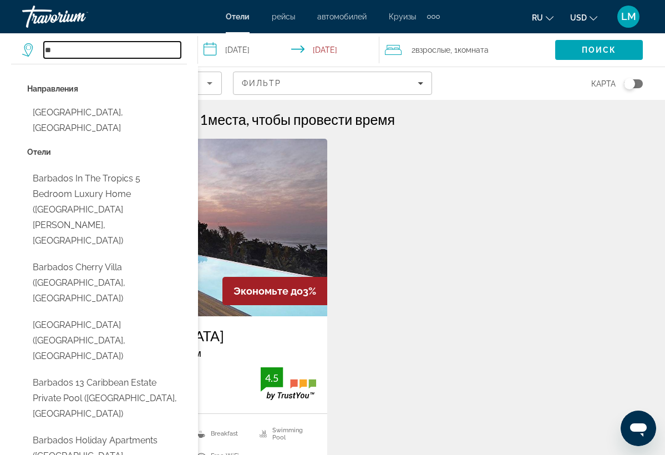
type input "*"
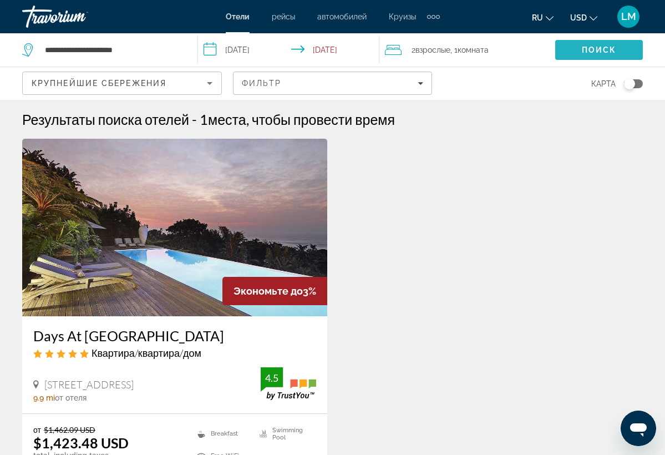
click at [585, 48] on span "Поиск" at bounding box center [599, 49] width 35 height 9
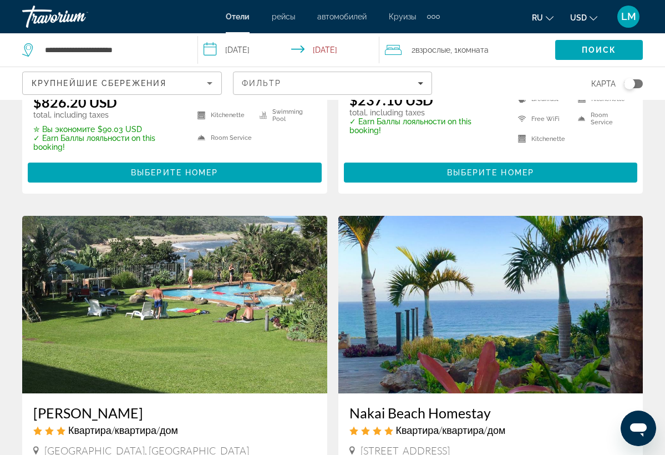
scroll to position [1325, 0]
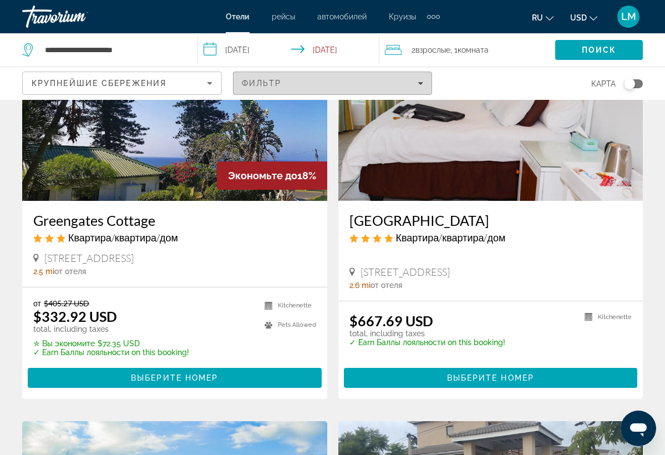
click at [419, 82] on icon "Filters" at bounding box center [421, 83] width 6 height 6
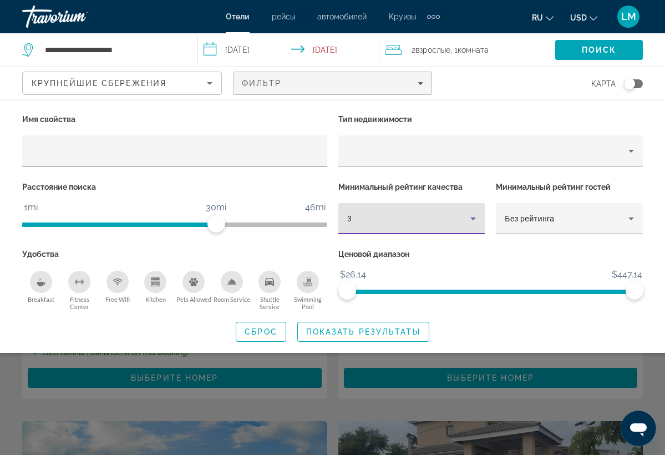
click at [473, 217] on icon "Hotel Filters" at bounding box center [472, 218] width 13 height 13
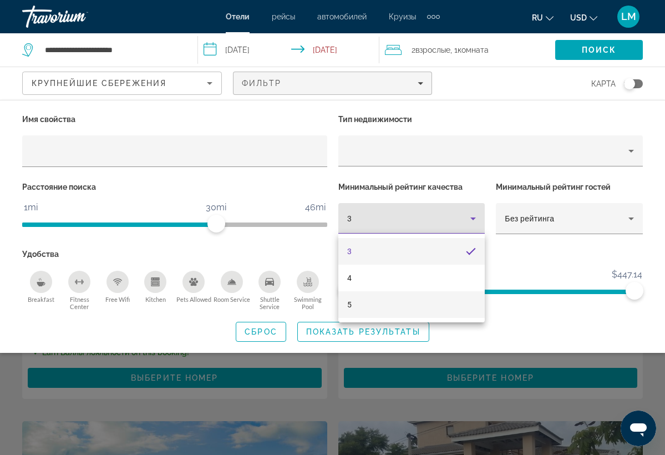
click at [416, 302] on mat-option "5" at bounding box center [411, 304] width 147 height 27
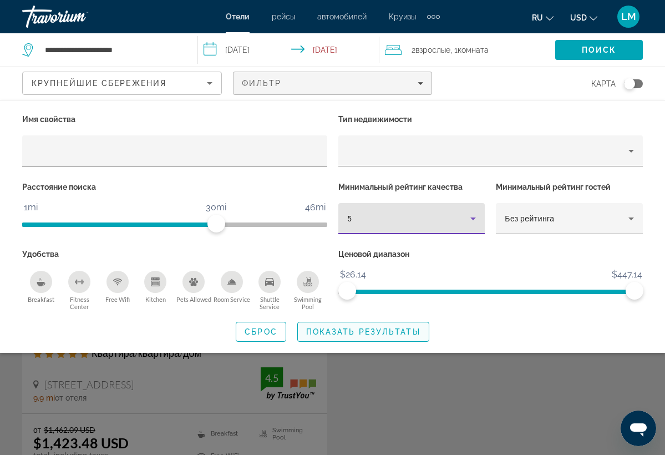
click at [401, 326] on span "Search widget" at bounding box center [363, 331] width 131 height 27
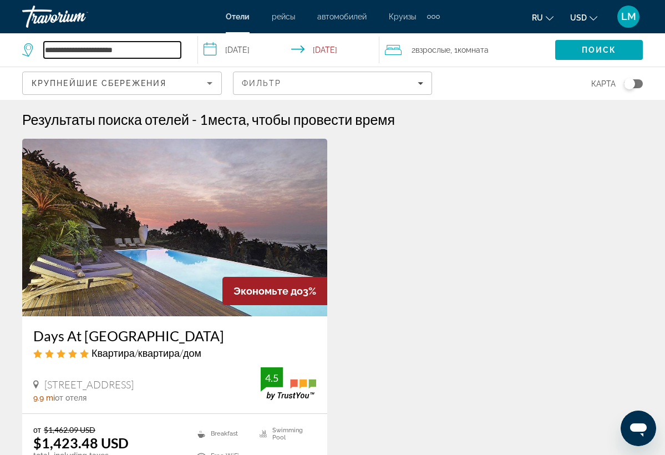
click at [158, 58] on input "**********" at bounding box center [112, 50] width 137 height 17
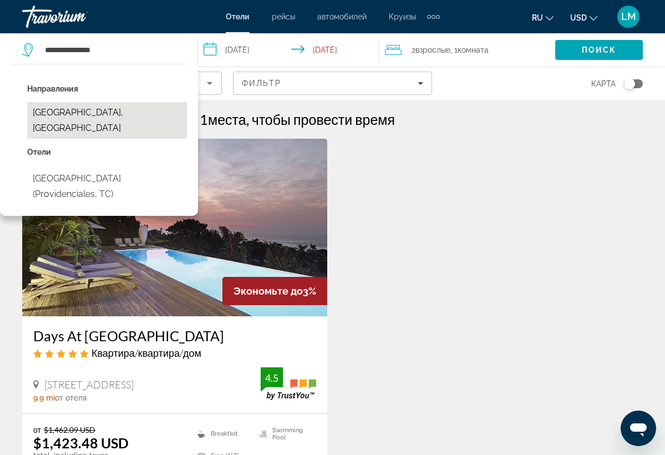
click at [163, 103] on button "[GEOGRAPHIC_DATA], [GEOGRAPHIC_DATA]" at bounding box center [107, 120] width 160 height 37
type input "**********"
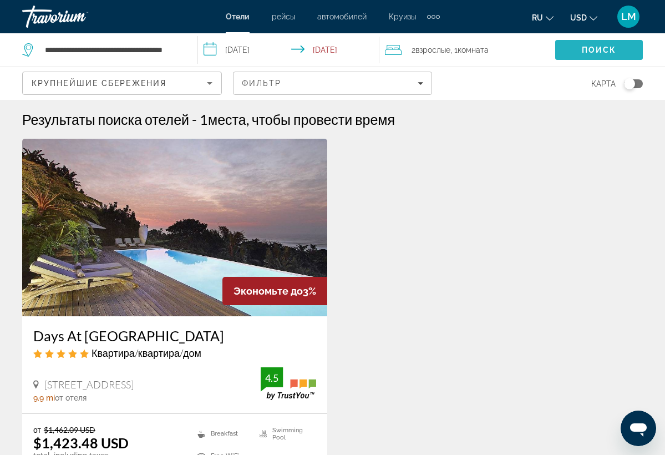
click at [597, 45] on span "Поиск" at bounding box center [599, 49] width 35 height 9
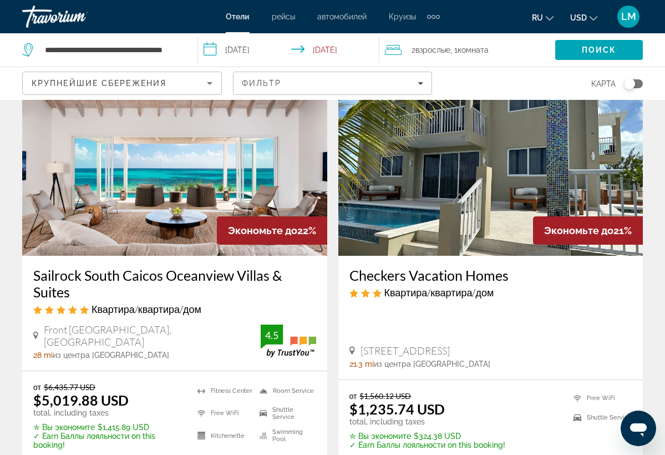
scroll to position [493, 0]
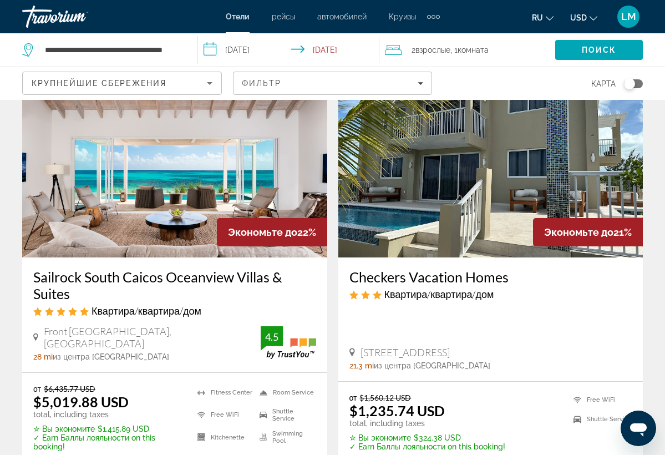
click at [280, 176] on img "Main content" at bounding box center [174, 168] width 305 height 177
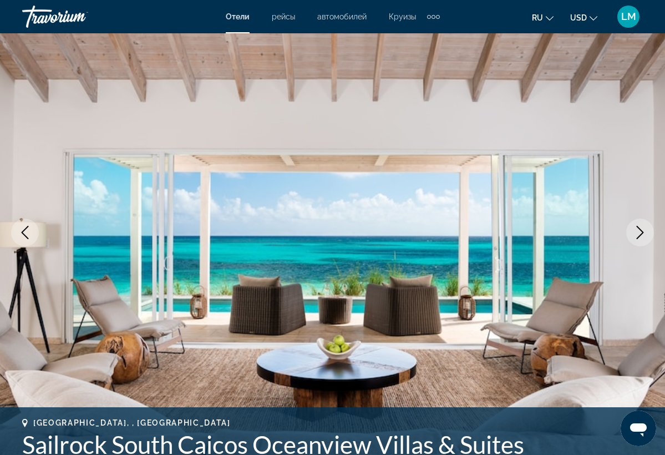
scroll to position [67, 0]
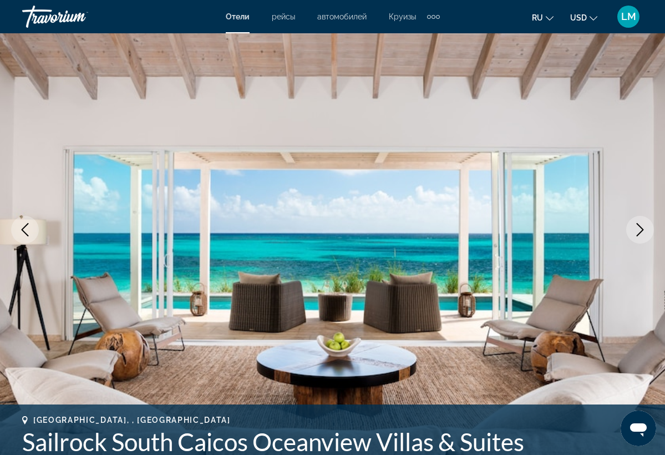
click at [646, 231] on icon "Next image" at bounding box center [639, 229] width 13 height 13
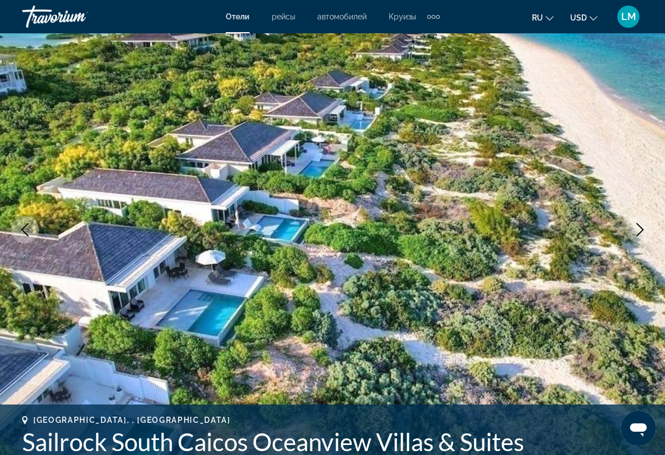
click at [646, 230] on icon "Next image" at bounding box center [639, 229] width 13 height 13
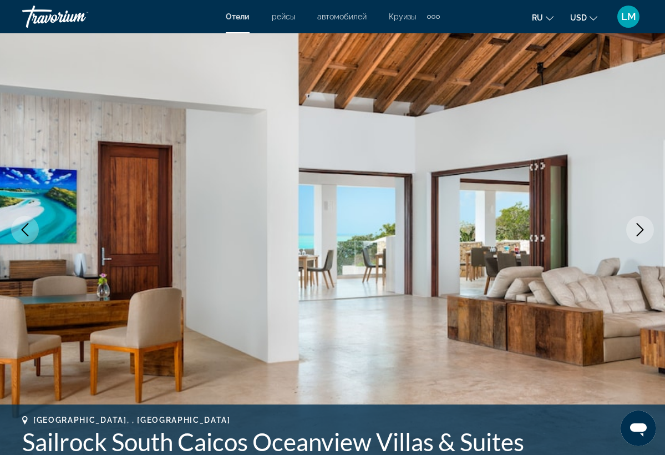
click at [646, 231] on icon "Next image" at bounding box center [639, 229] width 13 height 13
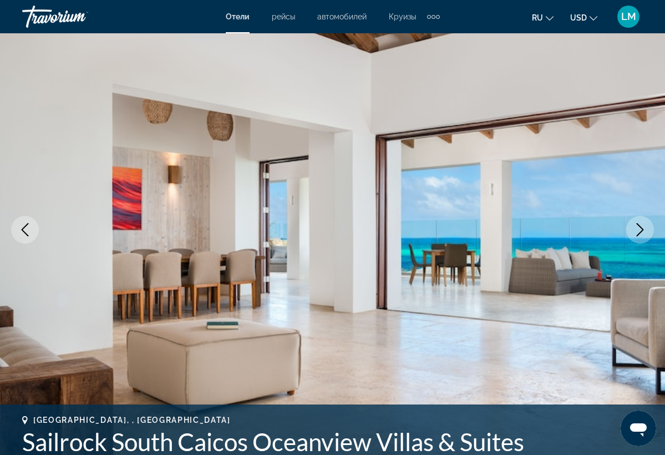
click at [646, 231] on icon "Next image" at bounding box center [639, 229] width 13 height 13
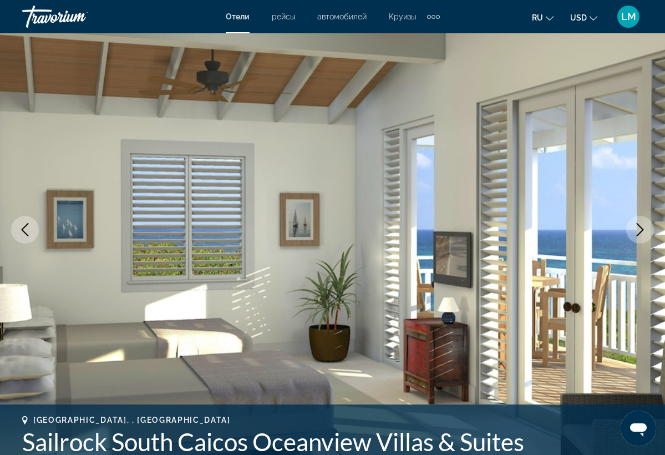
click at [646, 231] on icon "Next image" at bounding box center [639, 229] width 13 height 13
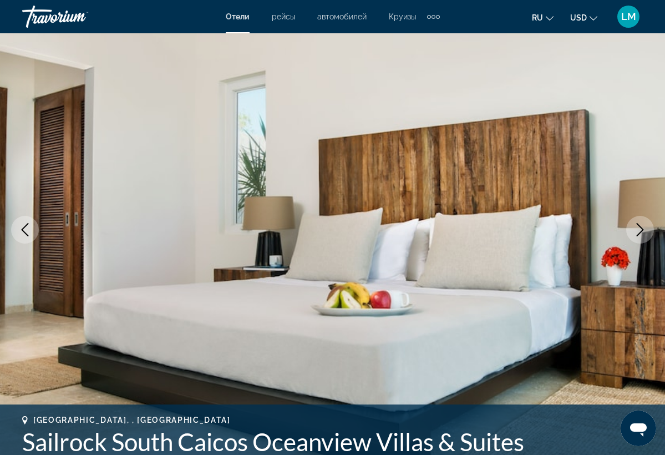
click at [646, 231] on icon "Next image" at bounding box center [639, 229] width 13 height 13
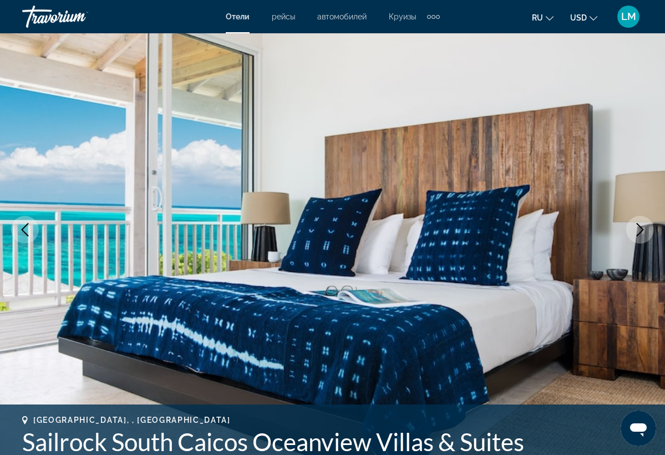
click at [646, 231] on icon "Next image" at bounding box center [639, 229] width 13 height 13
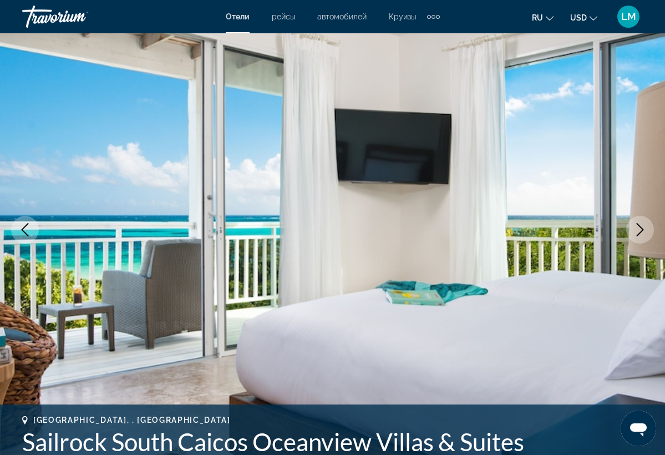
click at [646, 231] on icon "Next image" at bounding box center [639, 229] width 13 height 13
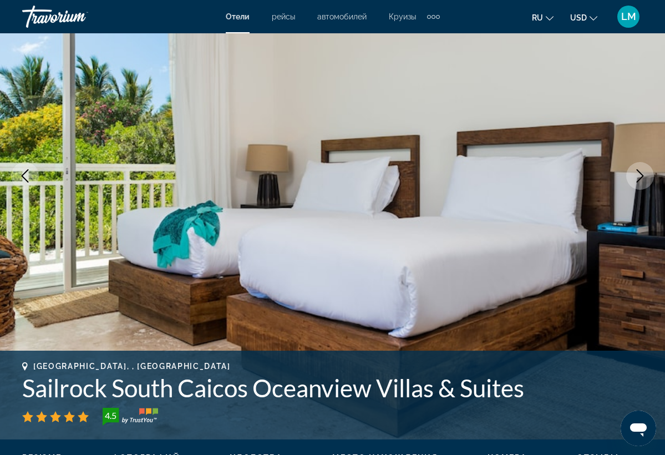
scroll to position [122, 0]
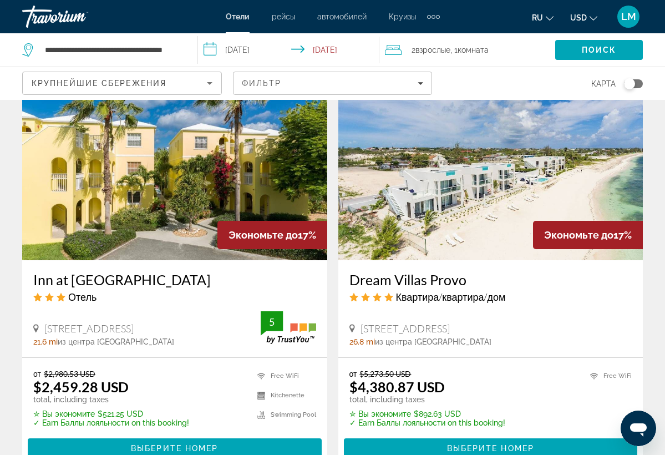
scroll to position [1344, 0]
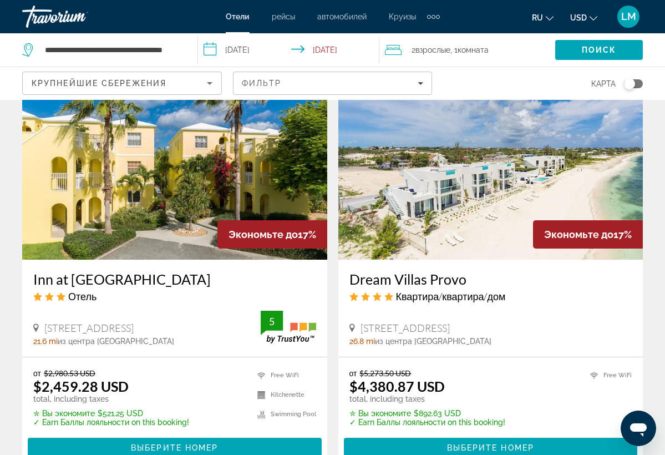
click at [189, 176] on img "Main content" at bounding box center [174, 170] width 305 height 177
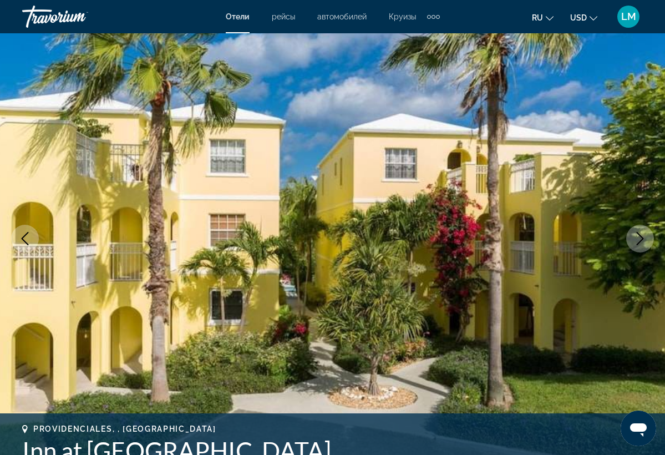
scroll to position [62, 0]
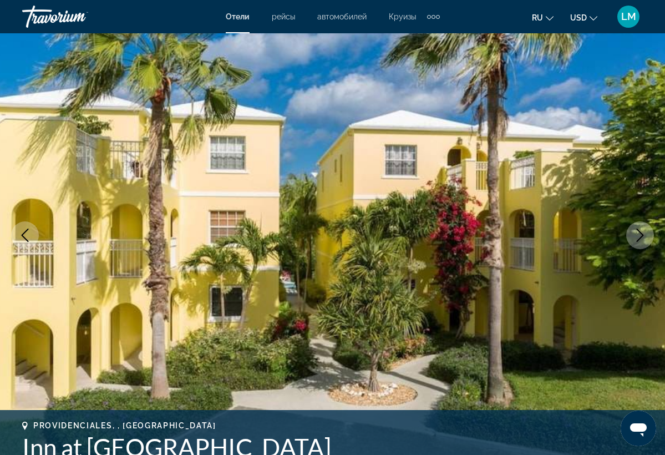
click at [643, 241] on icon "Next image" at bounding box center [639, 234] width 13 height 13
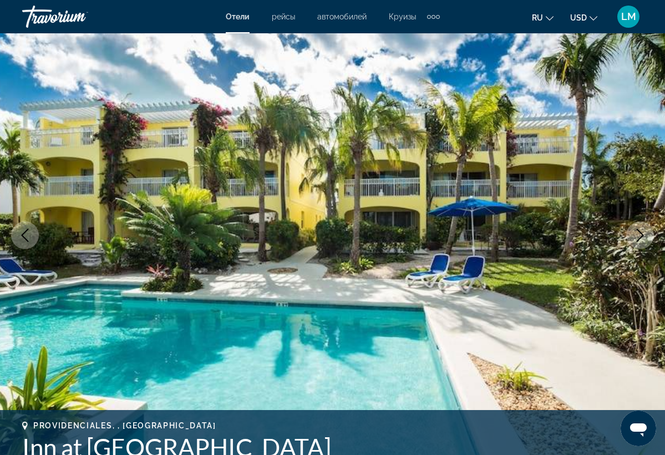
click at [643, 241] on icon "Next image" at bounding box center [639, 234] width 13 height 13
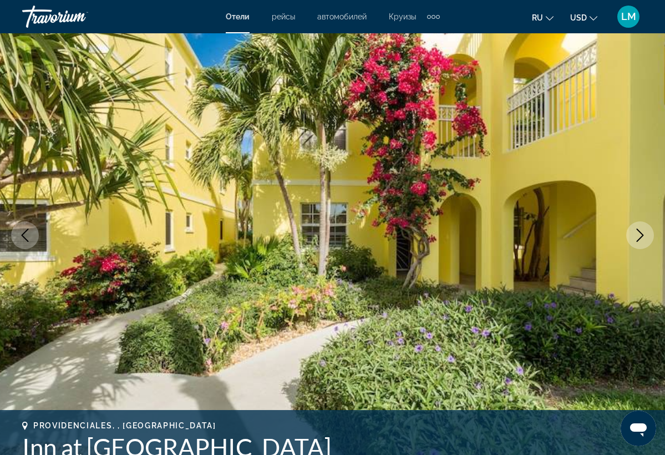
click at [643, 241] on icon "Next image" at bounding box center [639, 234] width 13 height 13
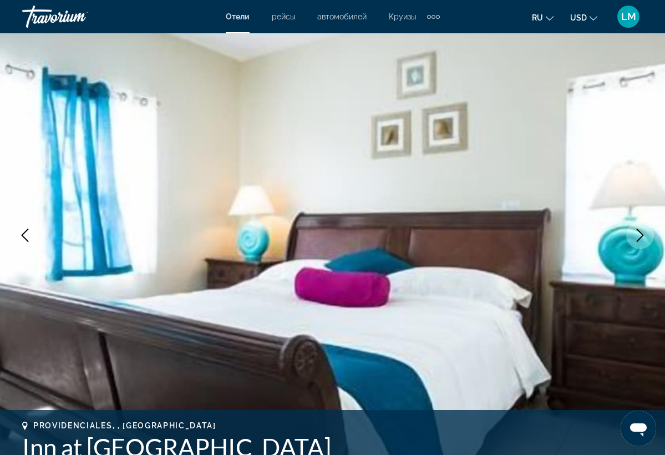
click at [643, 241] on icon "Next image" at bounding box center [639, 234] width 13 height 13
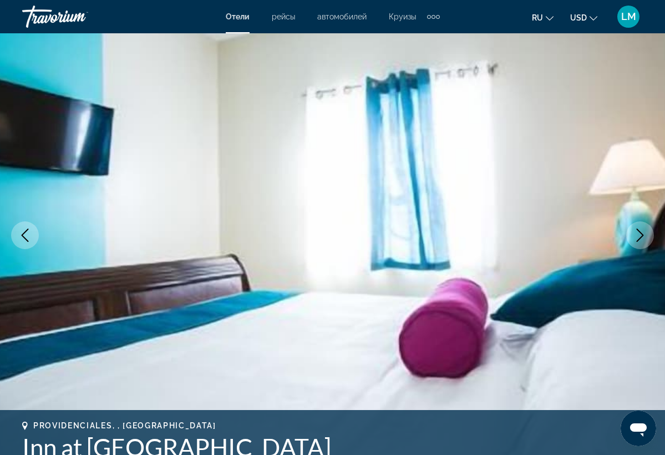
click at [643, 241] on icon "Next image" at bounding box center [639, 234] width 13 height 13
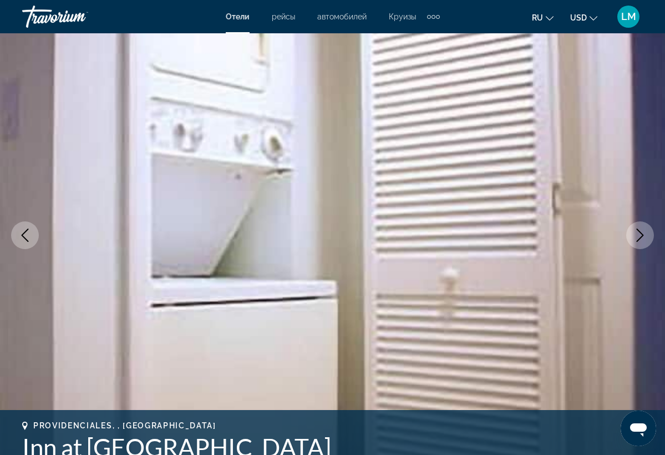
click at [643, 241] on icon "Next image" at bounding box center [639, 234] width 13 height 13
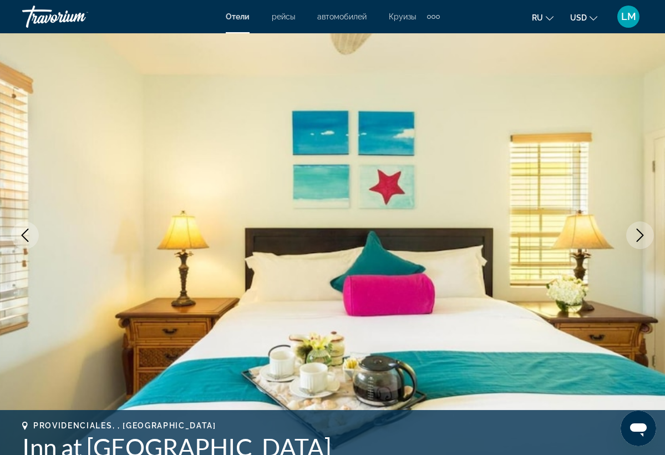
click at [643, 241] on icon "Next image" at bounding box center [639, 234] width 13 height 13
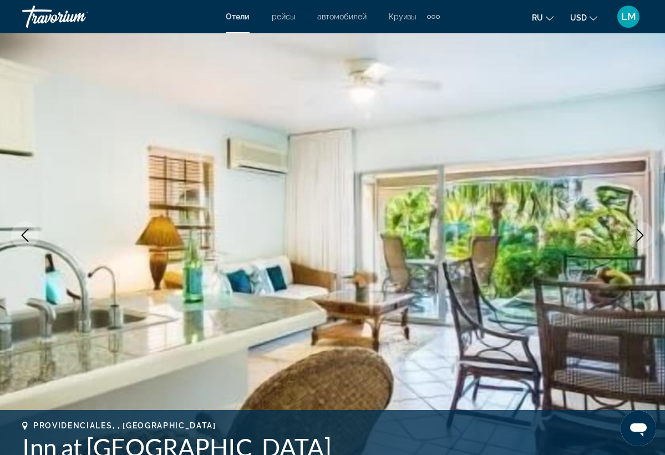
click at [643, 241] on icon "Next image" at bounding box center [639, 234] width 13 height 13
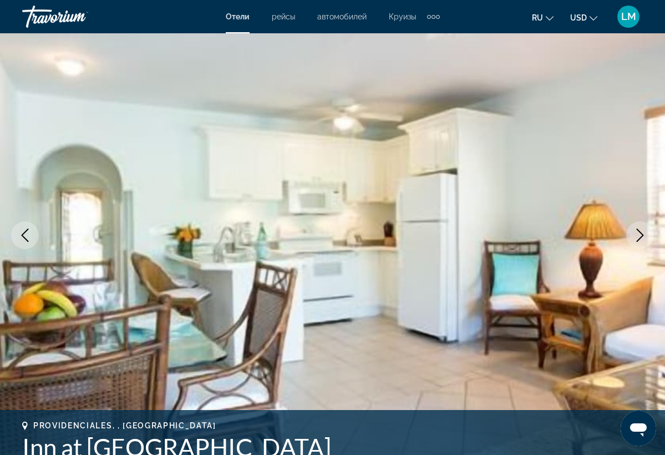
click at [643, 241] on icon "Next image" at bounding box center [639, 234] width 13 height 13
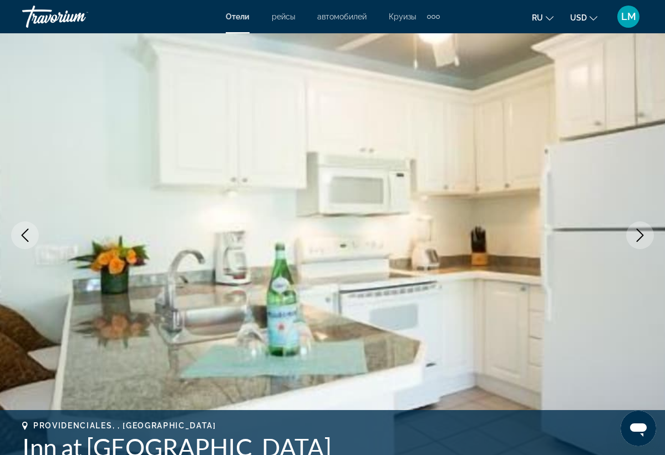
click at [643, 241] on icon "Next image" at bounding box center [639, 234] width 13 height 13
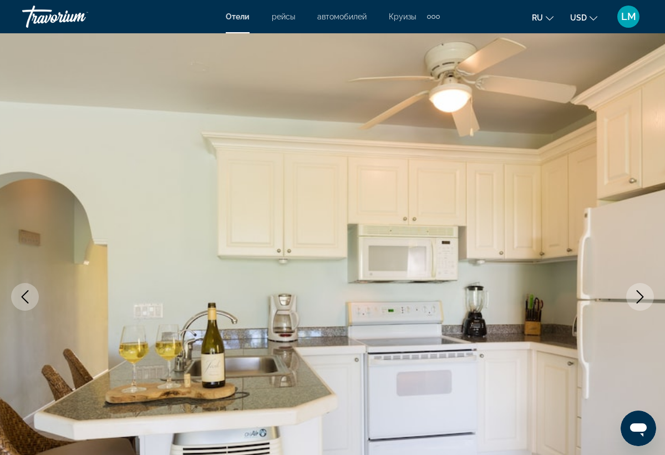
scroll to position [0, 0]
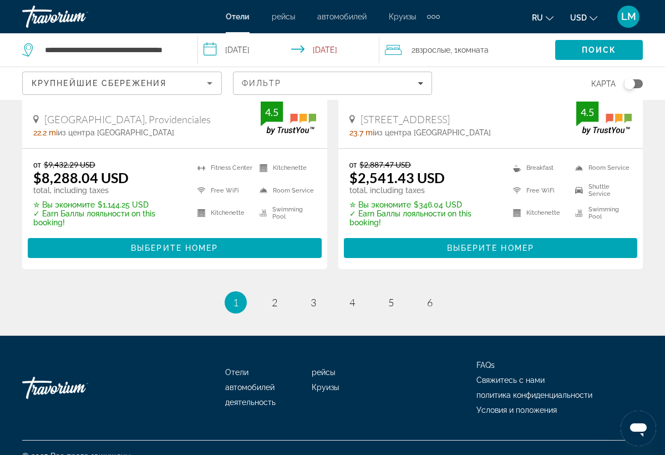
scroll to position [2385, 0]
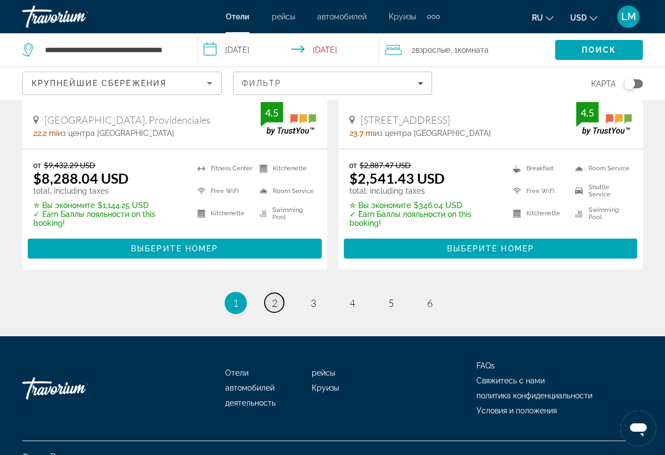
click at [280, 293] on link "page 2" at bounding box center [274, 302] width 19 height 19
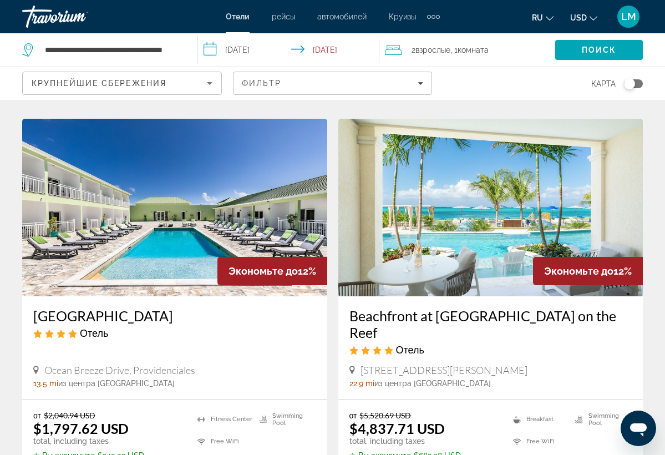
scroll to position [438, 0]
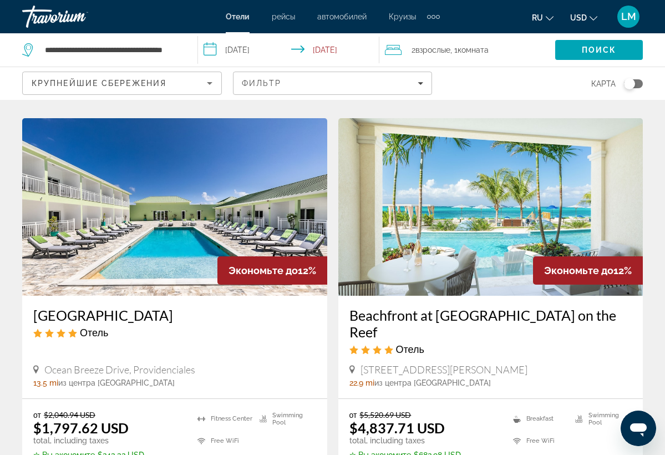
click at [456, 221] on img "Main content" at bounding box center [490, 206] width 305 height 177
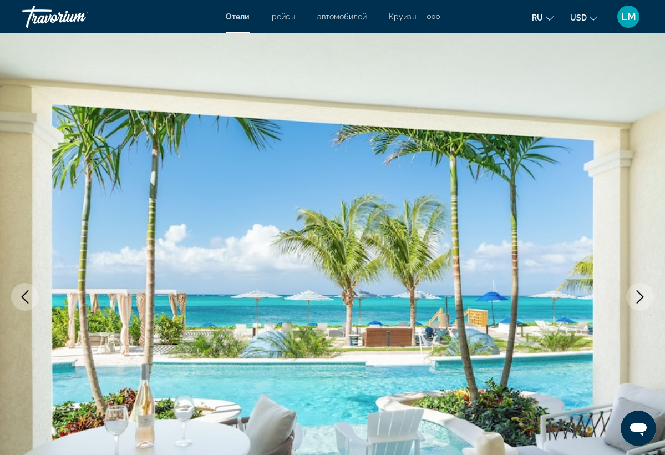
click at [634, 296] on icon "Next image" at bounding box center [639, 296] width 13 height 13
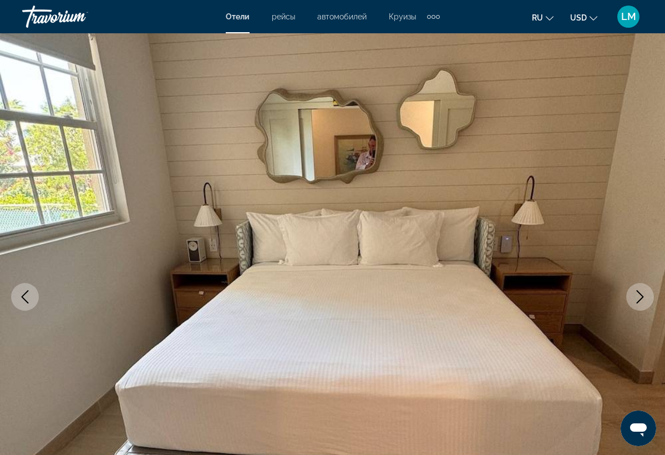
click at [634, 296] on icon "Next image" at bounding box center [639, 296] width 13 height 13
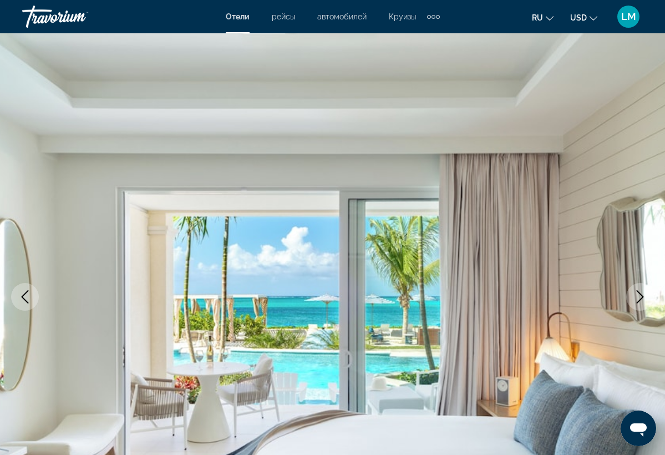
click at [634, 296] on icon "Next image" at bounding box center [639, 296] width 13 height 13
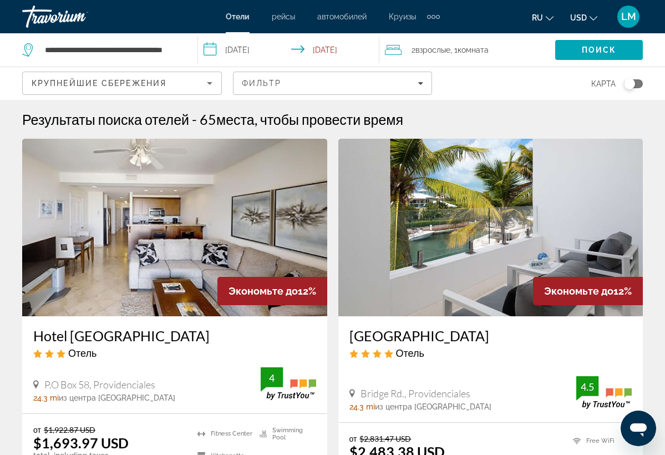
click at [184, 50] on div "**********" at bounding box center [104, 49] width 164 height 33
click at [182, 45] on div "**********" at bounding box center [104, 49] width 164 height 33
click at [166, 59] on div "**********" at bounding box center [104, 49] width 164 height 33
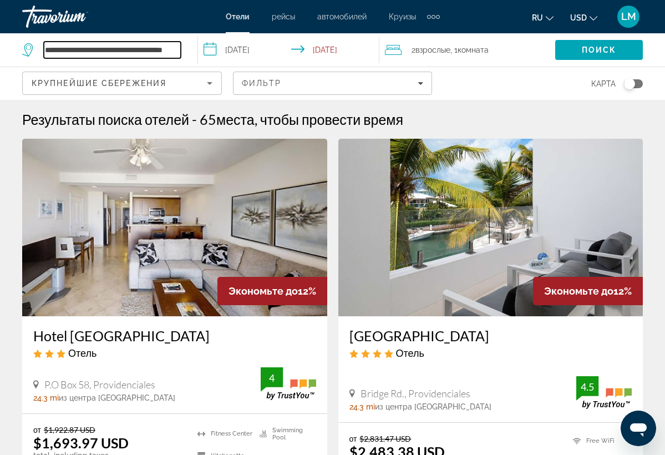
click at [173, 52] on input "**********" at bounding box center [112, 50] width 137 height 17
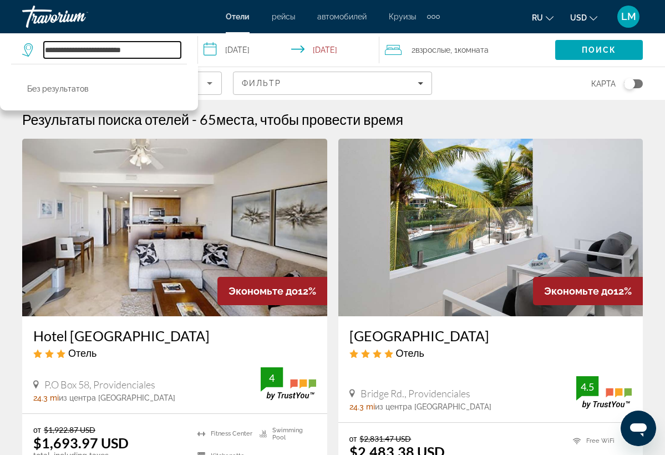
click at [163, 48] on input "**********" at bounding box center [112, 50] width 137 height 17
type input "*"
click at [568, 55] on span "Search" at bounding box center [599, 50] width 88 height 27
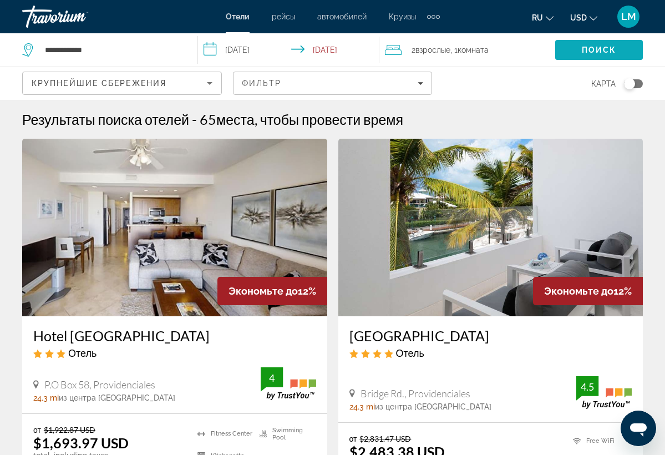
click at [568, 55] on span "Search" at bounding box center [599, 50] width 88 height 27
click at [118, 58] on input "**********" at bounding box center [112, 50] width 137 height 17
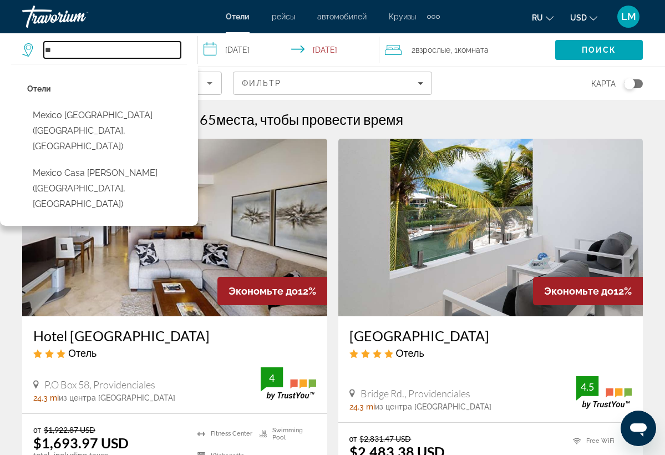
type input "*"
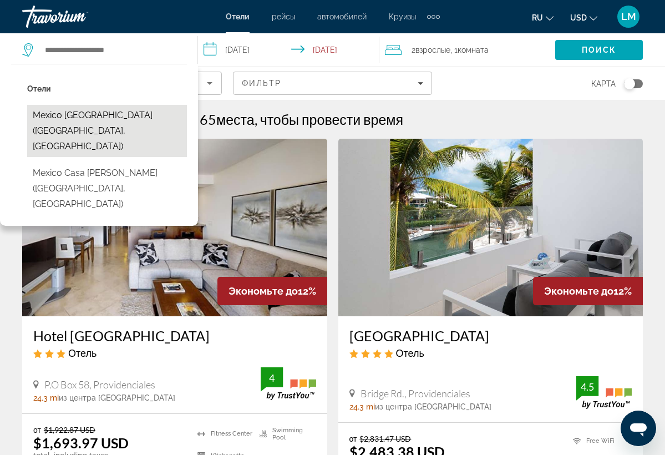
click at [110, 113] on button "Mexico [GEOGRAPHIC_DATA] ([GEOGRAPHIC_DATA], [GEOGRAPHIC_DATA])" at bounding box center [107, 131] width 160 height 52
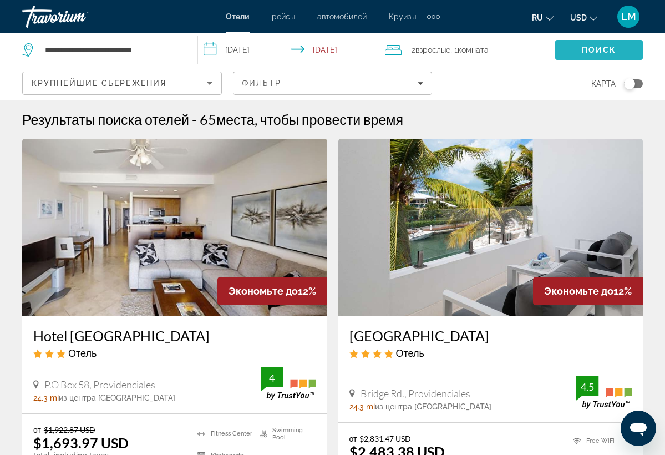
click at [566, 44] on span "Search" at bounding box center [599, 50] width 88 height 27
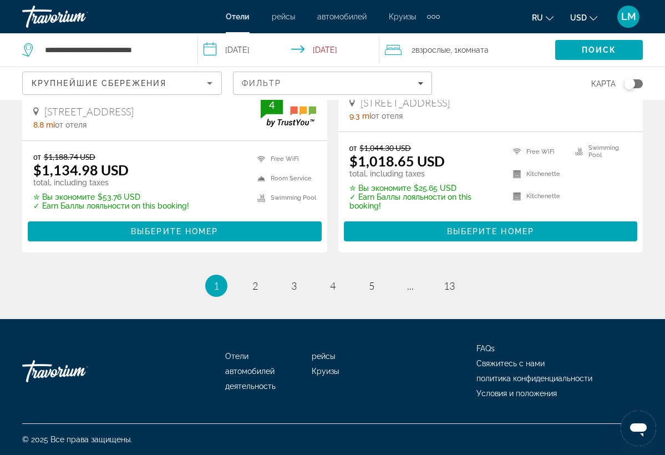
scroll to position [2348, 0]
click at [253, 283] on span "2" at bounding box center [255, 286] width 6 height 12
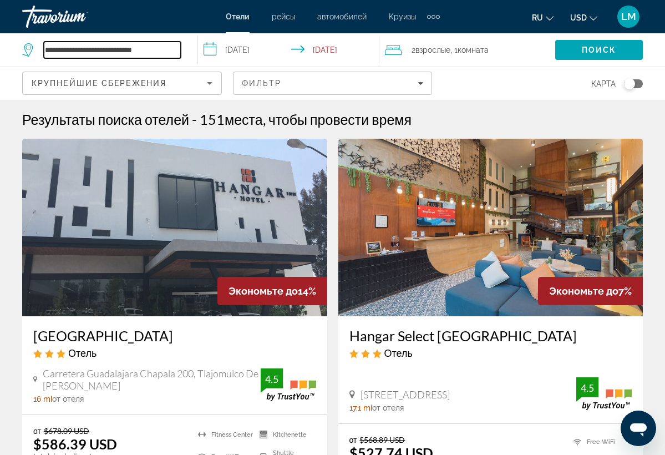
click at [169, 53] on input "**********" at bounding box center [112, 50] width 137 height 17
type input "*"
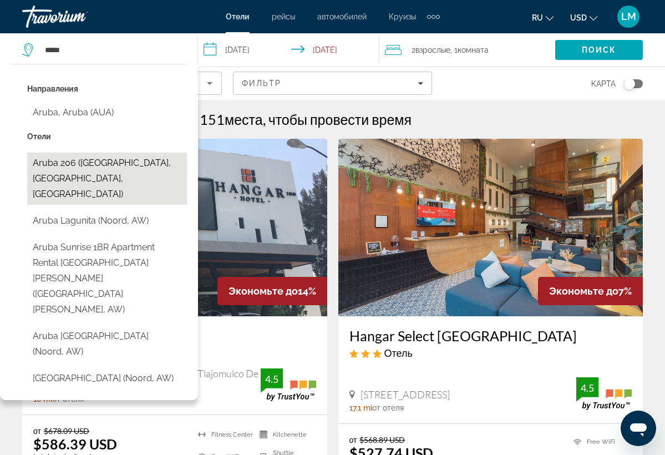
drag, startPoint x: 169, startPoint y: 53, endPoint x: 109, endPoint y: 172, distance: 133.2
click at [109, 172] on button "Aruba 206 ([GEOGRAPHIC_DATA], [GEOGRAPHIC_DATA], [GEOGRAPHIC_DATA])" at bounding box center [107, 179] width 160 height 52
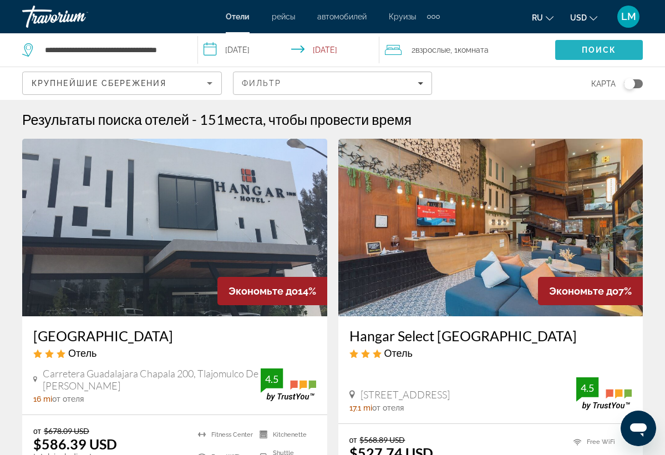
click at [561, 55] on span "Search" at bounding box center [599, 50] width 88 height 27
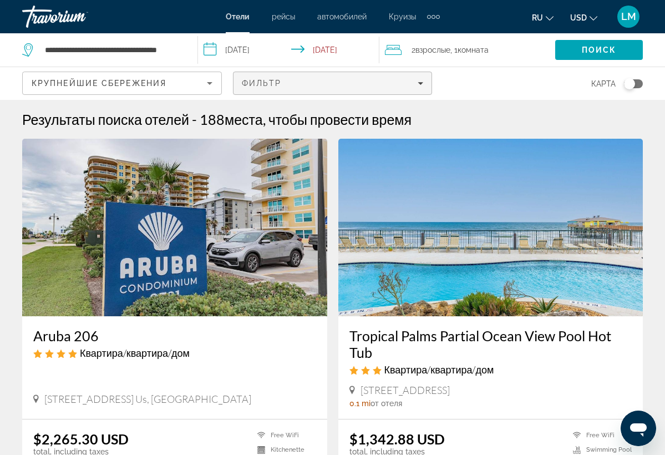
click at [419, 84] on icon "Filters" at bounding box center [421, 83] width 6 height 6
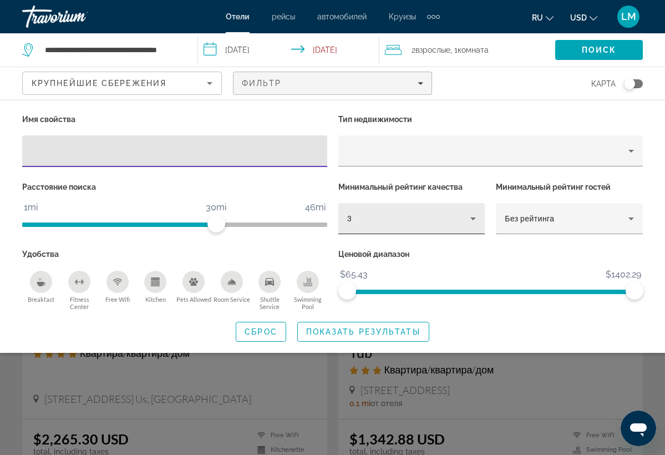
click at [463, 222] on div "3" at bounding box center [409, 218] width 124 height 13
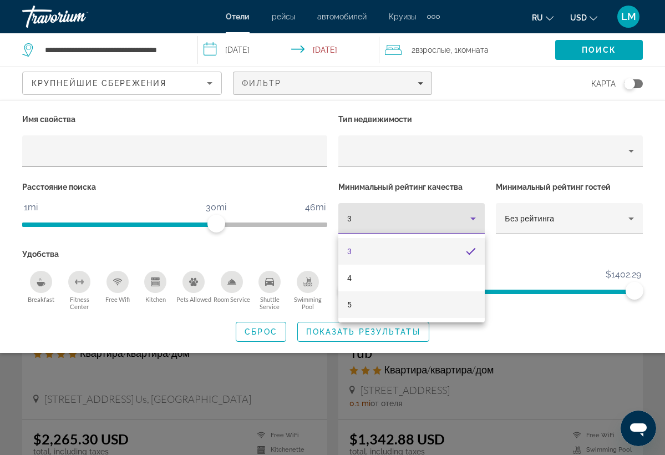
click at [413, 298] on mat-option "5" at bounding box center [411, 304] width 147 height 27
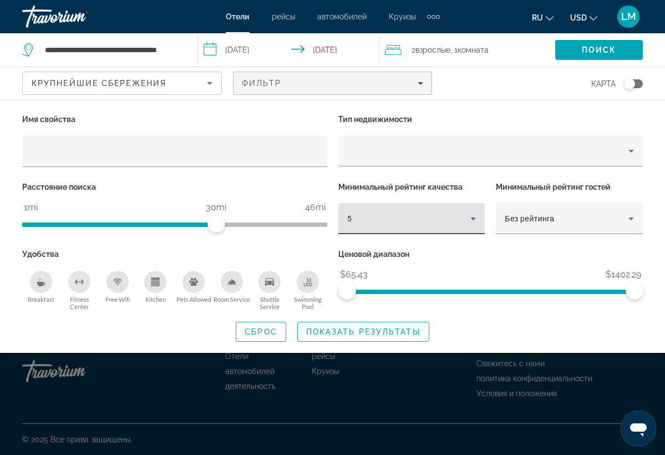
click at [381, 329] on span "Показать результаты" at bounding box center [363, 331] width 114 height 9
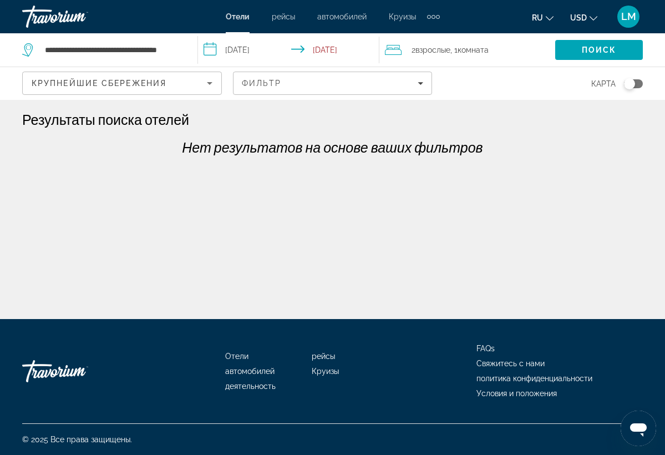
click at [184, 48] on div "**********" at bounding box center [104, 49] width 164 height 33
click at [178, 53] on input "**********" at bounding box center [112, 50] width 137 height 17
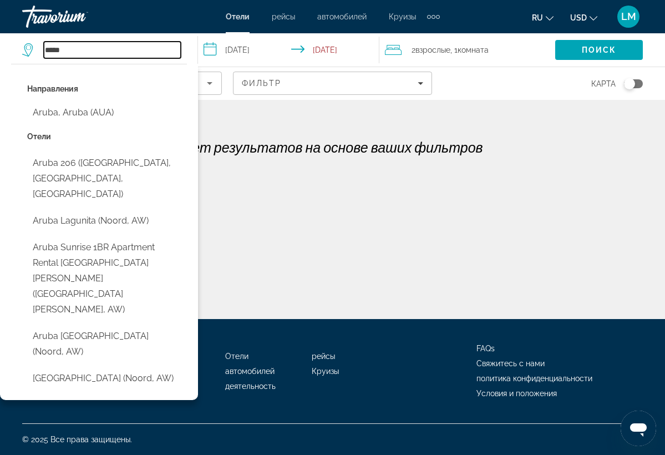
click at [130, 49] on input "*****" at bounding box center [112, 50] width 137 height 17
type input "*"
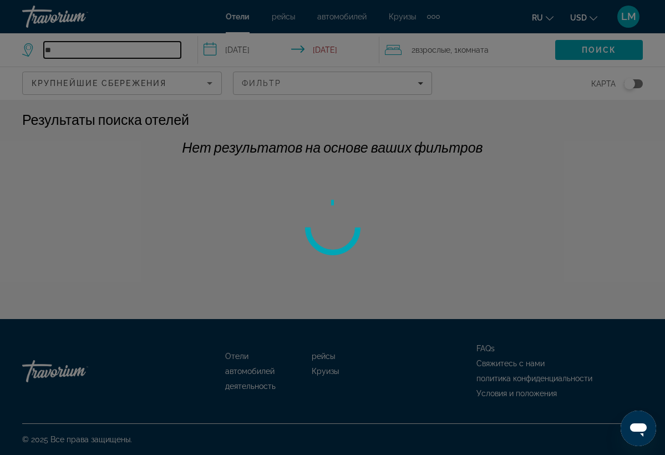
type input "*"
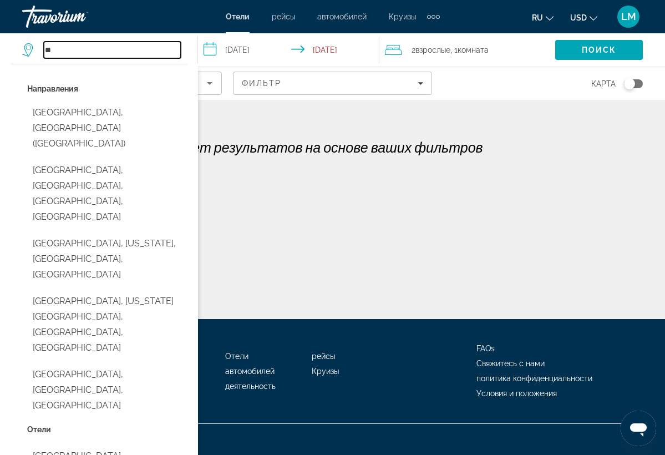
type input "*"
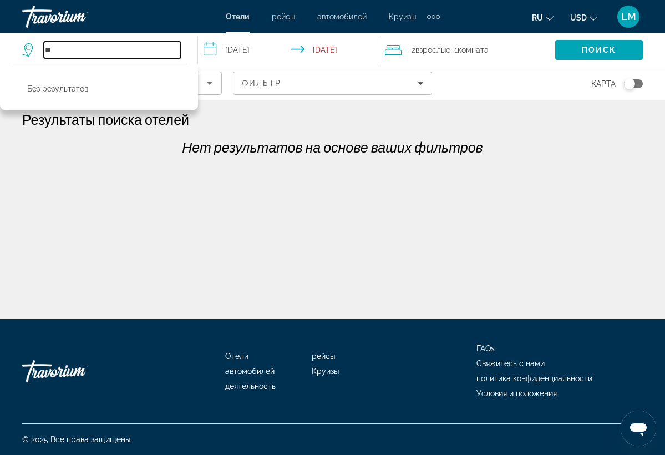
type input "*"
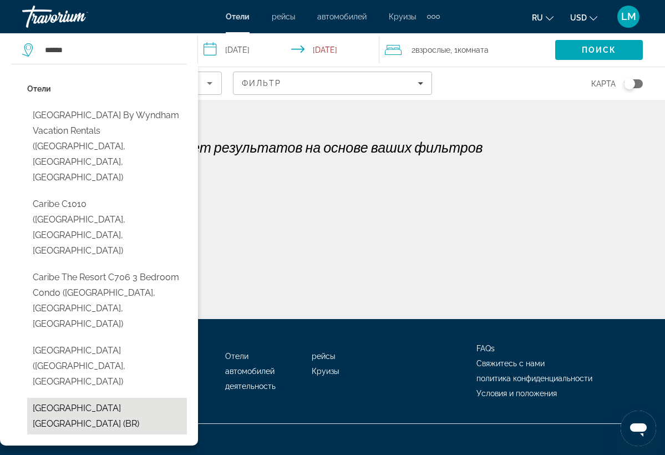
click at [136, 398] on button "[GEOGRAPHIC_DATA] [GEOGRAPHIC_DATA] (BR)" at bounding box center [107, 416] width 160 height 37
type input "**********"
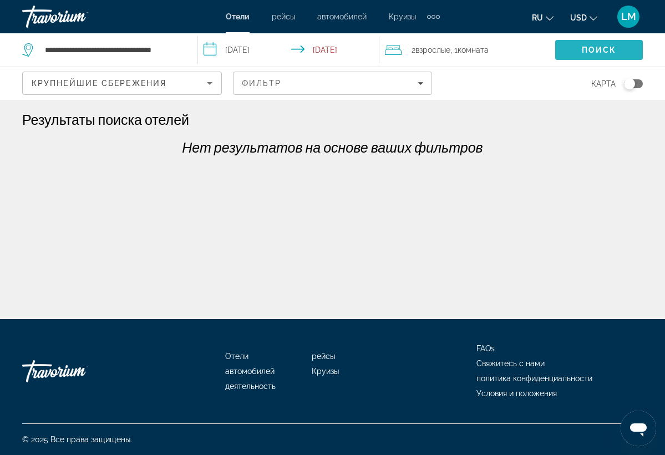
click at [586, 46] on span "Поиск" at bounding box center [599, 49] width 35 height 9
